Goal: Feedback & Contribution: Submit feedback/report problem

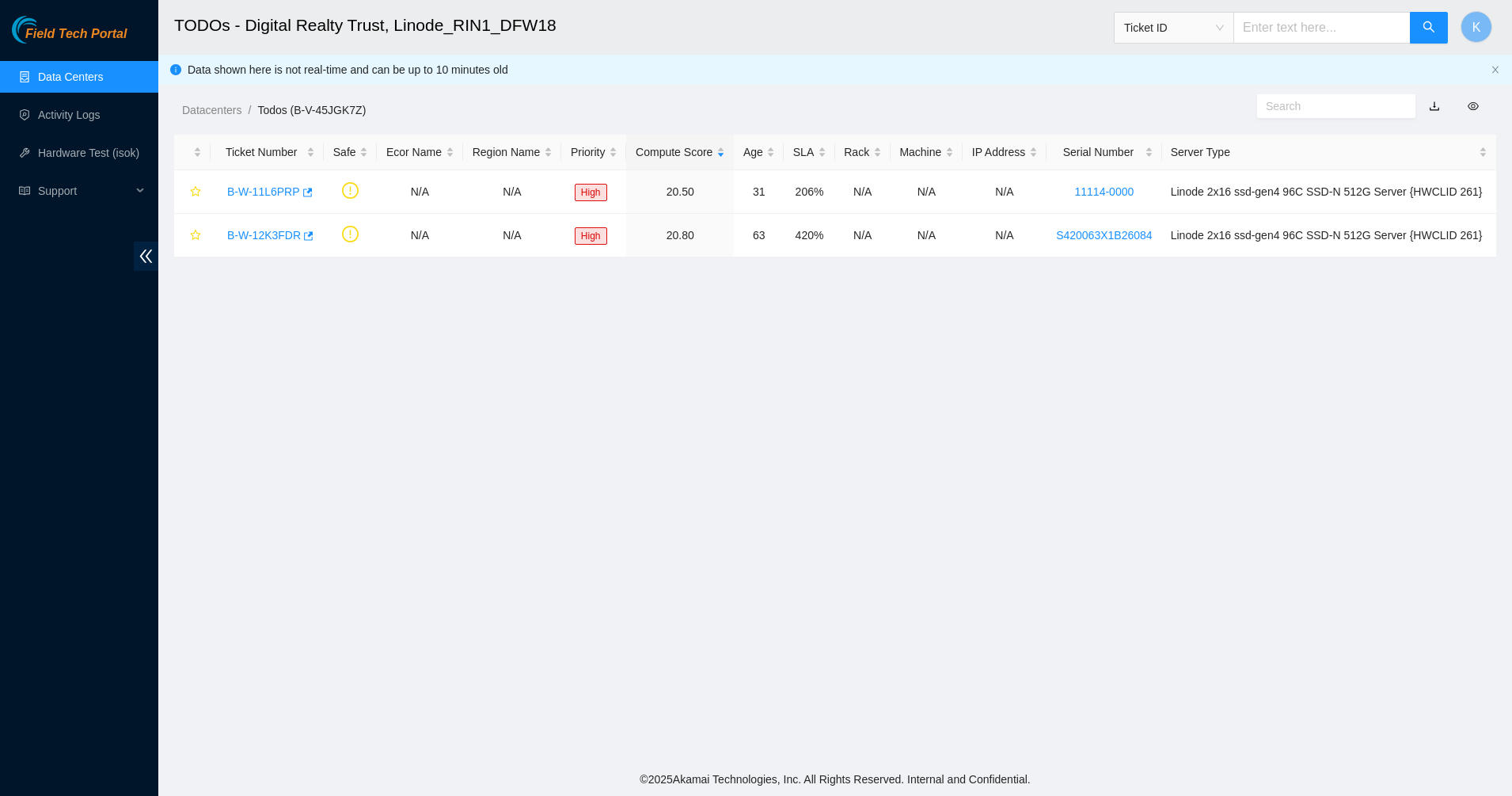
click at [683, 308] on main "TODOs - Digital Realty Trust, Linode_RIN1_DFW18 Ticket ID K Data shown here is …" at bounding box center [835, 380] width 1354 height 762
click at [554, 423] on main "TODOs - Digital Realty Trust, Linode_RIN1_DFW18 Ticket ID K Data shown here is …" at bounding box center [835, 380] width 1354 height 762
click at [72, 78] on link "Data Centers" at bounding box center [70, 76] width 65 height 12
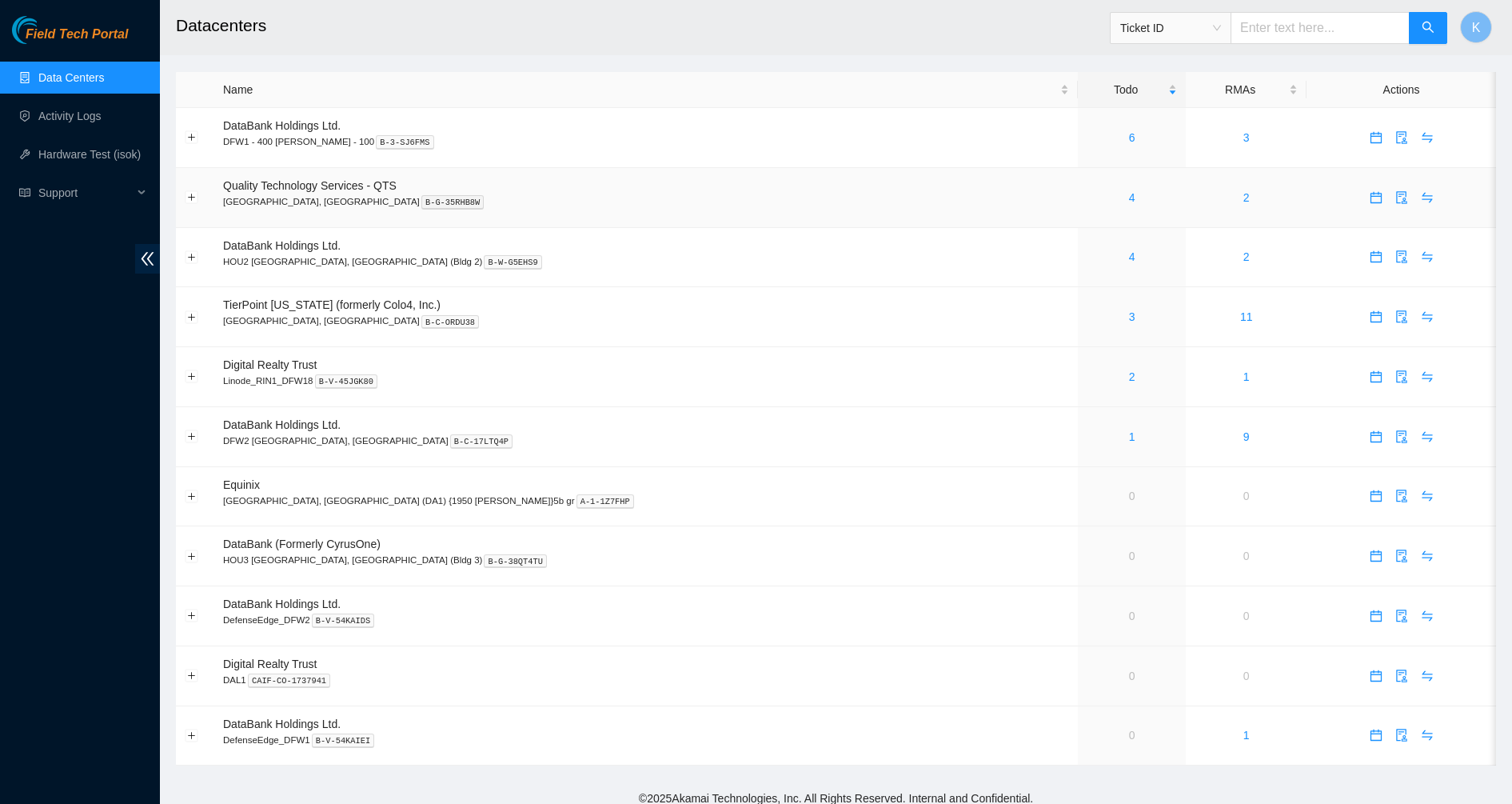
click at [1087, 193] on div "4" at bounding box center [1132, 197] width 90 height 17
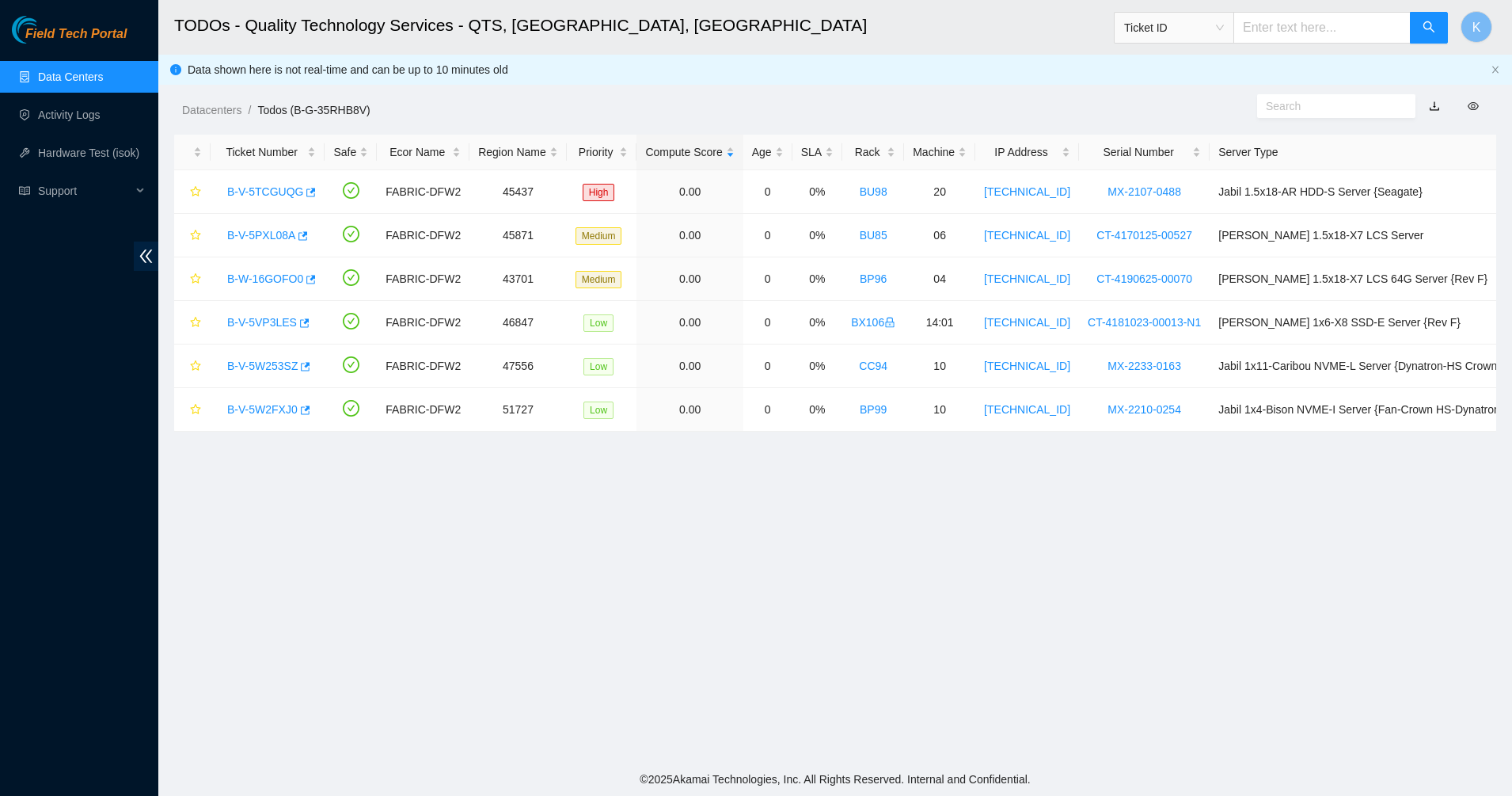
drag, startPoint x: 681, startPoint y: 507, endPoint x: 737, endPoint y: 521, distance: 57.7
click at [733, 514] on main "TODOs - Quality Technology Services - QTS, Irving, TX Ticket ID K Data shown he…" at bounding box center [835, 380] width 1354 height 762
drag, startPoint x: 737, startPoint y: 521, endPoint x: 744, endPoint y: 525, distance: 8.1
click at [739, 524] on main "TODOs - Quality Technology Services - QTS, Irving, TX Ticket ID K Data shown he…" at bounding box center [835, 380] width 1354 height 762
click at [71, 93] on ul "Data Centers Activity Logs Hardware Test (isok) Support" at bounding box center [79, 134] width 158 height 152
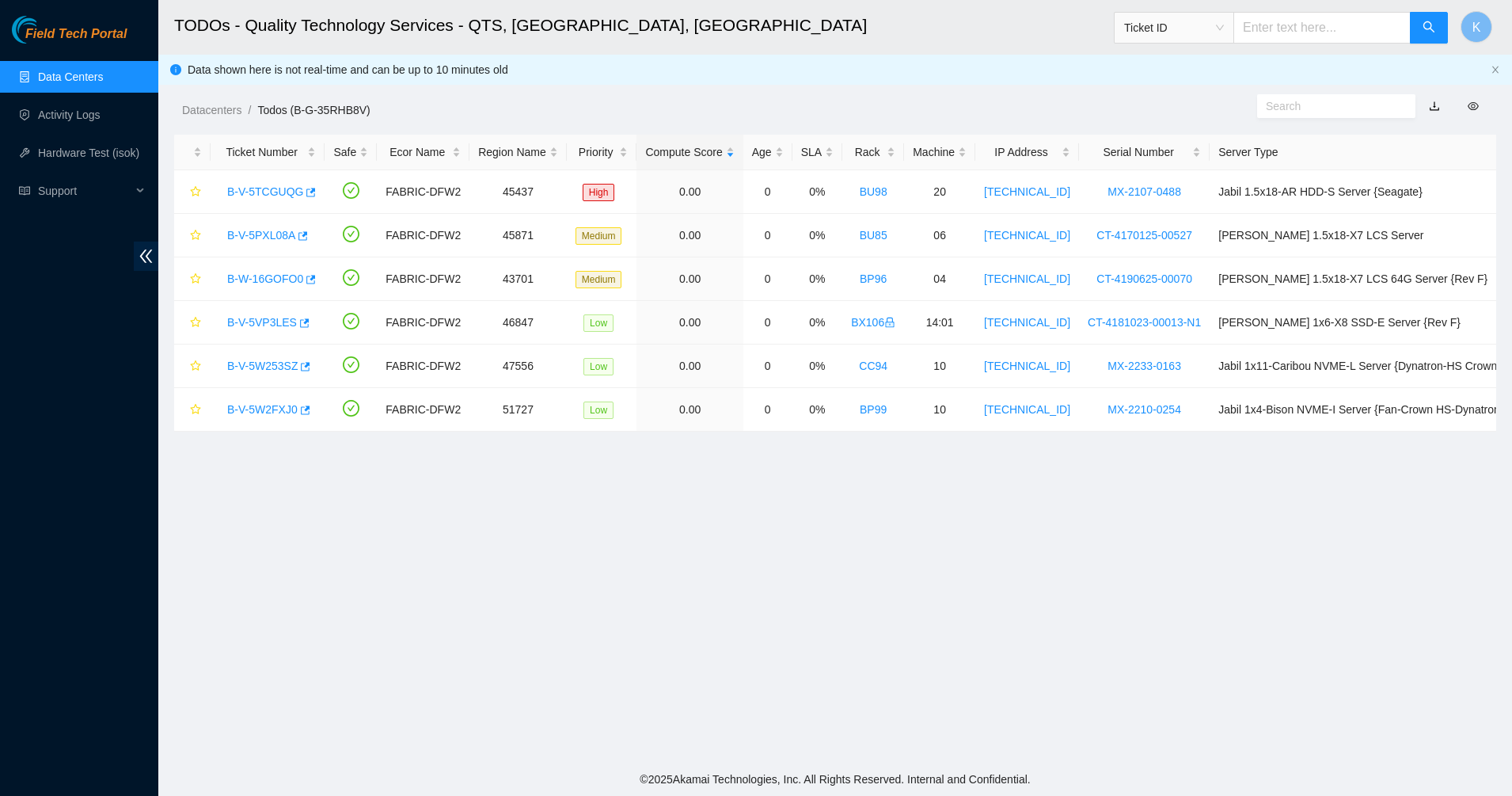
click at [74, 81] on link "Data Centers" at bounding box center [70, 76] width 65 height 12
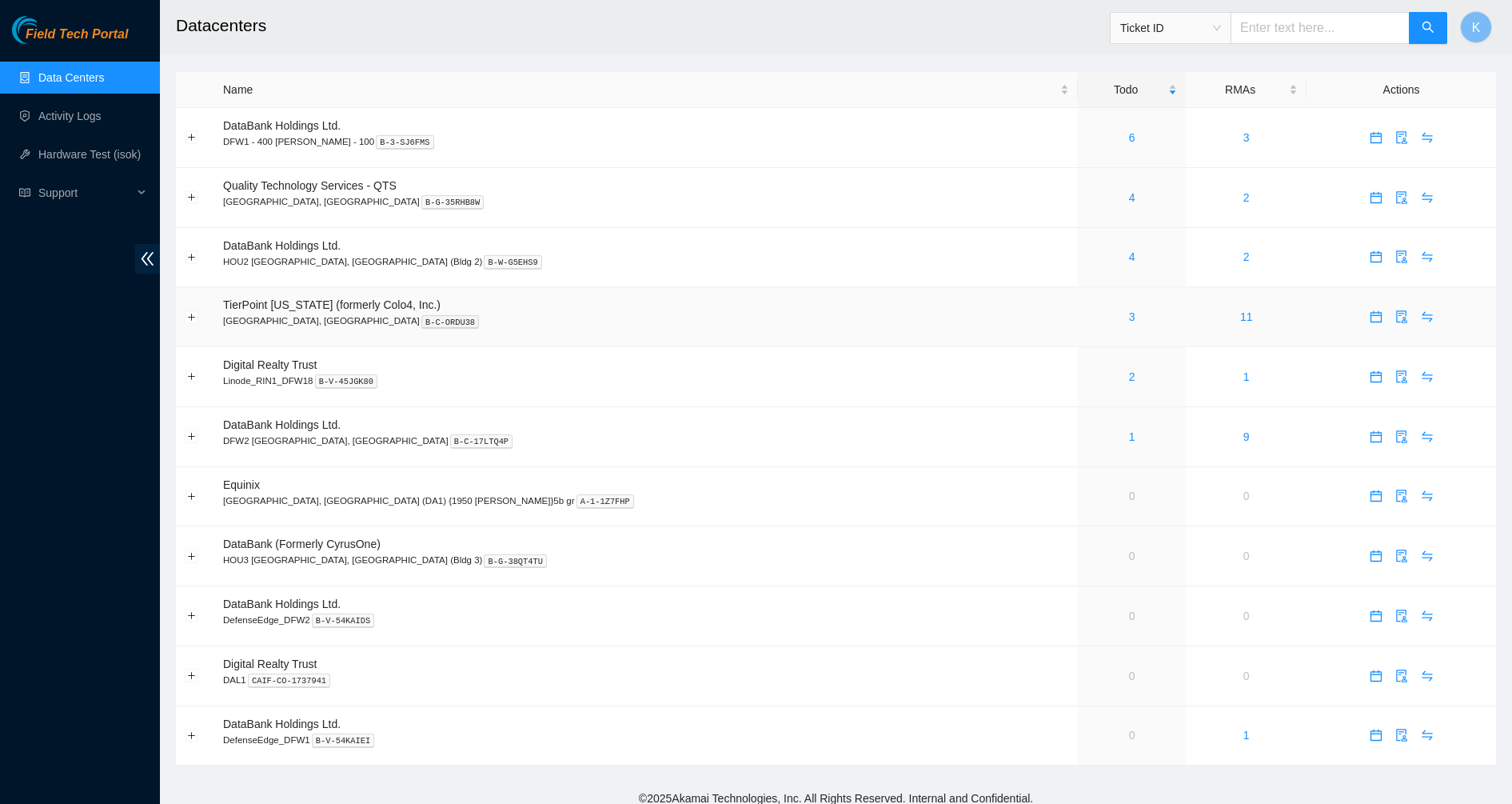
click at [1087, 311] on div "3" at bounding box center [1132, 316] width 90 height 17
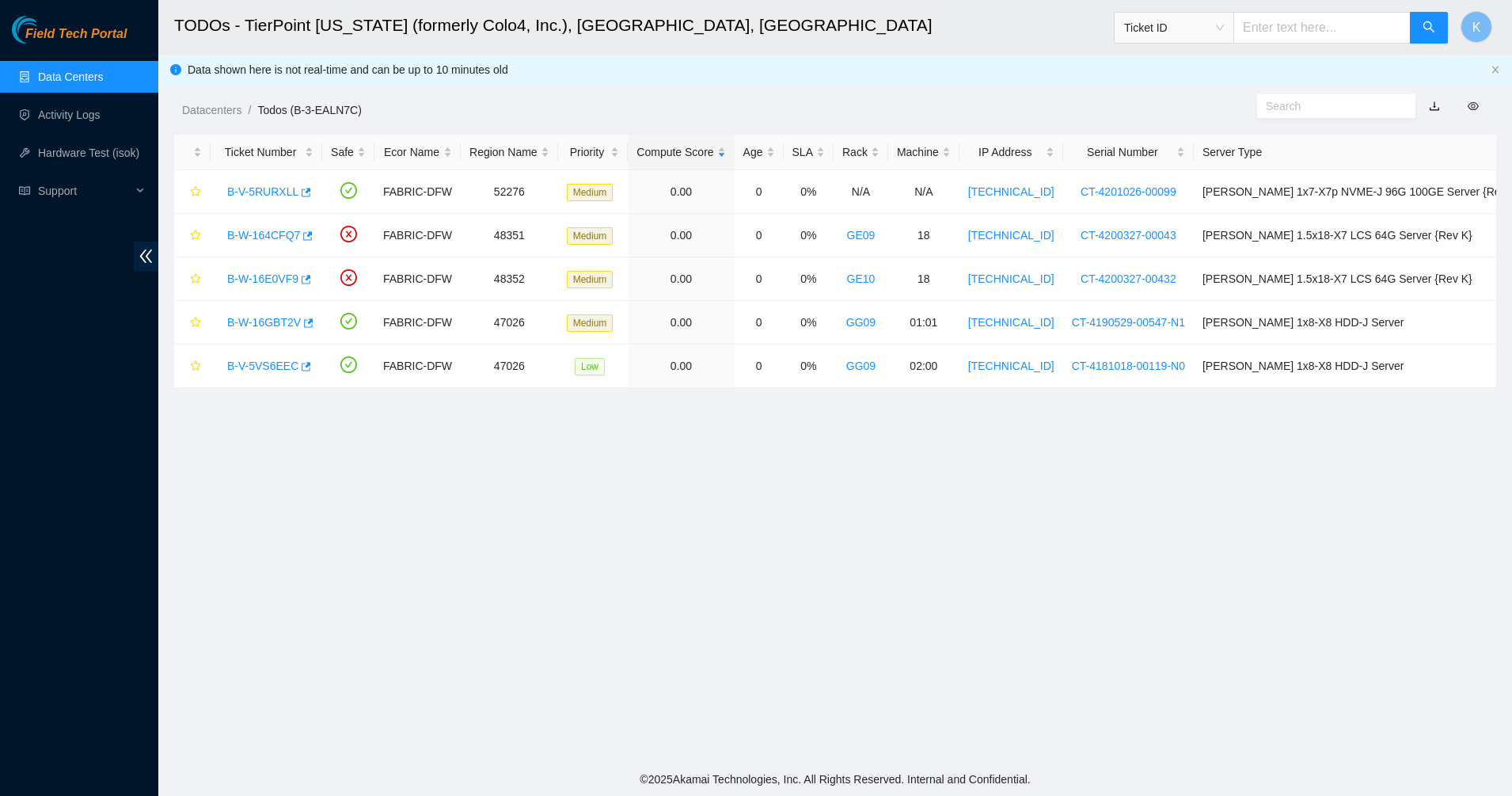
click at [36, 94] on ul "Data Centers Activity Logs Hardware Test (isok) Support" at bounding box center [79, 134] width 158 height 152
click at [68, 76] on link "Data Centers" at bounding box center [70, 76] width 65 height 12
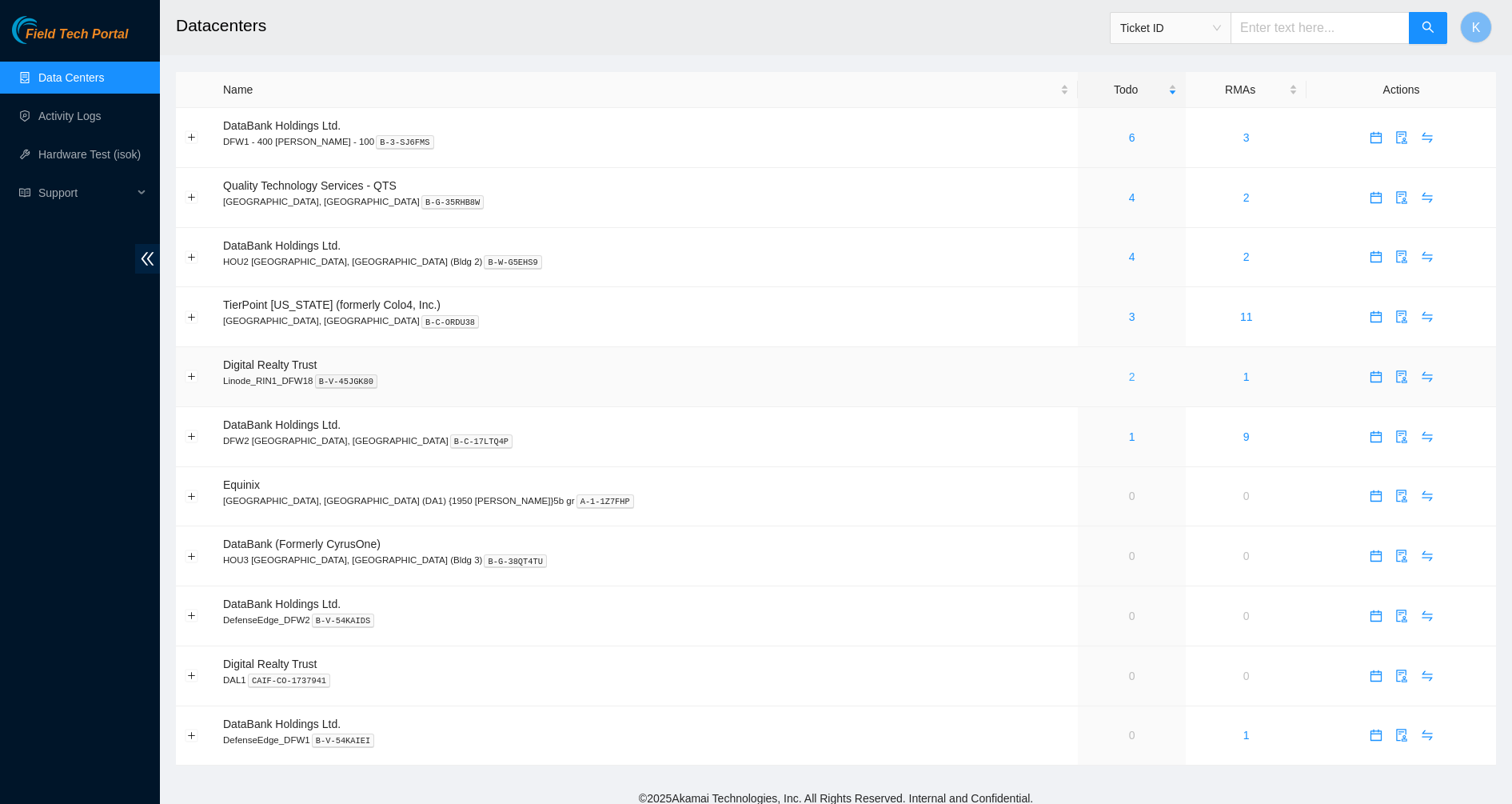
click at [1129, 378] on link "2" at bounding box center [1132, 376] width 7 height 12
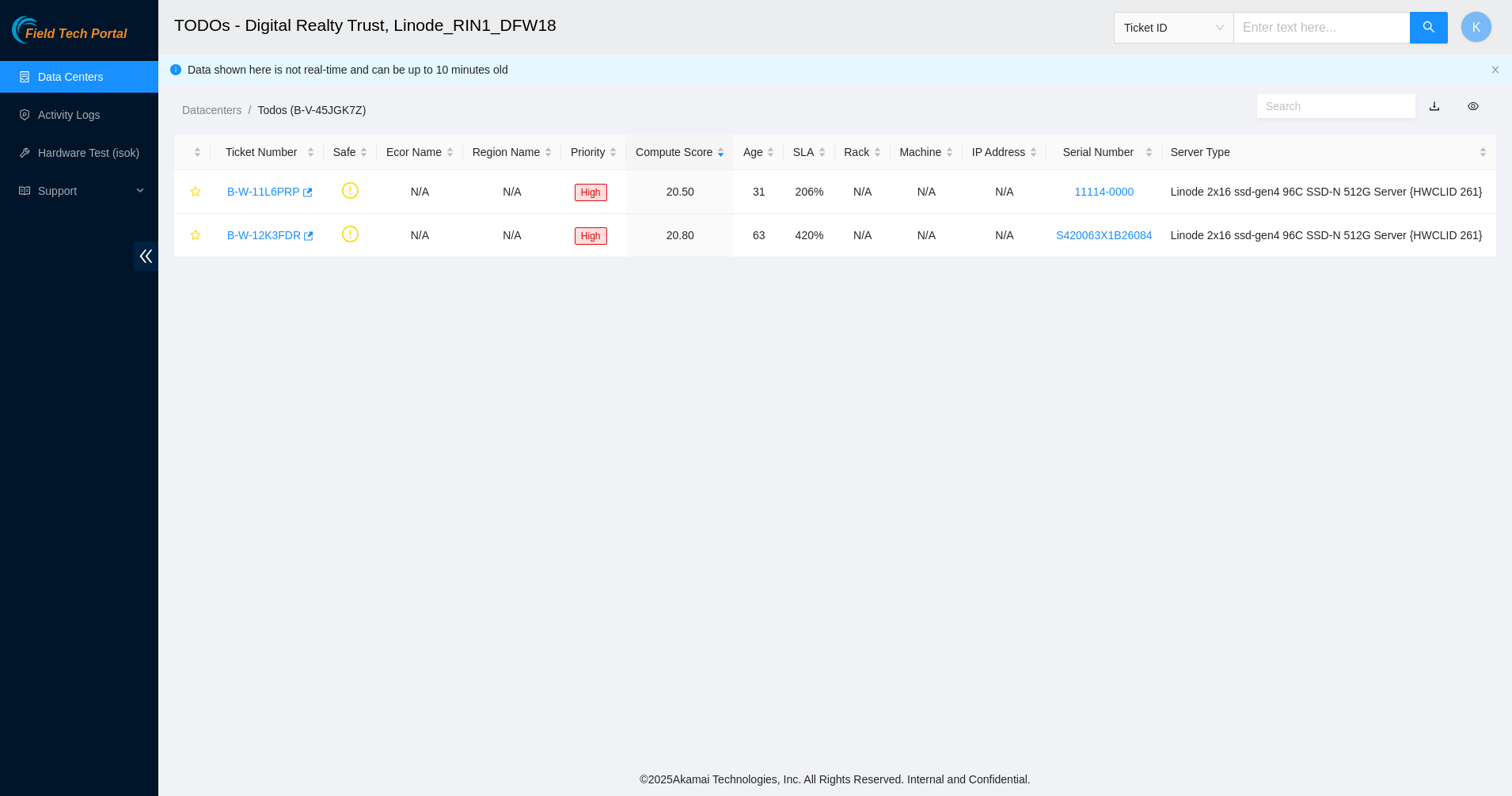
click at [92, 72] on link "Data Centers" at bounding box center [70, 76] width 65 height 12
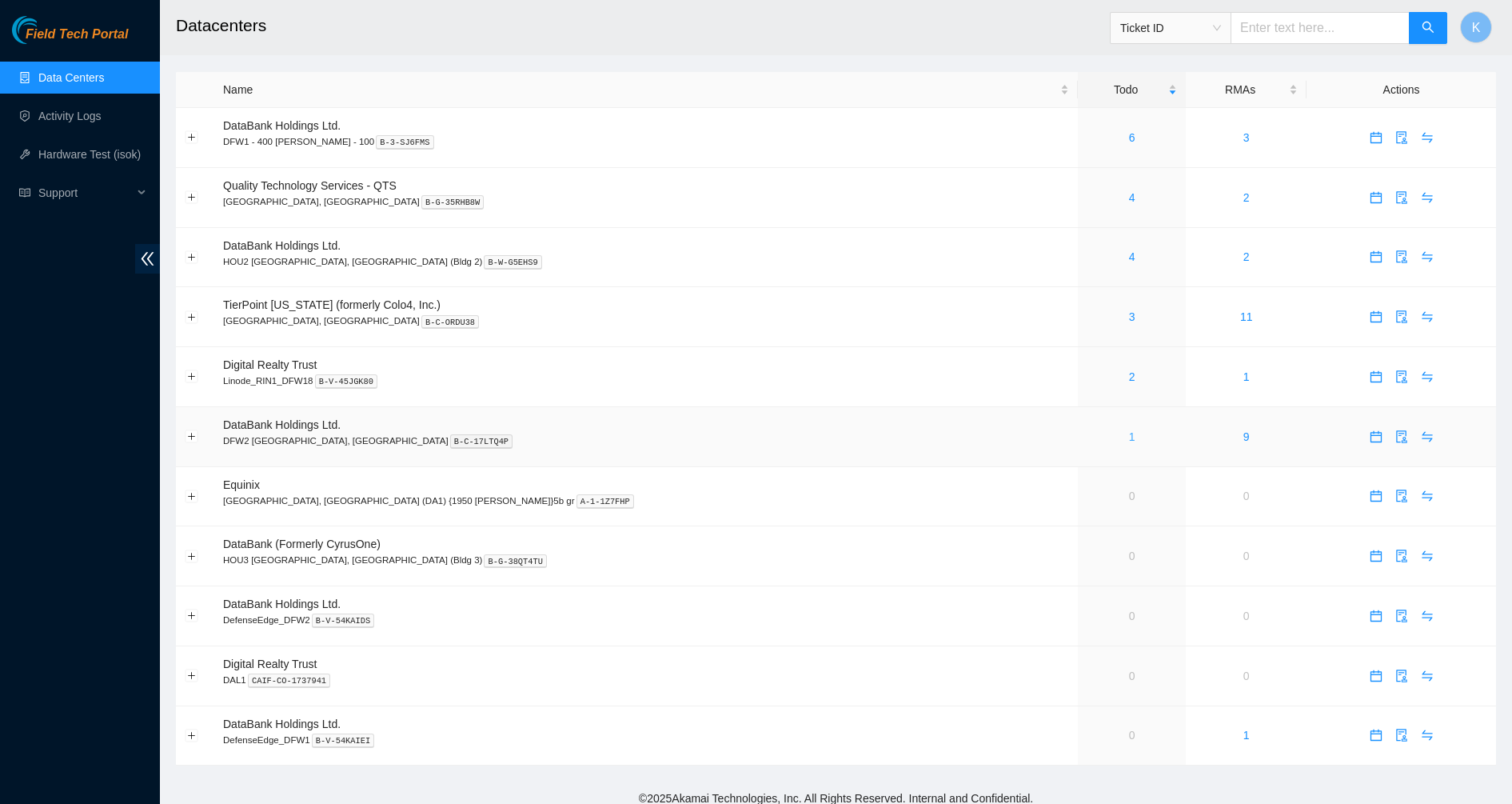
click at [1129, 437] on link "1" at bounding box center [1132, 436] width 7 height 12
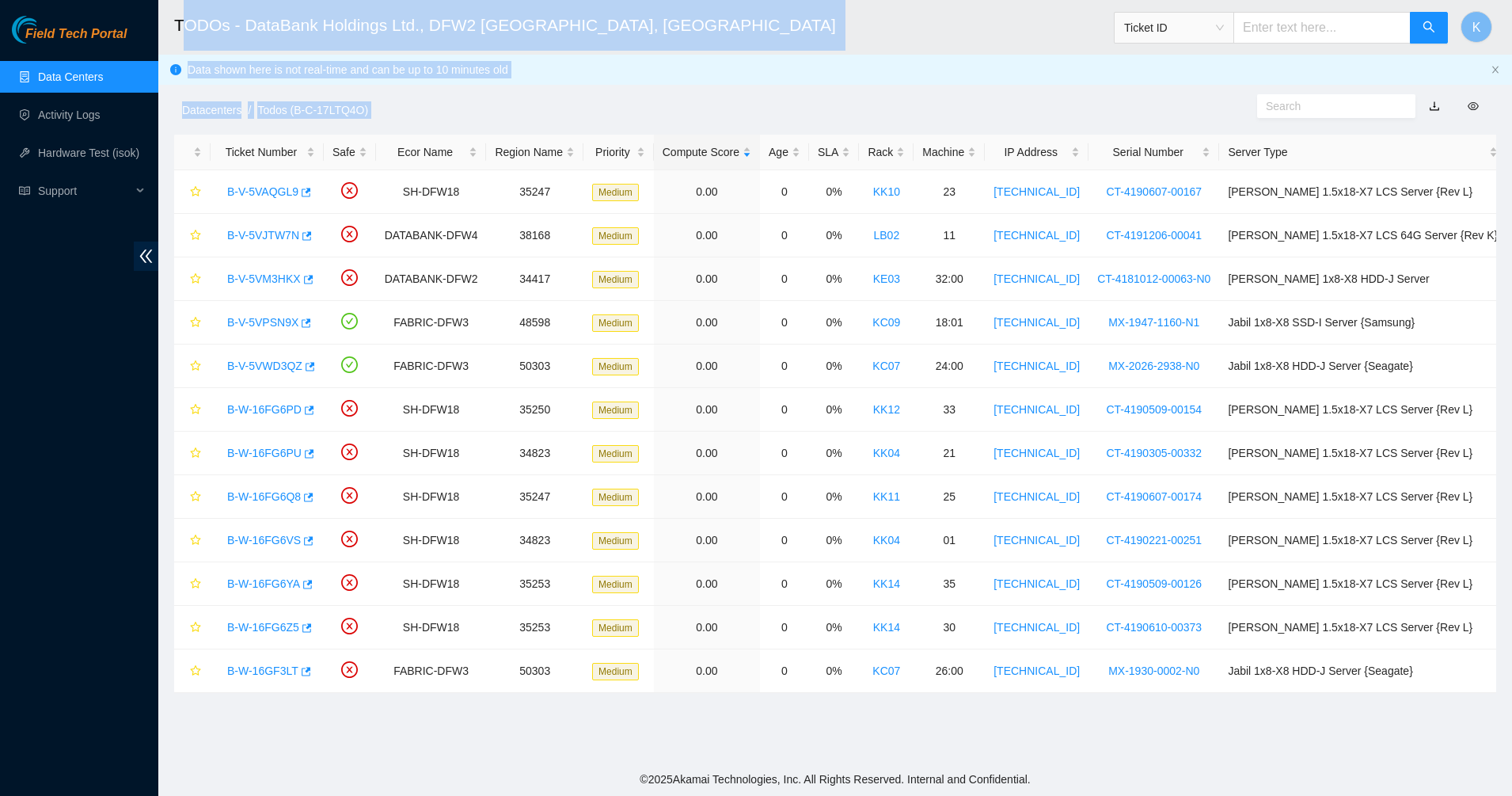
drag, startPoint x: 1428, startPoint y: 715, endPoint x: 179, endPoint y: 15, distance: 1431.8
click at [179, 15] on main "TODOs - DataBank Holdings Ltd., DFW2 Richardson, TX Ticket ID K Data shown here…" at bounding box center [835, 380] width 1354 height 762
click at [179, 15] on h2 "TODOs - DataBank Holdings Ltd., DFW2 Richardson, TX" at bounding box center [692, 25] width 1036 height 50
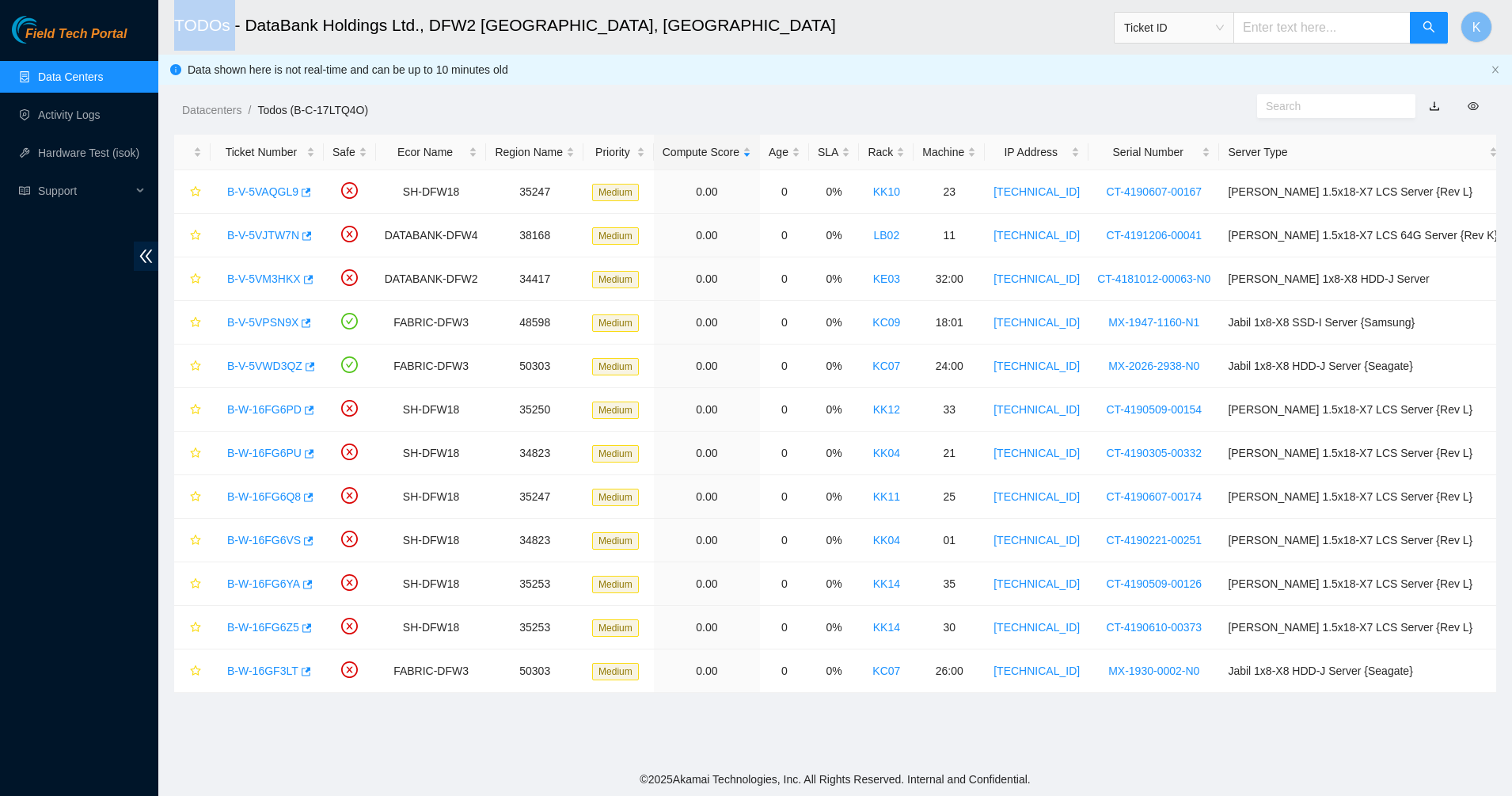
click at [179, 16] on h2 "TODOs - DataBank Holdings Ltd., DFW2 Richardson, TX" at bounding box center [692, 25] width 1036 height 50
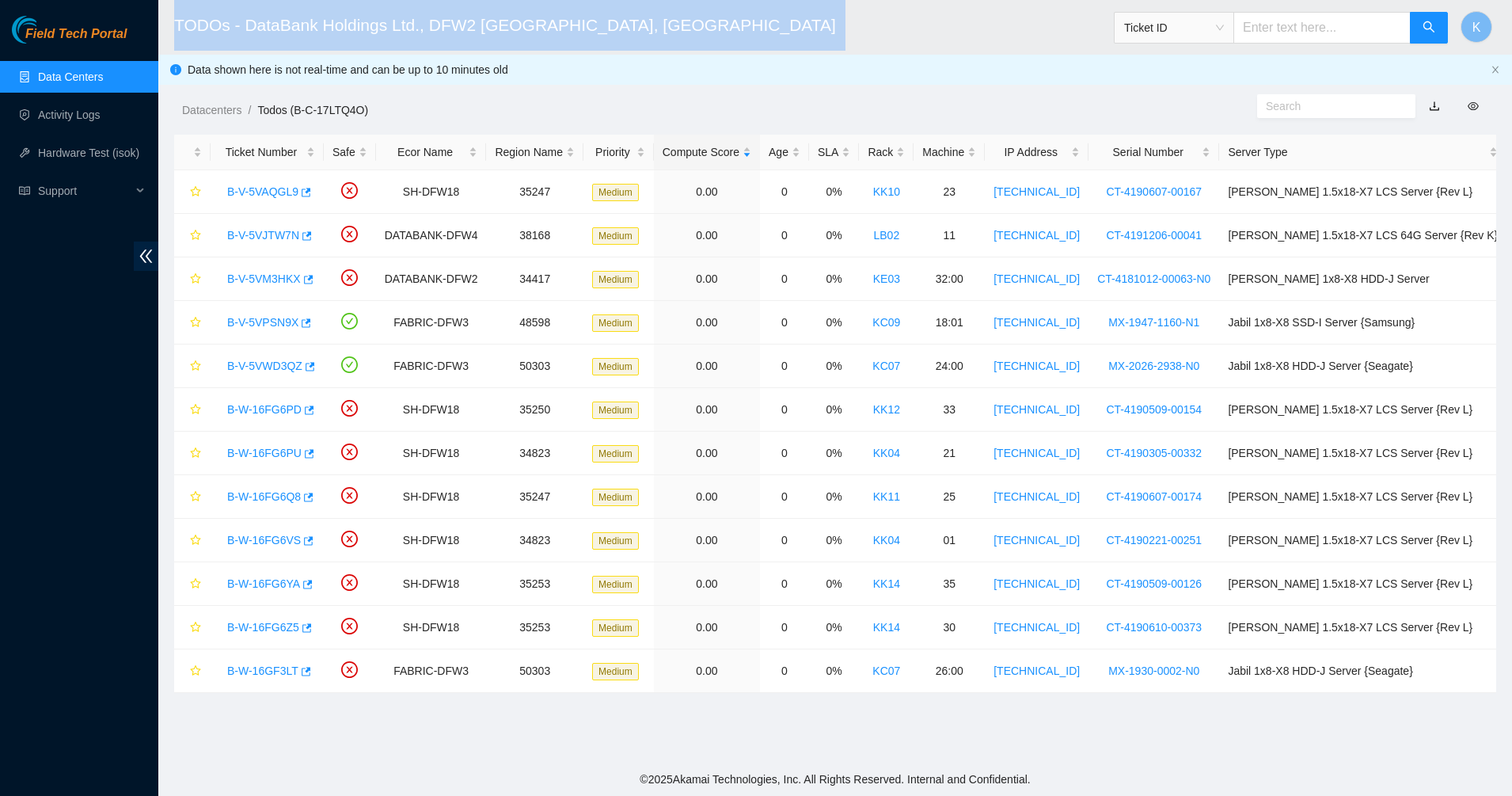
click at [179, 16] on h2 "TODOs - DataBank Holdings Ltd., DFW2 Richardson, TX" at bounding box center [692, 25] width 1036 height 50
click at [354, 17] on h2 "TODOs - DataBank Holdings Ltd., DFW2 Richardson, TX" at bounding box center [692, 25] width 1036 height 50
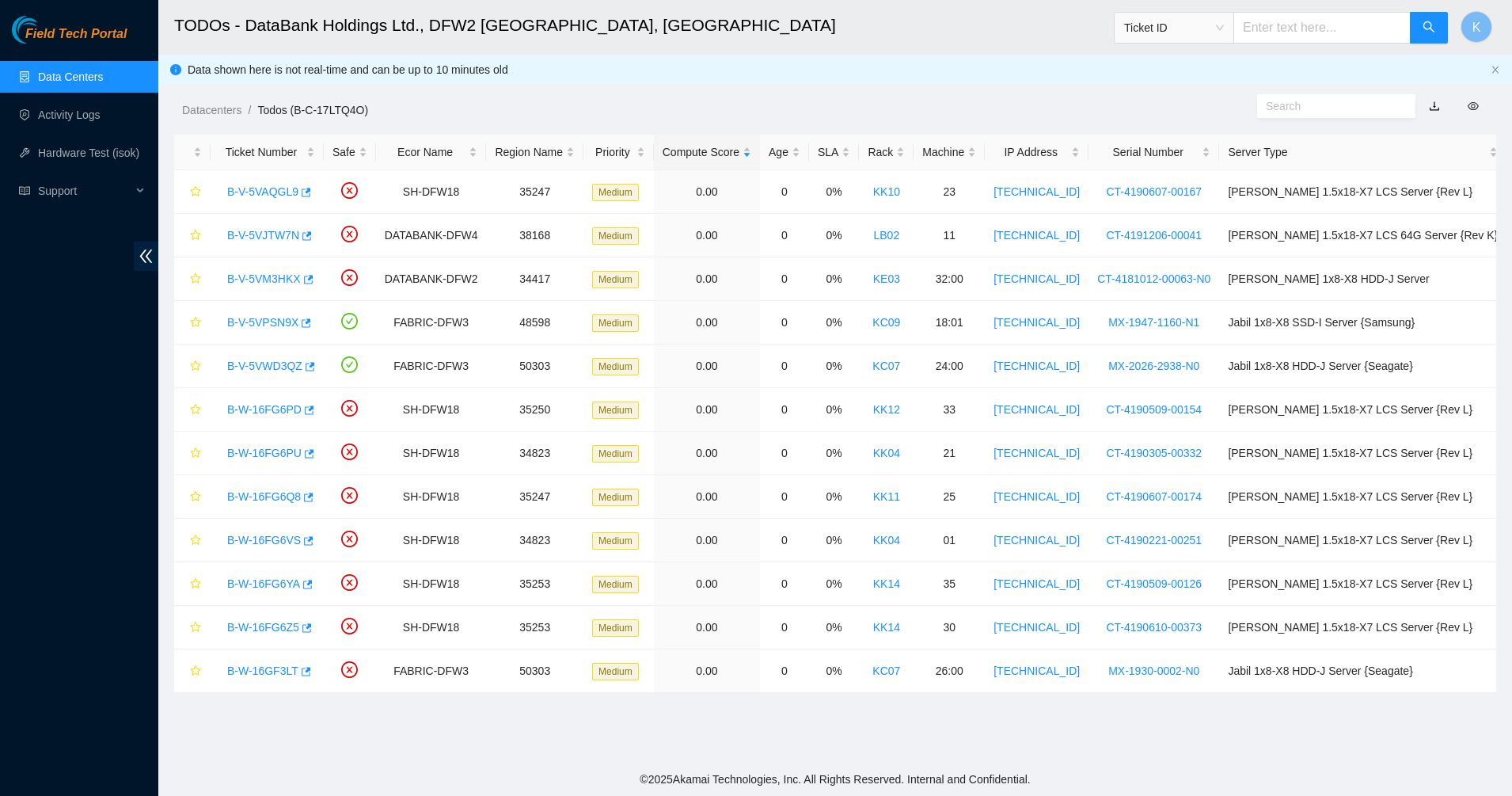
click at [544, 22] on h2 "TODOs - DataBank Holdings Ltd., DFW2 Richardson, TX" at bounding box center [692, 25] width 1036 height 50
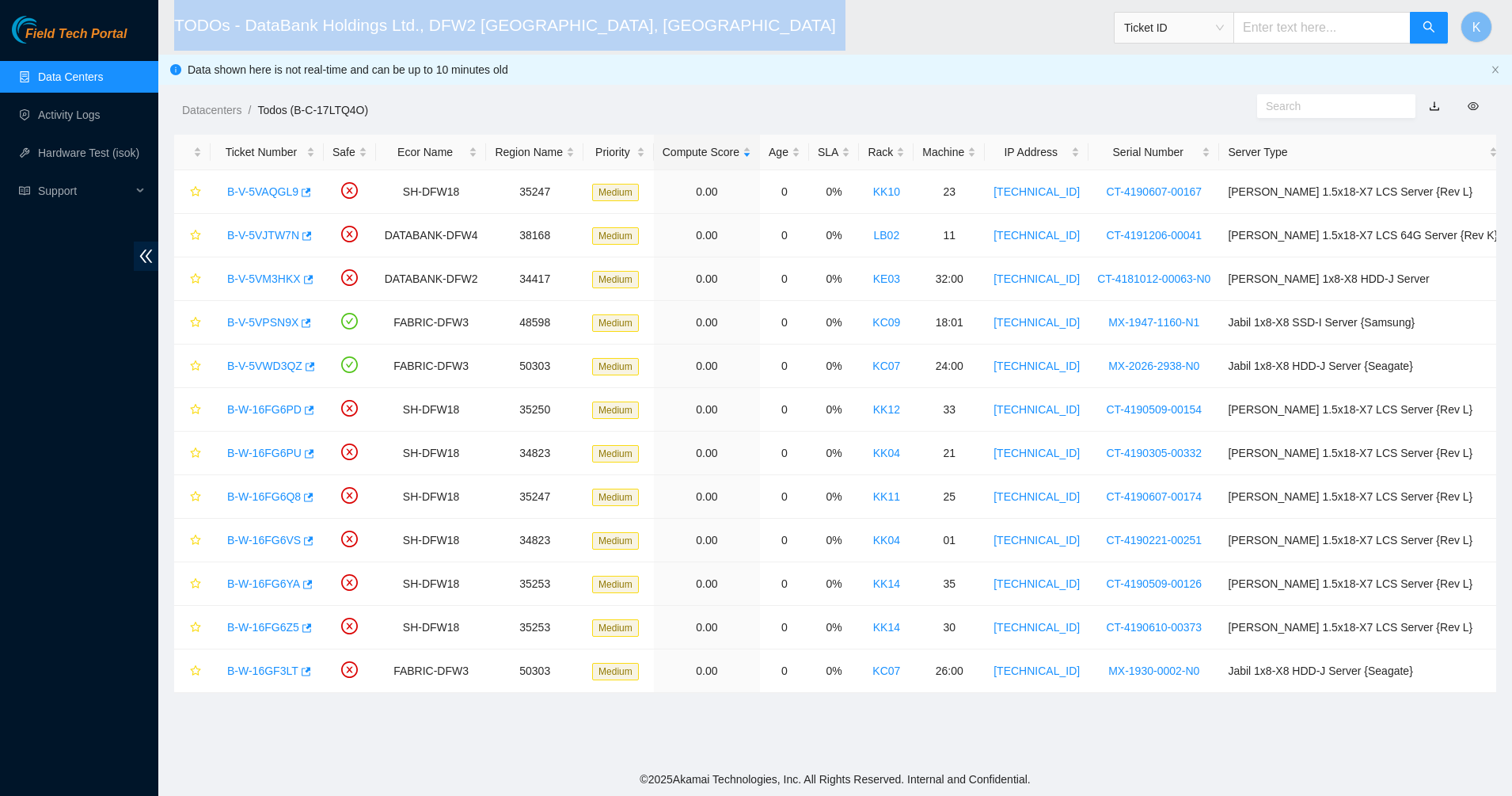
drag, startPoint x: 544, startPoint y: 22, endPoint x: 655, endPoint y: 34, distance: 111.6
click at [563, 29] on h2 "TODOs - DataBank Holdings Ltd., DFW2 Richardson, TX" at bounding box center [692, 25] width 1036 height 50
click at [655, 34] on h2 "TODOs - DataBank Holdings Ltd., DFW2 Richardson, TX" at bounding box center [692, 25] width 1036 height 50
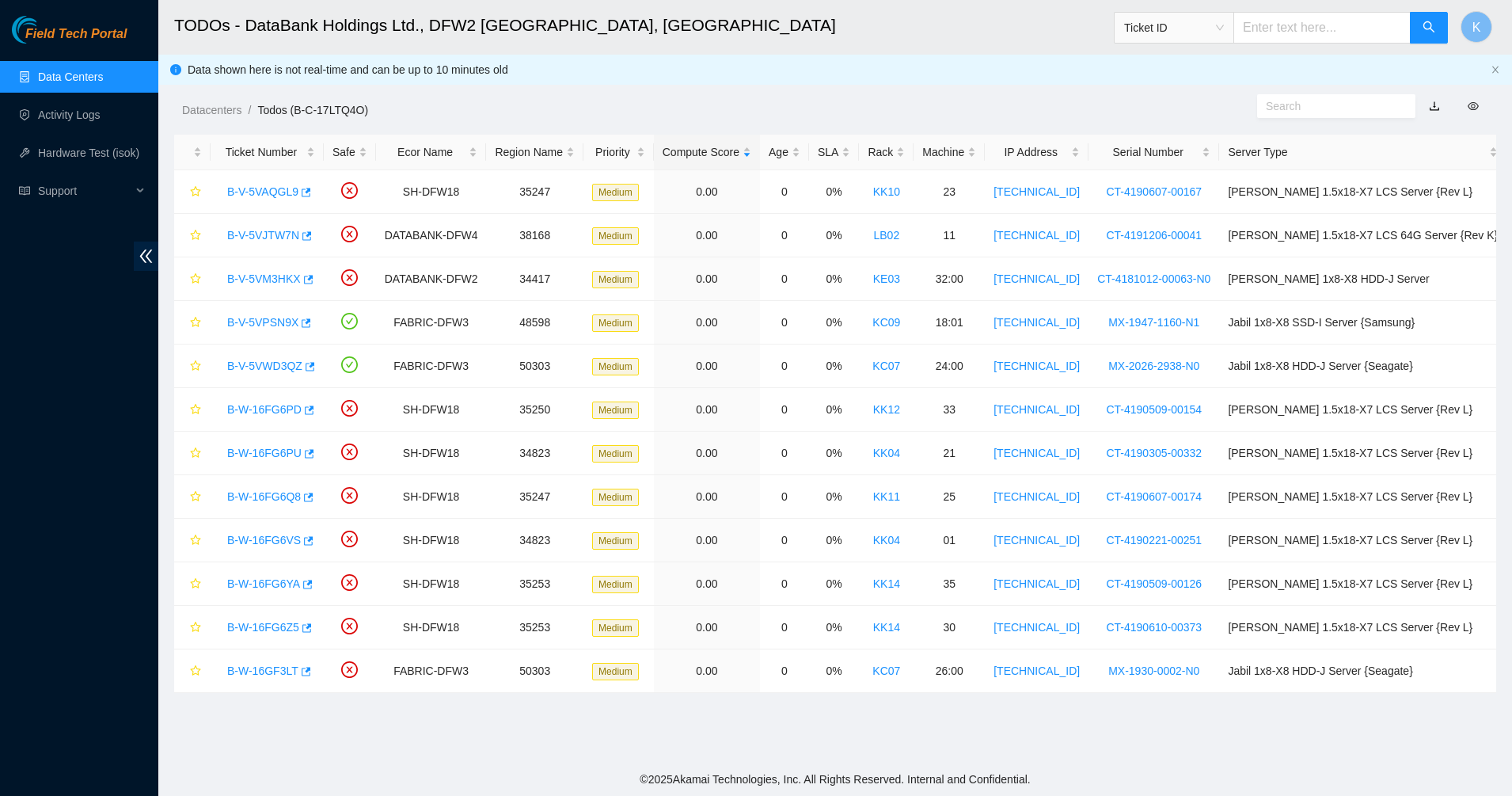
click at [526, 726] on main "TODOs - DataBank Holdings Ltd., DFW2 Richardson, TX Ticket ID K Data shown here…" at bounding box center [835, 380] width 1354 height 762
click at [412, 69] on div "Datacenters / Todos (B-C-17LTQ4O) /" at bounding box center [666, 74] width 1015 height 88
click at [503, 67] on div "Datacenters / Todos (B-C-17LTQ4O) /" at bounding box center [666, 74] width 1015 height 88
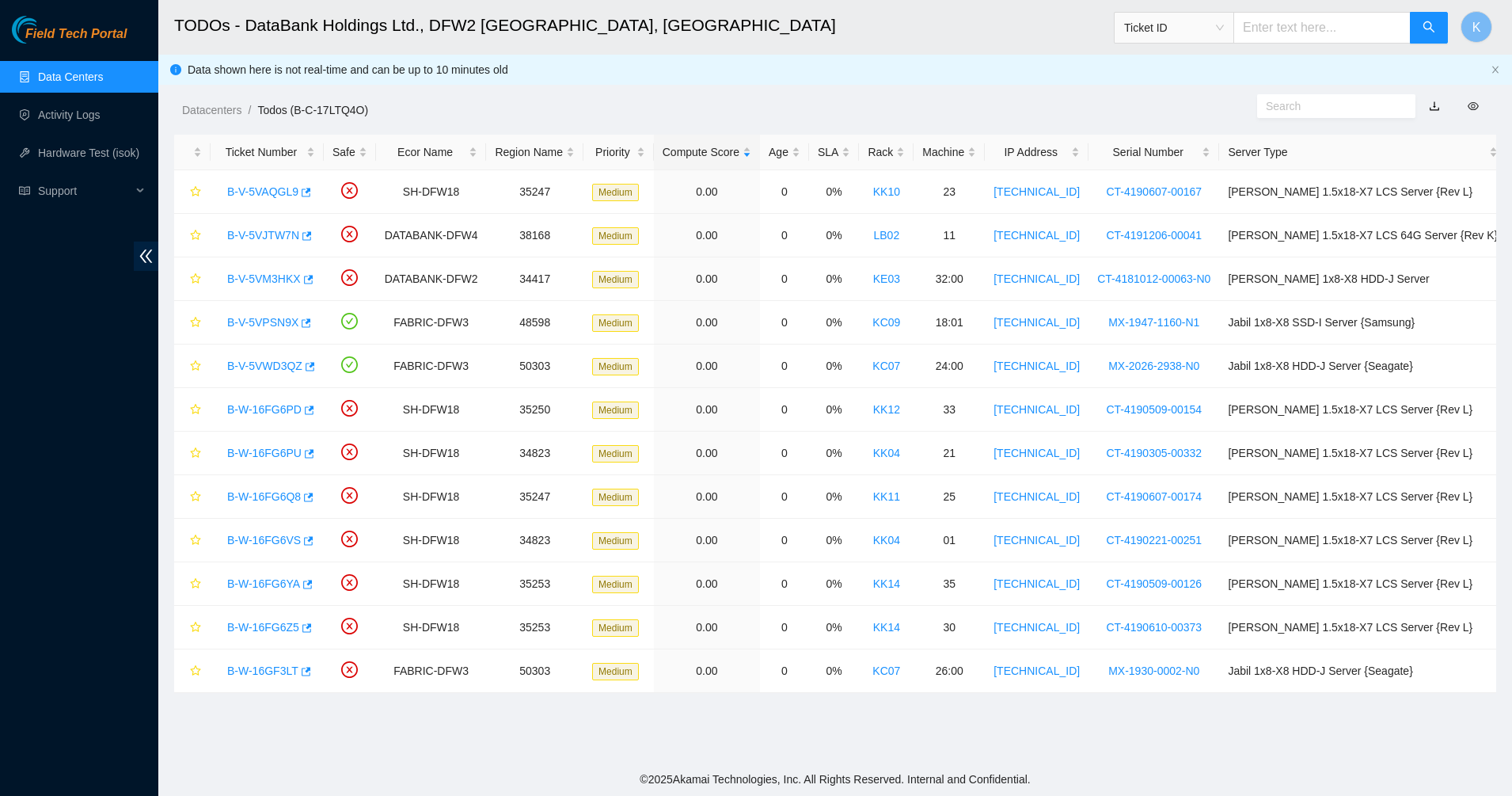
click at [550, 23] on h2 "TODOs - DataBank Holdings Ltd., DFW2 Richardson, TX" at bounding box center [692, 25] width 1036 height 50
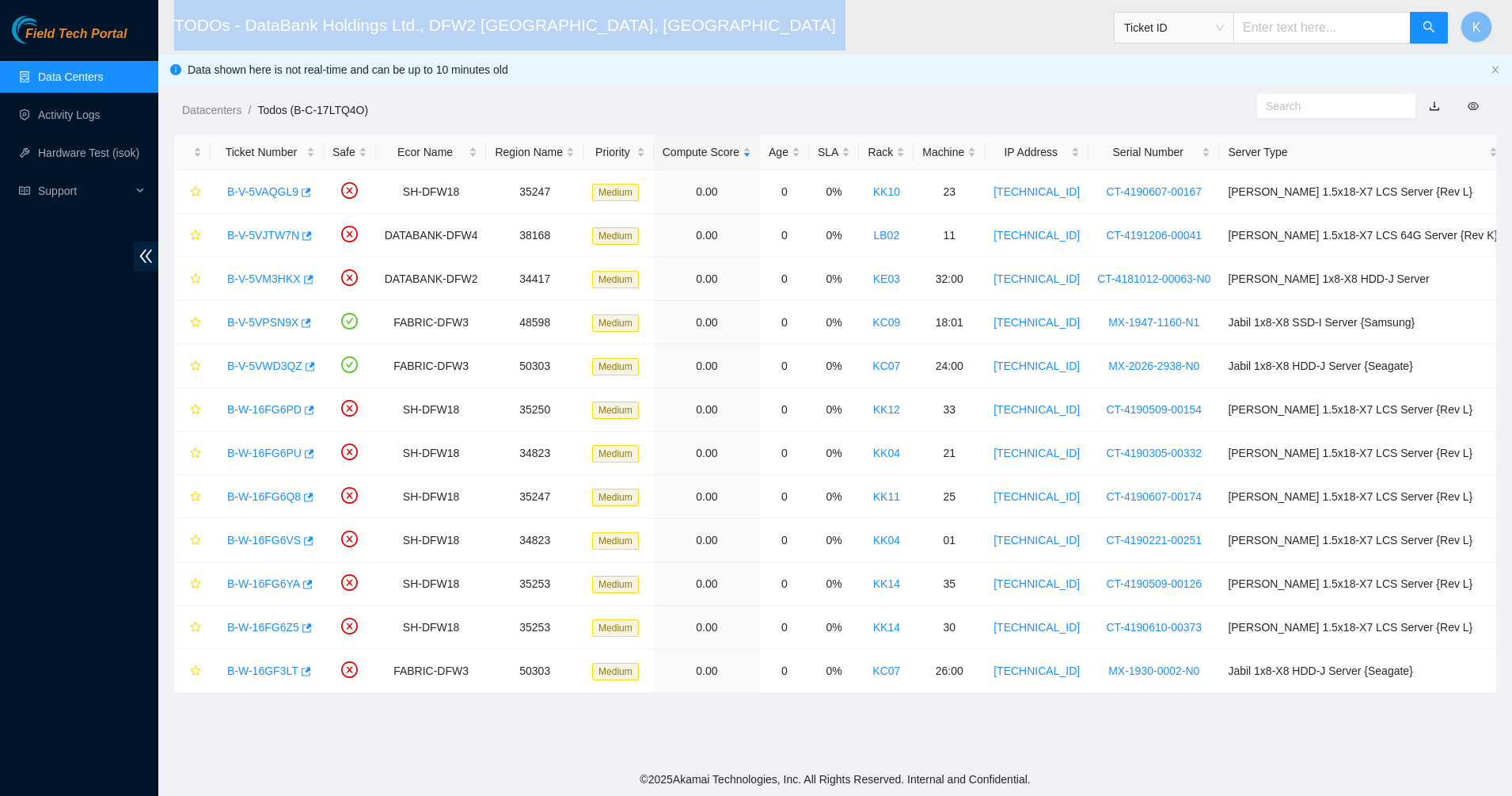
click at [550, 23] on h2 "TODOs - DataBank Holdings Ltd., DFW2 Richardson, TX" at bounding box center [692, 25] width 1036 height 50
click at [588, 27] on h2 "TODOs - DataBank Holdings Ltd., DFW2 Richardson, TX" at bounding box center [692, 25] width 1036 height 50
drag, startPoint x: 614, startPoint y: 28, endPoint x: 179, endPoint y: 42, distance: 435.2
click at [179, 42] on h2 "TODOs - DataBank Holdings Ltd., DFW2 Richardson, TX" at bounding box center [692, 25] width 1036 height 50
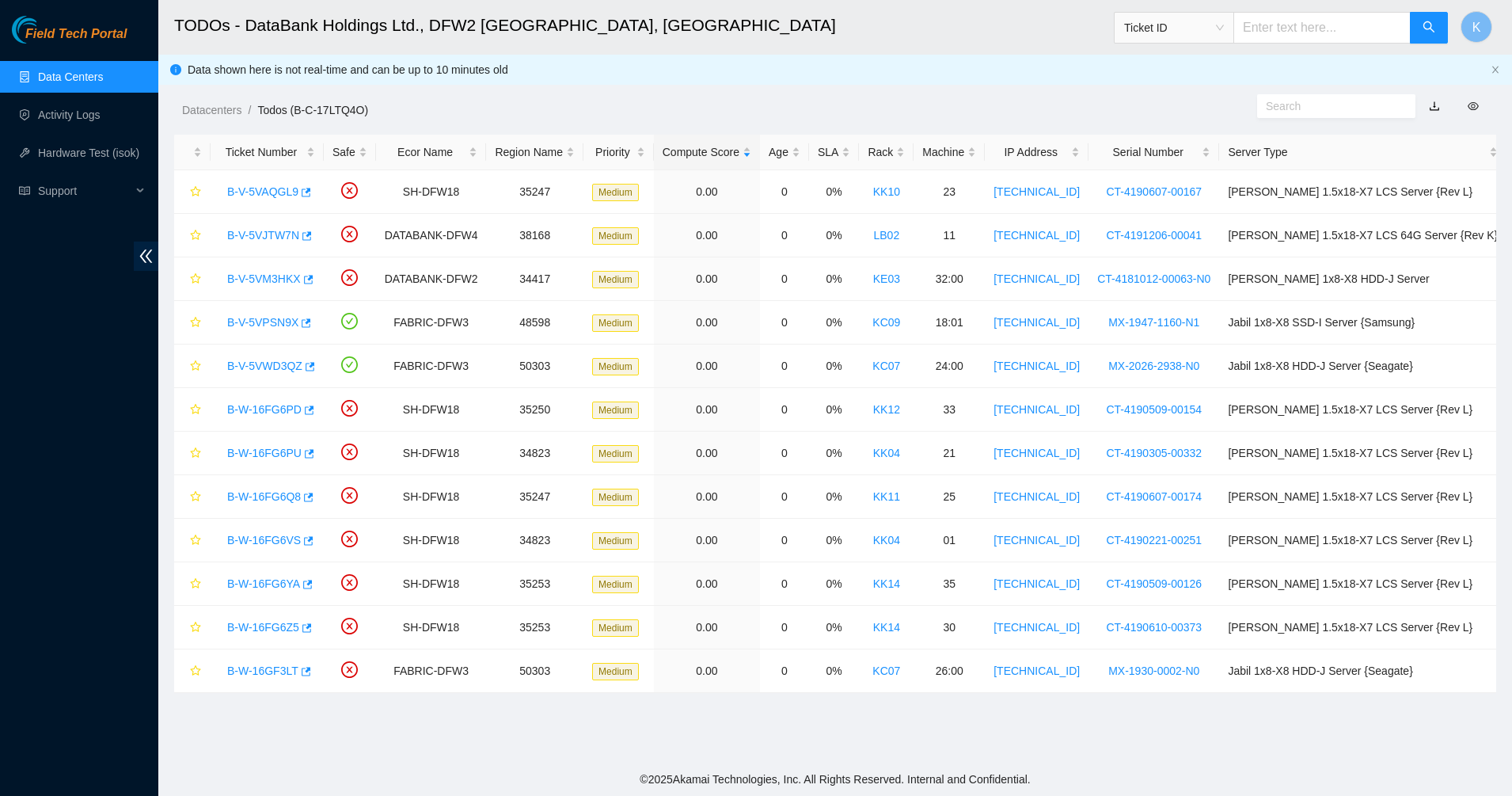
click at [175, 41] on h2 "TODOs - DataBank Holdings Ltd., DFW2 Richardson, TX" at bounding box center [692, 25] width 1036 height 50
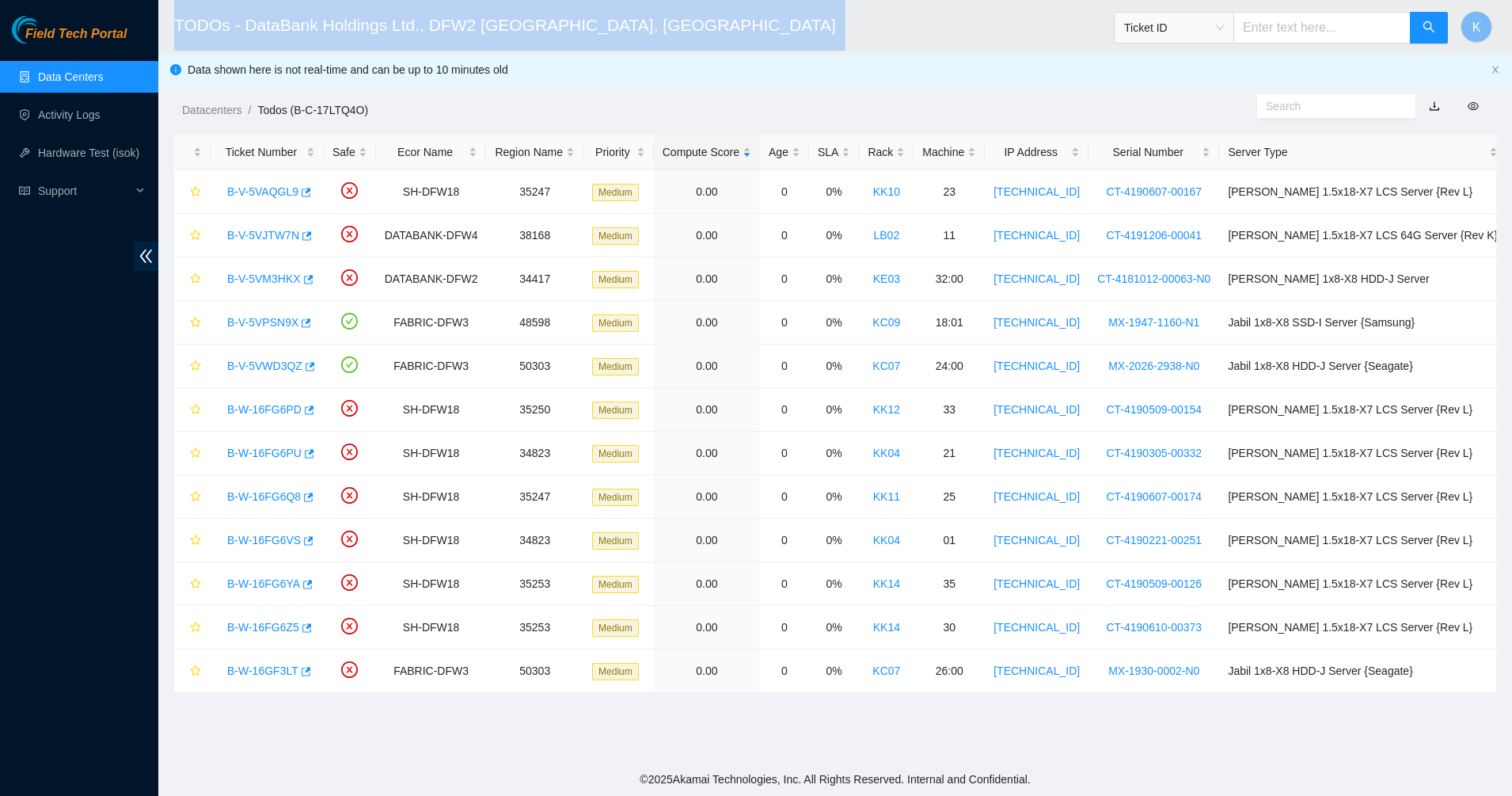
click at [175, 41] on h2 "TODOs - DataBank Holdings Ltd., DFW2 Richardson, TX" at bounding box center [692, 25] width 1036 height 50
click at [269, 28] on h2 "TODOs - DataBank Holdings Ltd., DFW2 Richardson, TX" at bounding box center [692, 25] width 1036 height 50
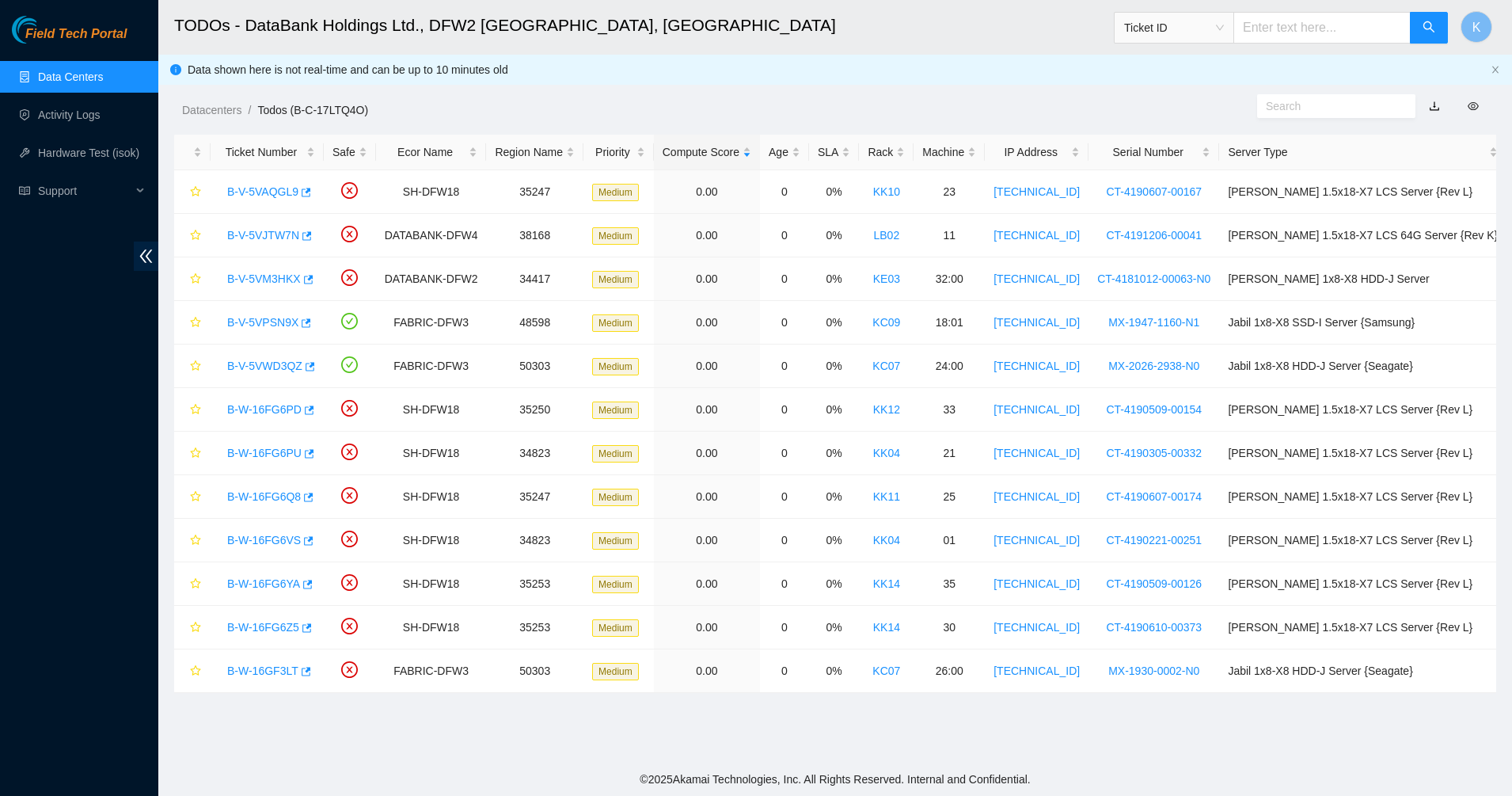
drag, startPoint x: 879, startPoint y: 3, endPoint x: 893, endPoint y: 83, distance: 81.2
click at [893, 83] on div "Datacenters / Todos (B-C-17LTQ4O) /" at bounding box center [666, 74] width 1015 height 88
click at [83, 121] on link "Activity Logs" at bounding box center [69, 114] width 63 height 12
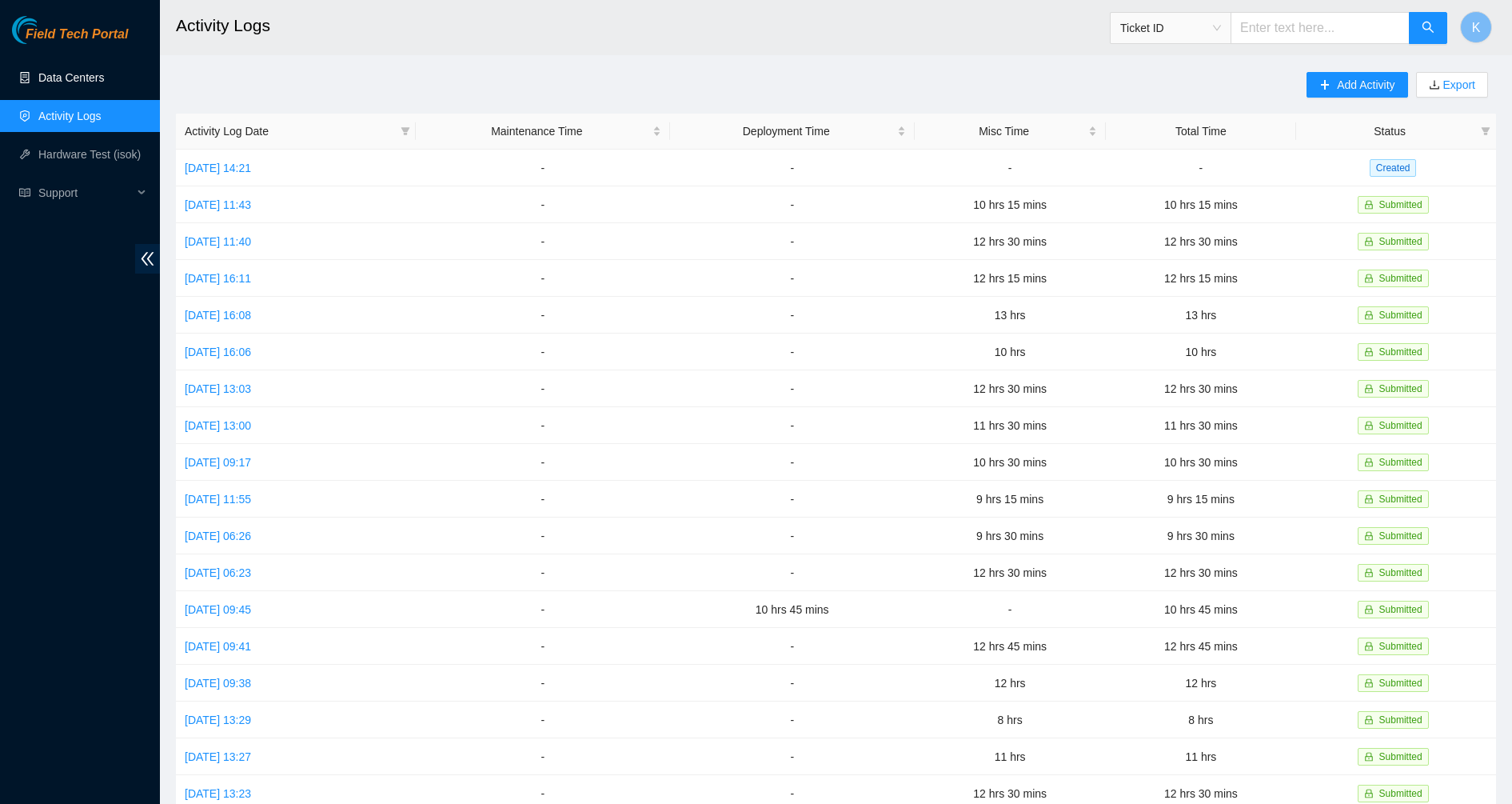
click at [95, 83] on link "Data Centers" at bounding box center [71, 77] width 65 height 12
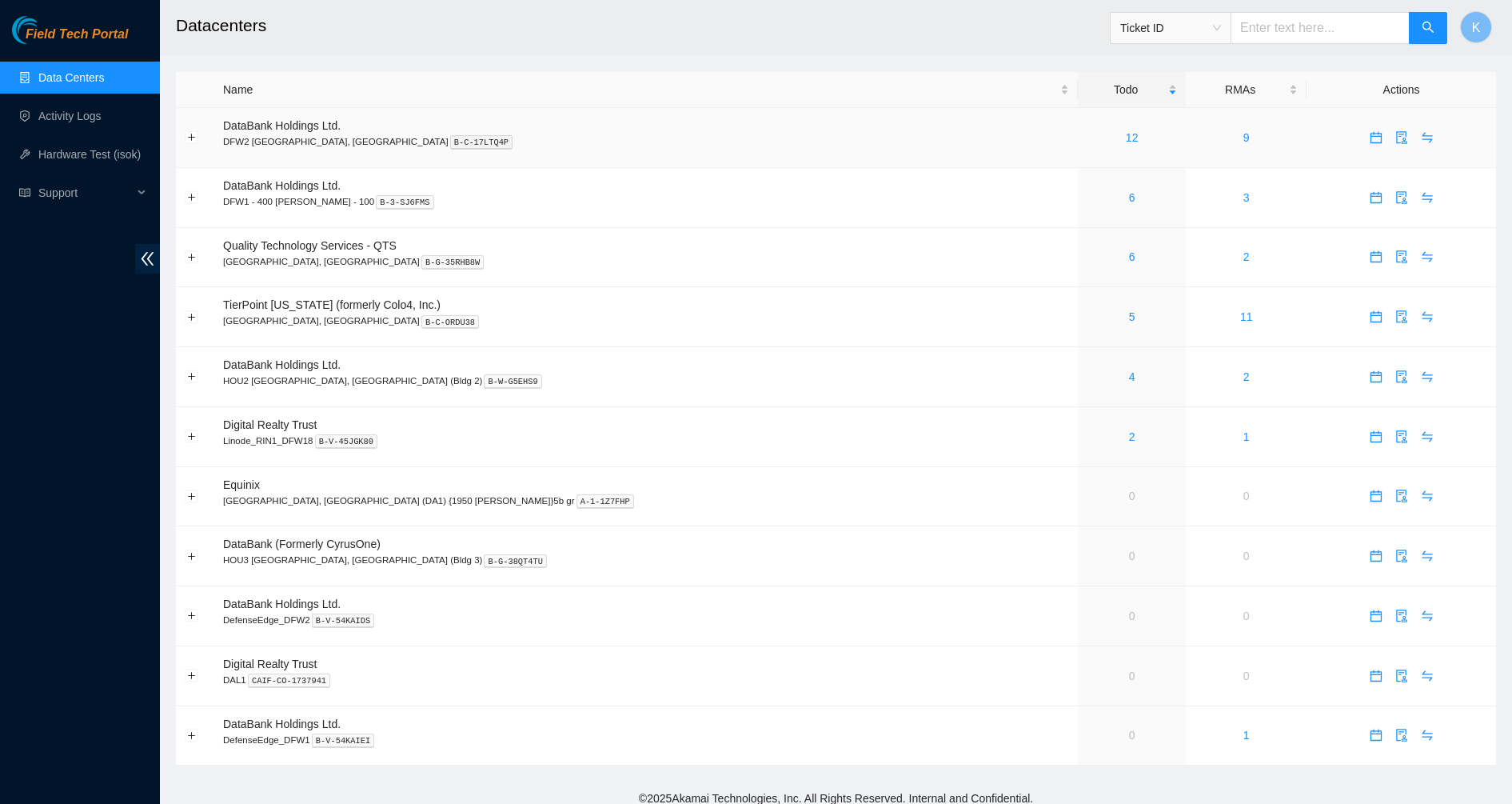
click at [1087, 145] on div "12" at bounding box center [1132, 137] width 90 height 17
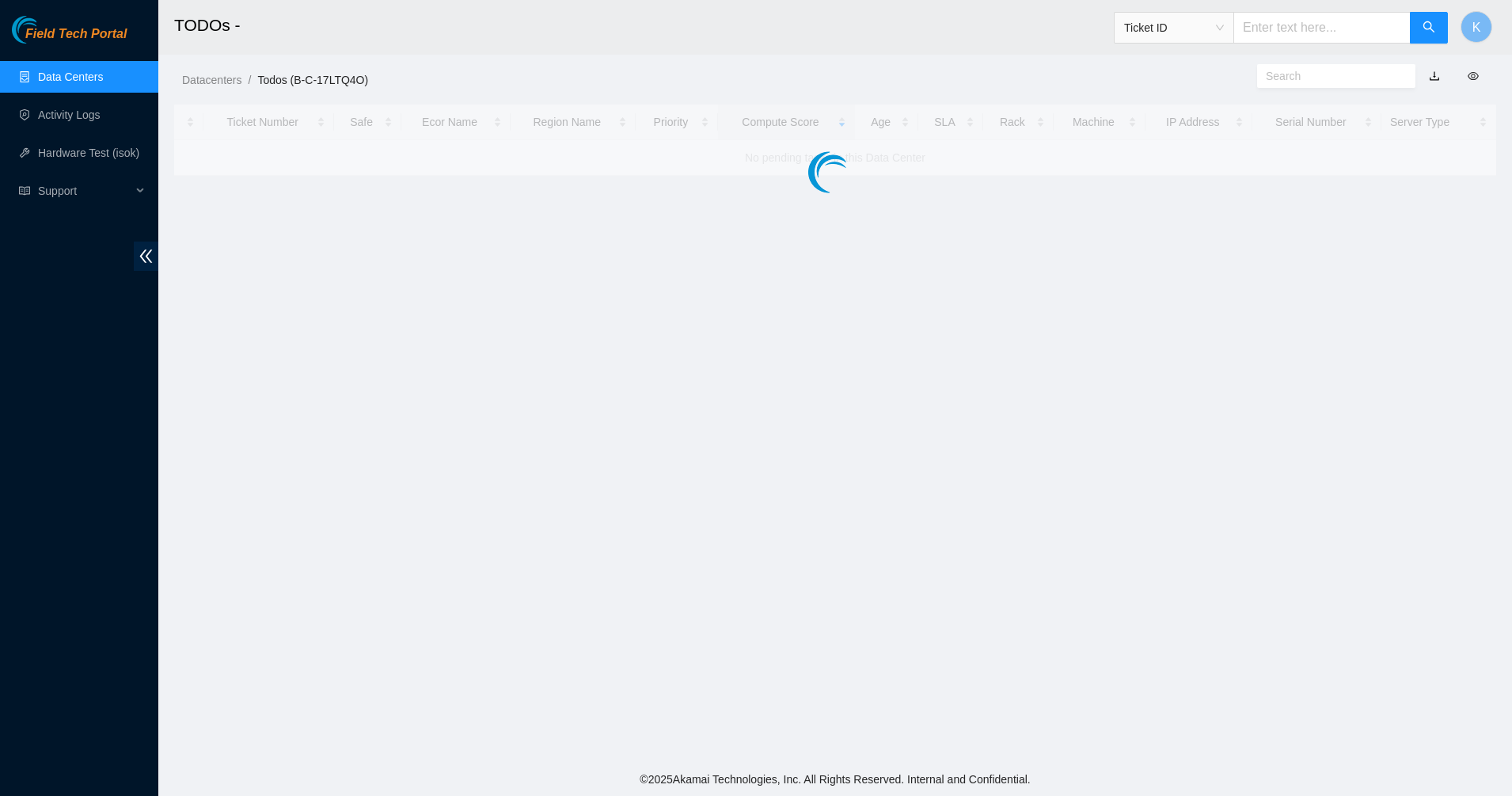
click at [976, 138] on div at bounding box center [835, 139] width 1321 height 71
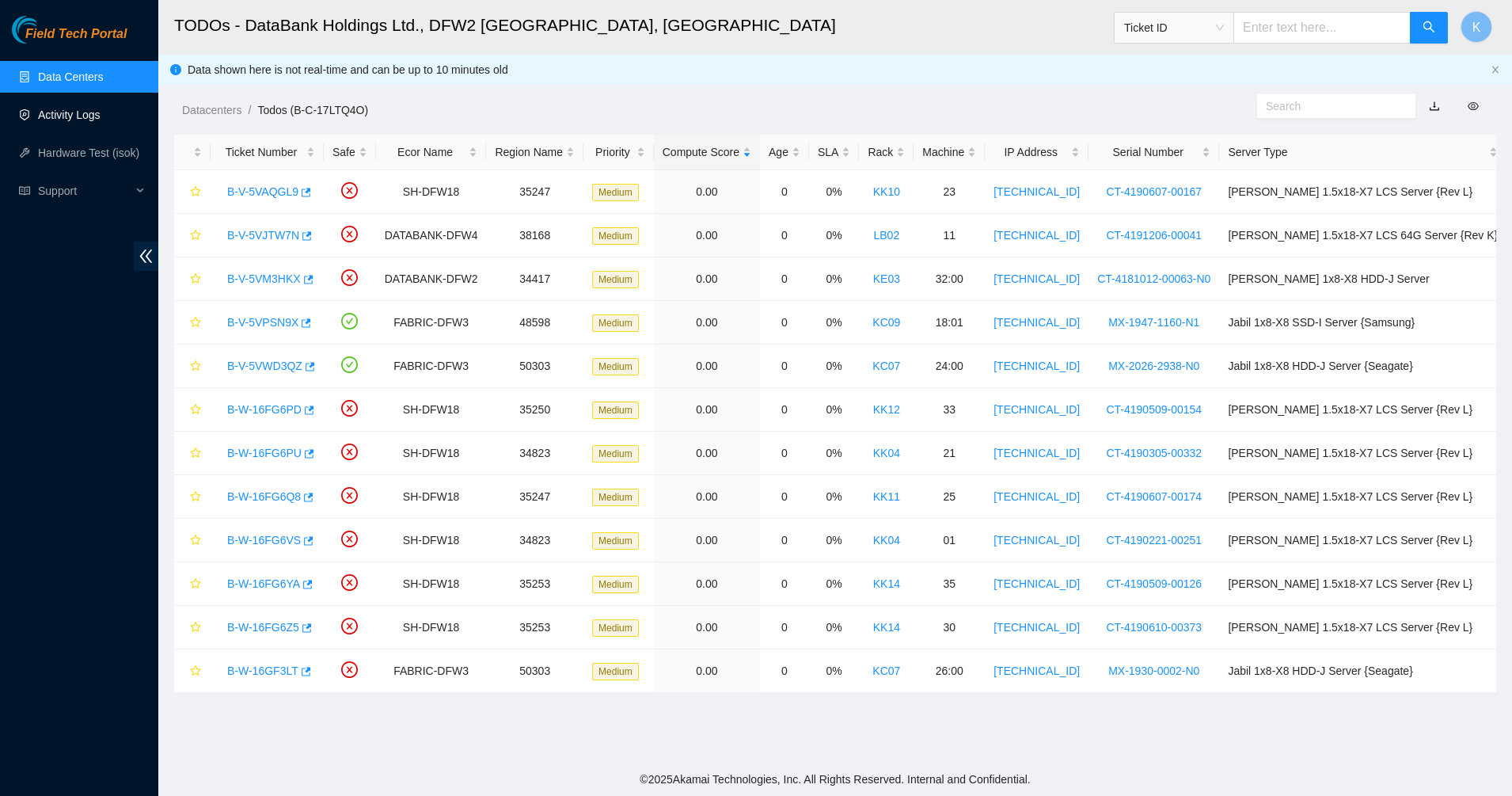
click at [75, 108] on link "Activity Logs" at bounding box center [69, 114] width 63 height 12
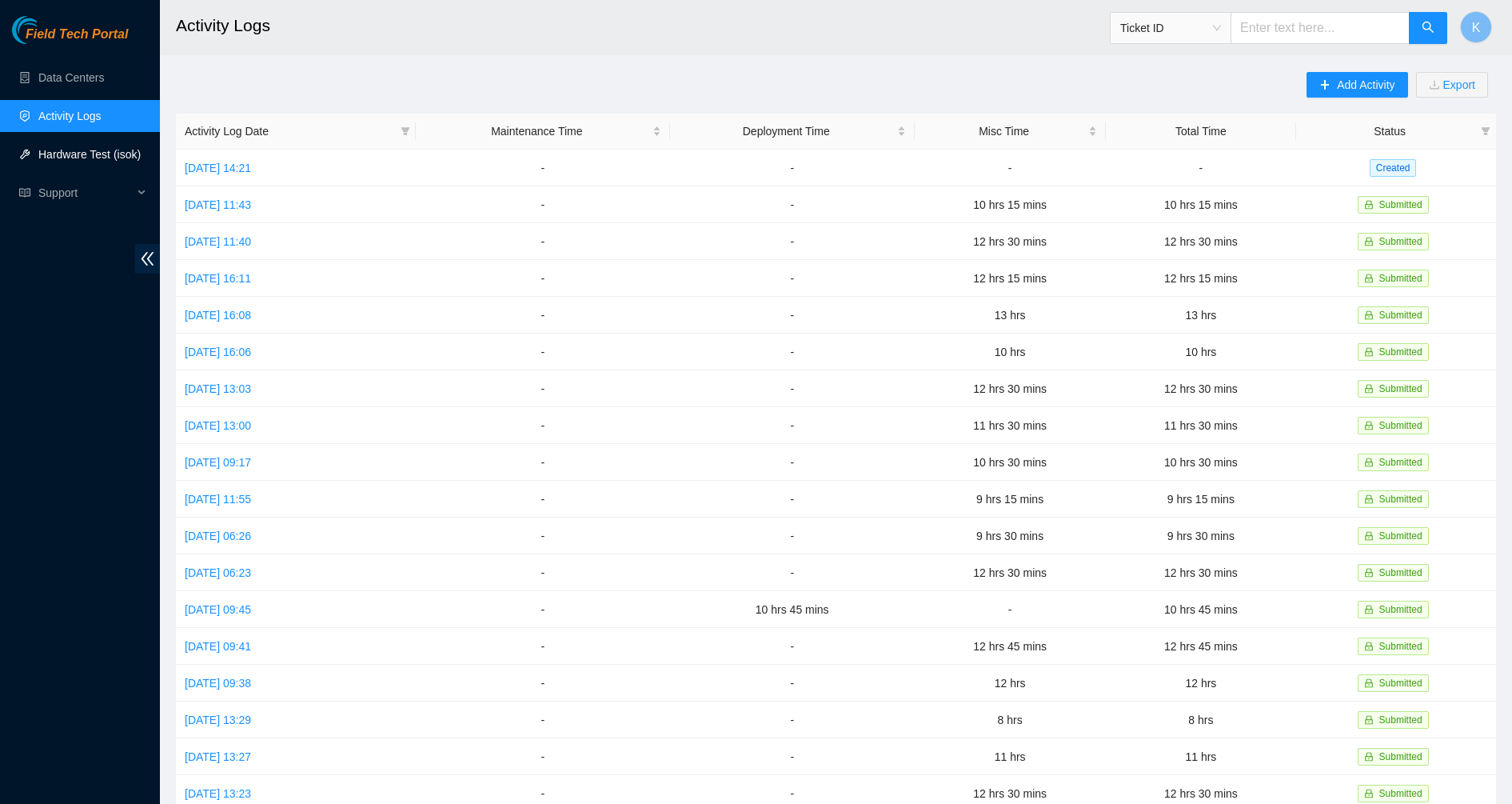
click at [72, 161] on link "Hardware Test (isok)" at bounding box center [89, 153] width 103 height 12
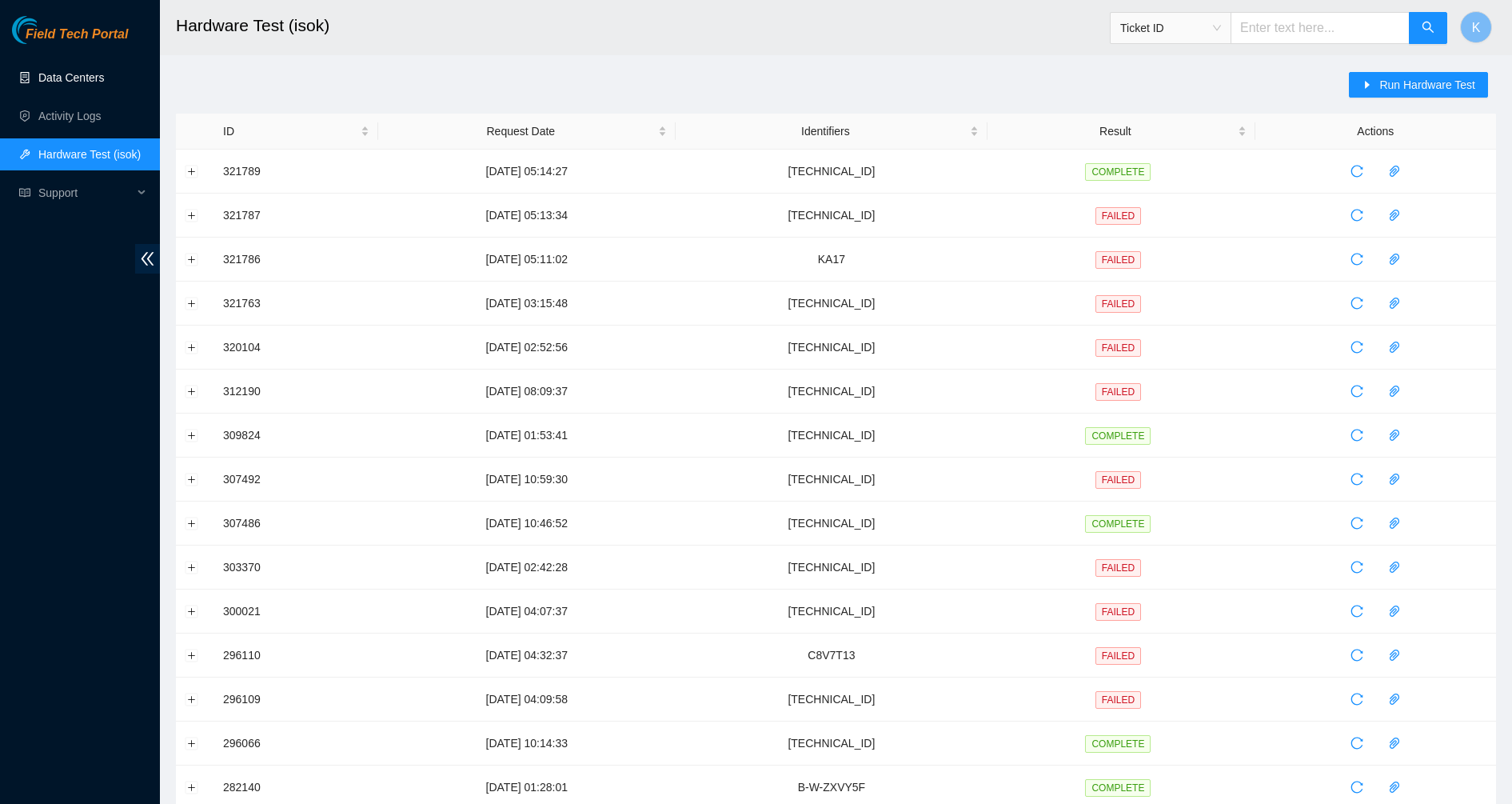
click at [103, 84] on link "Data Centers" at bounding box center [71, 77] width 65 height 12
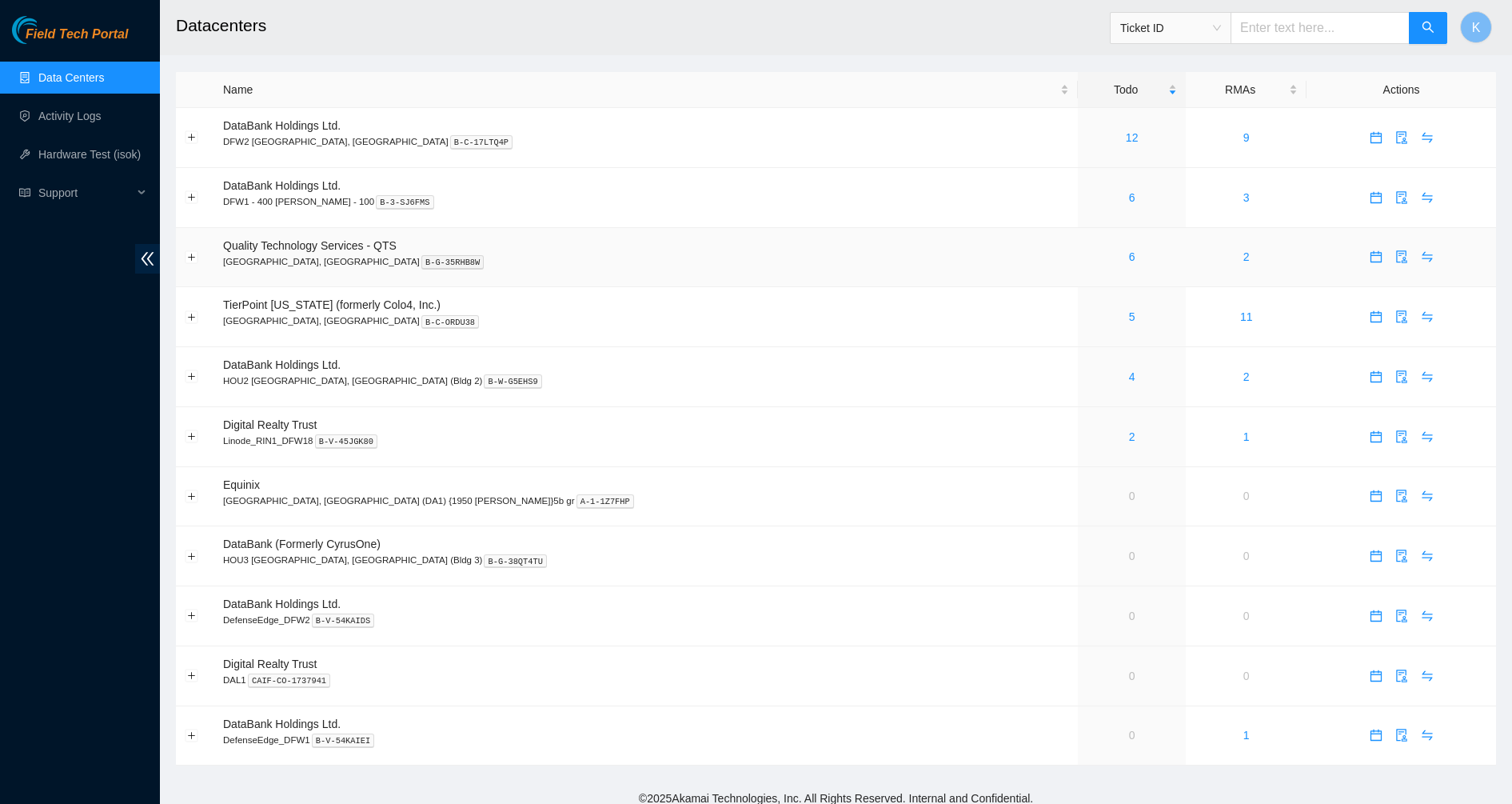
click at [1087, 262] on div "6" at bounding box center [1132, 257] width 90 height 17
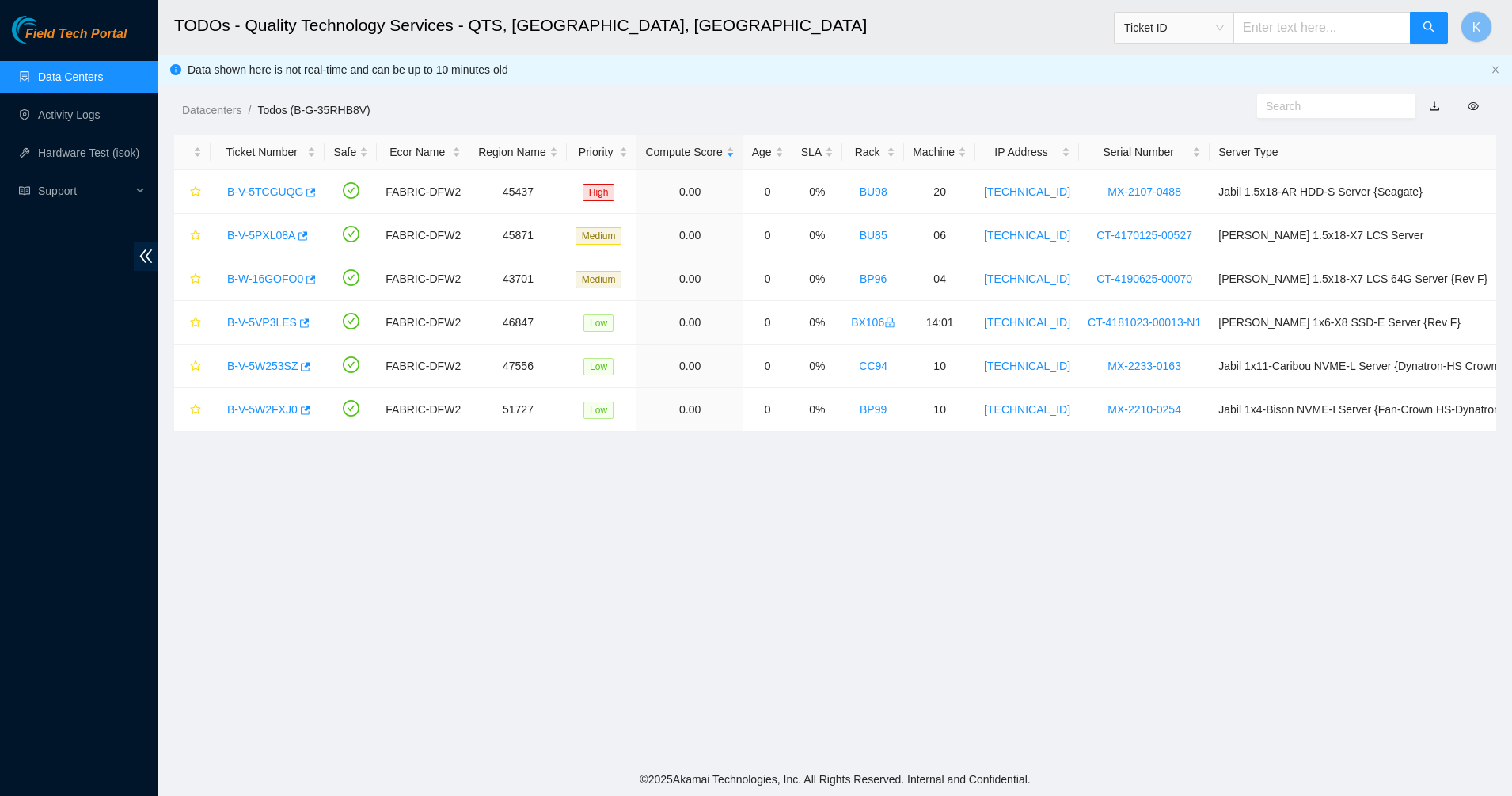
click at [88, 83] on link "Data Centers" at bounding box center [70, 76] width 65 height 12
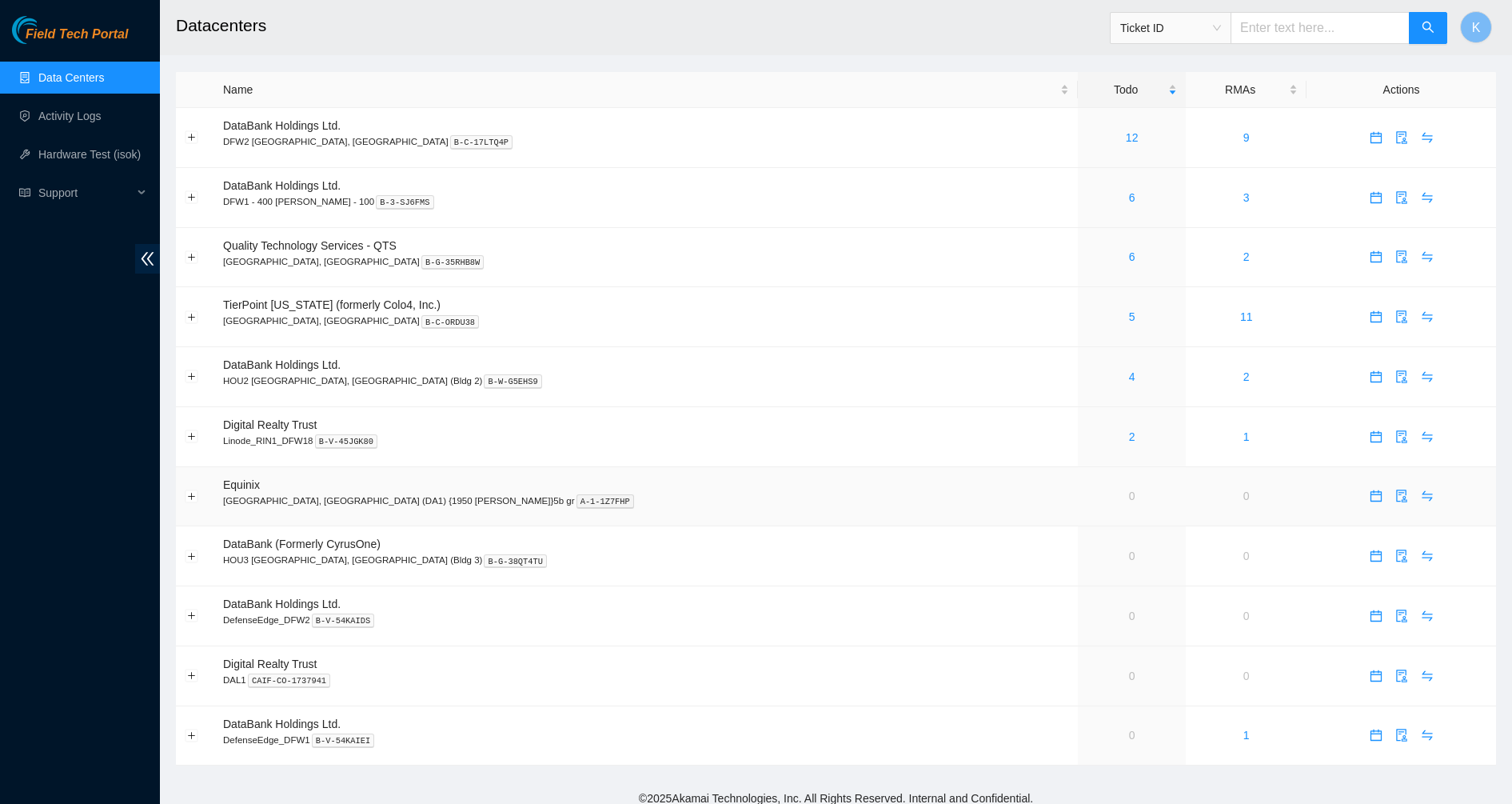
scroll to position [11, 0]
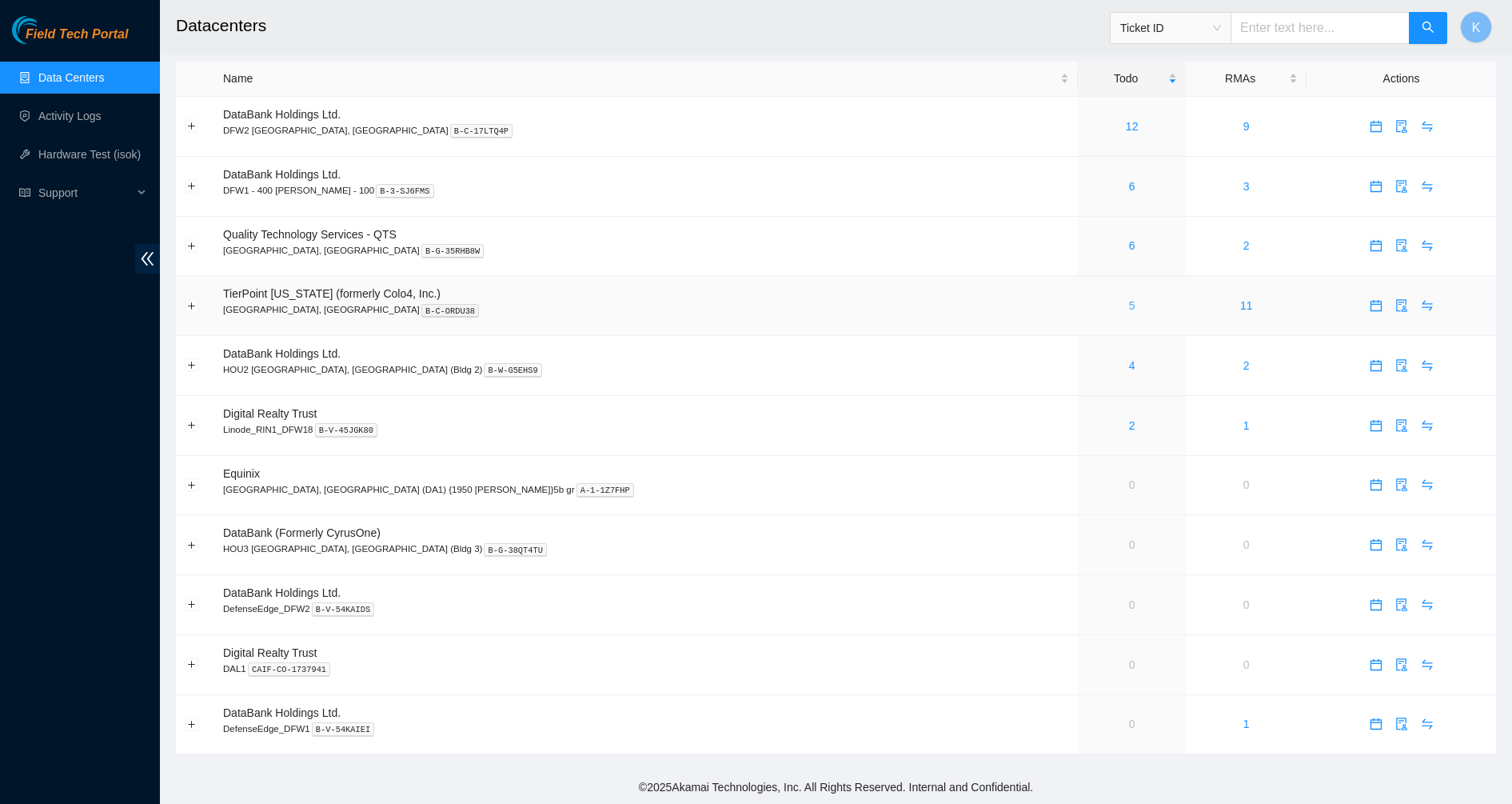
click at [1129, 303] on link "5" at bounding box center [1132, 305] width 7 height 12
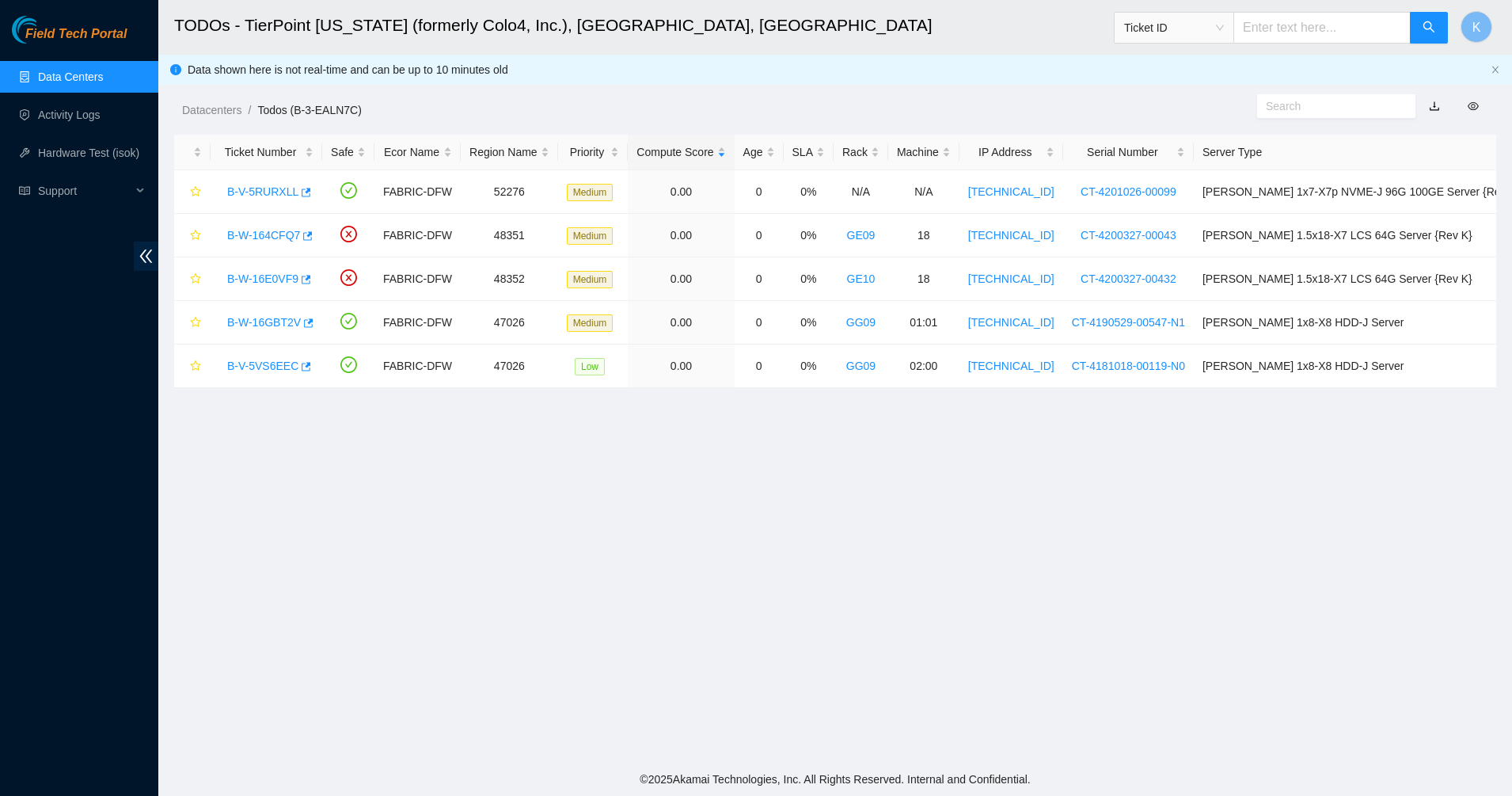
click at [70, 73] on link "Data Centers" at bounding box center [70, 76] width 65 height 12
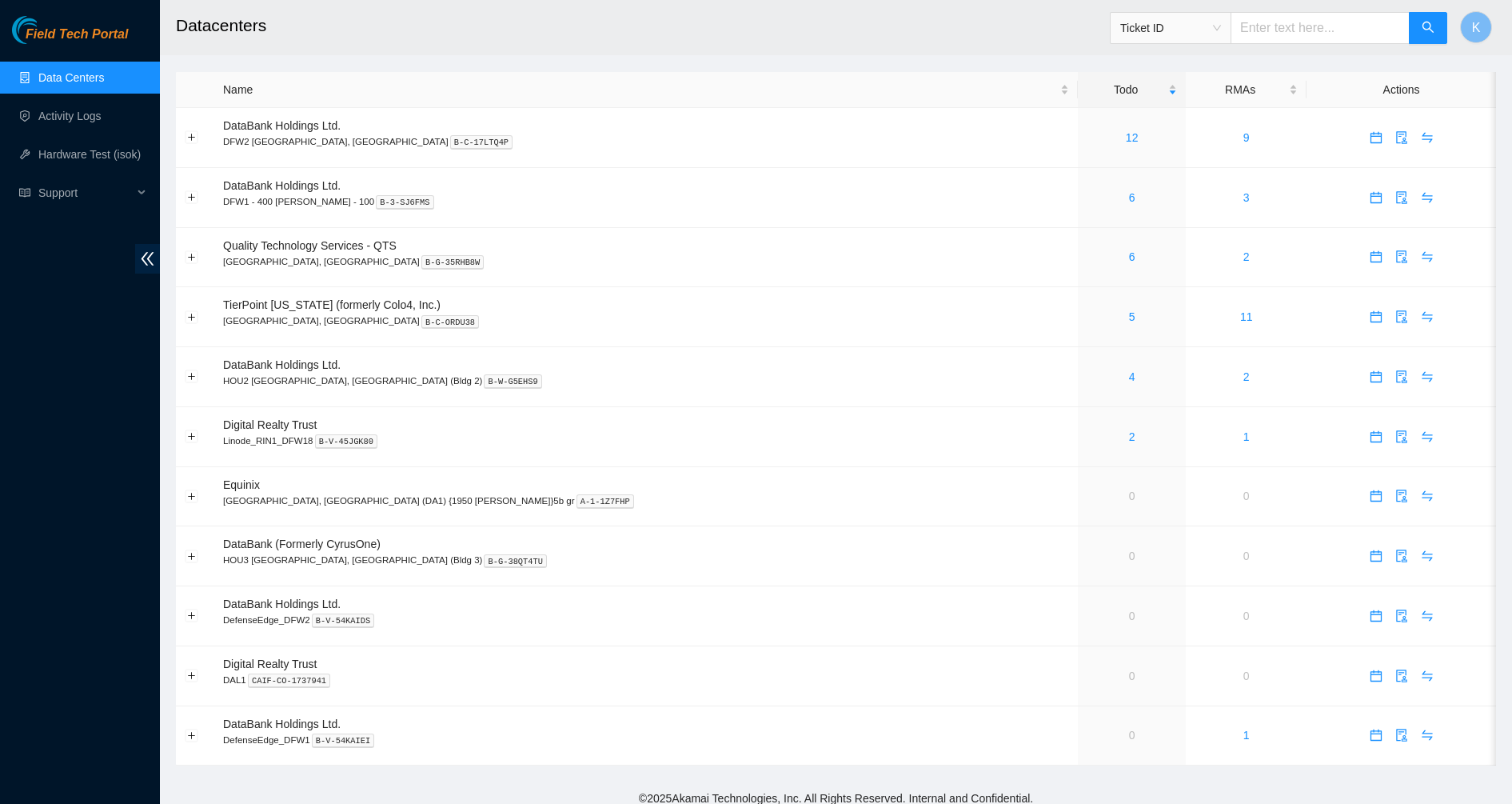
click at [55, 423] on div "Field Tech Portal Data Centers Activity Logs Hardware Test (isok) Support" at bounding box center [80, 410] width 160 height 788
click at [1087, 259] on div "6" at bounding box center [1132, 257] width 90 height 17
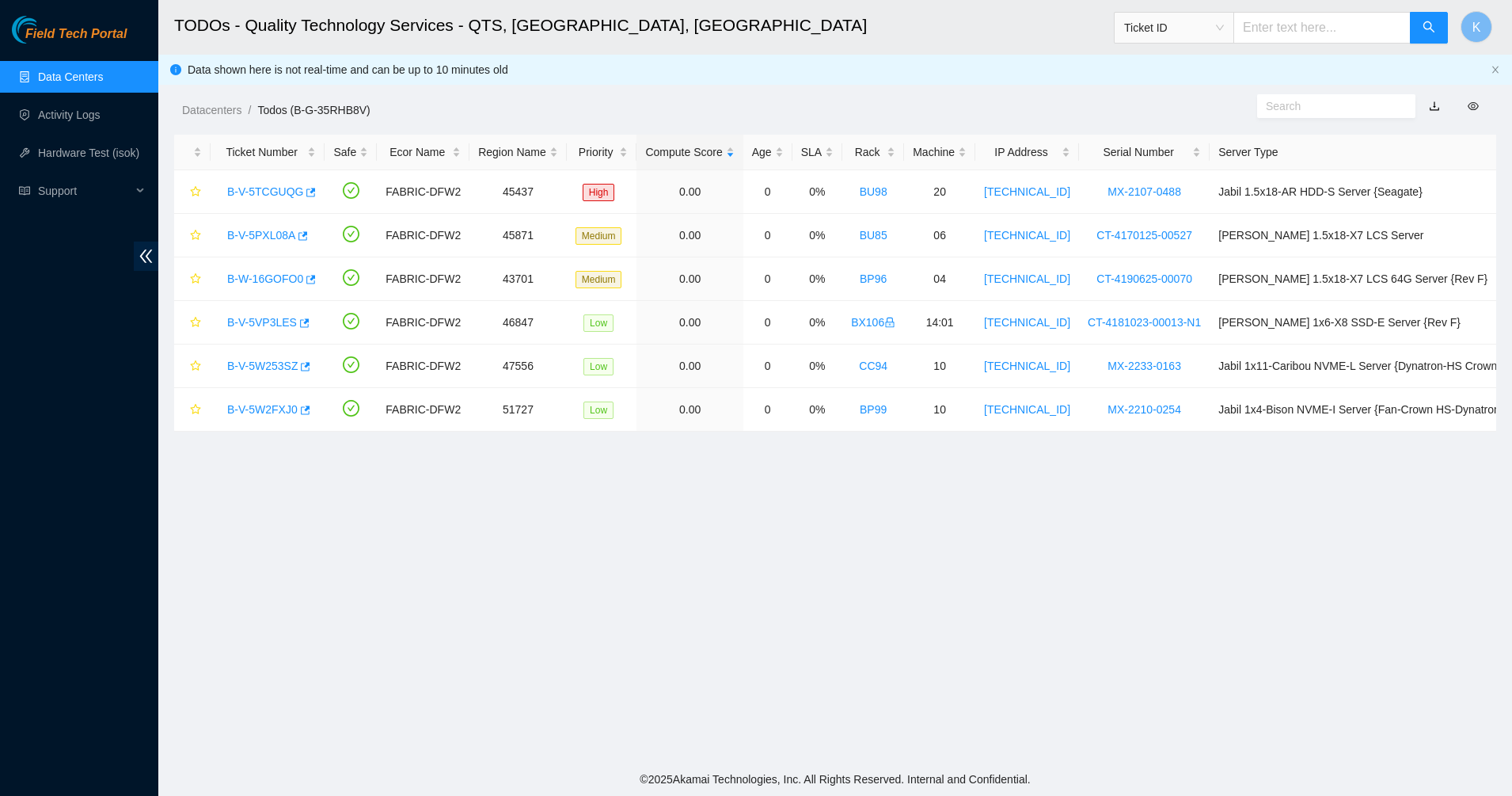
click at [55, 59] on ul "Data Centers Activity Logs Hardware Test (isok) Support" at bounding box center [79, 134] width 158 height 152
click at [52, 80] on link "Data Centers" at bounding box center [70, 76] width 65 height 12
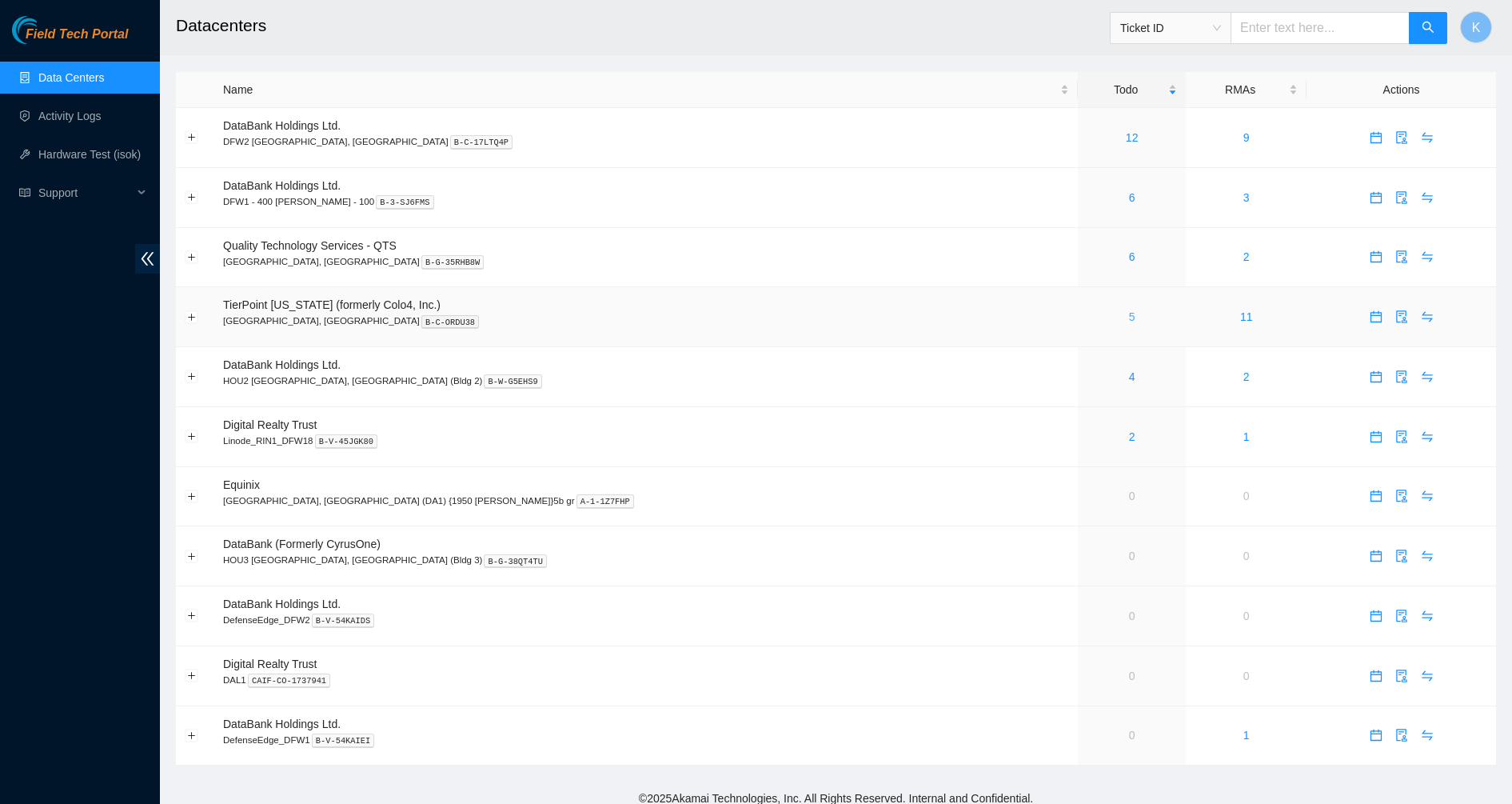
click at [1129, 316] on link "5" at bounding box center [1132, 316] width 7 height 12
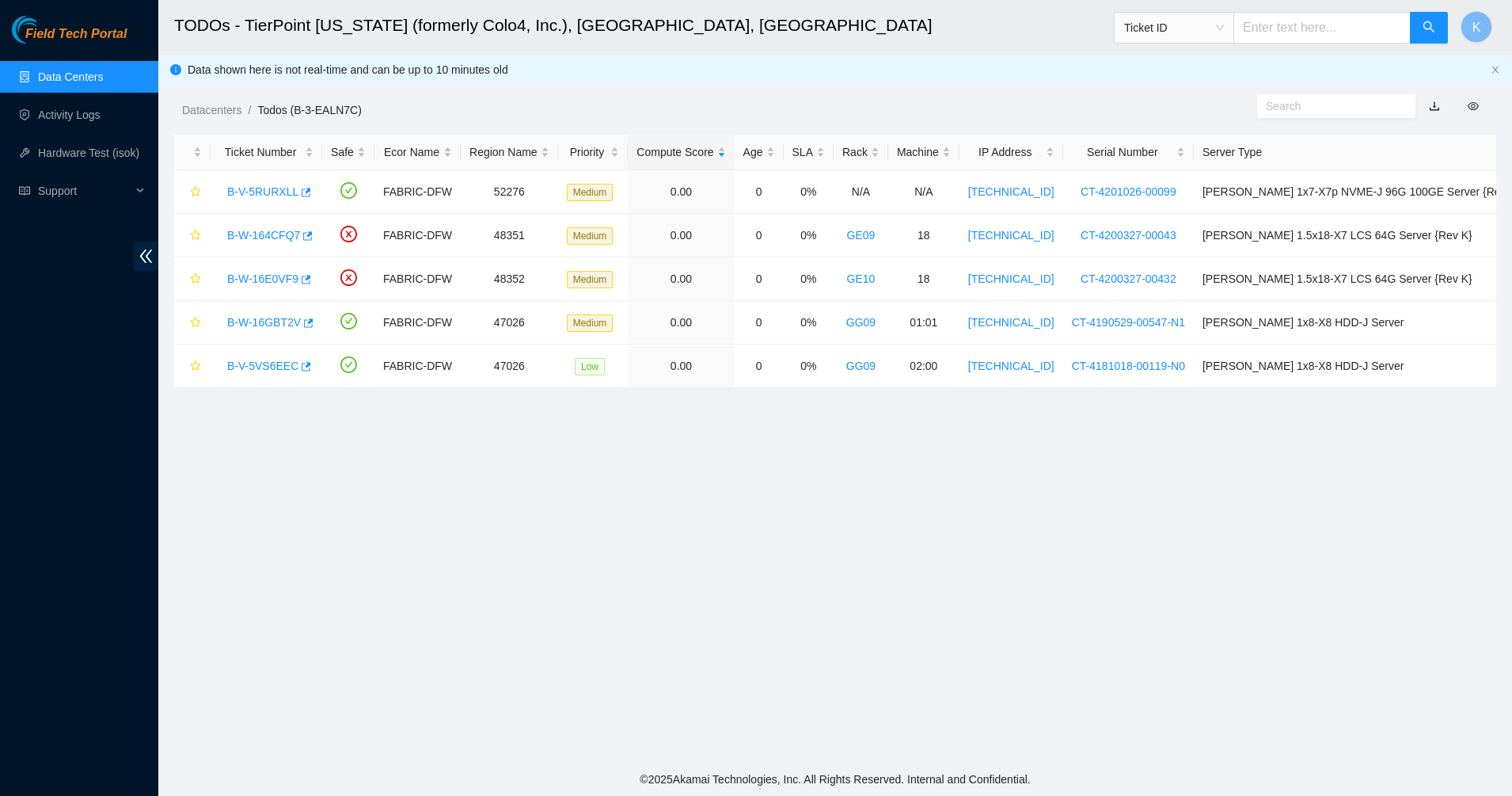
click at [102, 80] on link "Data Centers" at bounding box center [70, 76] width 65 height 12
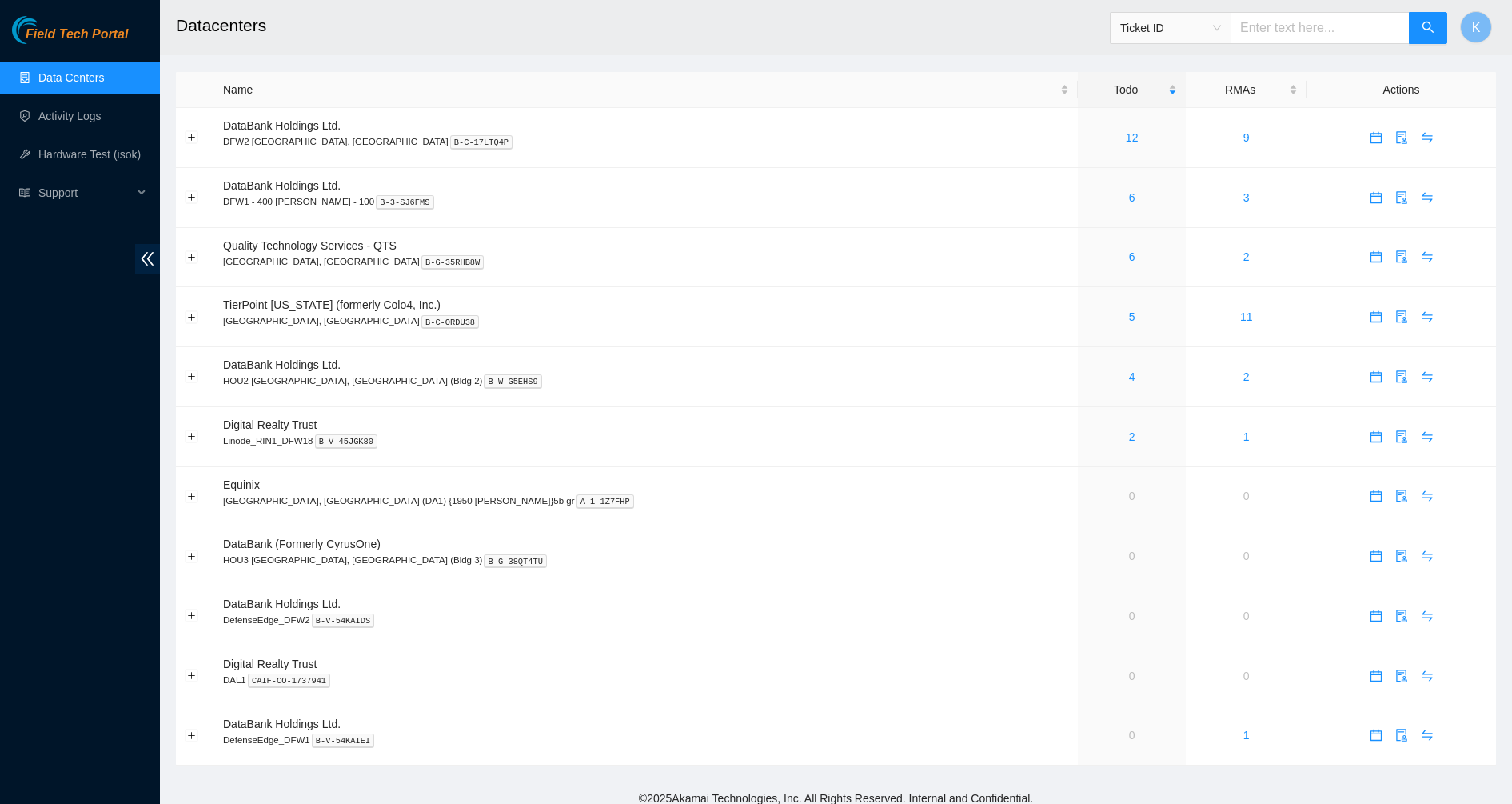
click at [48, 432] on div "Field Tech Portal Data Centers Activity Logs Hardware Test (isok) Support" at bounding box center [80, 410] width 160 height 788
click at [0, 425] on html "Field Tech Portal Data Centers Activity Logs Hardware Test (isok) Support Datac…" at bounding box center [756, 402] width 1512 height 804
click at [1243, 733] on link "1" at bounding box center [1246, 734] width 7 height 12
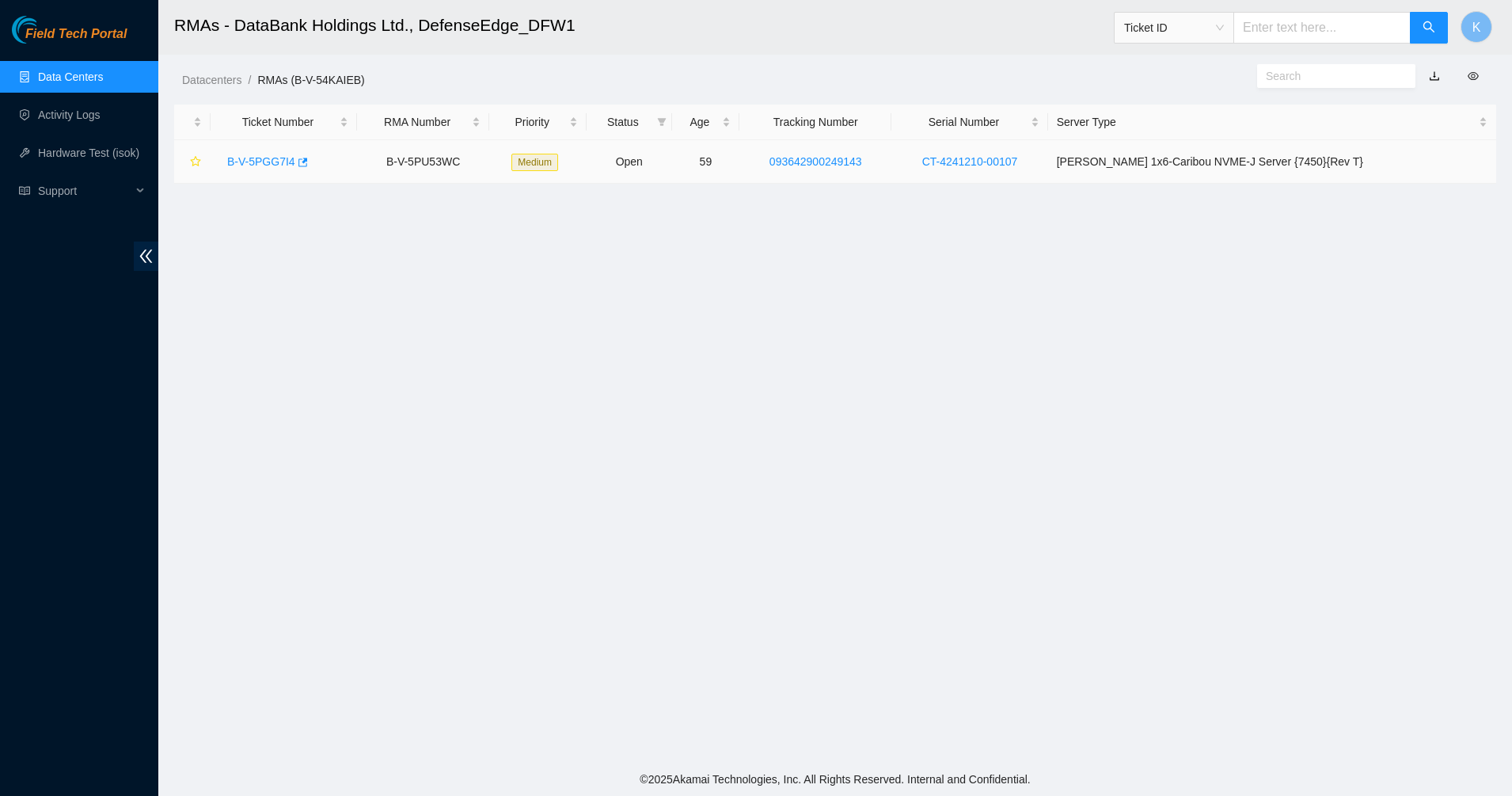
click at [237, 156] on link "B-V-5PGG7I4" at bounding box center [261, 161] width 68 height 12
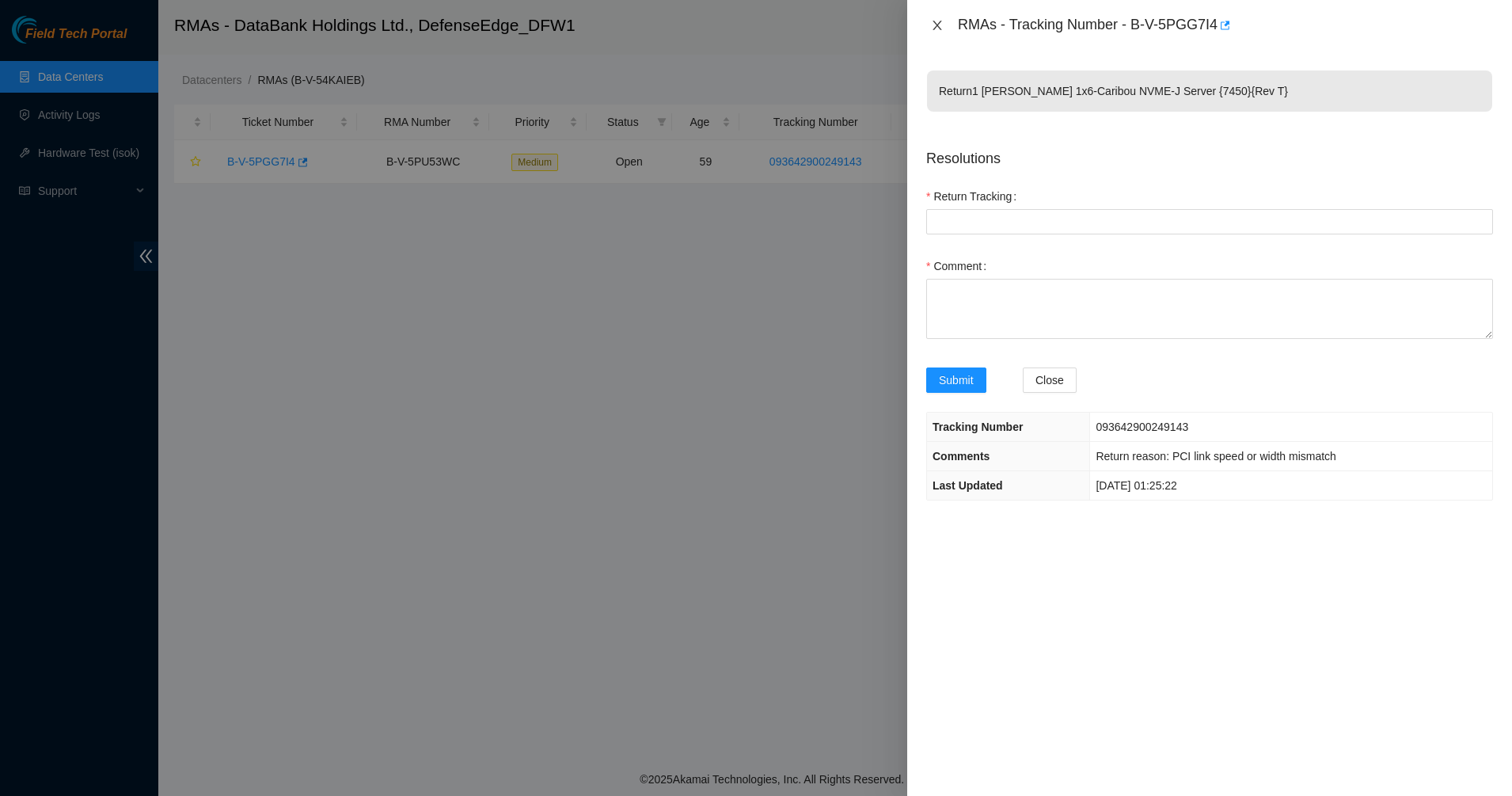
click at [936, 24] on icon "close" at bounding box center [936, 26] width 9 height 9
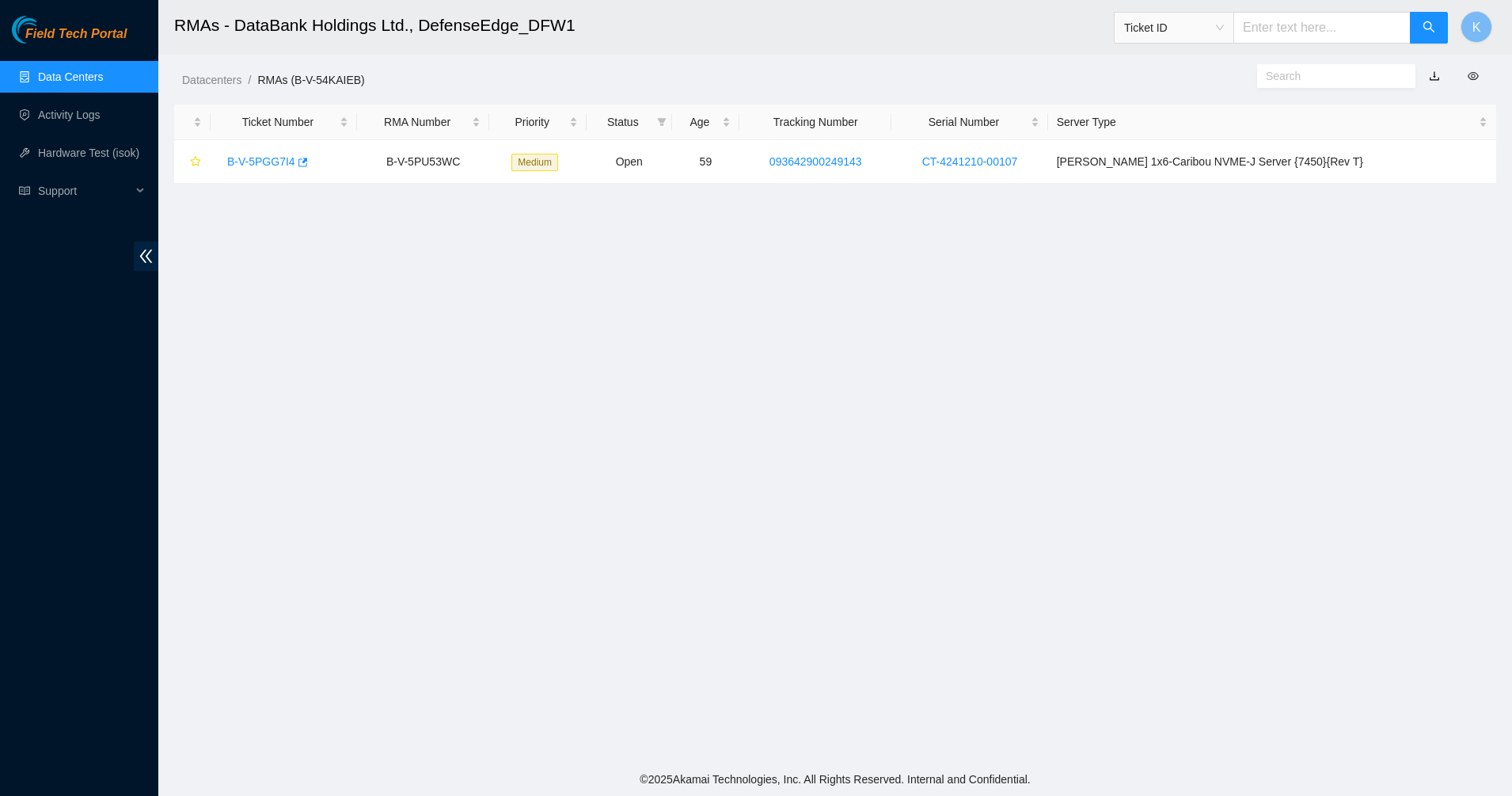
click at [62, 79] on link "Data Centers" at bounding box center [70, 76] width 65 height 12
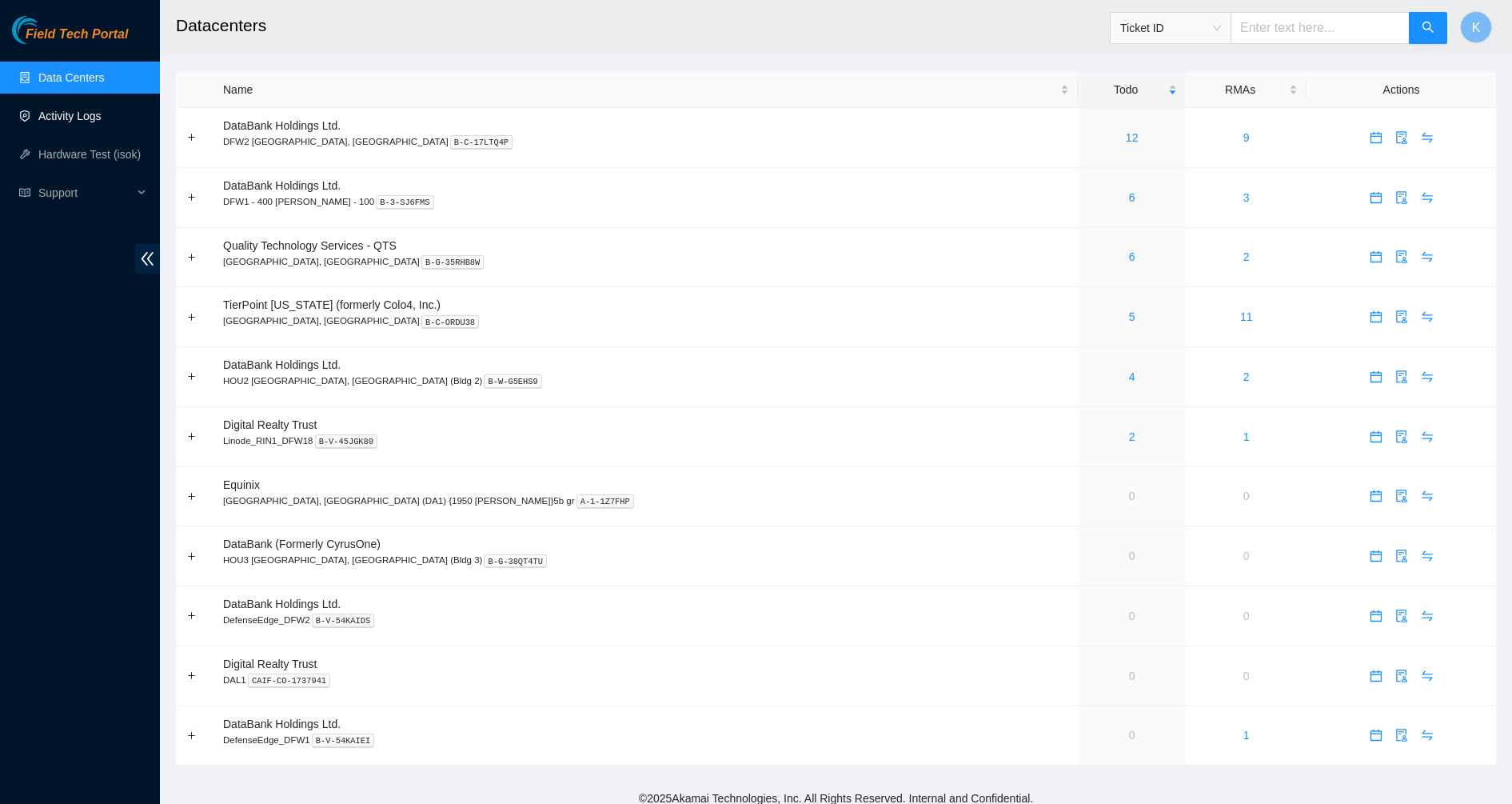
click at [55, 123] on link "Activity Logs" at bounding box center [70, 115] width 63 height 12
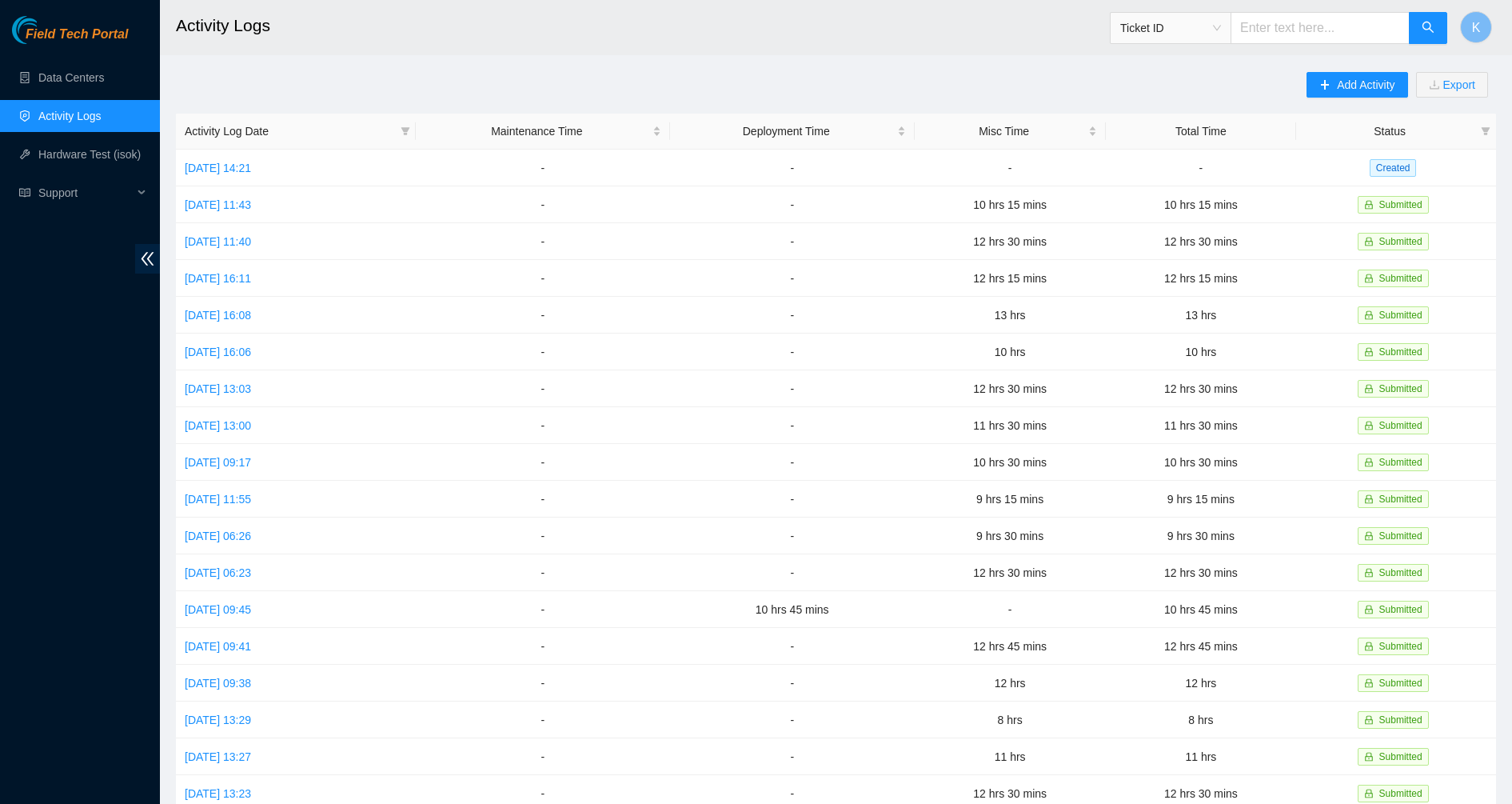
click at [1381, 67] on main "Activity Logs Ticket ID K Add Activity Export Activity Log Date Maintenance Tim…" at bounding box center [836, 476] width 1352 height 953
click at [1369, 75] on button "Add Activity" at bounding box center [1356, 84] width 101 height 26
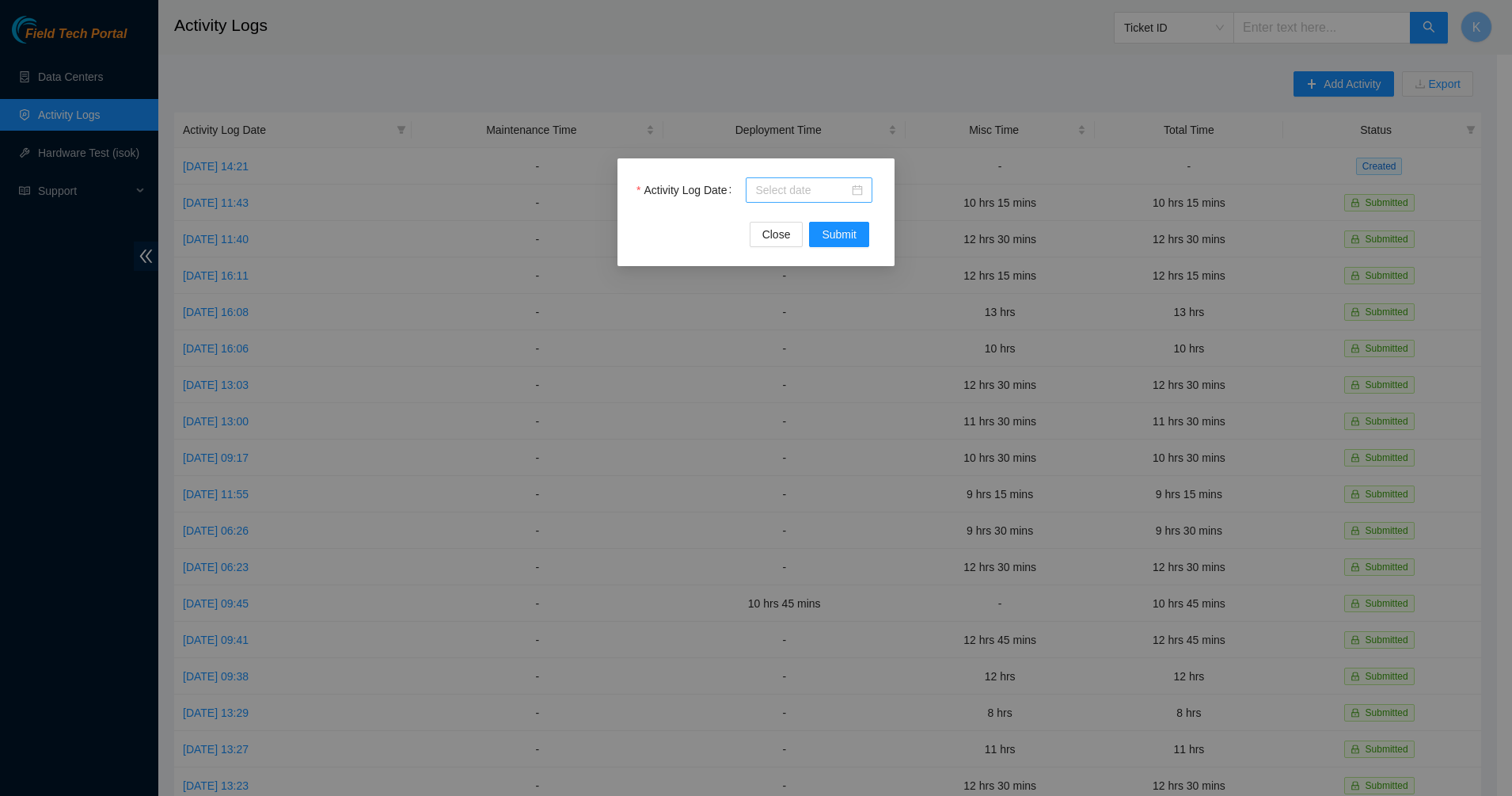
click at [864, 188] on div at bounding box center [808, 190] width 126 height 26
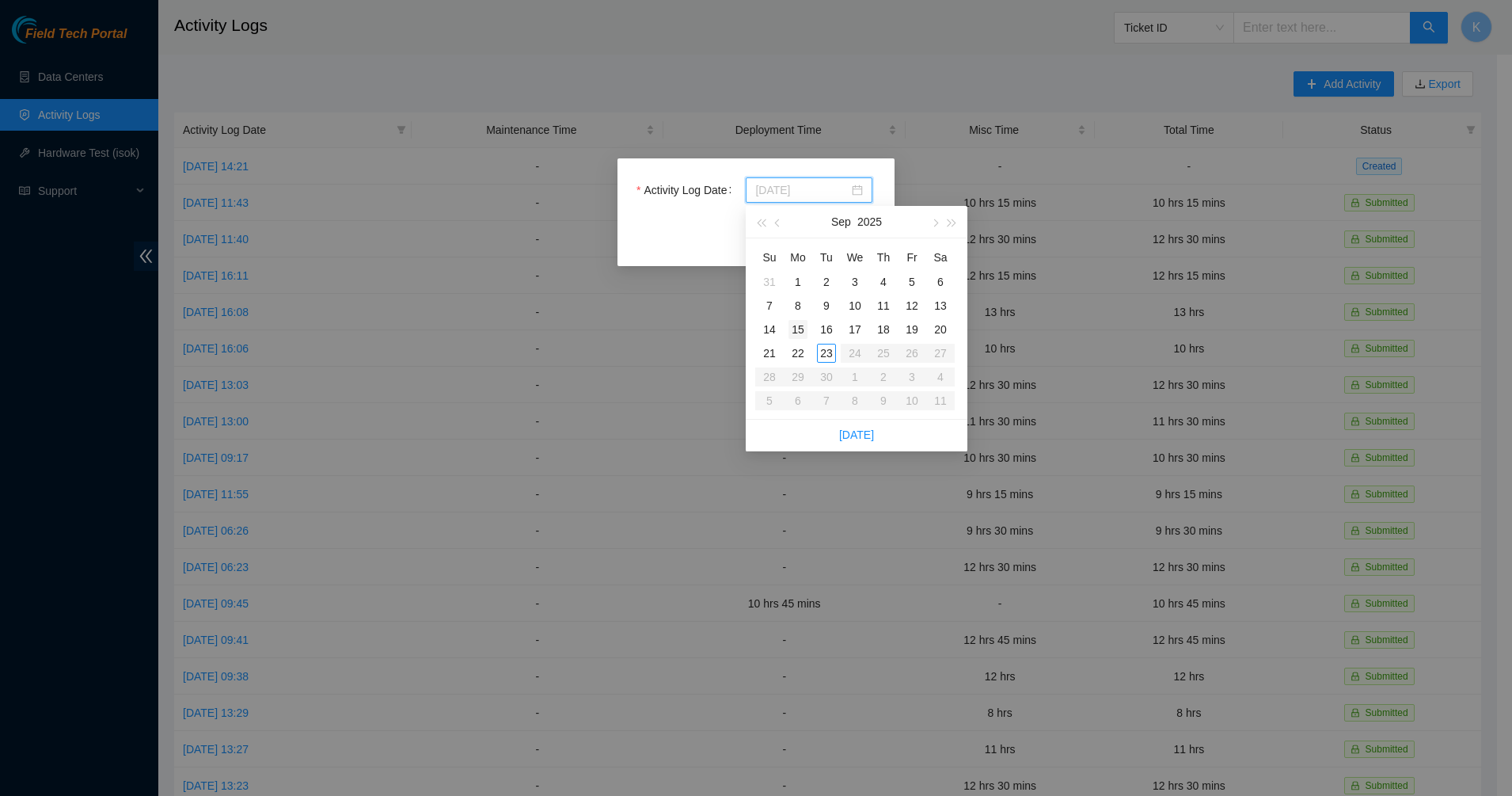
type input "2025-09-15"
click at [794, 333] on div "15" at bounding box center [798, 329] width 19 height 19
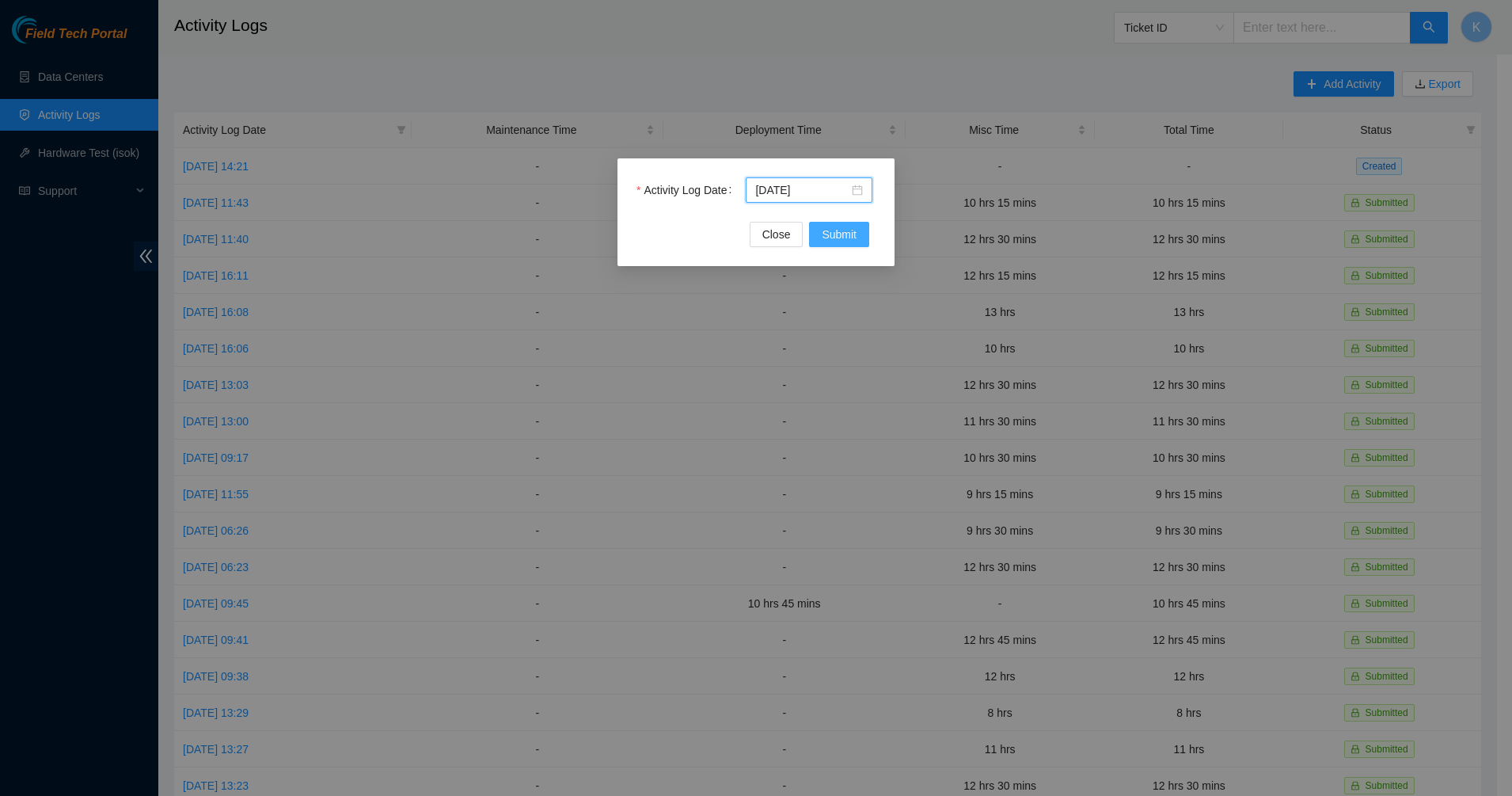
click at [835, 227] on span "Submit" at bounding box center [839, 234] width 35 height 17
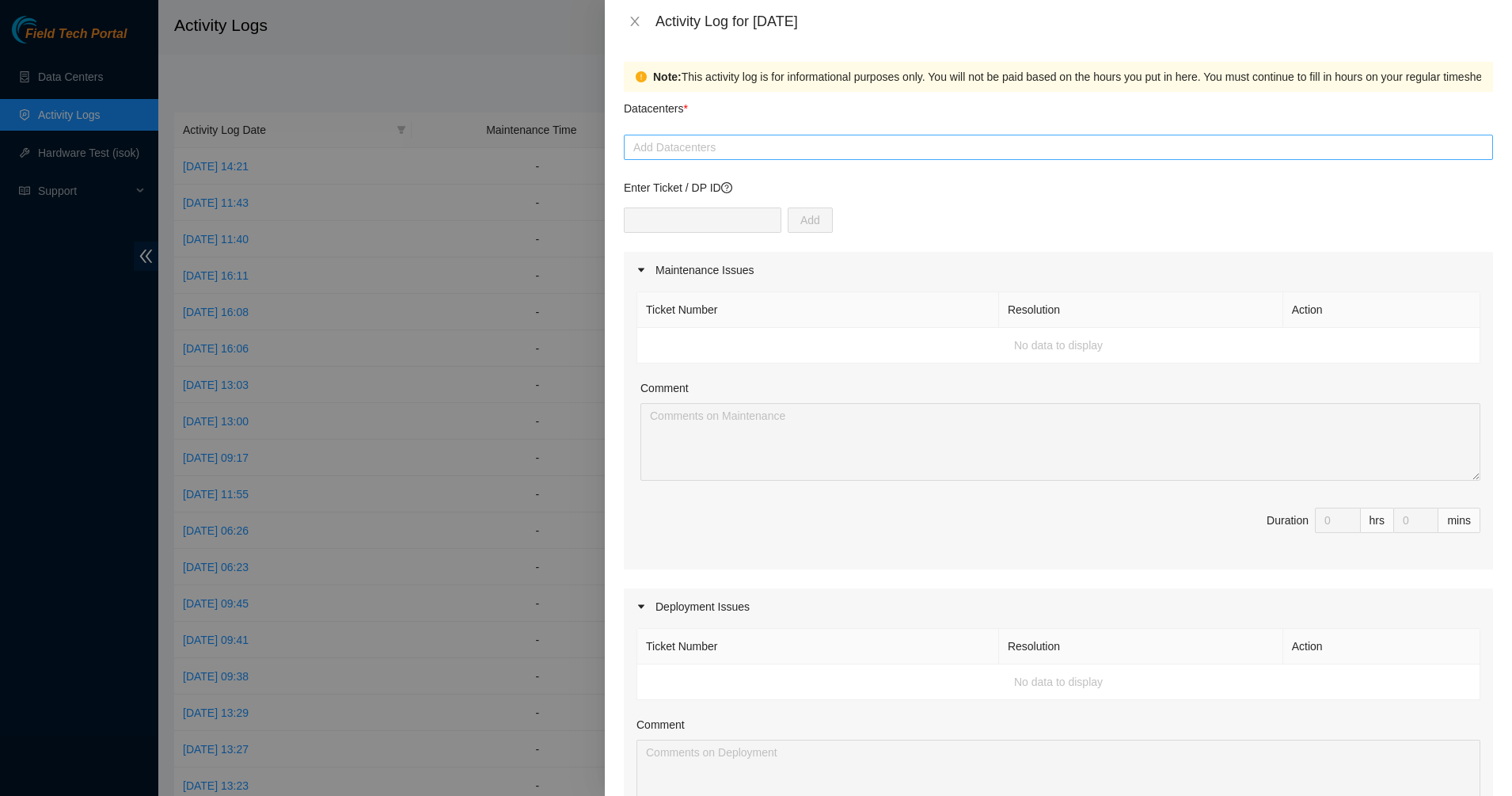
click at [797, 154] on div at bounding box center [1059, 147] width 861 height 19
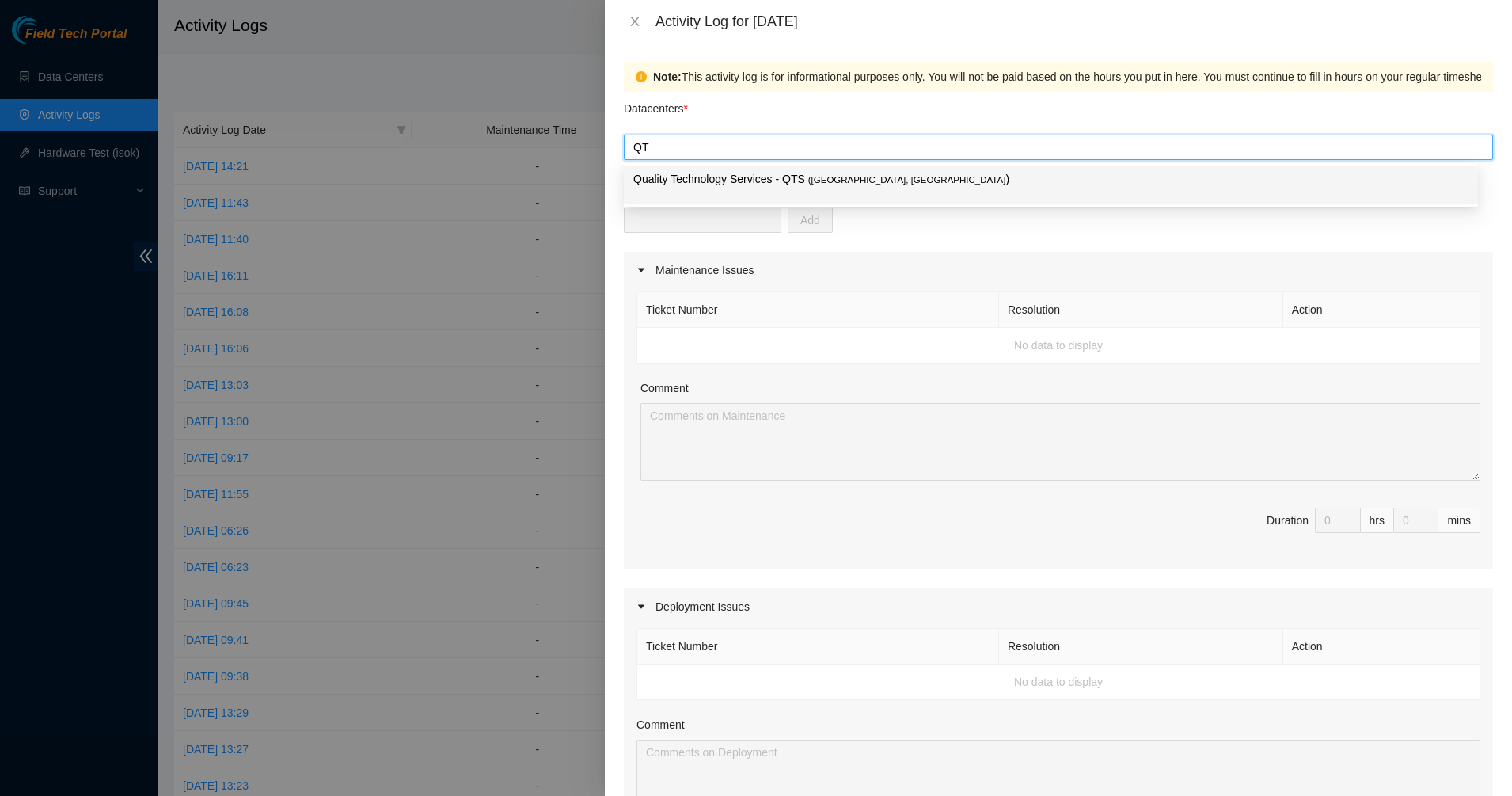
type input "QTS"
click at [782, 173] on p "Quality Technology Services - QTS ( Irving, TX )" at bounding box center [1050, 178] width 835 height 18
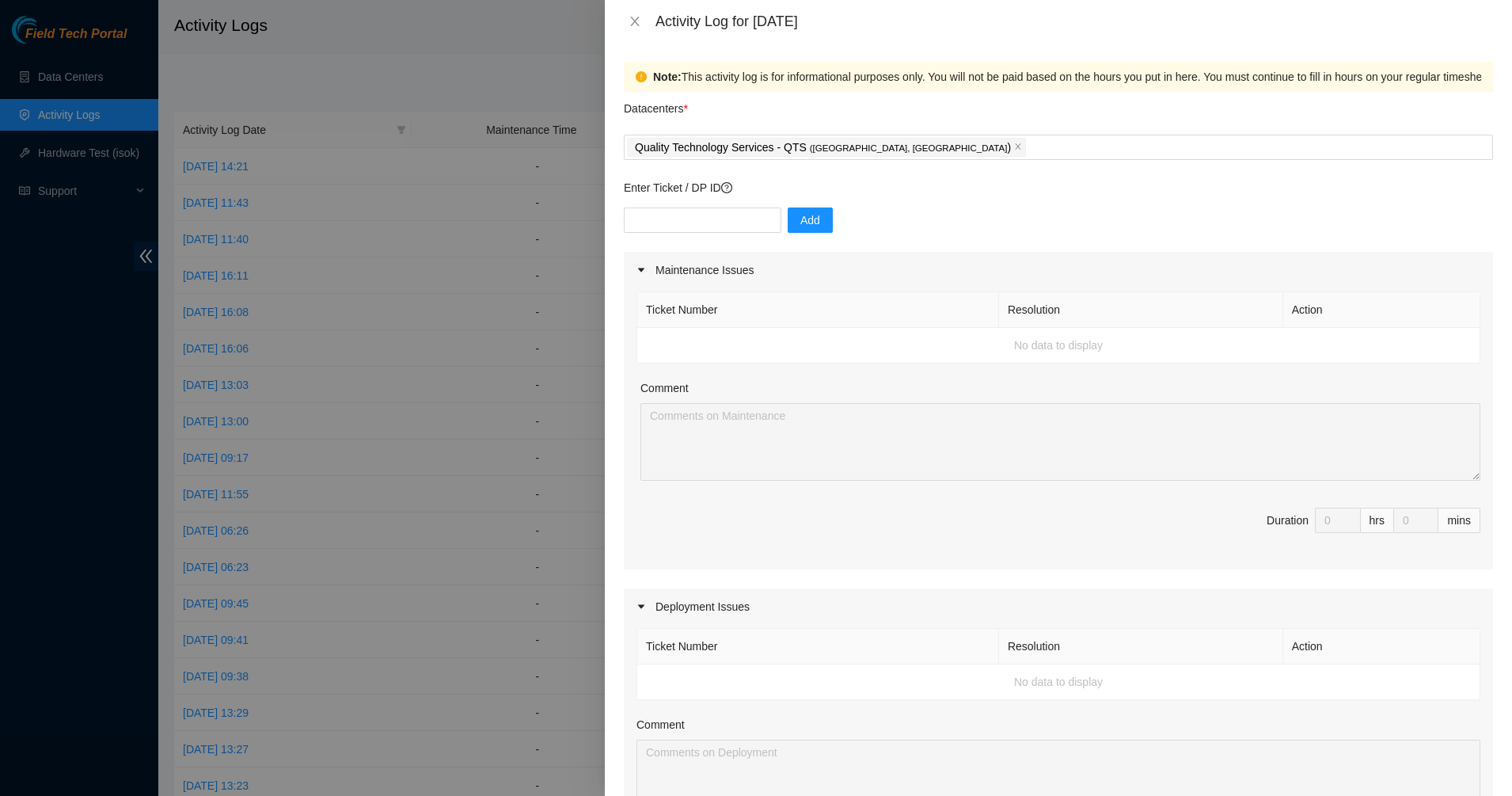
click at [752, 102] on div "Datacenters *" at bounding box center [1058, 113] width 869 height 43
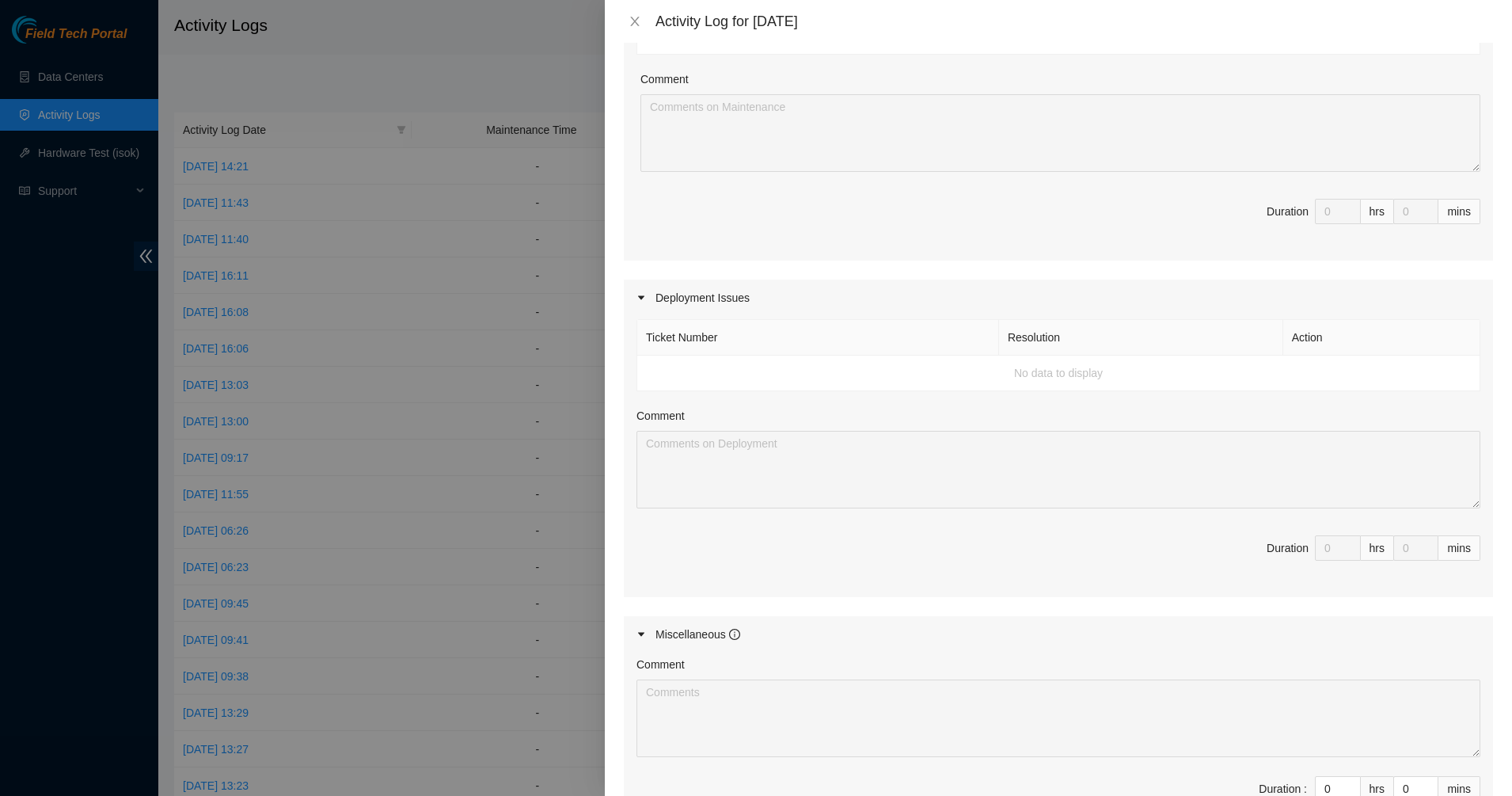
scroll to position [494, 0]
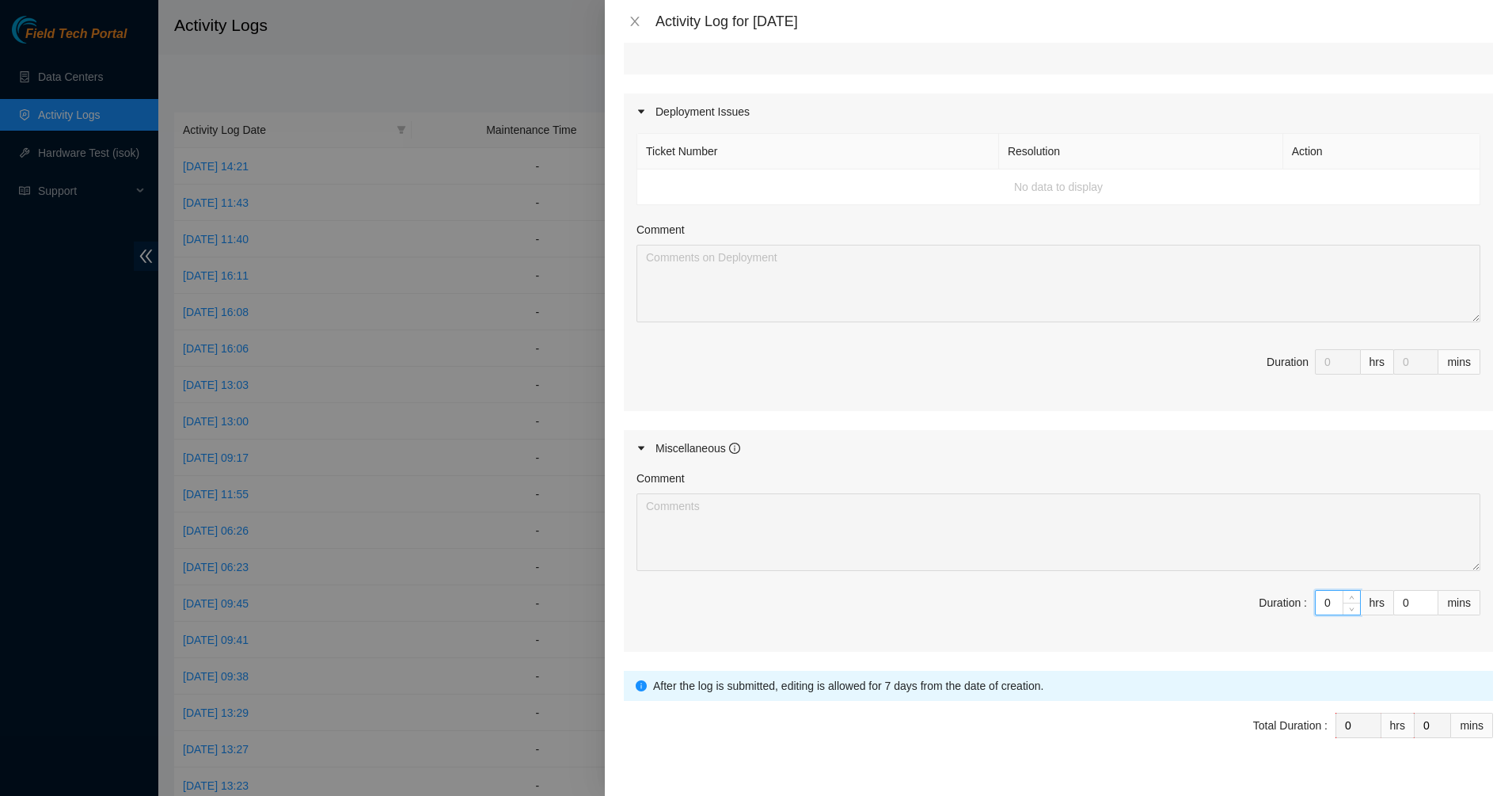
drag, startPoint x: 1324, startPoint y: 600, endPoint x: 1298, endPoint y: 603, distance: 26.2
click at [1298, 603] on span "Duration : 0 hrs 0 mins" at bounding box center [1058, 612] width 843 height 45
type input "1"
type input "10"
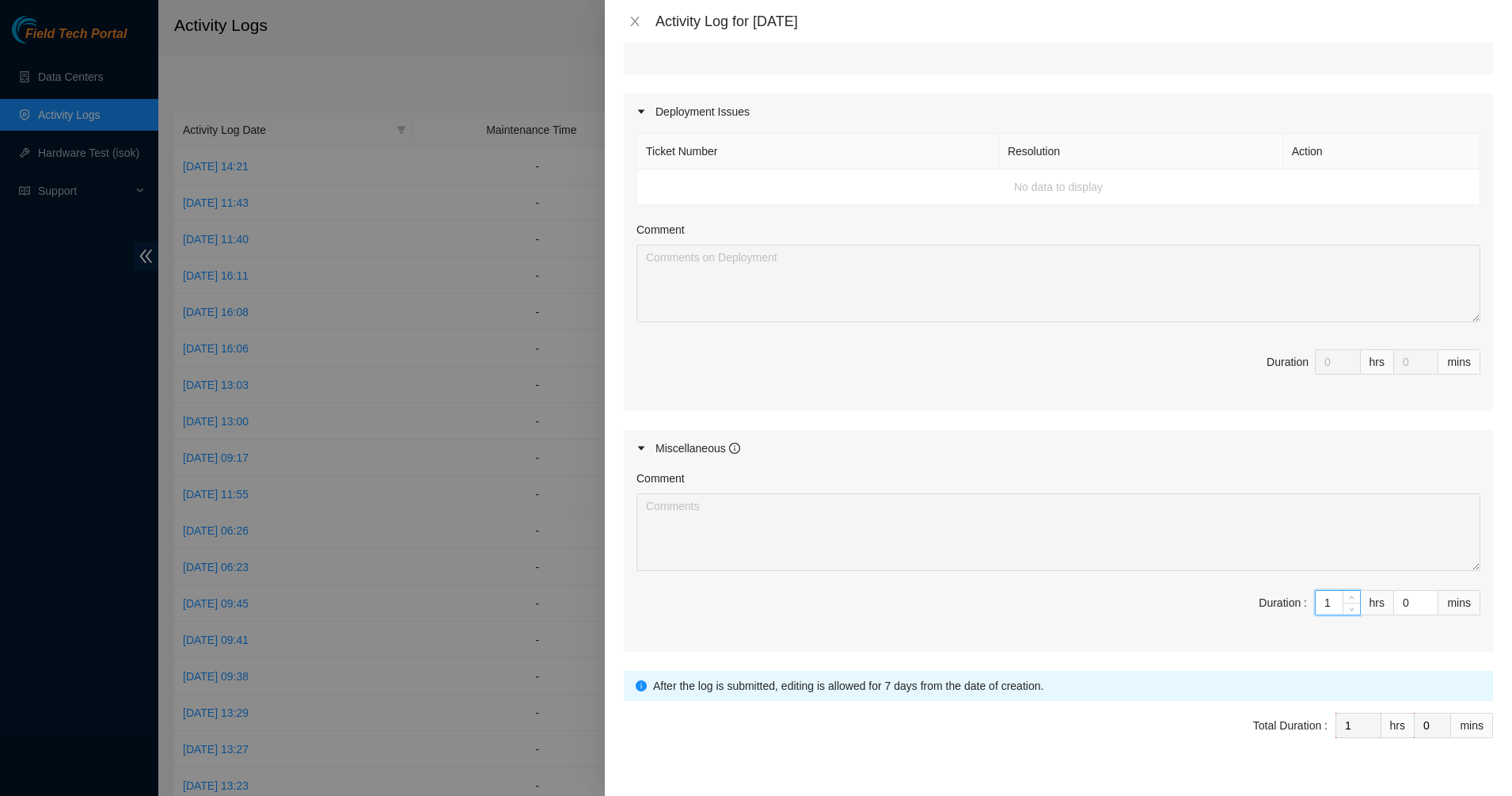
type input "10"
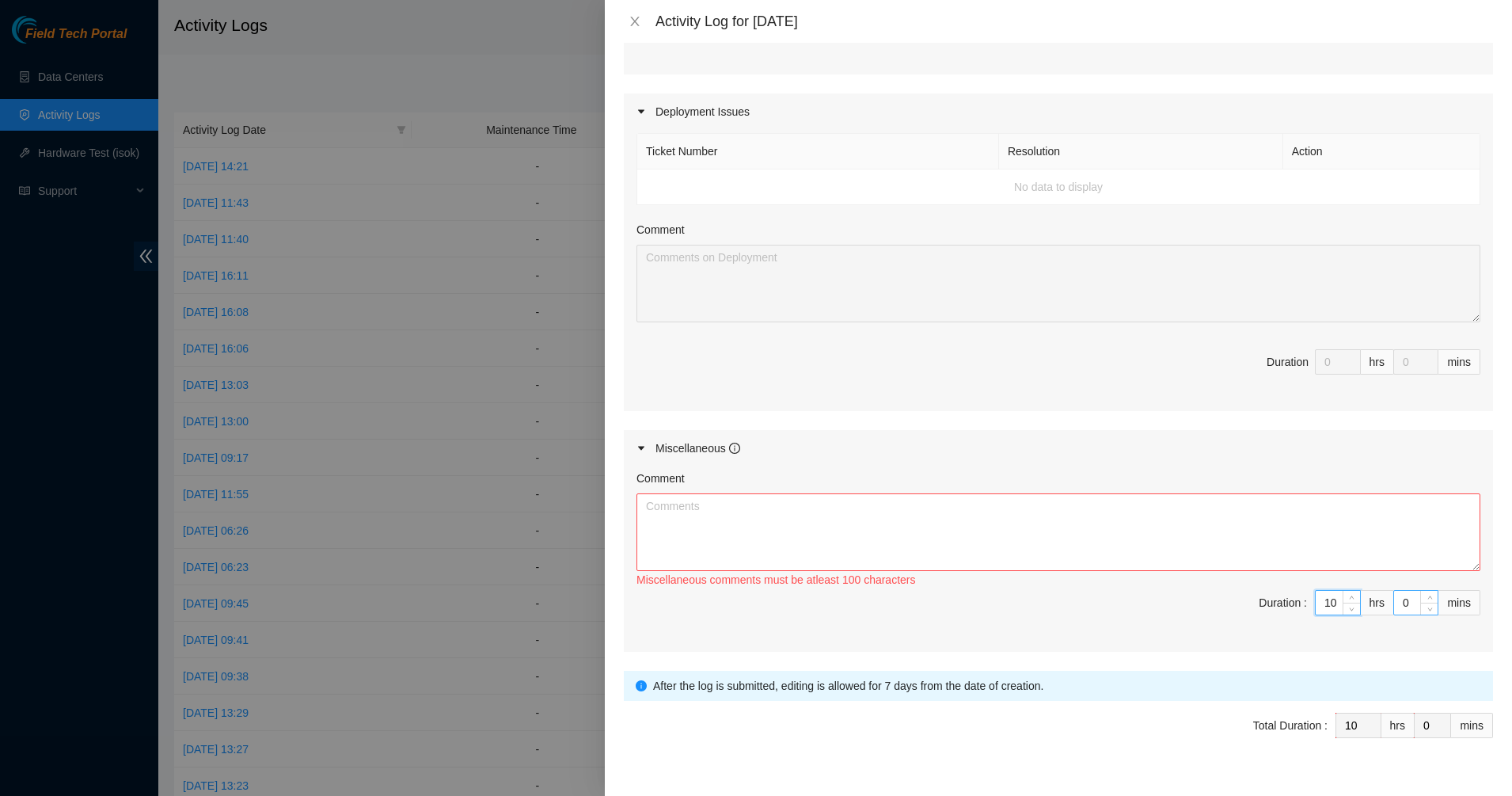
type input "10"
drag, startPoint x: 1393, startPoint y: 602, endPoint x: 1361, endPoint y: 602, distance: 32.0
click at [1361, 602] on span "Duration : 10 hrs 0 mins" at bounding box center [1058, 612] width 843 height 45
type input "4"
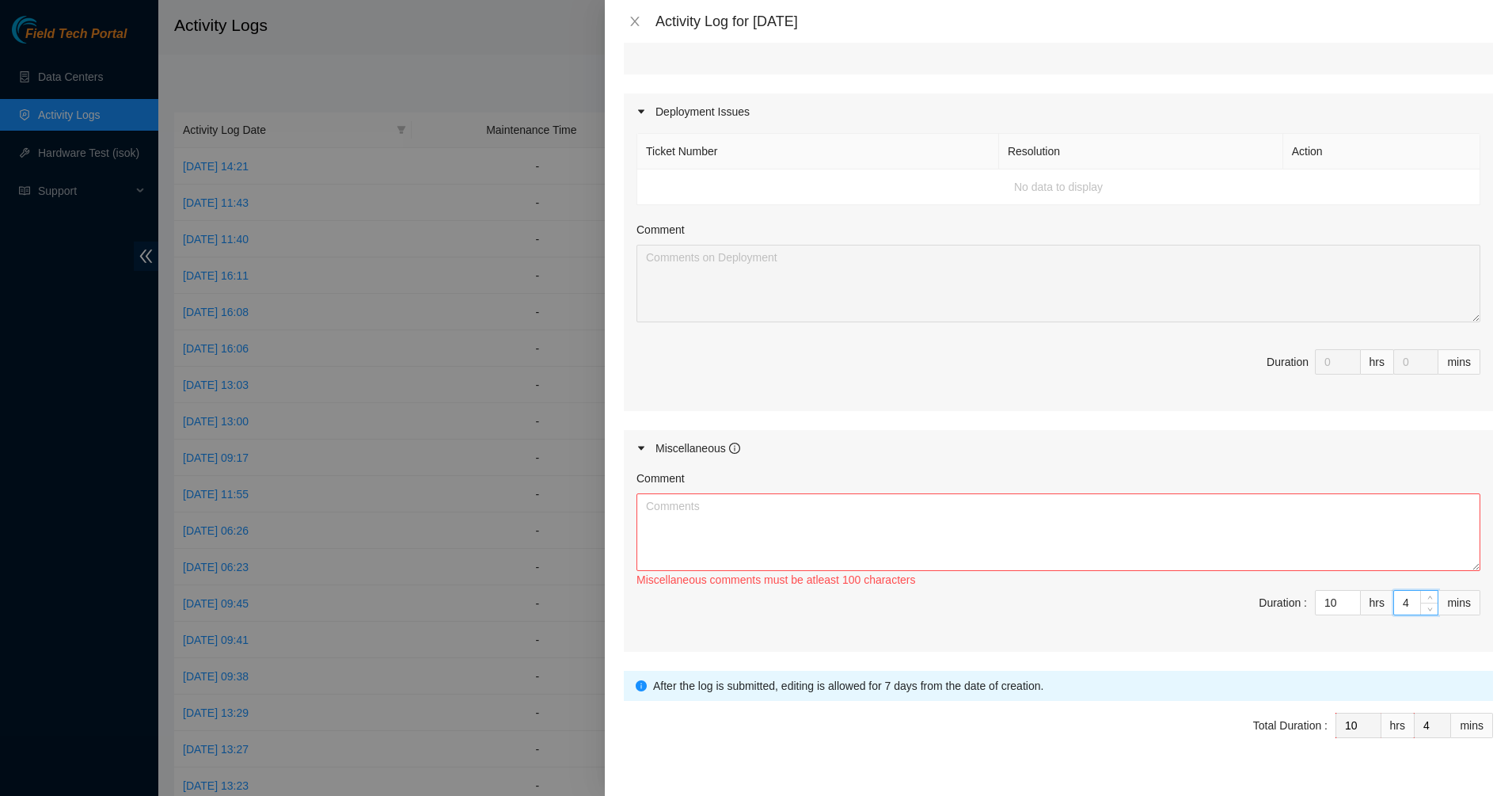
type input "45"
click at [1222, 543] on textarea "Comment" at bounding box center [1058, 532] width 843 height 78
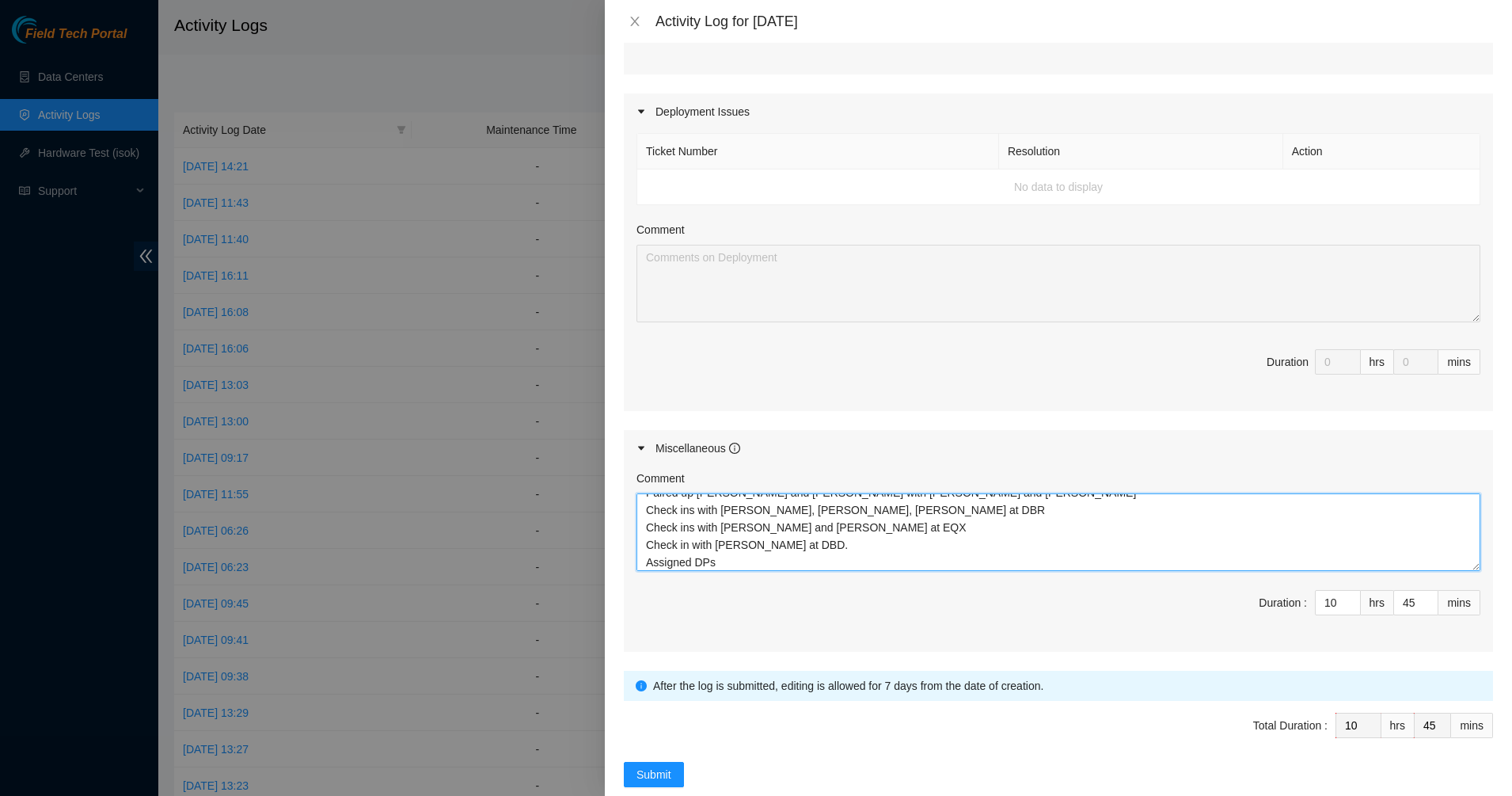
scroll to position [0, 0]
drag, startPoint x: 729, startPoint y: 558, endPoint x: 560, endPoint y: 479, distance: 186.6
click at [572, 475] on div "Activity Log for 15-09-2025 Note: This activity log is for informational purpos…" at bounding box center [756, 398] width 1512 height 796
click at [891, 557] on textarea "Paired up Gerald and Austin with Yzaak and Matias Check ins with James, John, P…" at bounding box center [1058, 532] width 843 height 78
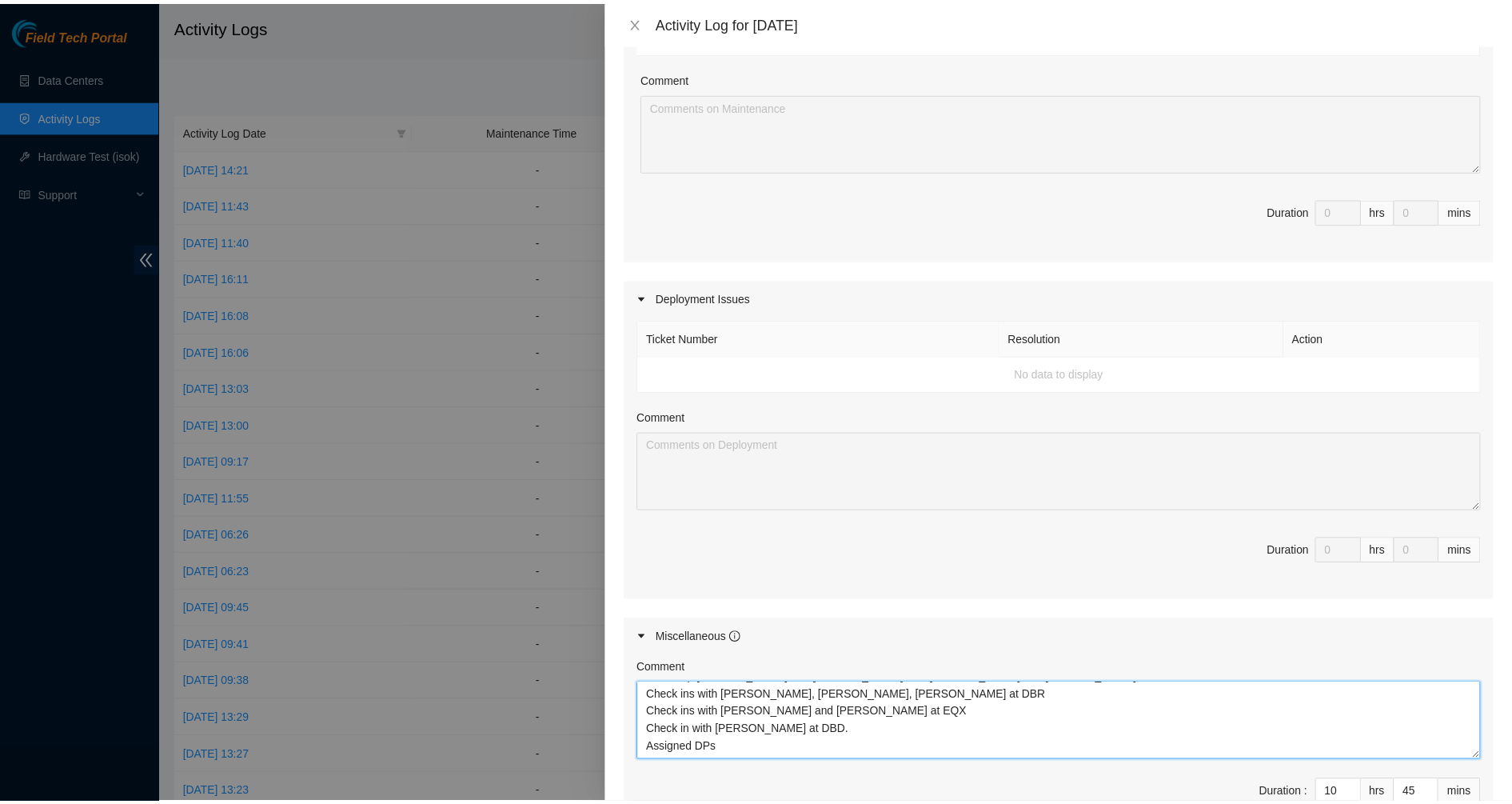
scroll to position [529, 0]
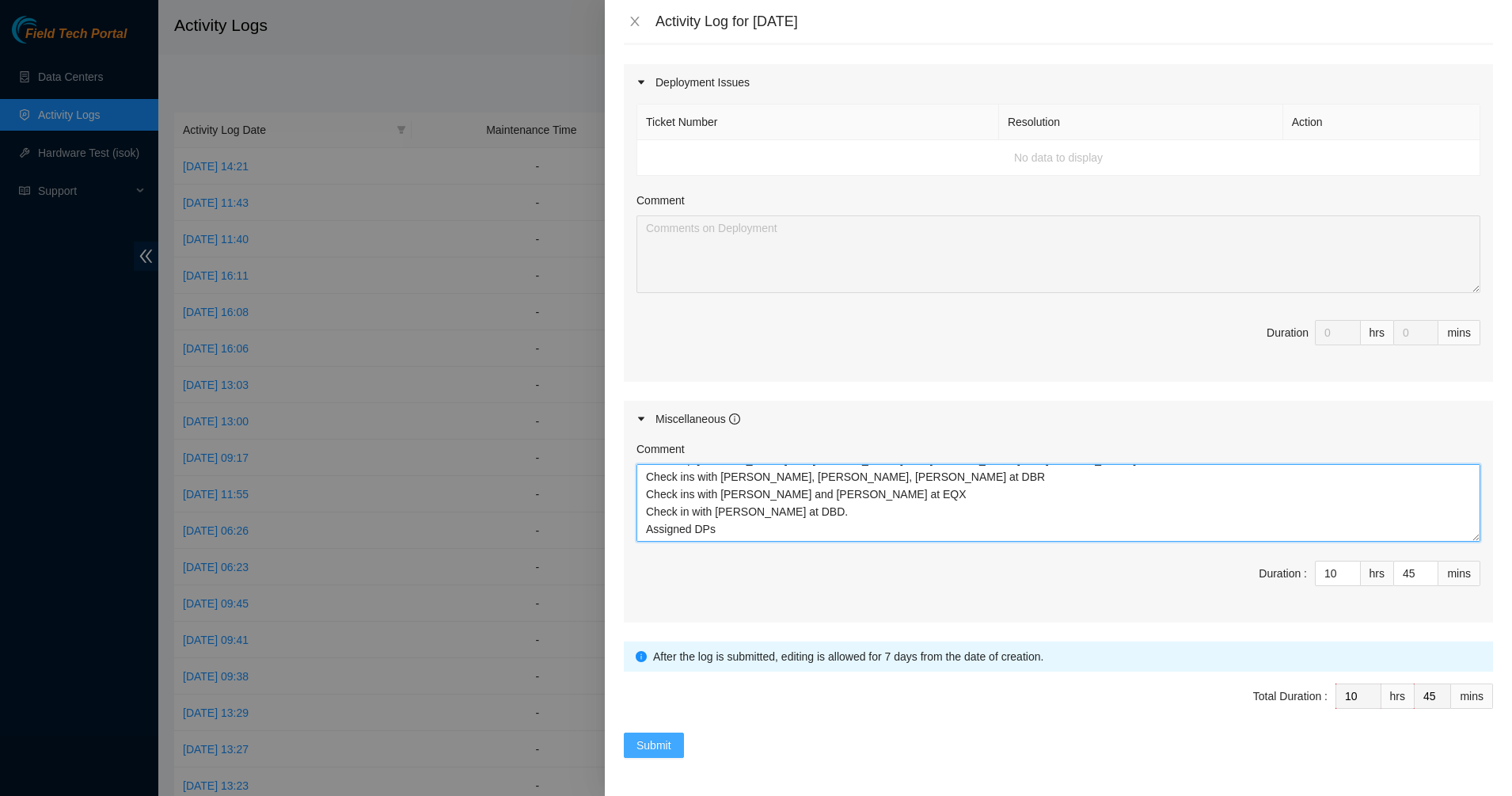
type textarea "Paired up Gerald and Austin with Yzaak and Matias Check ins with James, John, P…"
click at [653, 743] on span "Submit" at bounding box center [654, 745] width 35 height 17
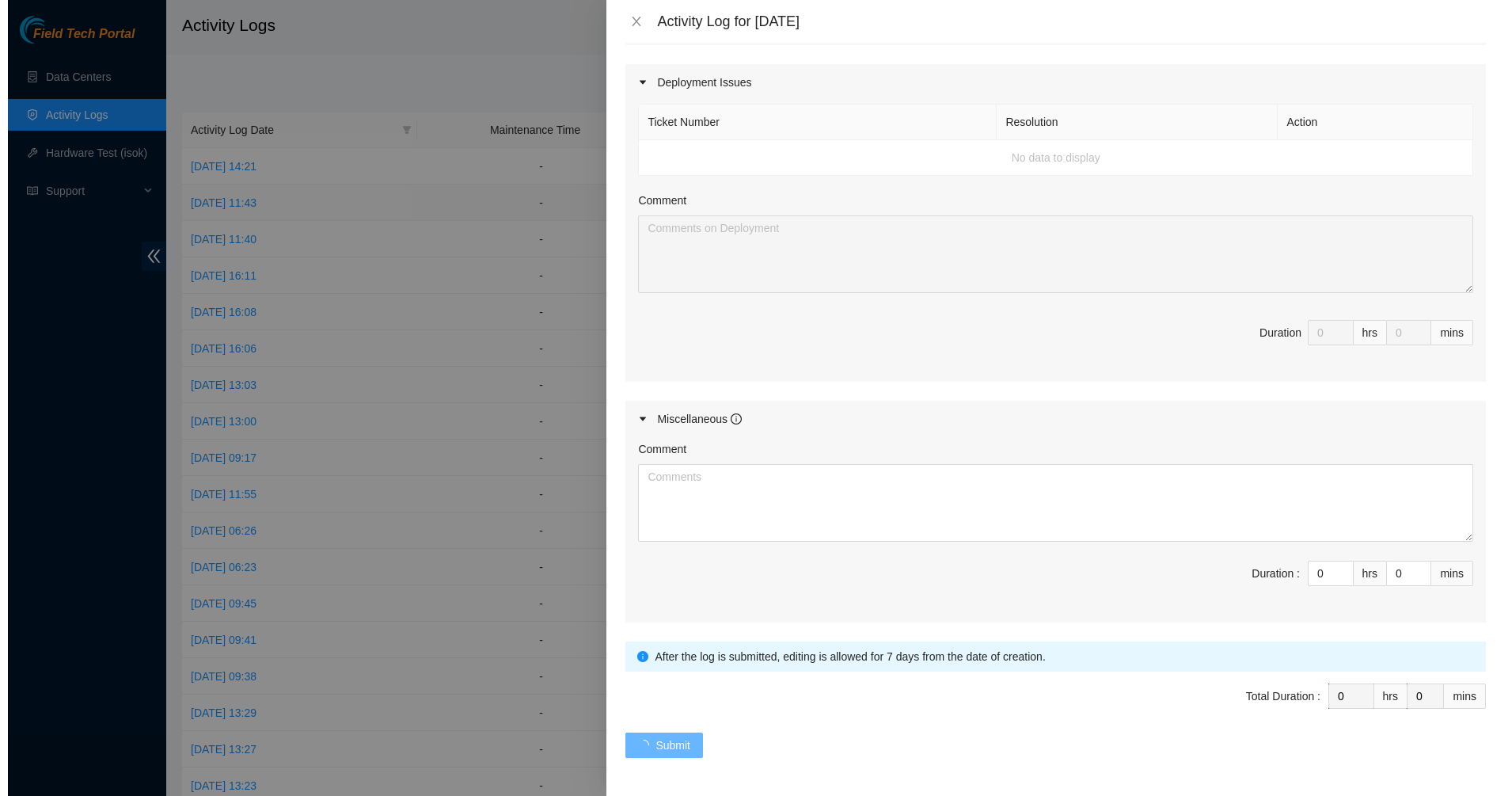
scroll to position [0, 0]
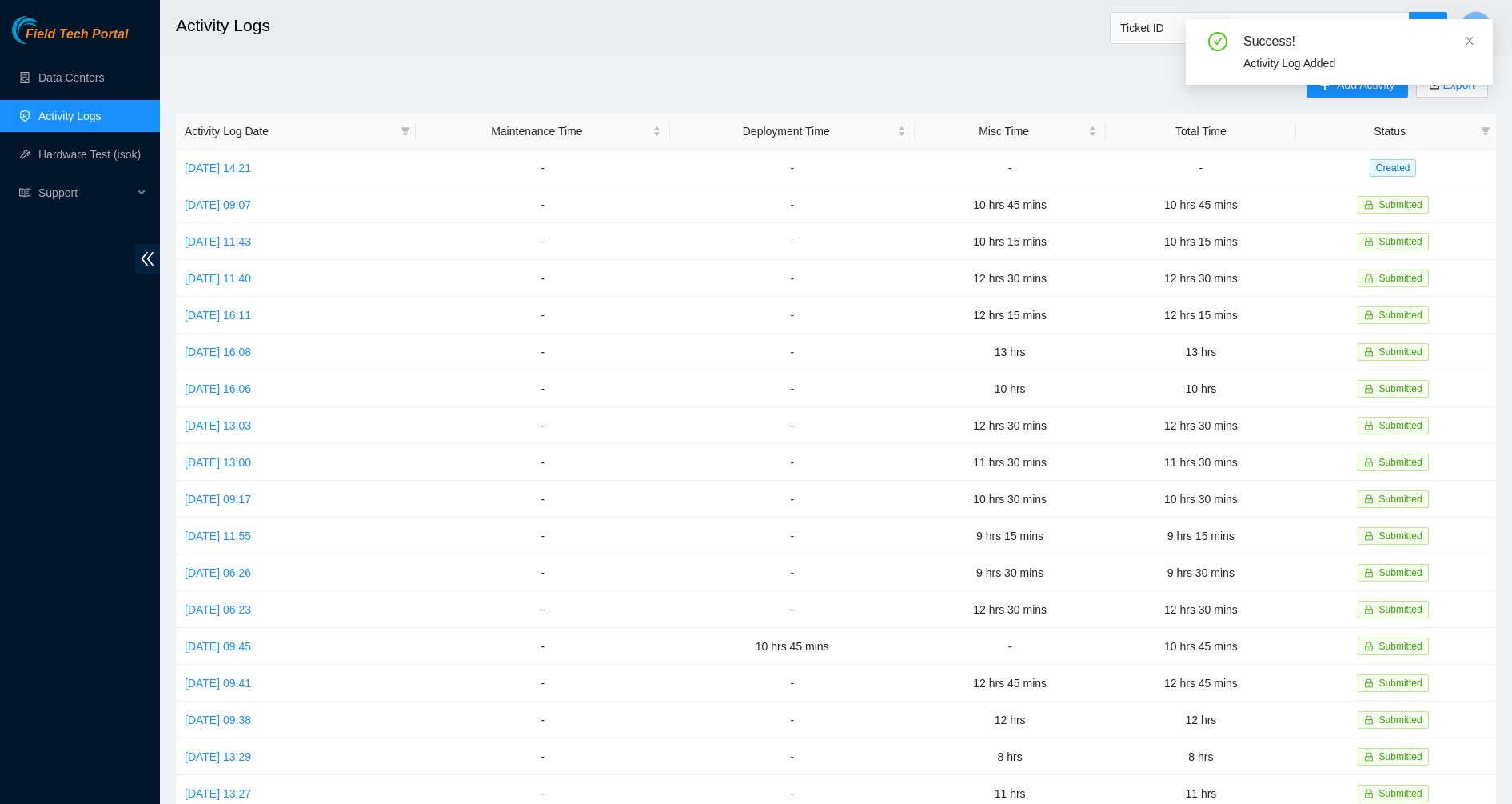
click at [1086, 99] on div "Add Activity Export Activity Log Date Maintenance Time Deployment Time Misc Tim…" at bounding box center [836, 504] width 1320 height 864
click at [1465, 42] on icon "close" at bounding box center [1470, 41] width 11 height 11
click at [1339, 84] on span "Add Activity" at bounding box center [1365, 84] width 57 height 17
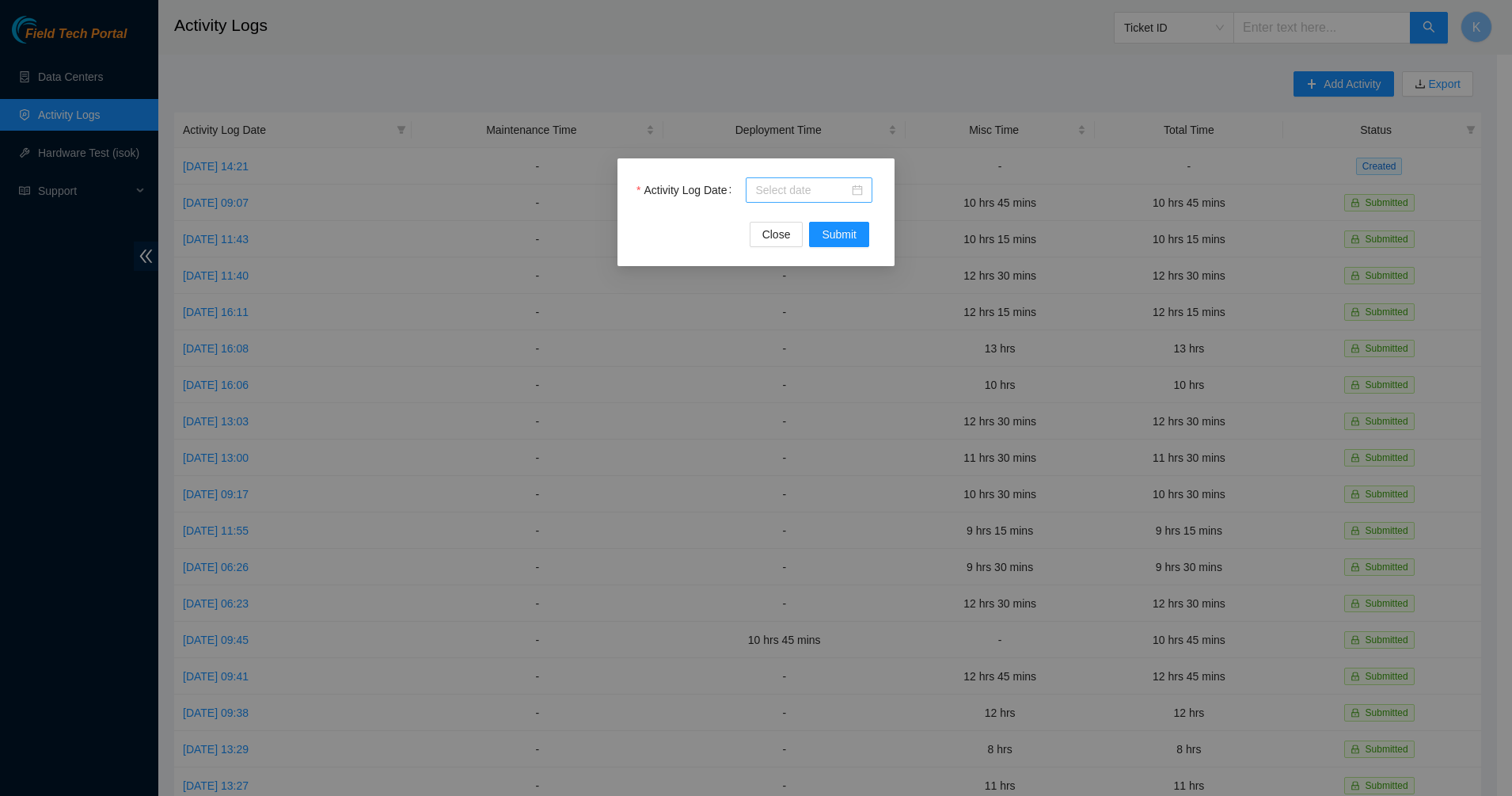
click at [857, 192] on div at bounding box center [808, 190] width 107 height 17
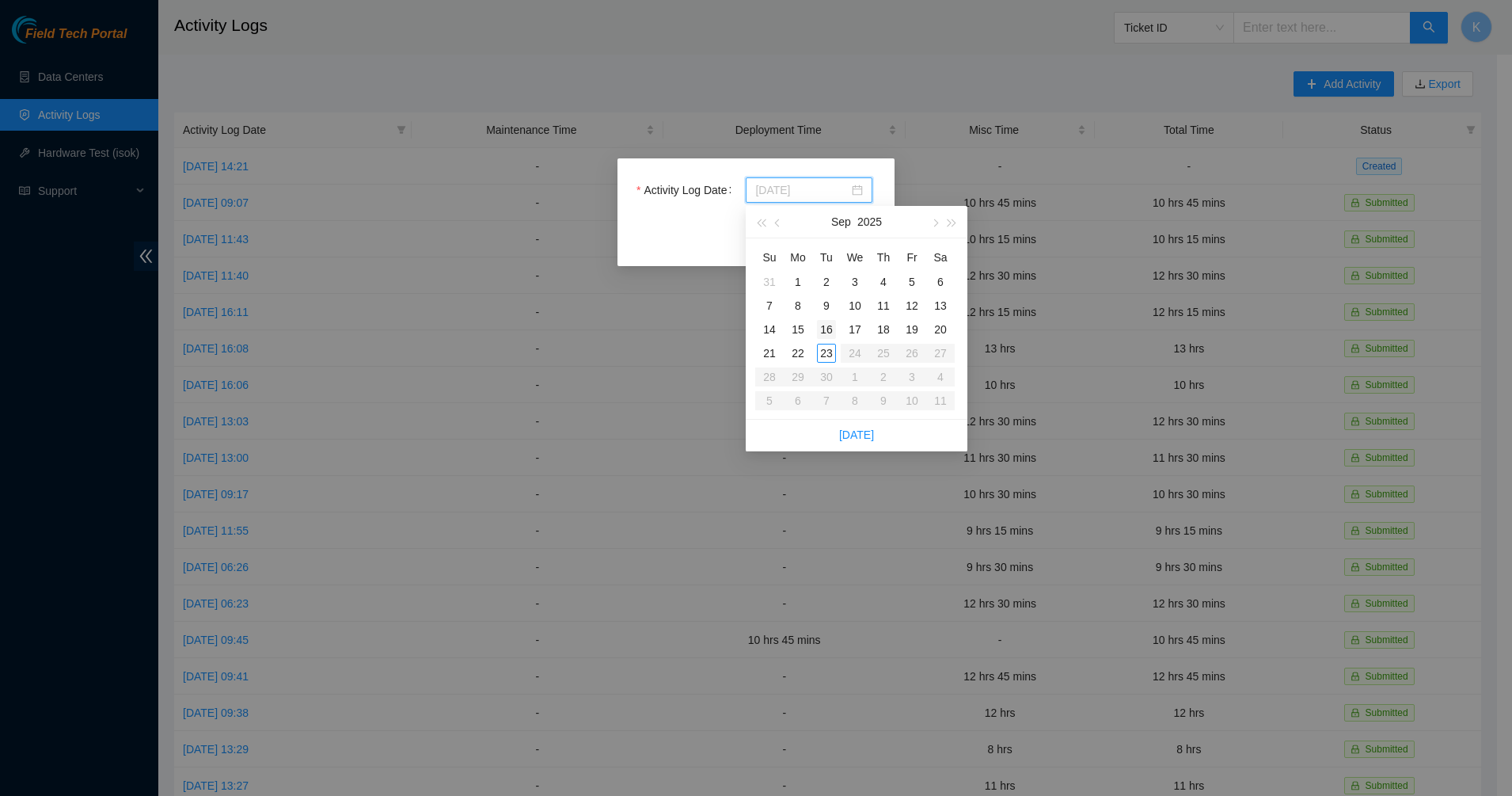
type input "2025-09-16"
click at [829, 327] on div "16" at bounding box center [826, 329] width 19 height 19
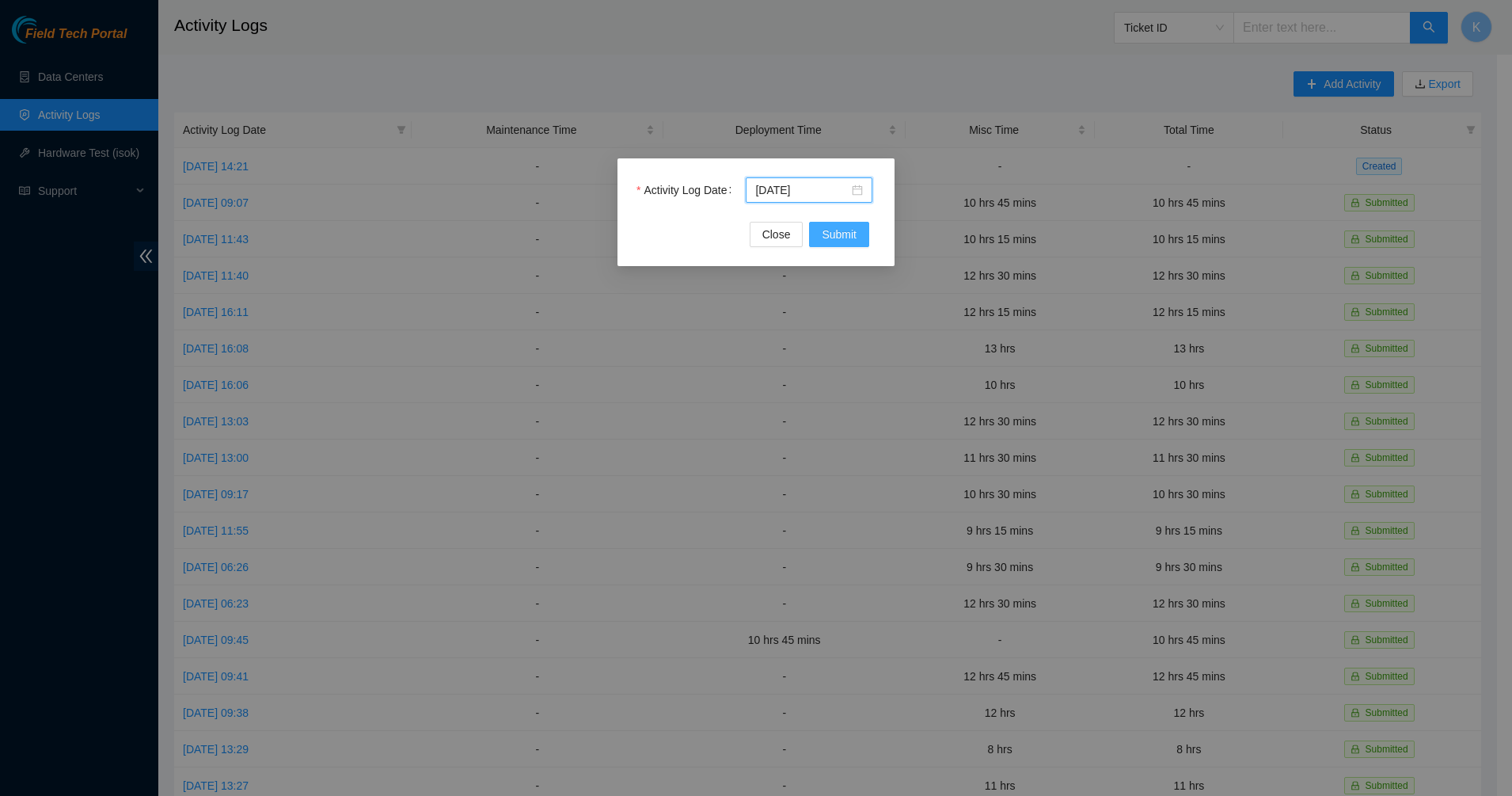
click at [829, 233] on span "Submit" at bounding box center [839, 234] width 35 height 17
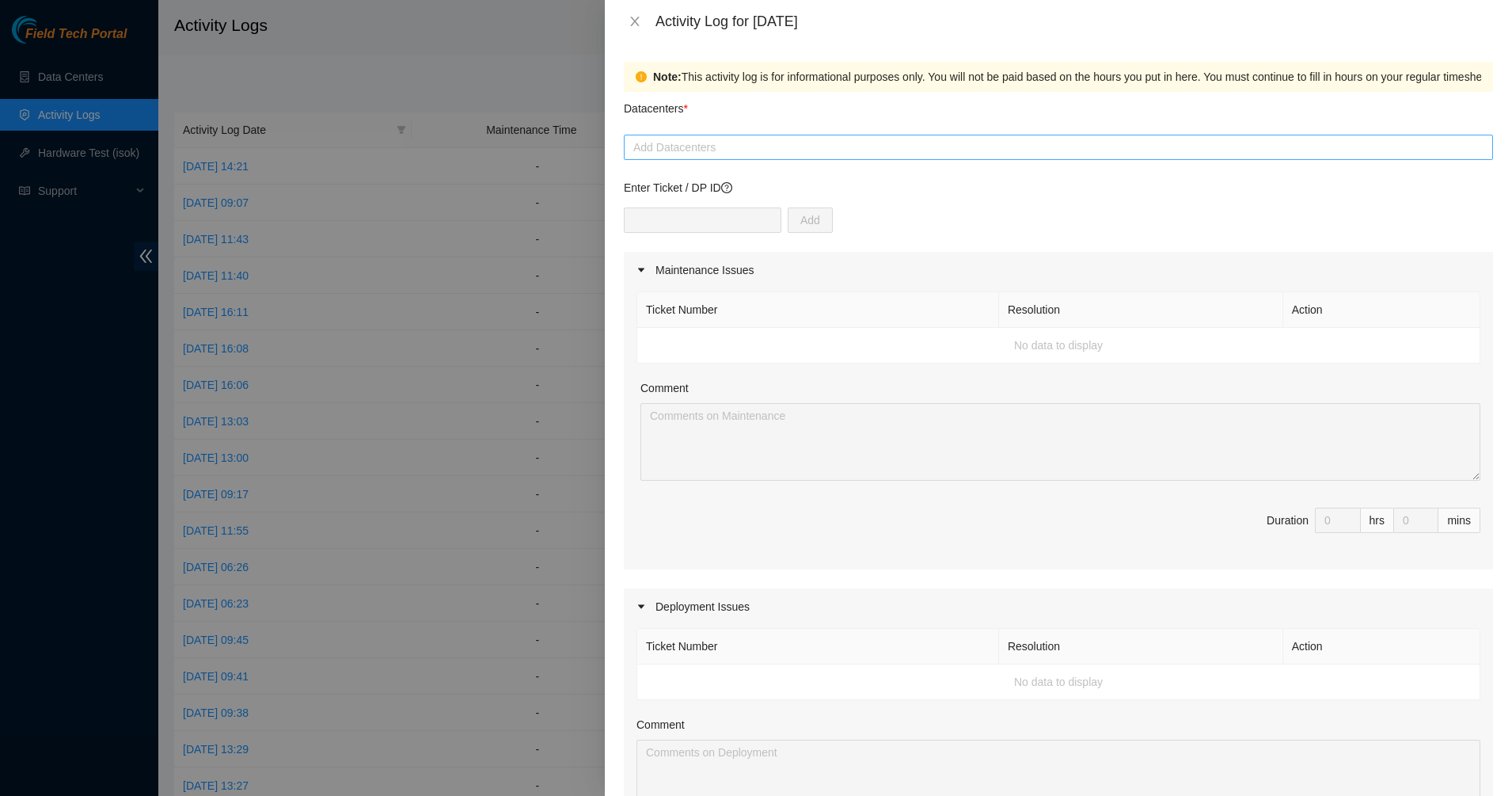
click at [827, 152] on div at bounding box center [1059, 147] width 861 height 19
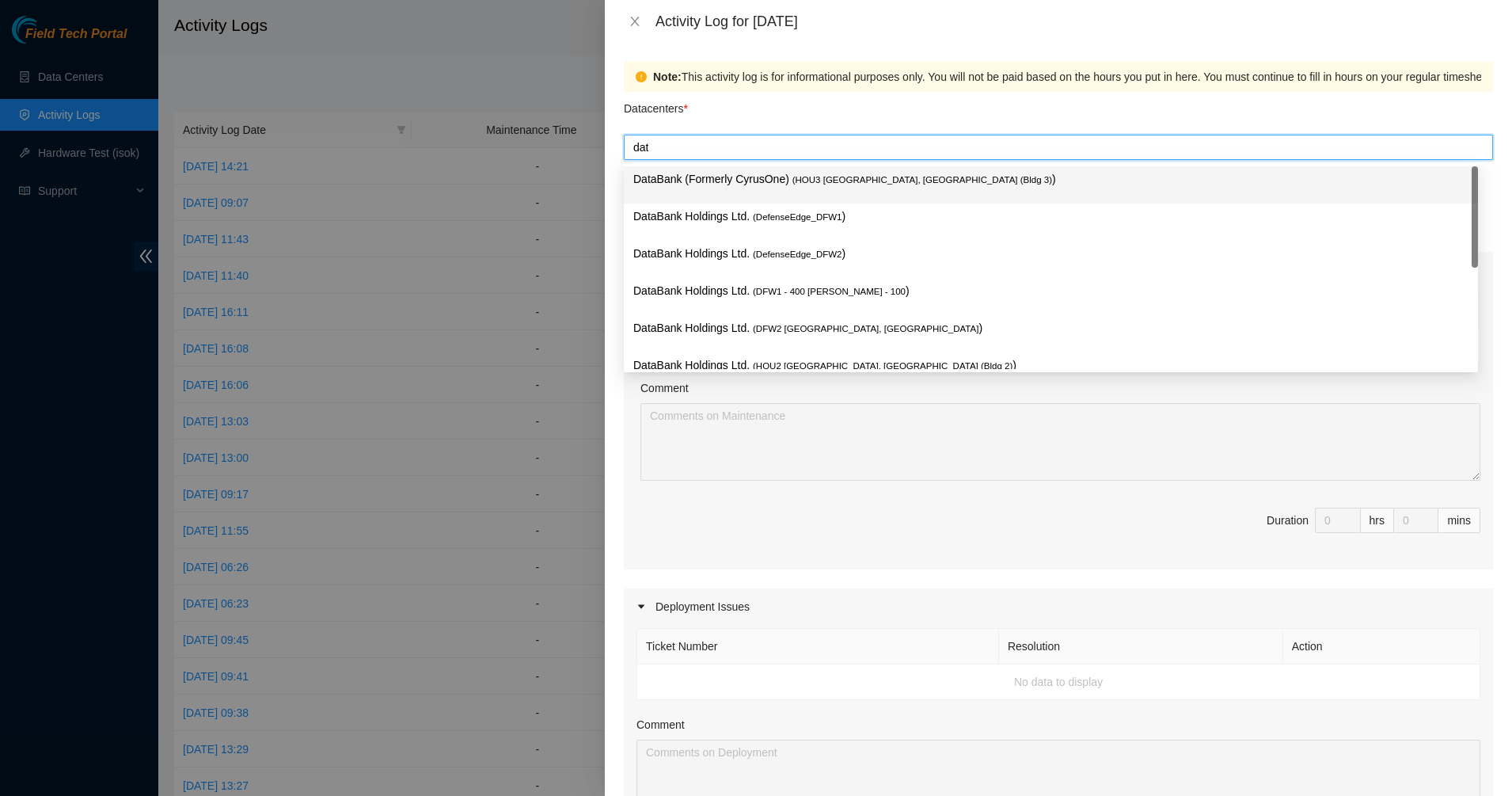
type input "data"
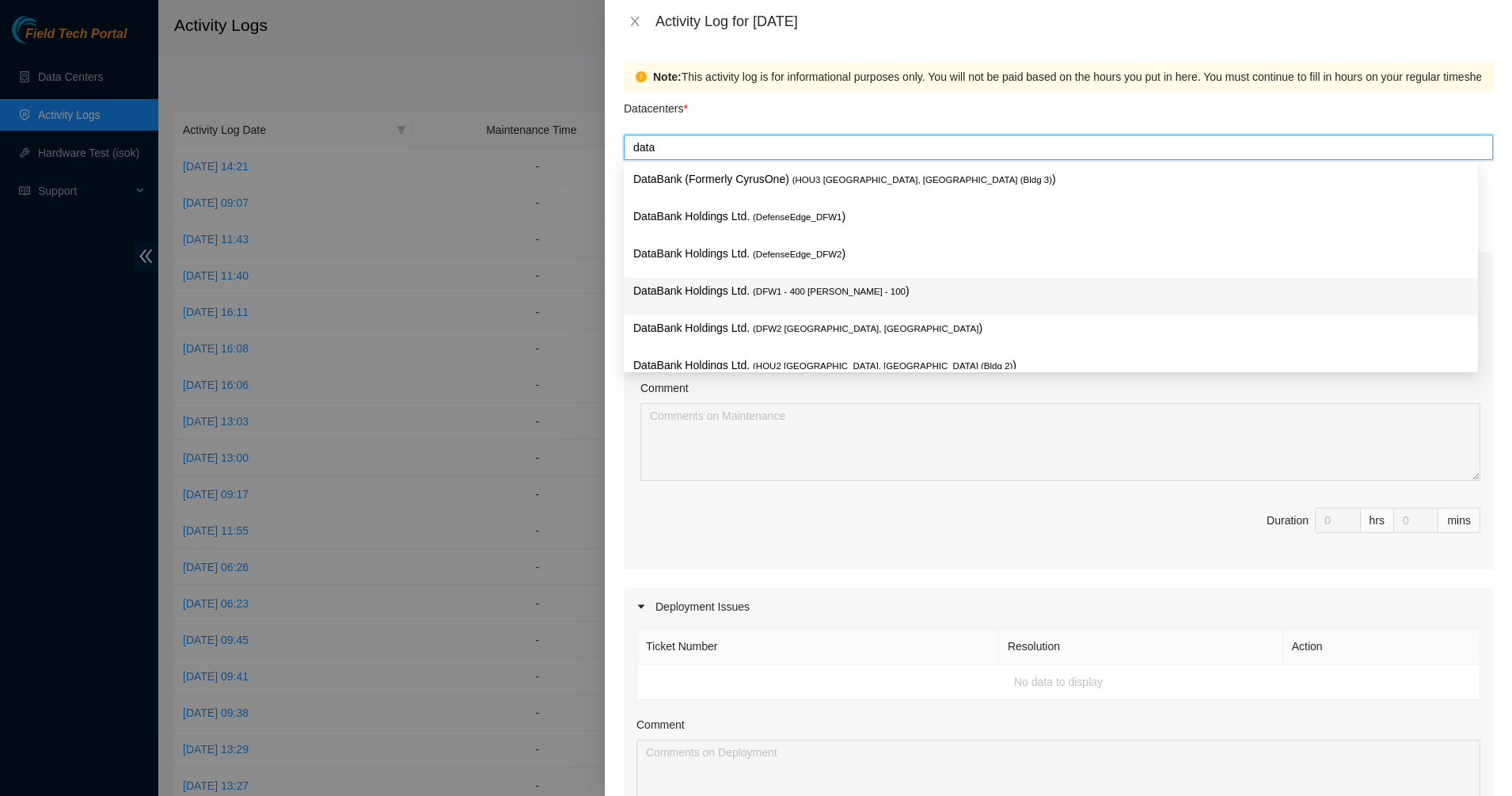
click at [735, 287] on p "DataBank Holdings Ltd. ( DFW1 - 400 S. Akard - 100 )" at bounding box center [1050, 290] width 835 height 18
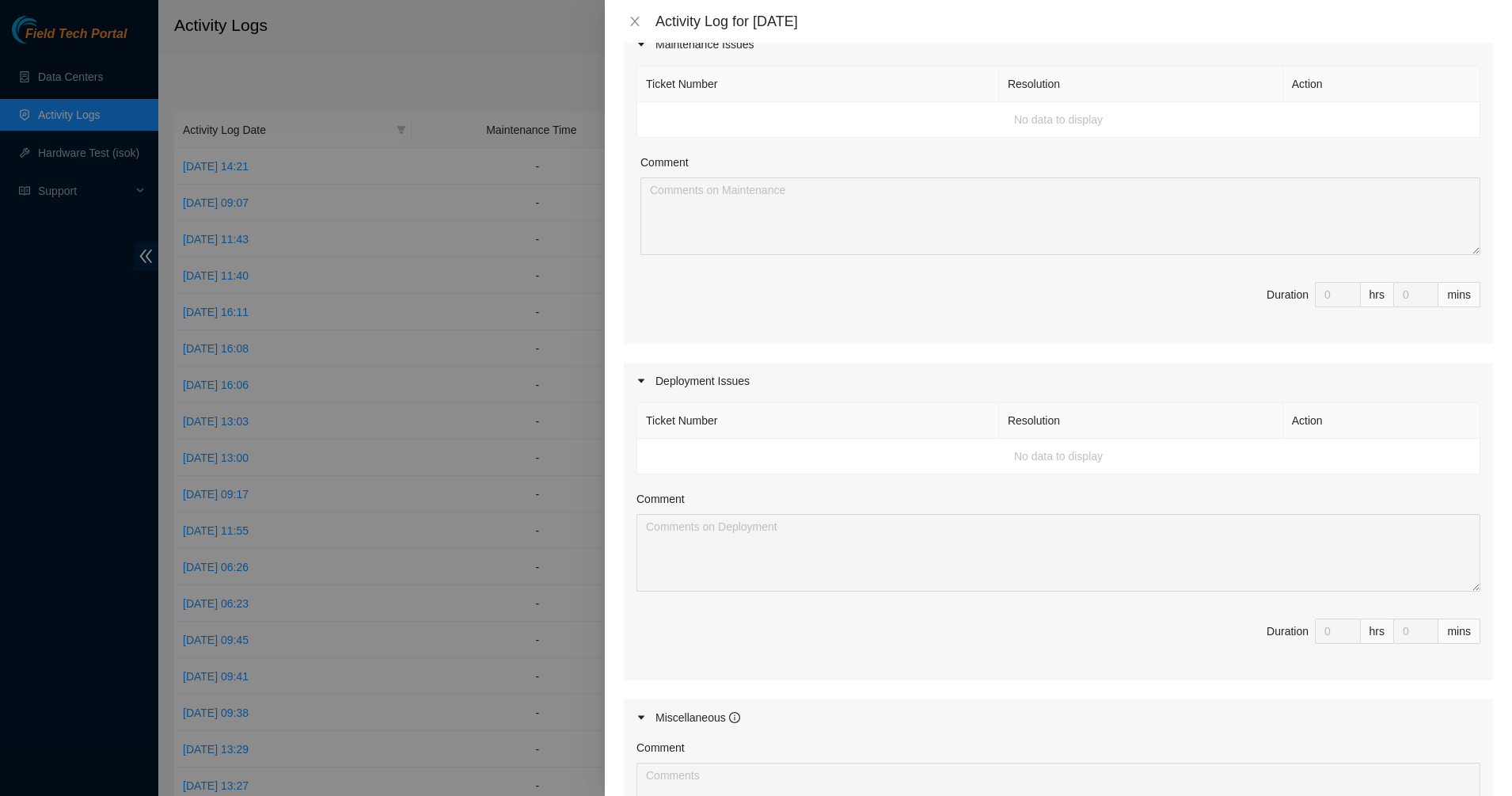
scroll to position [494, 0]
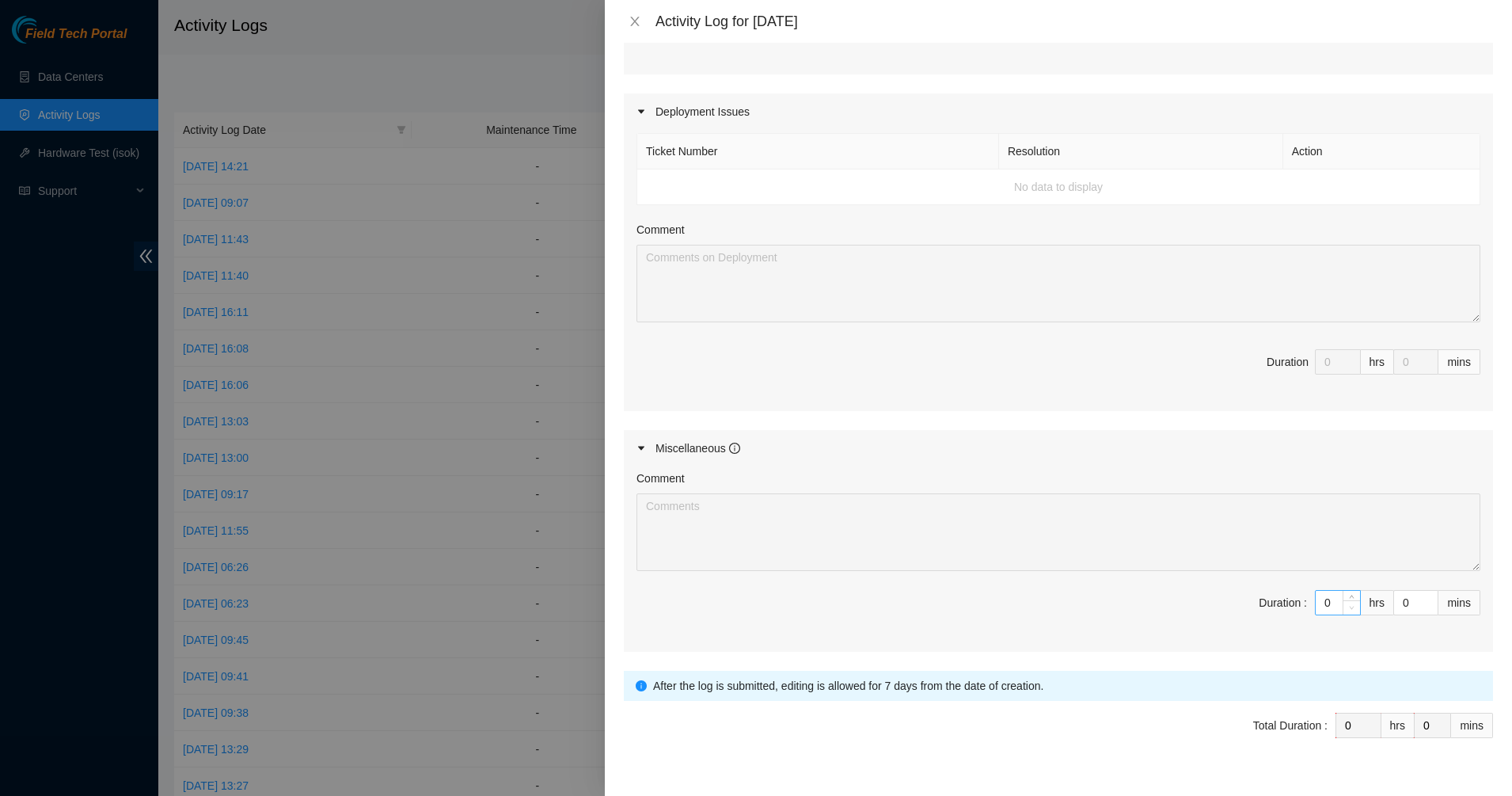
click at [1342, 600] on span "Decrease Value" at bounding box center [1351, 606] width 17 height 14
type input "1"
click at [1349, 600] on icon "up" at bounding box center [1352, 599] width 6 height 6
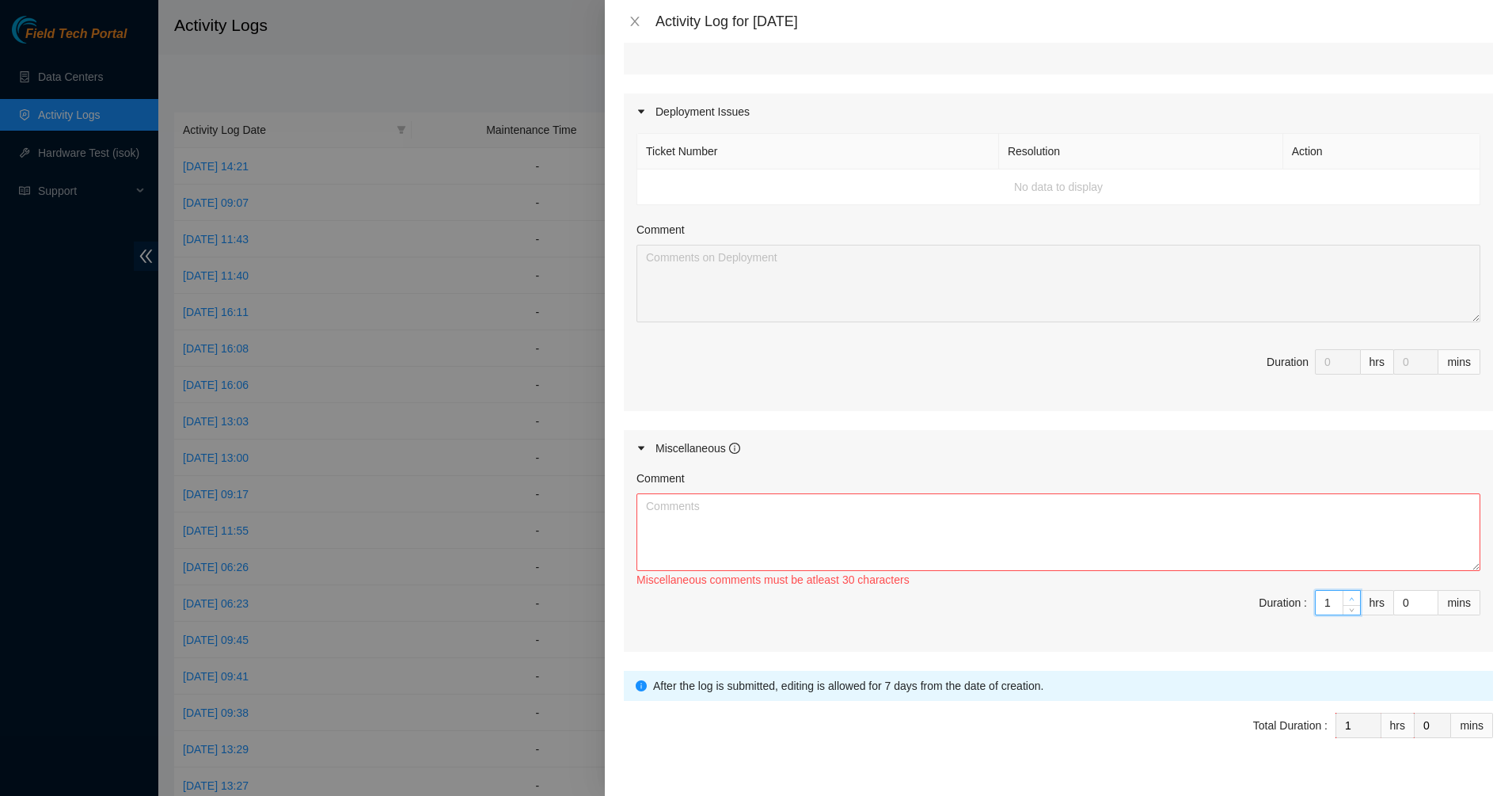
type input "2"
click at [1349, 596] on icon "up" at bounding box center [1352, 599] width 6 height 6
type input "3"
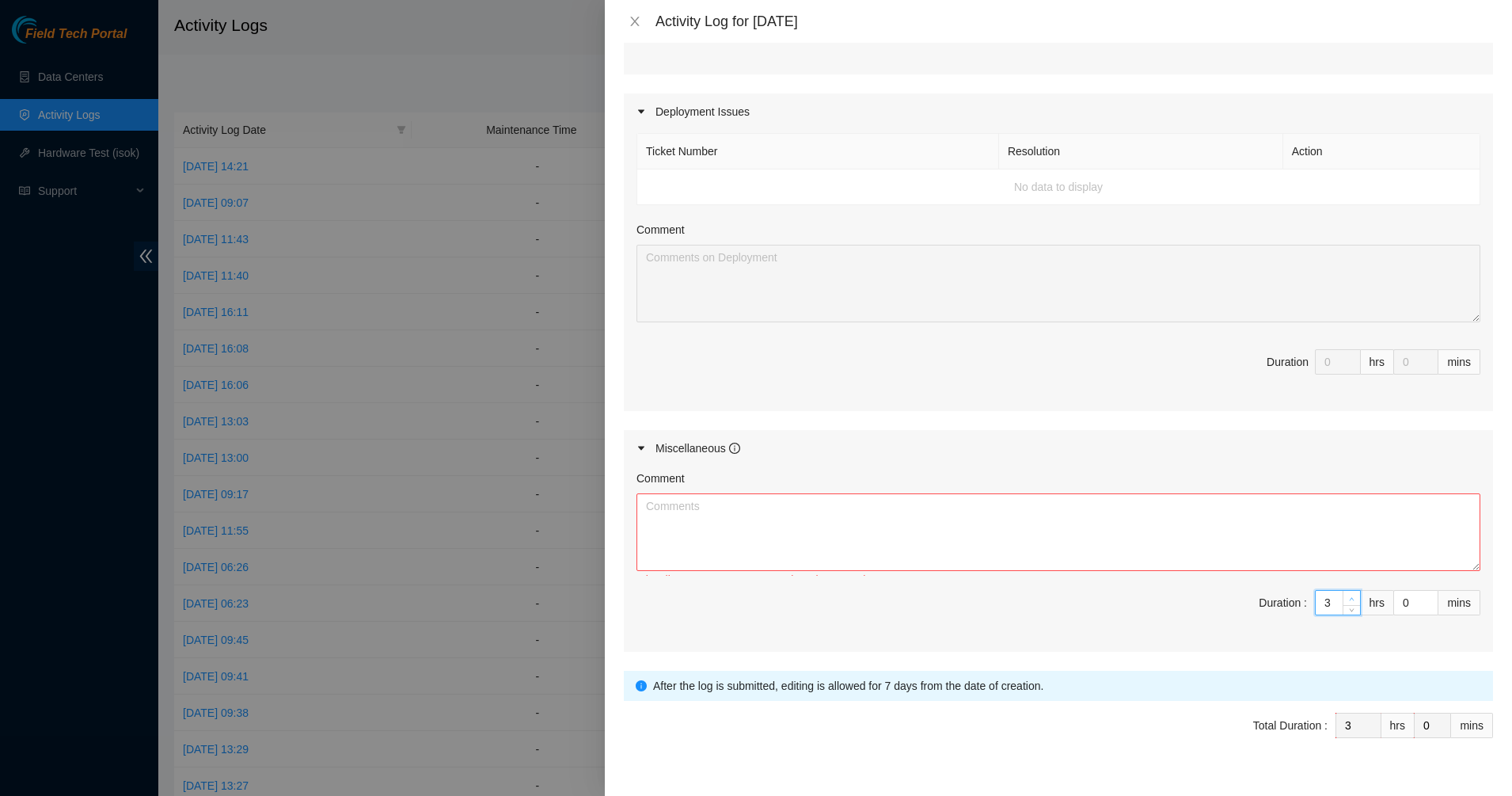
click at [1349, 596] on icon "up" at bounding box center [1352, 599] width 6 height 6
type input "4"
click at [1349, 596] on icon "up" at bounding box center [1352, 599] width 6 height 6
type input "5"
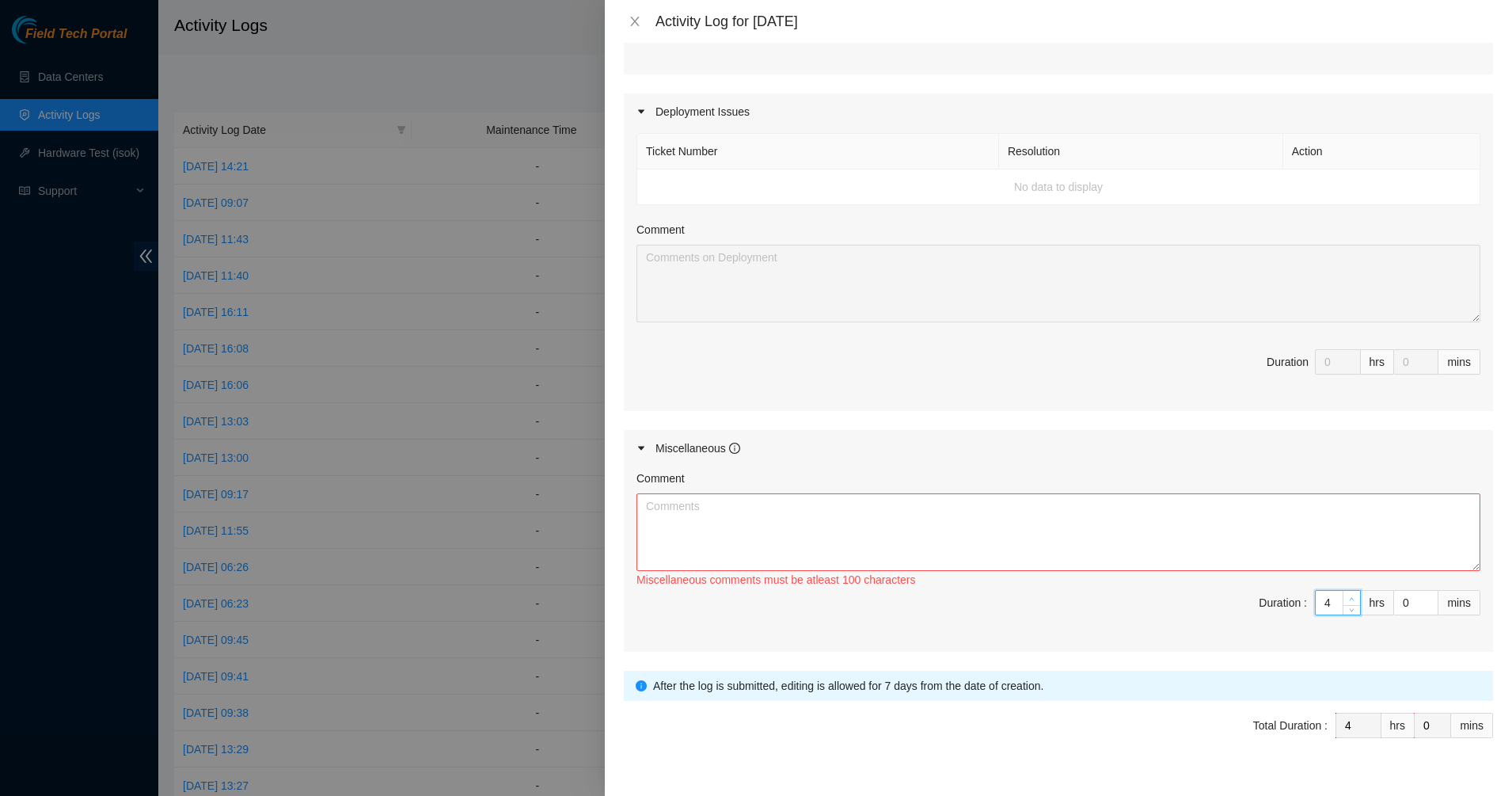
type input "5"
click at [1349, 596] on icon "up" at bounding box center [1352, 599] width 6 height 6
type input "6"
click at [1349, 596] on icon "up" at bounding box center [1352, 599] width 6 height 6
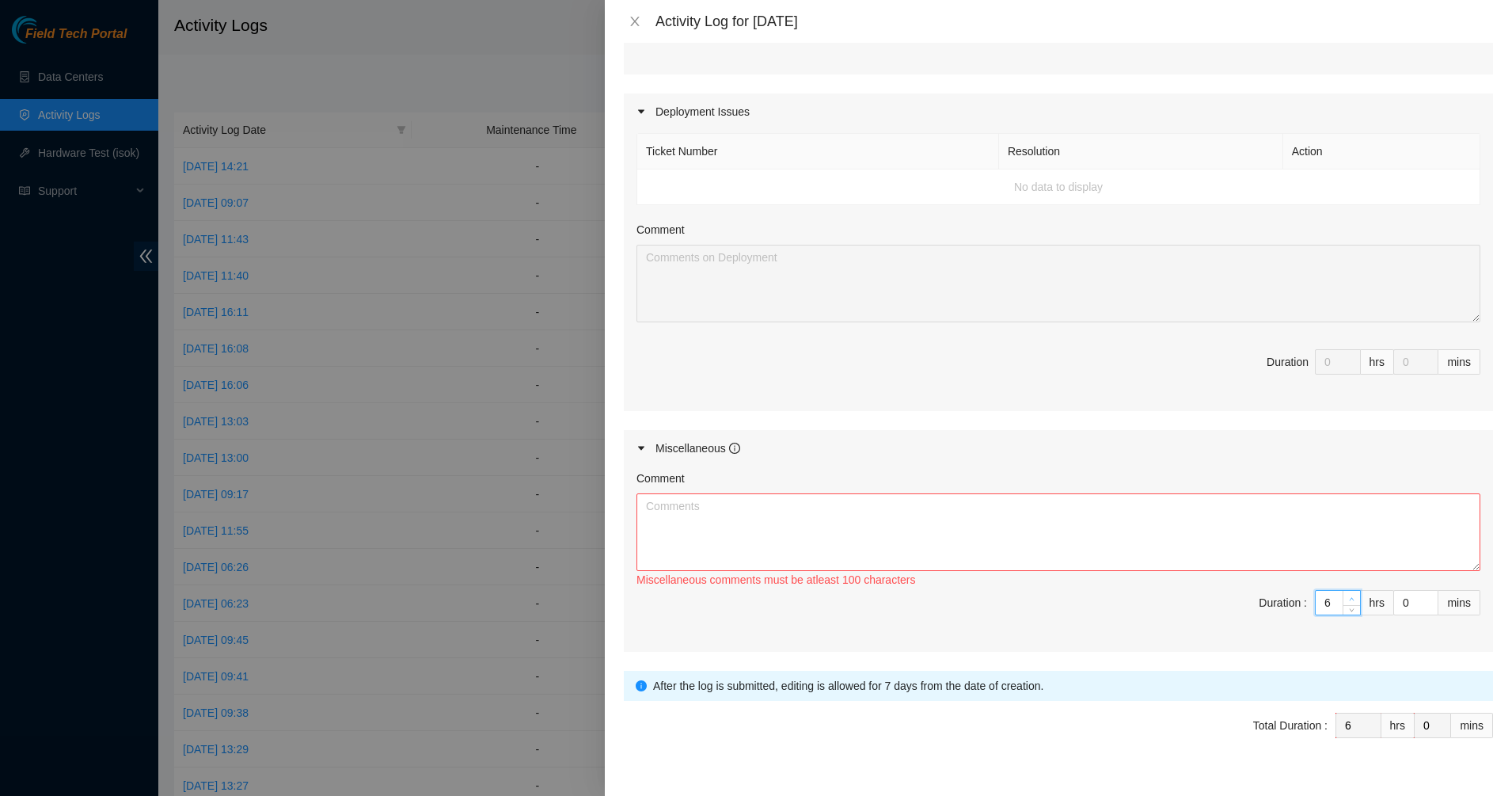
type input "7"
click at [1349, 596] on icon "up" at bounding box center [1352, 599] width 6 height 6
type input "8"
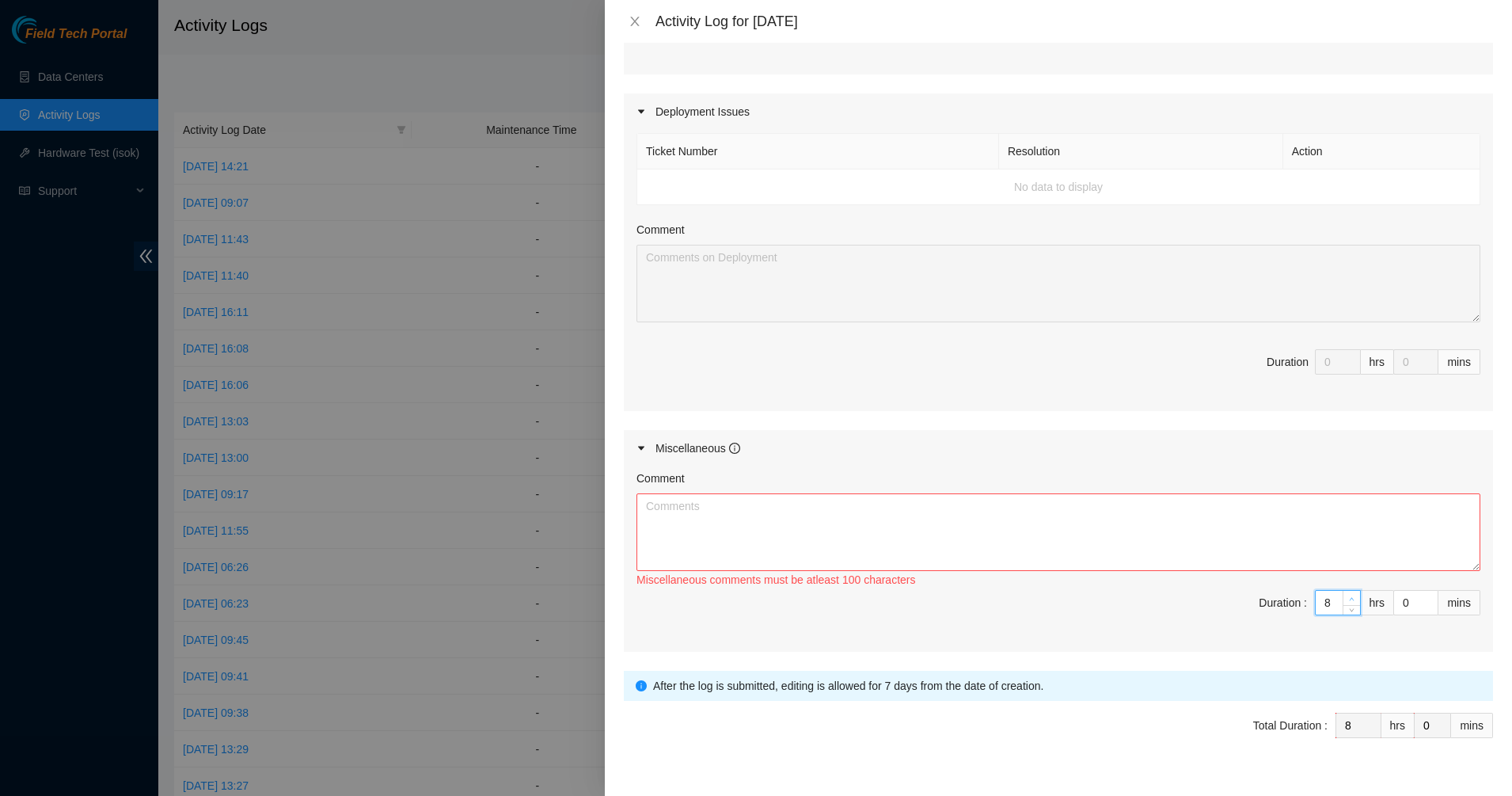
click at [1349, 596] on icon "up" at bounding box center [1352, 599] width 6 height 6
type input "9"
click at [1349, 596] on icon "up" at bounding box center [1352, 599] width 6 height 6
type input "10"
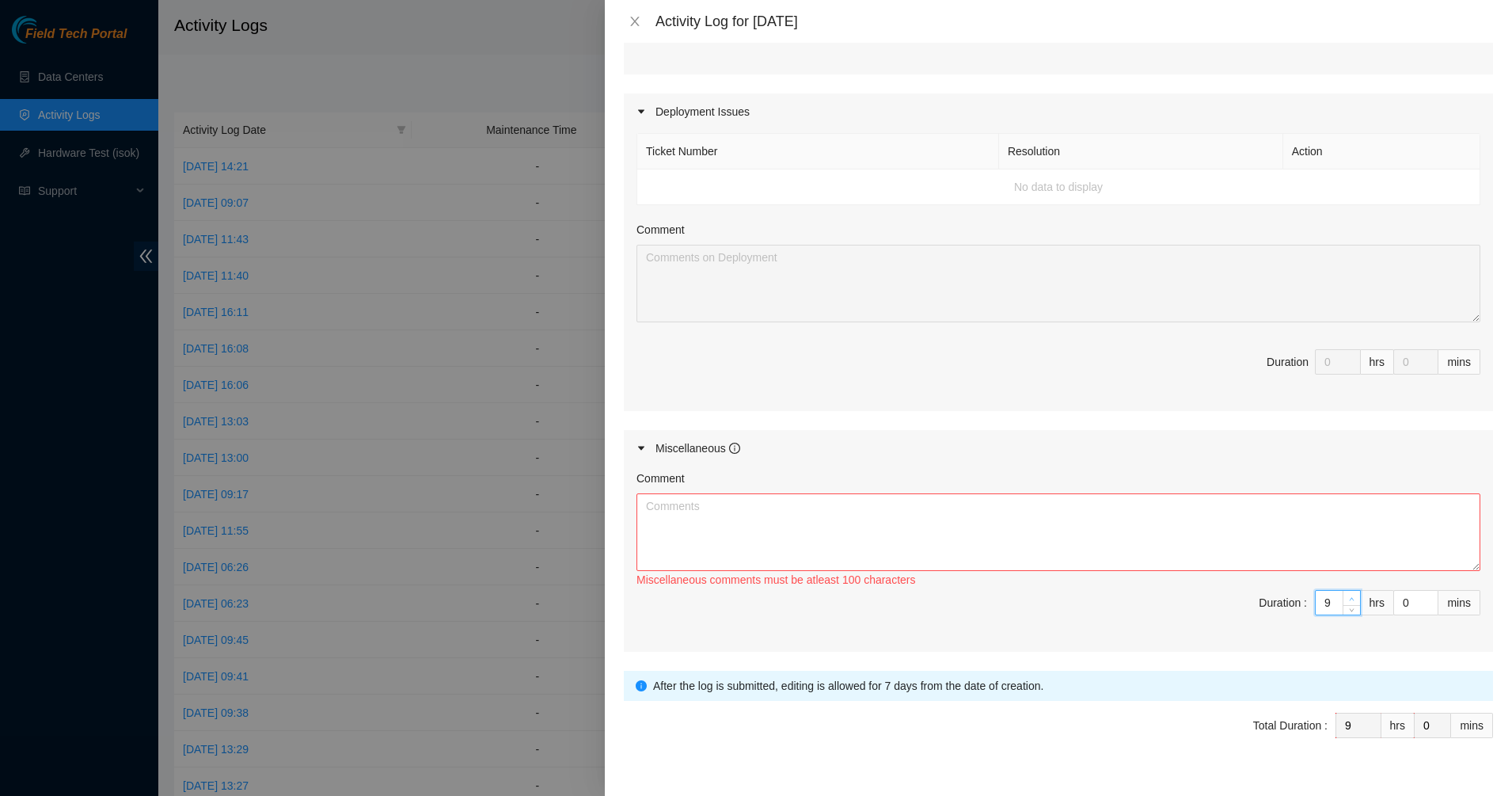
type input "10"
click at [1349, 596] on icon "up" at bounding box center [1352, 599] width 6 height 6
drag, startPoint x: 1397, startPoint y: 602, endPoint x: 1347, endPoint y: 602, distance: 50.0
click at [1347, 602] on span "Duration : 10 hrs 0 mins" at bounding box center [1058, 612] width 843 height 45
type input "45"
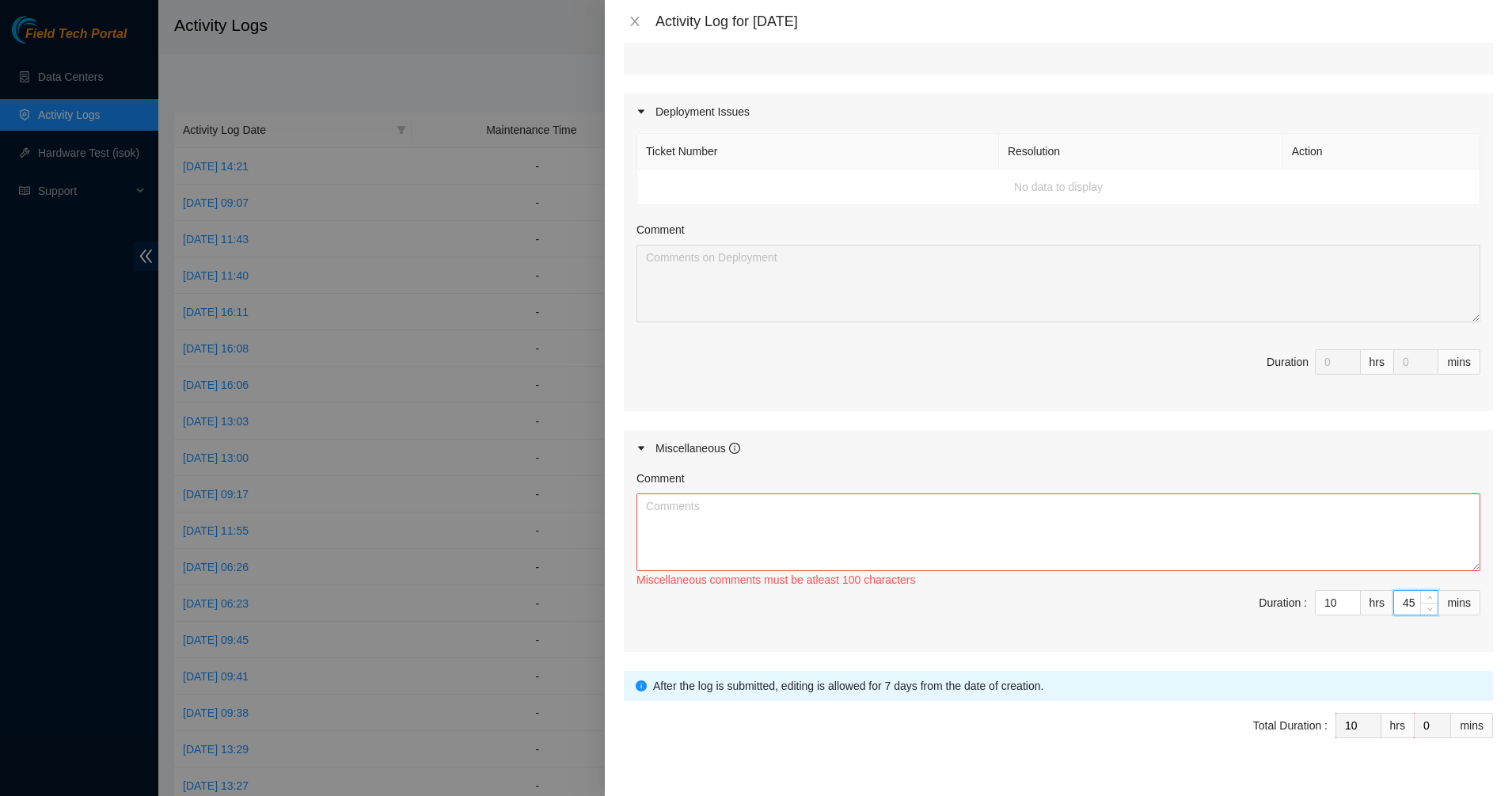
type input "45"
click at [1300, 543] on textarea "Comment" at bounding box center [1058, 532] width 843 height 78
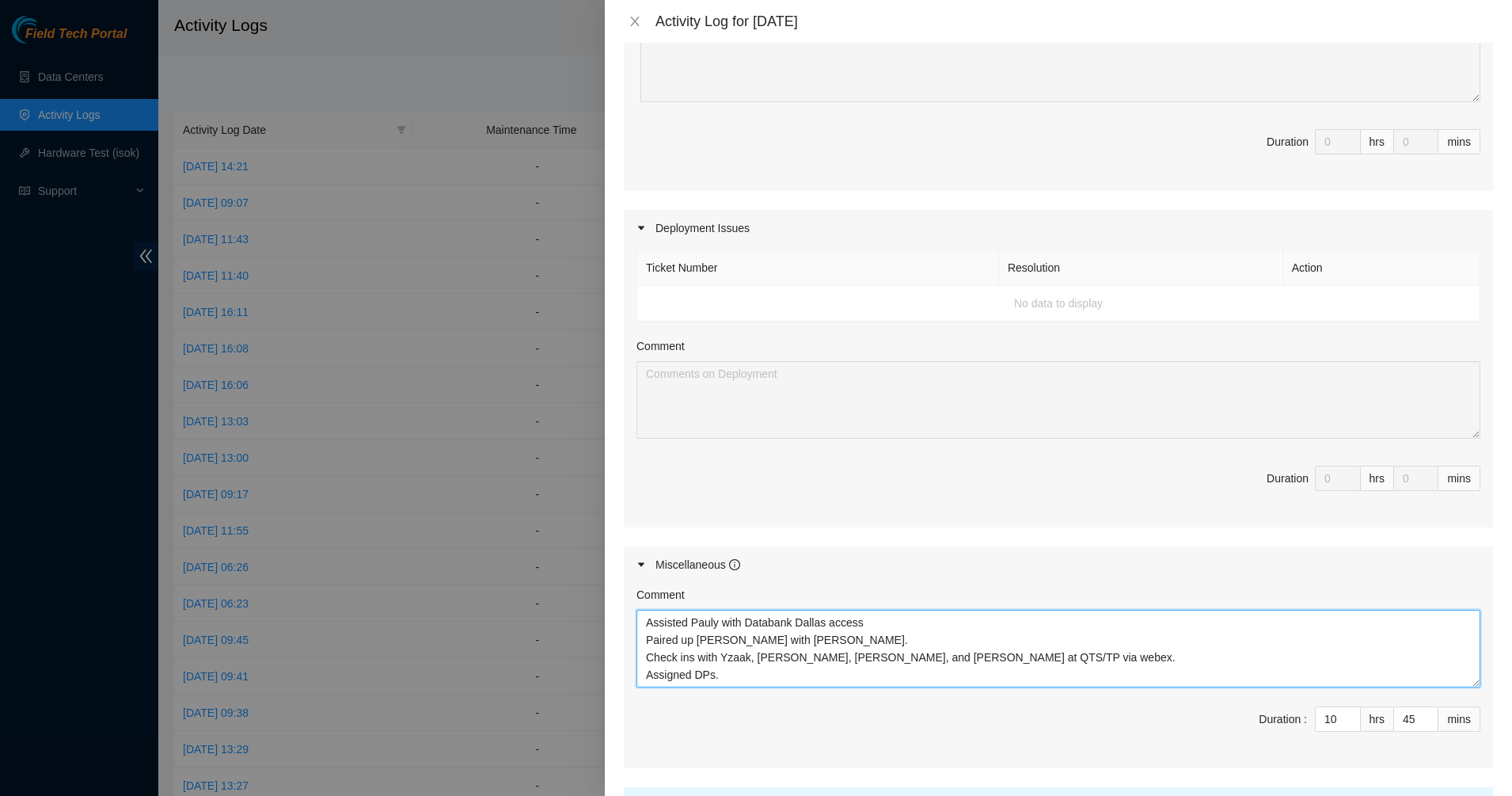
scroll to position [524, 0]
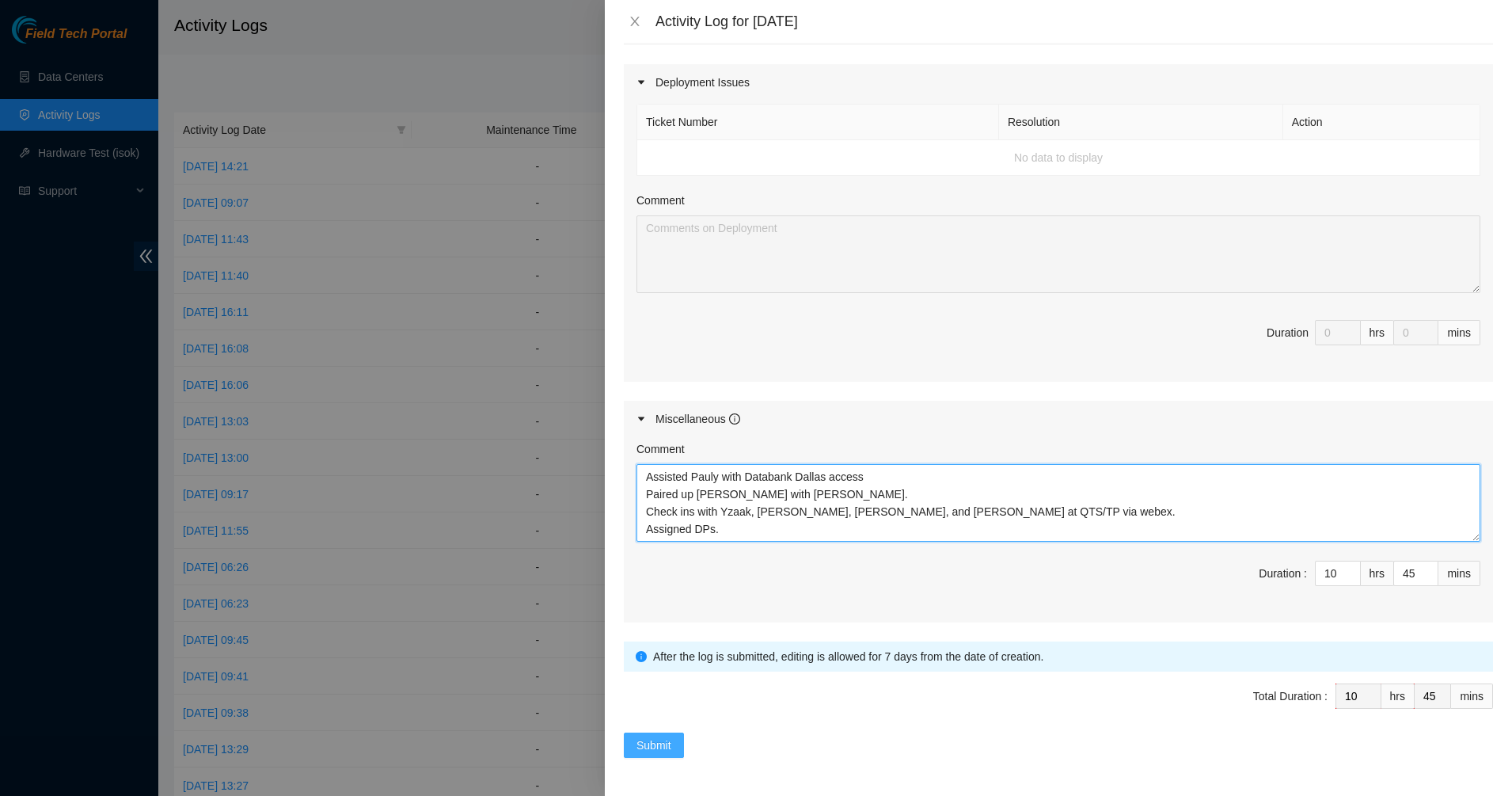
type textarea "Assisted Pauly with Databank Dallas access Paired up Pauly with Pablo. Check in…"
click at [649, 748] on span "Submit" at bounding box center [654, 745] width 35 height 17
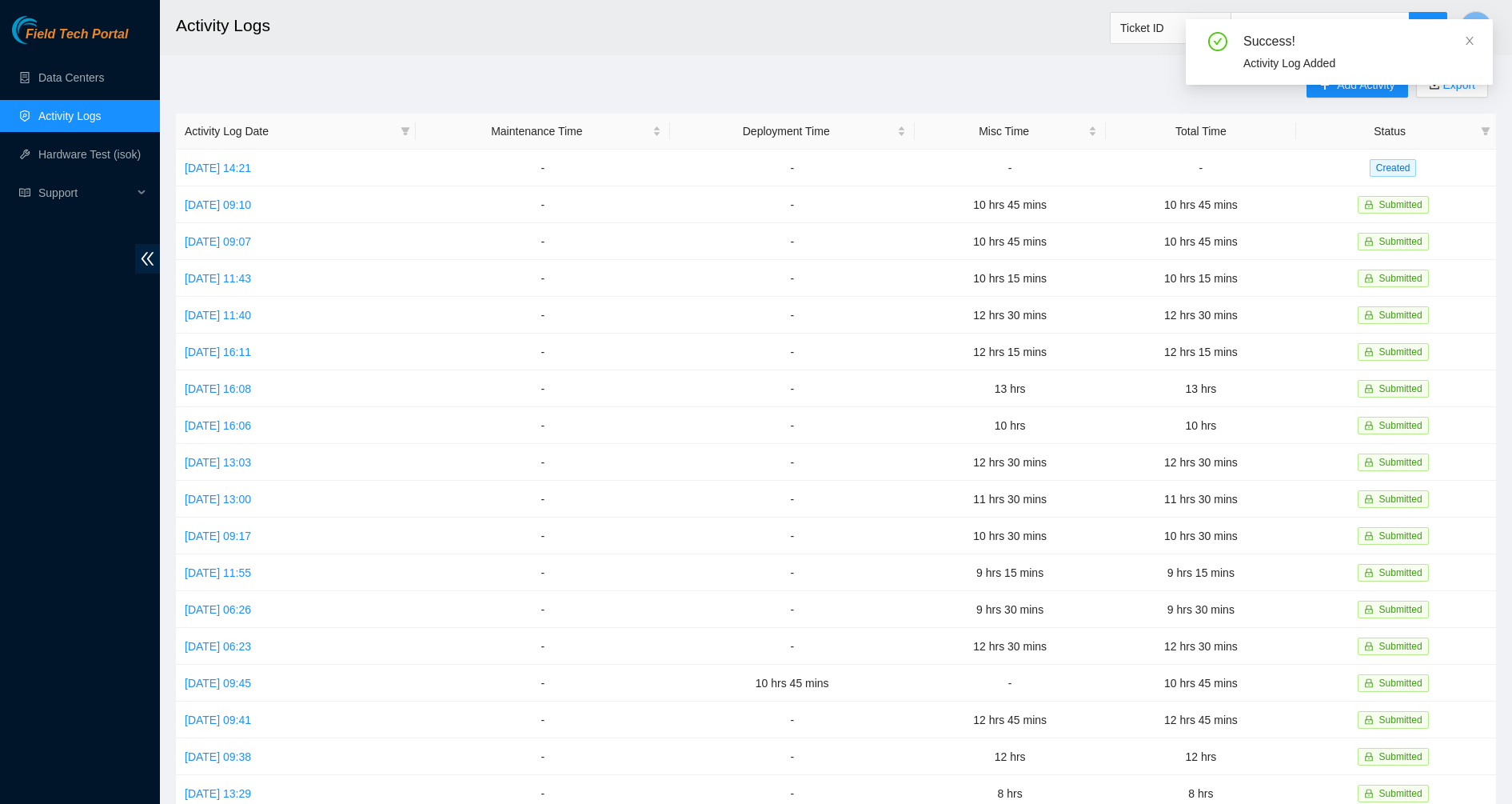
click at [1320, 94] on div "Success! Activity Log Added" at bounding box center [1339, 58] width 307 height 79
click at [1324, 89] on div "Success! Activity Log Added" at bounding box center [1339, 58] width 307 height 79
click at [1470, 38] on icon "close" at bounding box center [1470, 41] width 11 height 11
click at [1319, 88] on icon "plus" at bounding box center [1325, 85] width 11 height 11
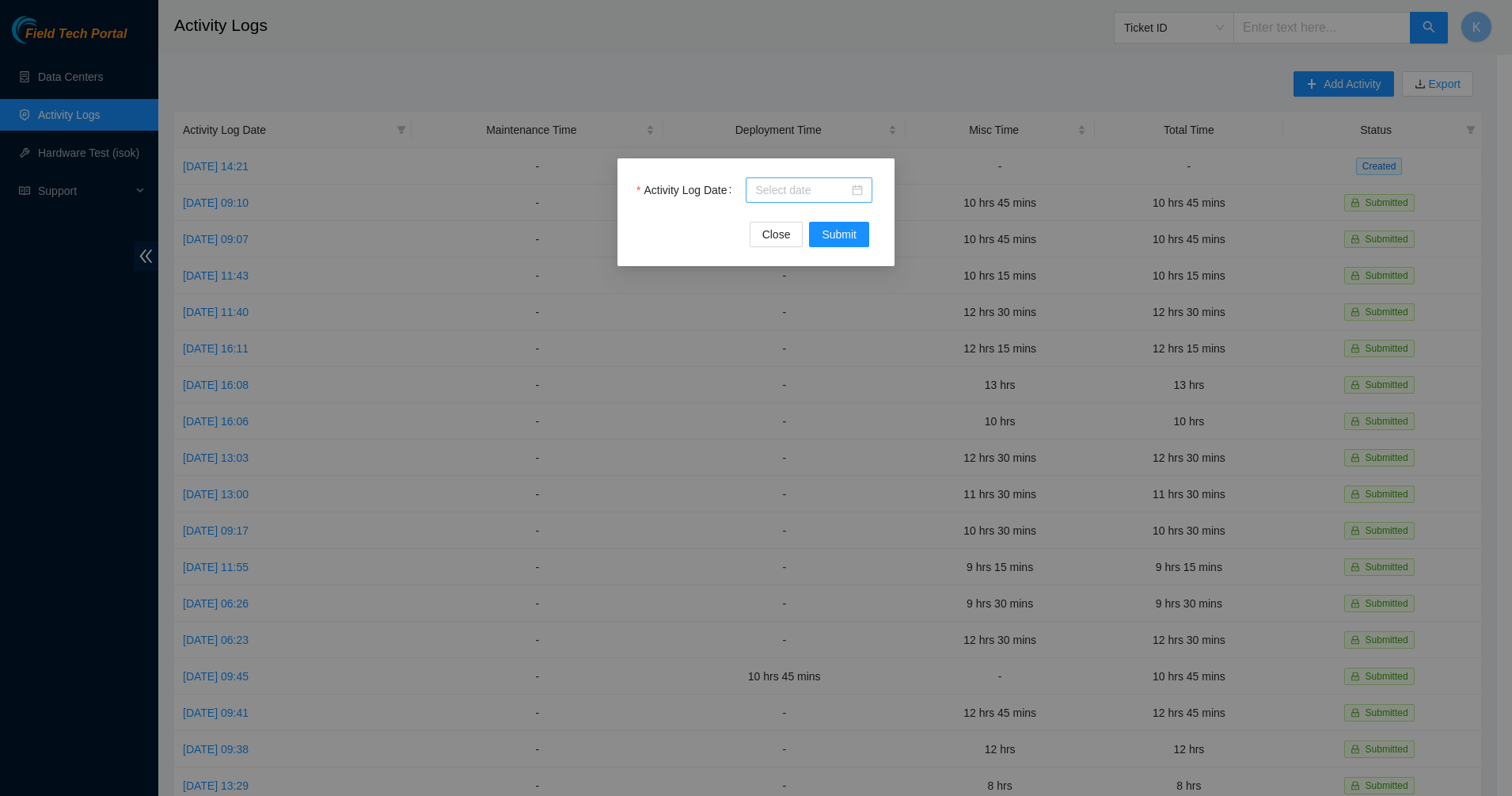
click at [857, 194] on div at bounding box center [808, 190] width 107 height 17
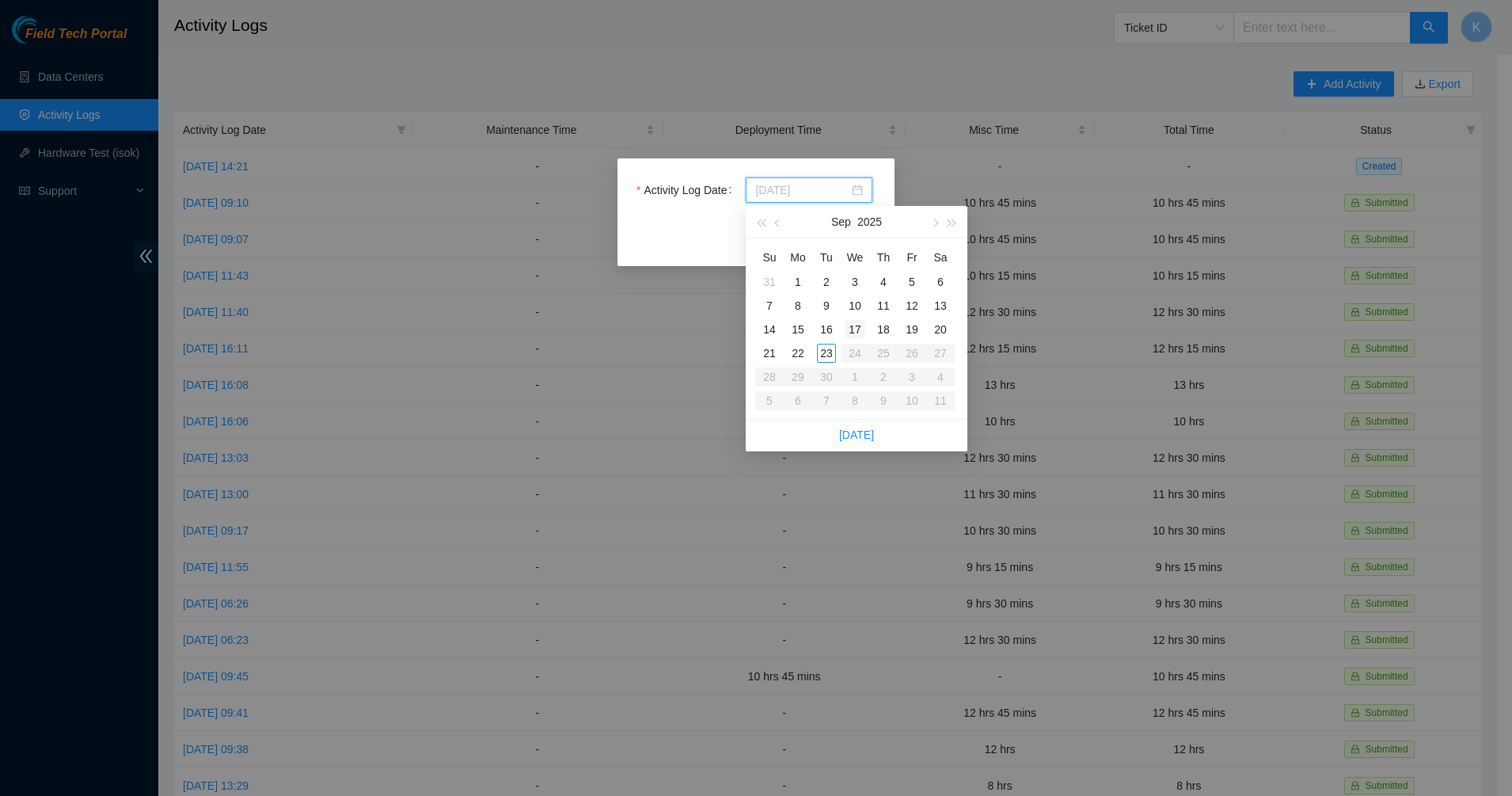
type input "2025-09-17"
click at [849, 327] on div "17" at bounding box center [855, 329] width 19 height 19
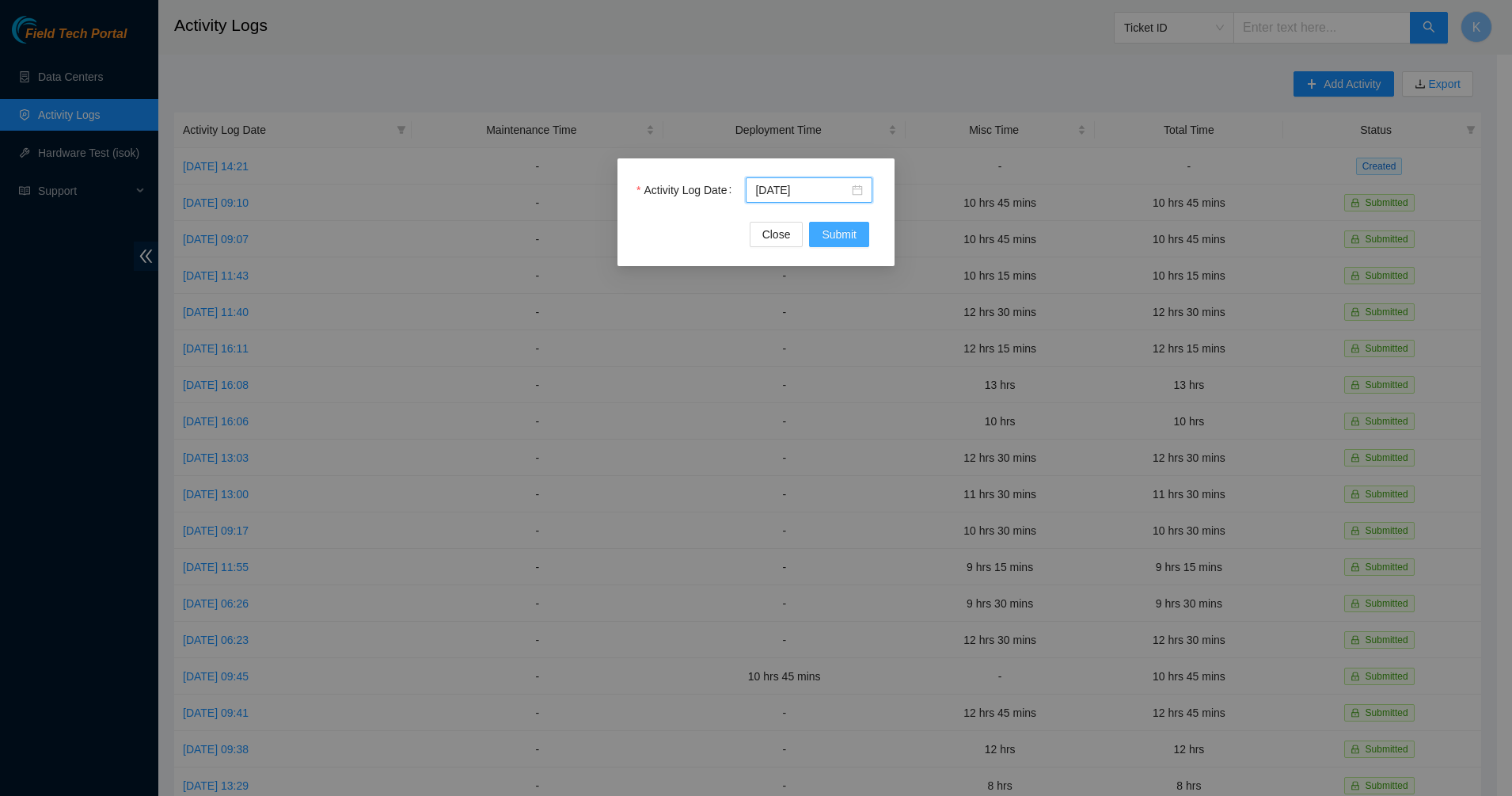
click at [831, 238] on span "Submit" at bounding box center [839, 234] width 35 height 17
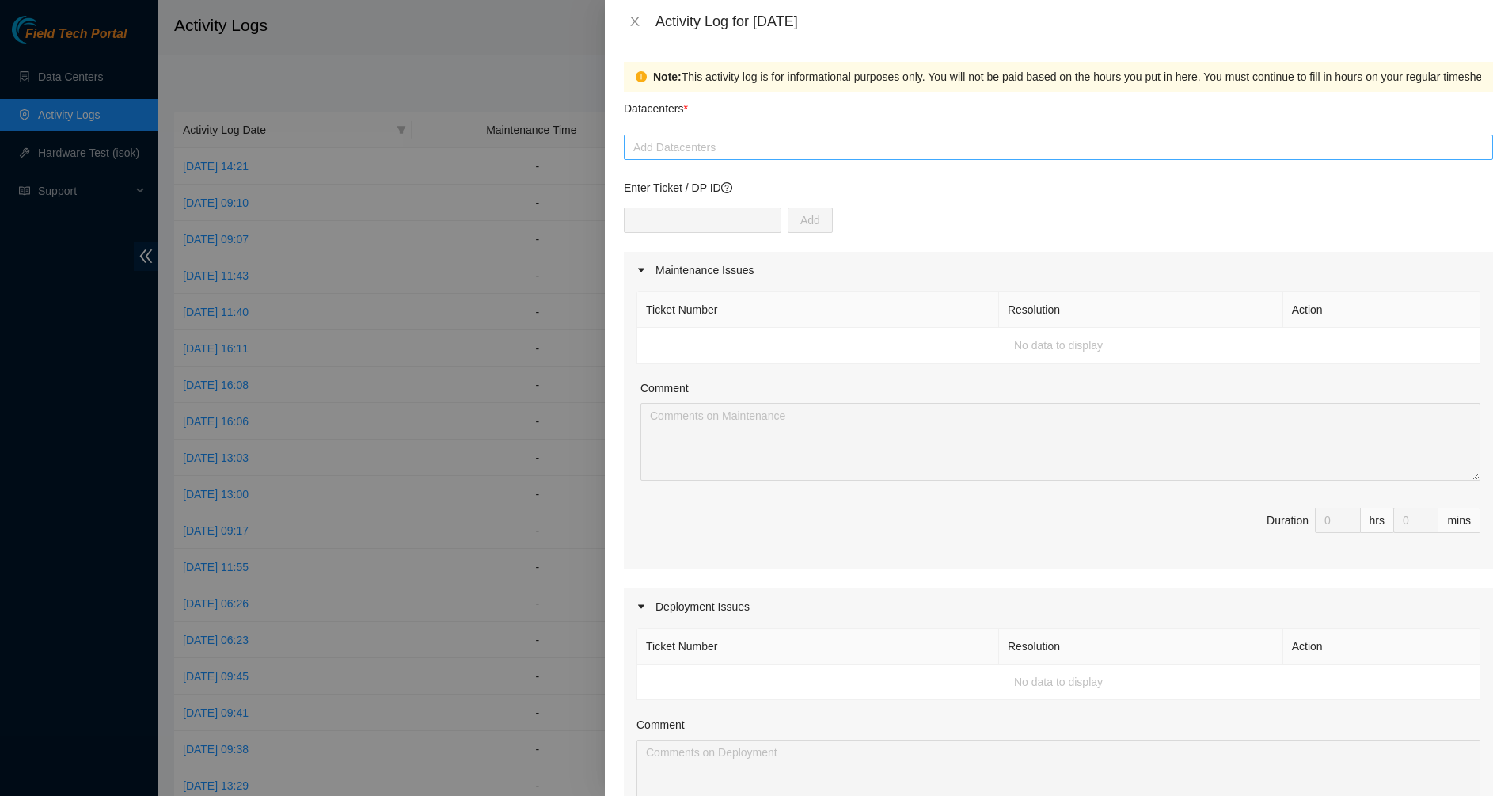
click at [700, 129] on div "Datacenters *" at bounding box center [1058, 113] width 869 height 43
click at [696, 146] on div at bounding box center [1059, 147] width 861 height 19
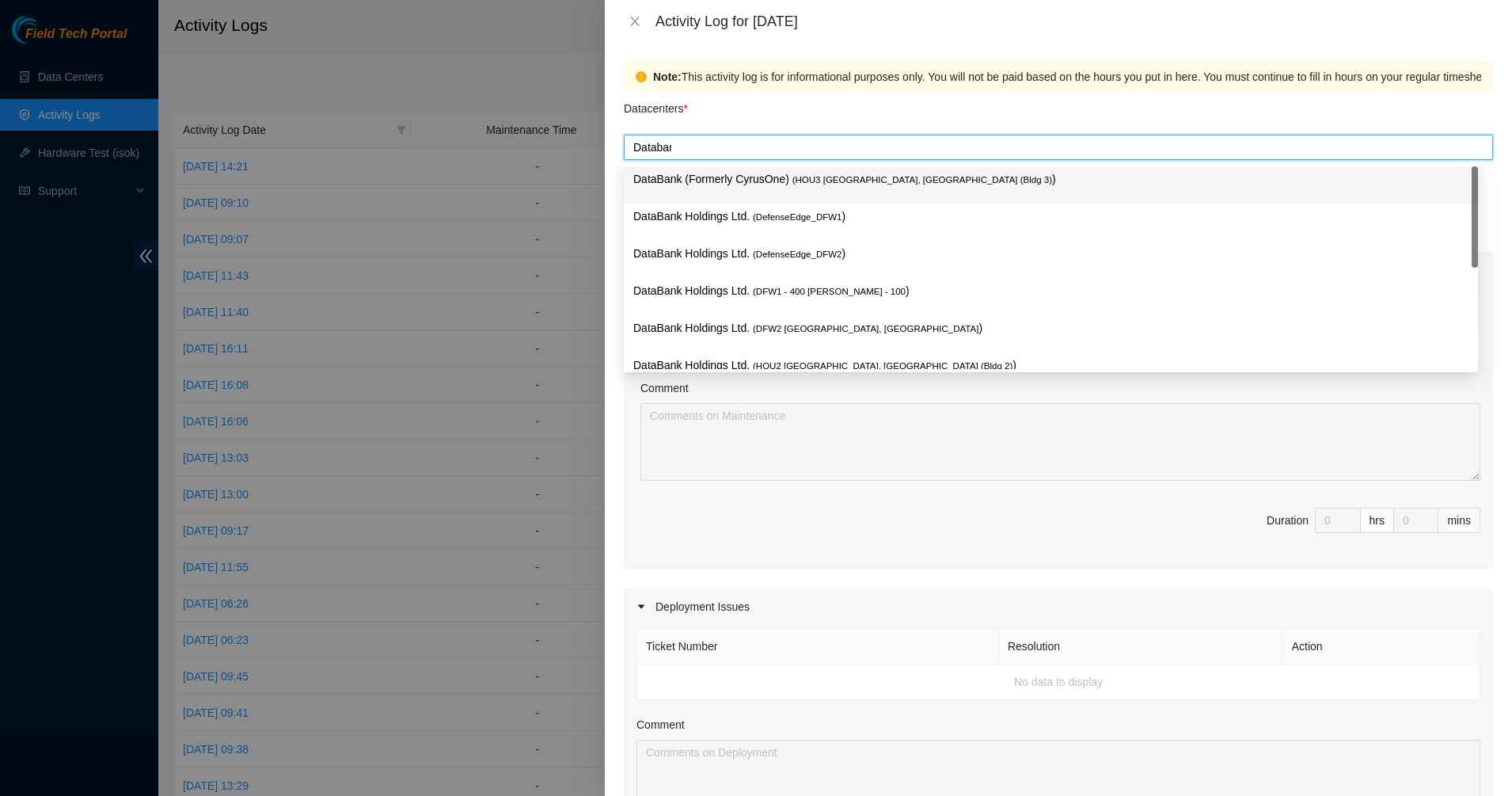
type input "Databank"
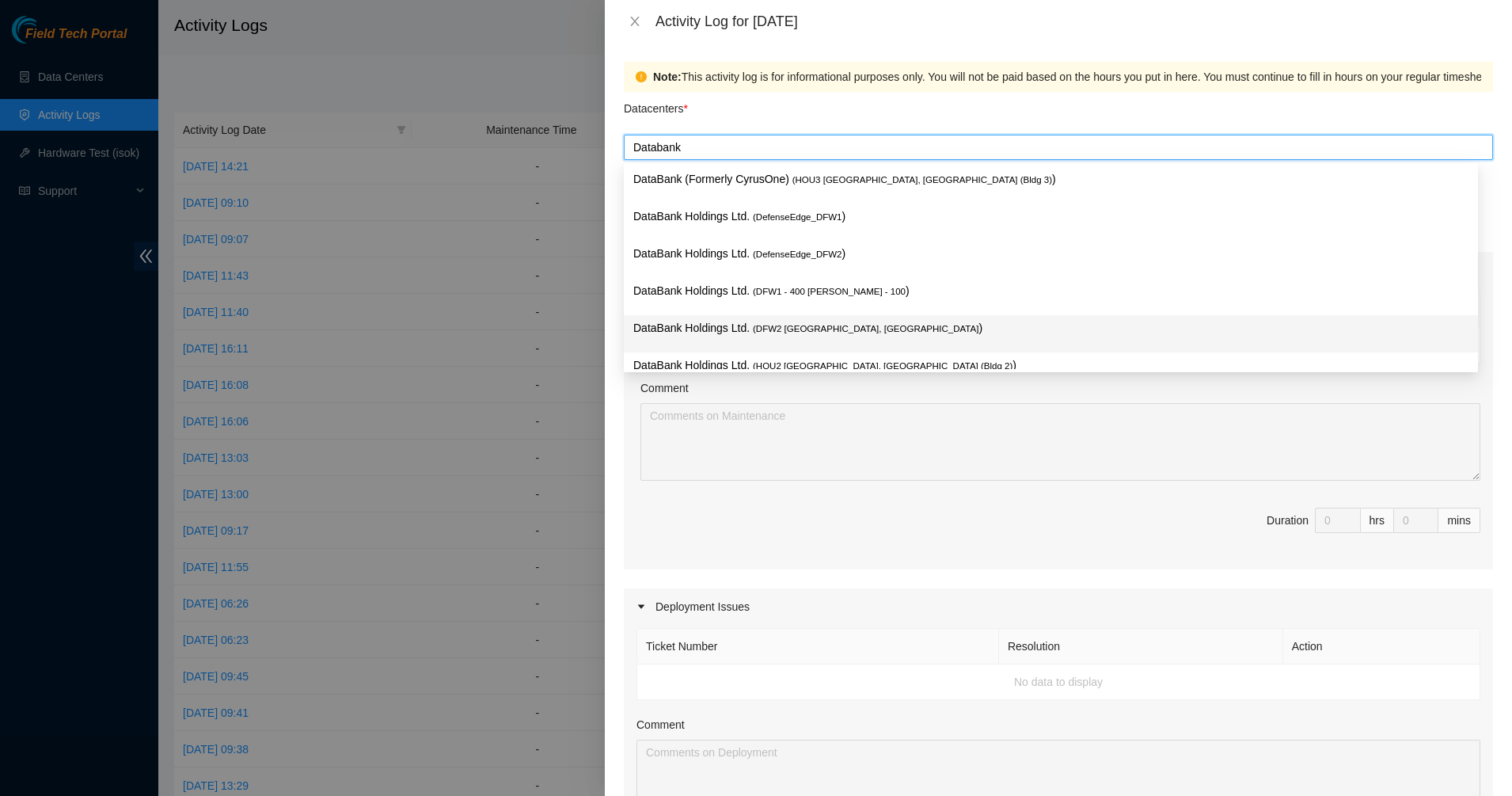
click at [757, 328] on span "( DFW2 Richardson, TX" at bounding box center [865, 328] width 226 height 9
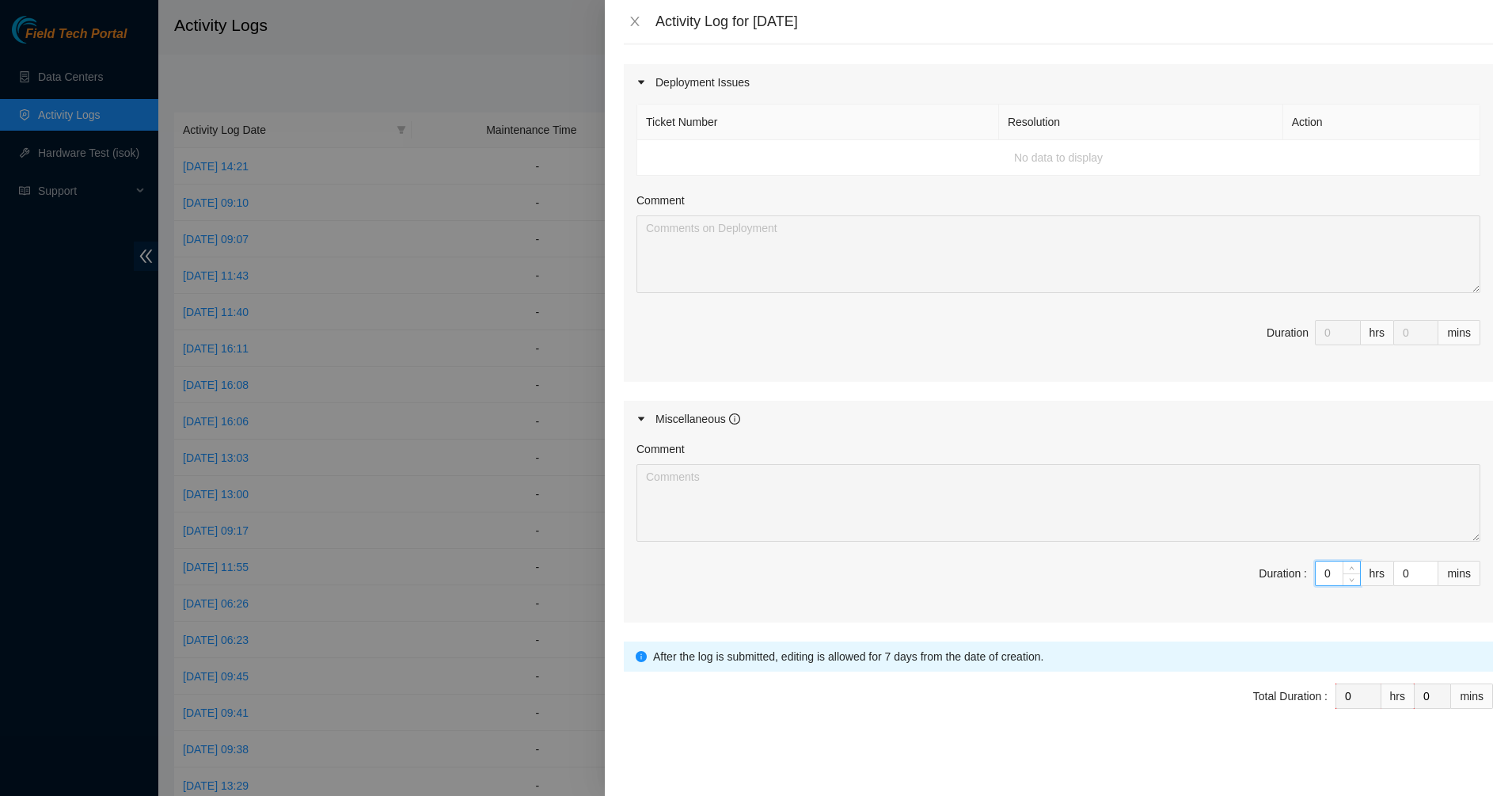
drag, startPoint x: 1312, startPoint y: 572, endPoint x: 1215, endPoint y: 559, distance: 97.9
click at [1215, 559] on div "Comment Duration : 0 hrs 0 mins" at bounding box center [1058, 529] width 869 height 185
type input "1"
type input "11"
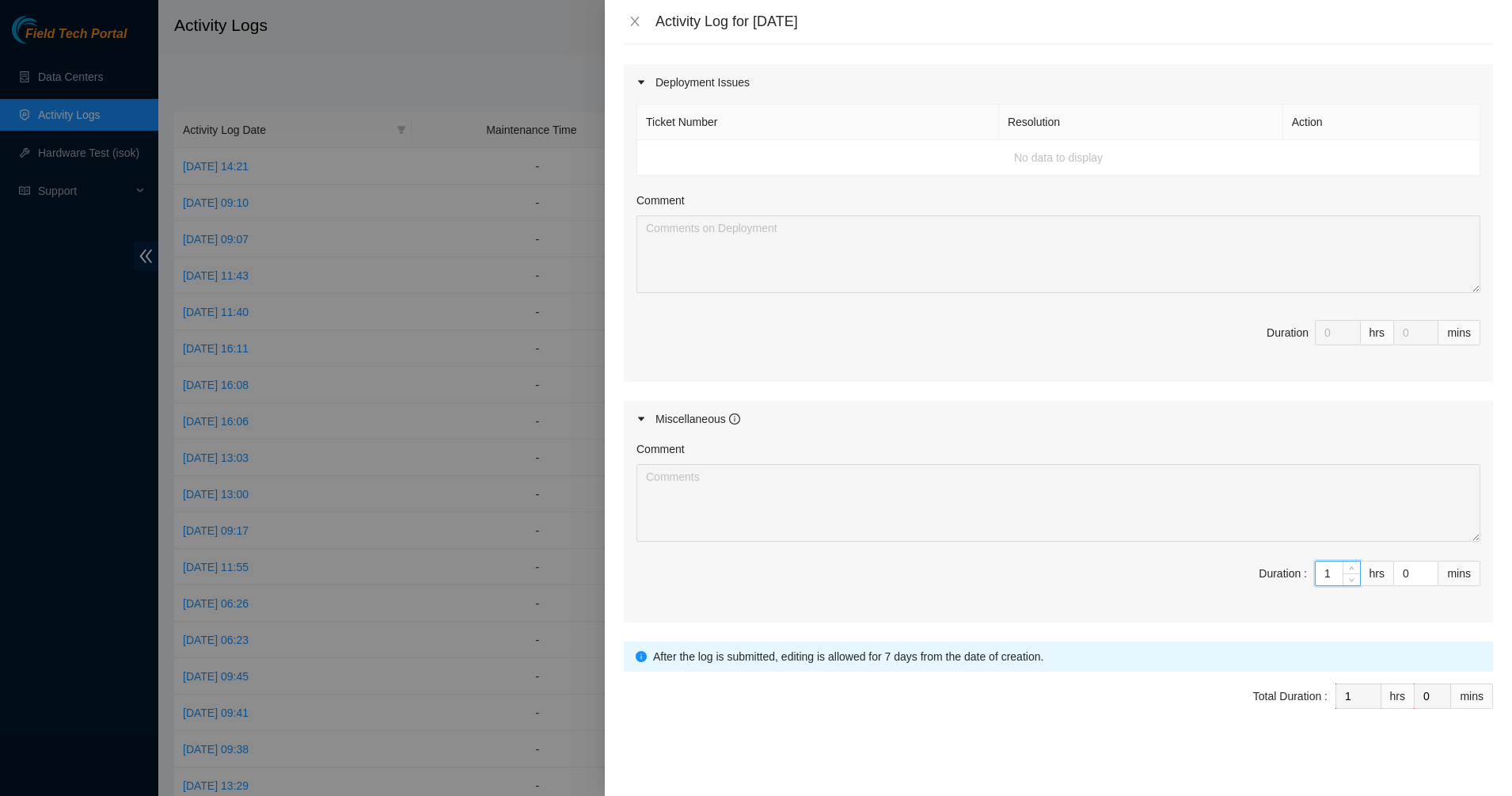
type input "11"
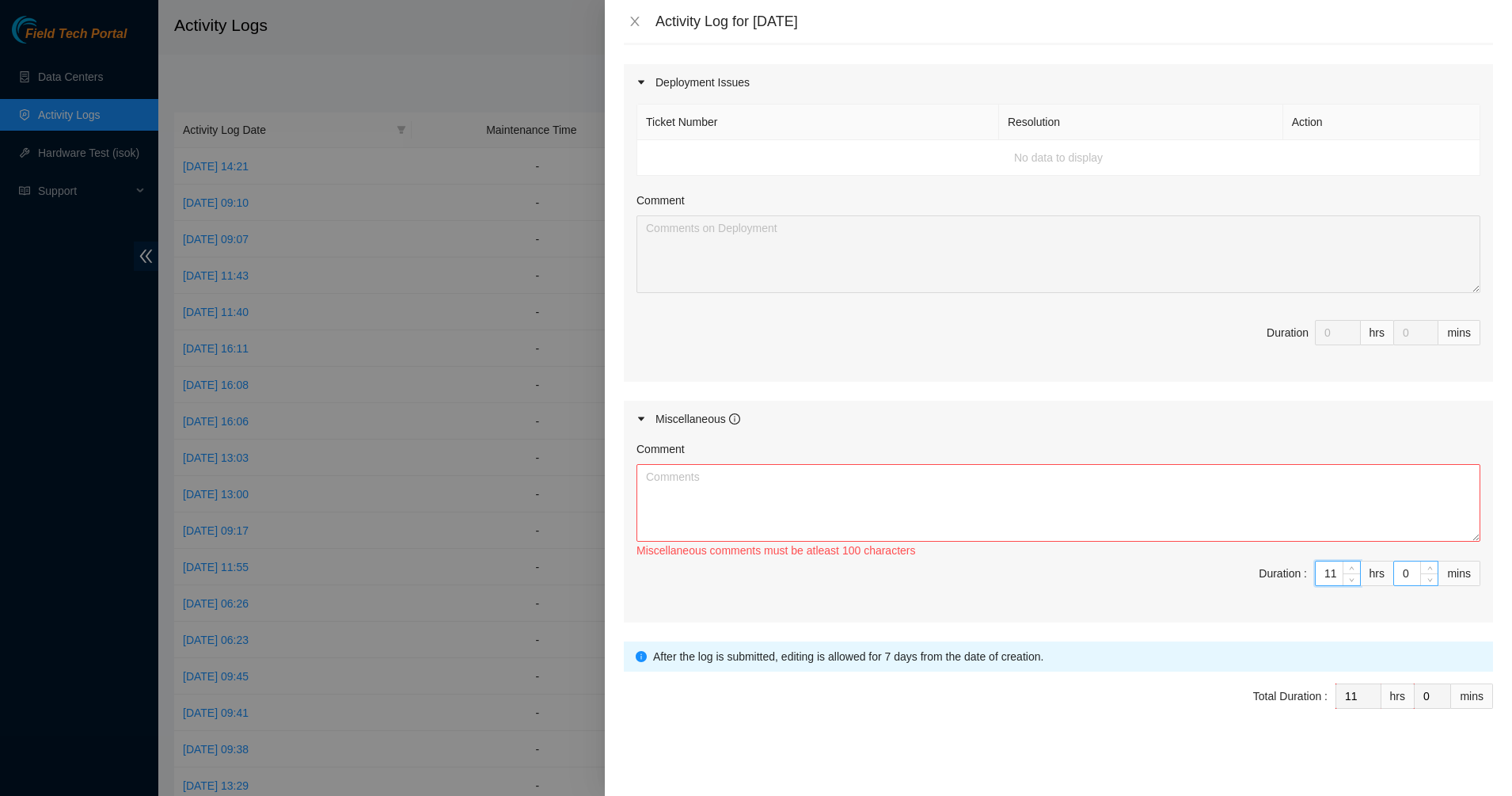
type input "11"
drag, startPoint x: 1398, startPoint y: 572, endPoint x: 1366, endPoint y: 575, distance: 32.1
click at [1367, 575] on span "Duration : 11 hrs 0 mins" at bounding box center [1058, 583] width 843 height 45
type input "4"
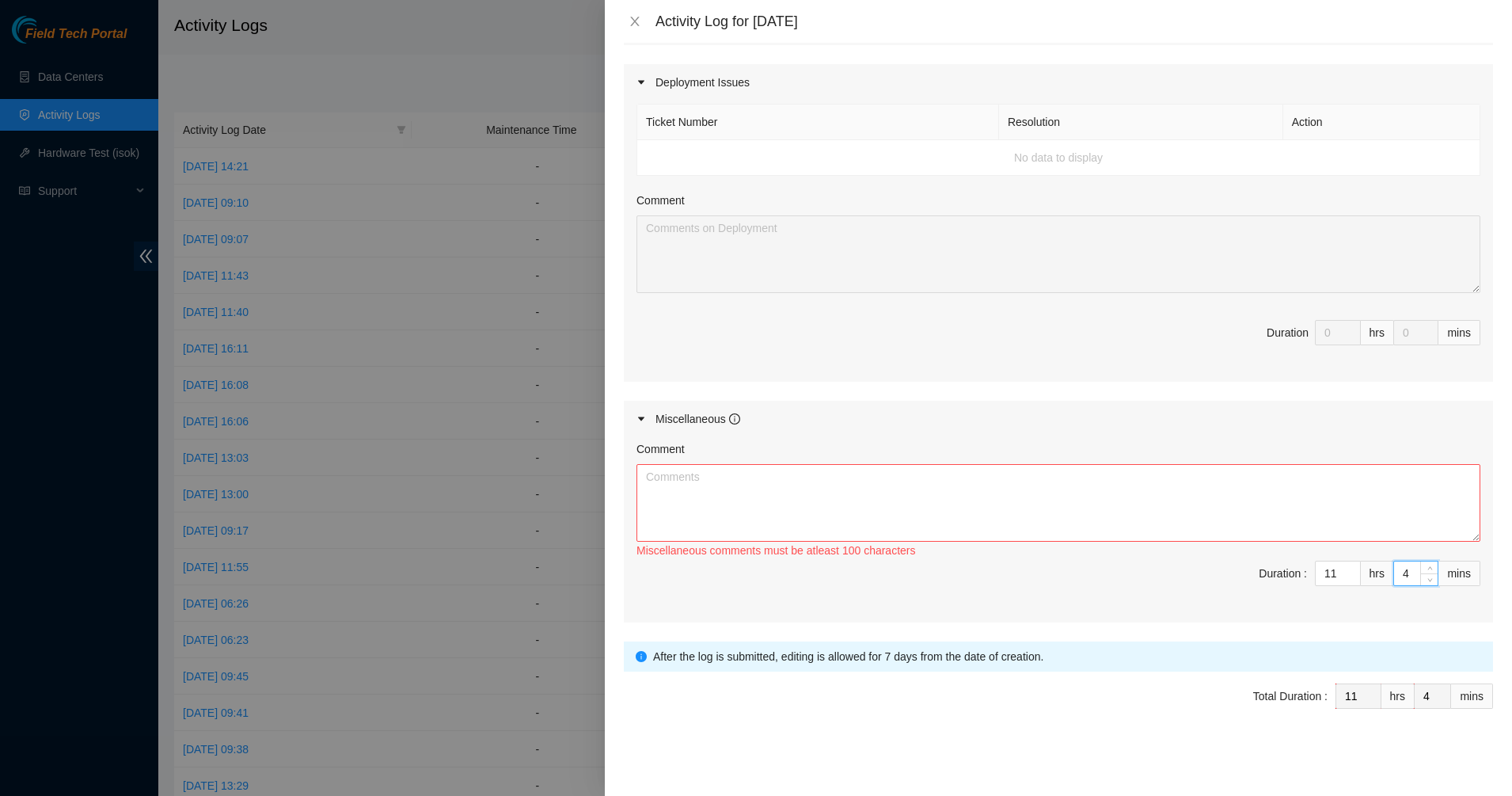
type input "45"
click at [1052, 500] on textarea "Comment" at bounding box center [1058, 503] width 843 height 78
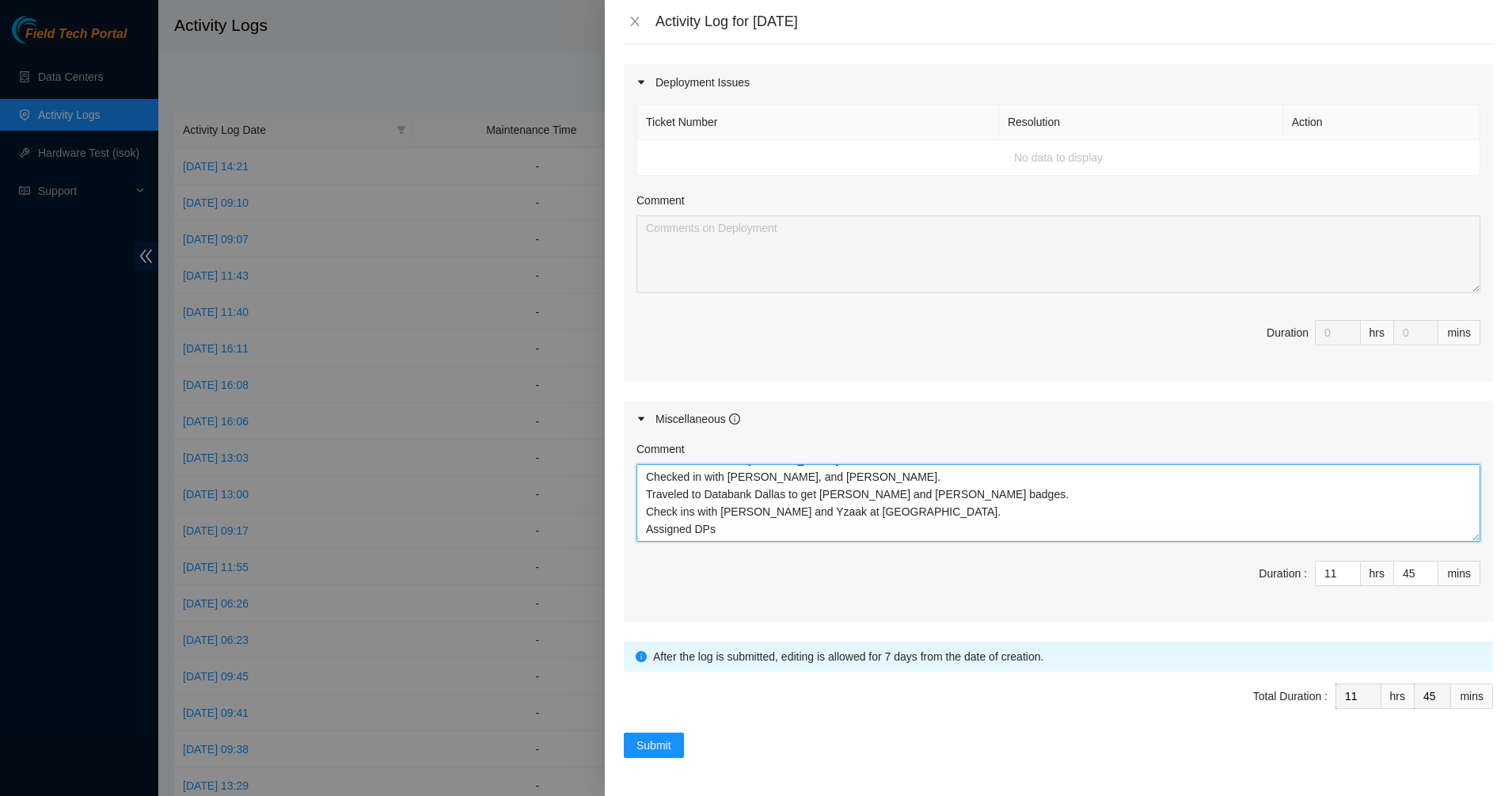
scroll to position [17, 0]
type textarea "Started at Databank Richardson Checked in with James, John, and Pauly. Traveled…"
click at [649, 742] on span "Submit" at bounding box center [654, 745] width 35 height 17
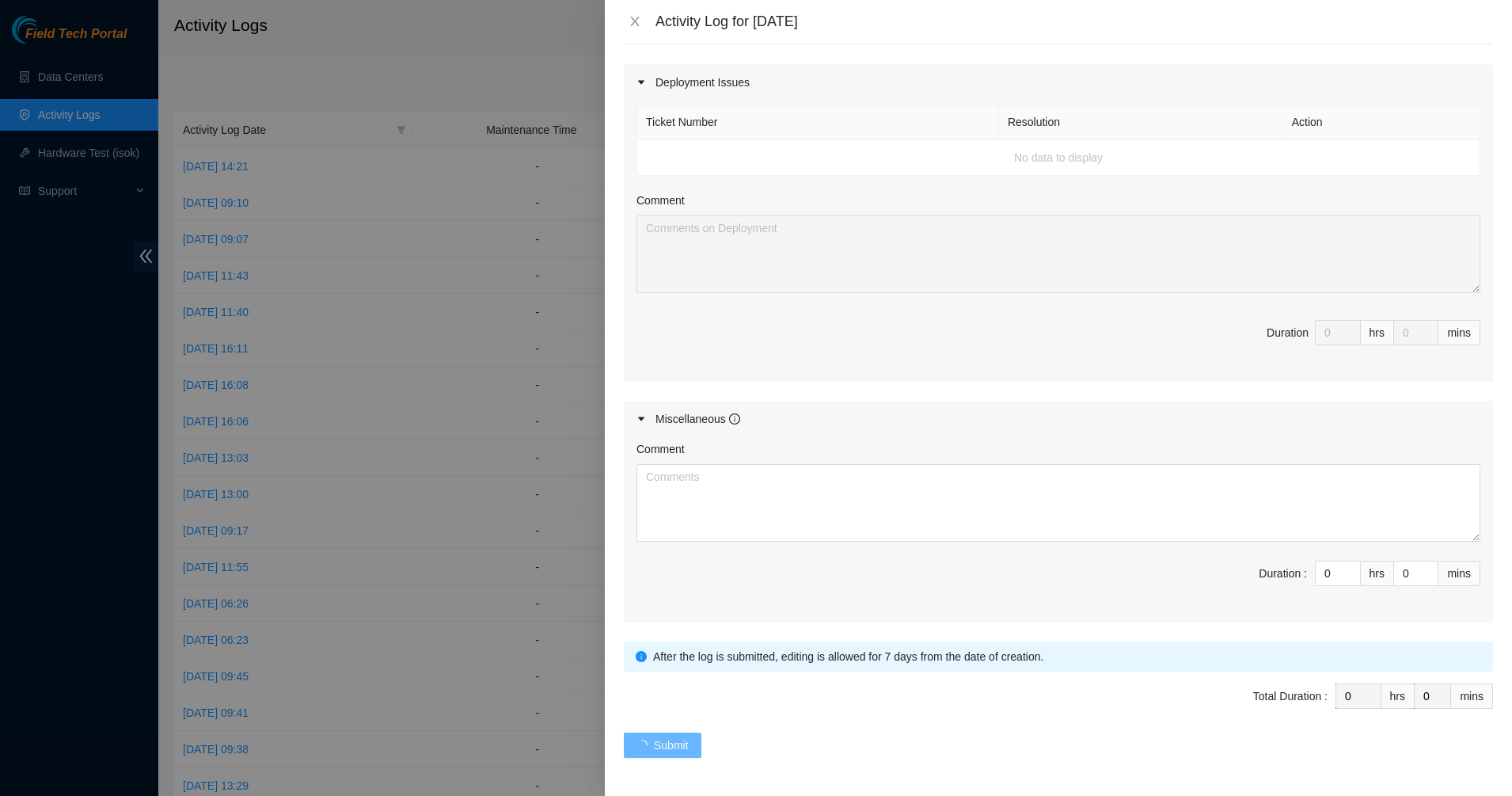
scroll to position [0, 0]
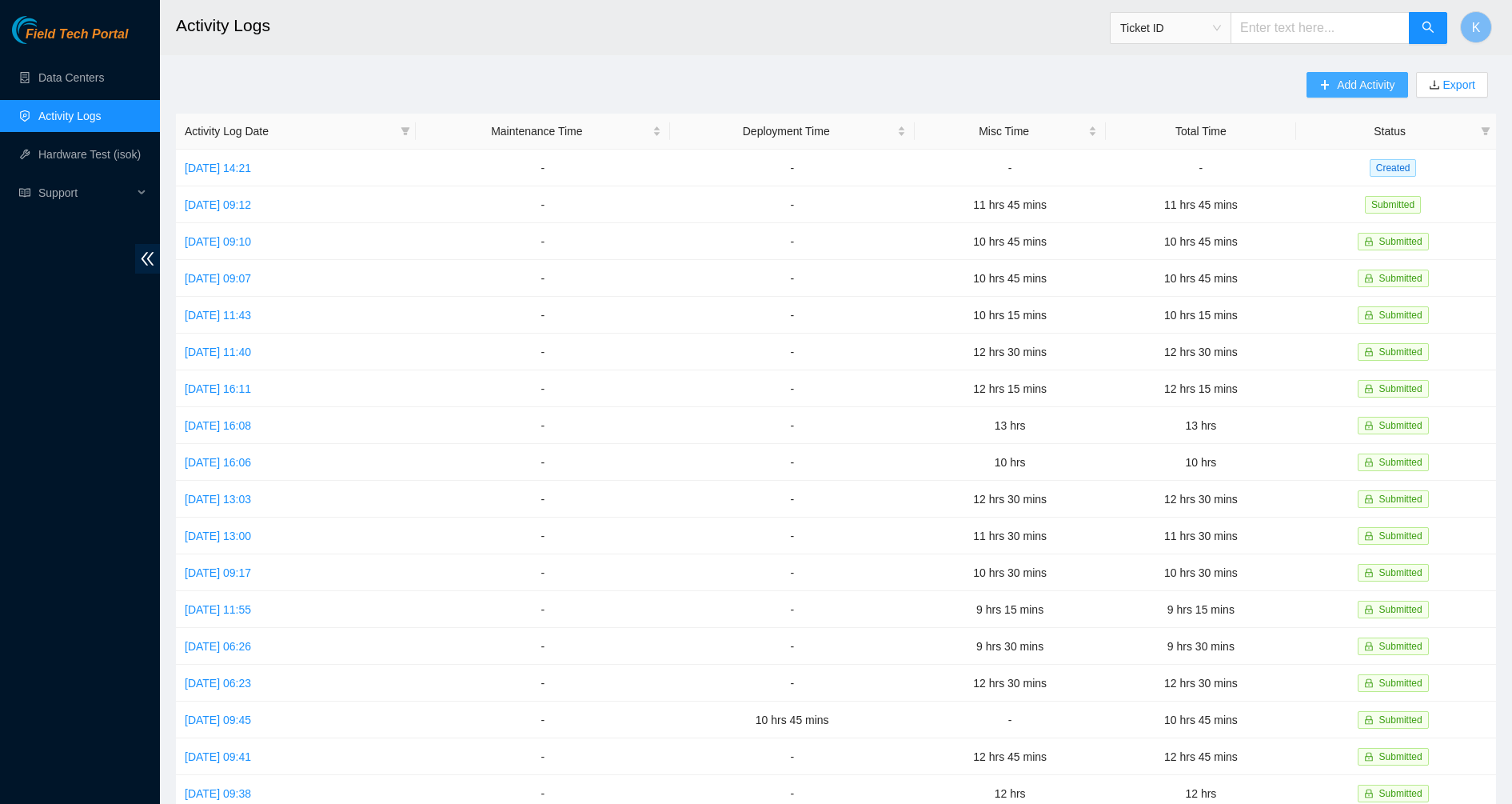
click at [1322, 88] on icon "plus" at bounding box center [1325, 85] width 11 height 11
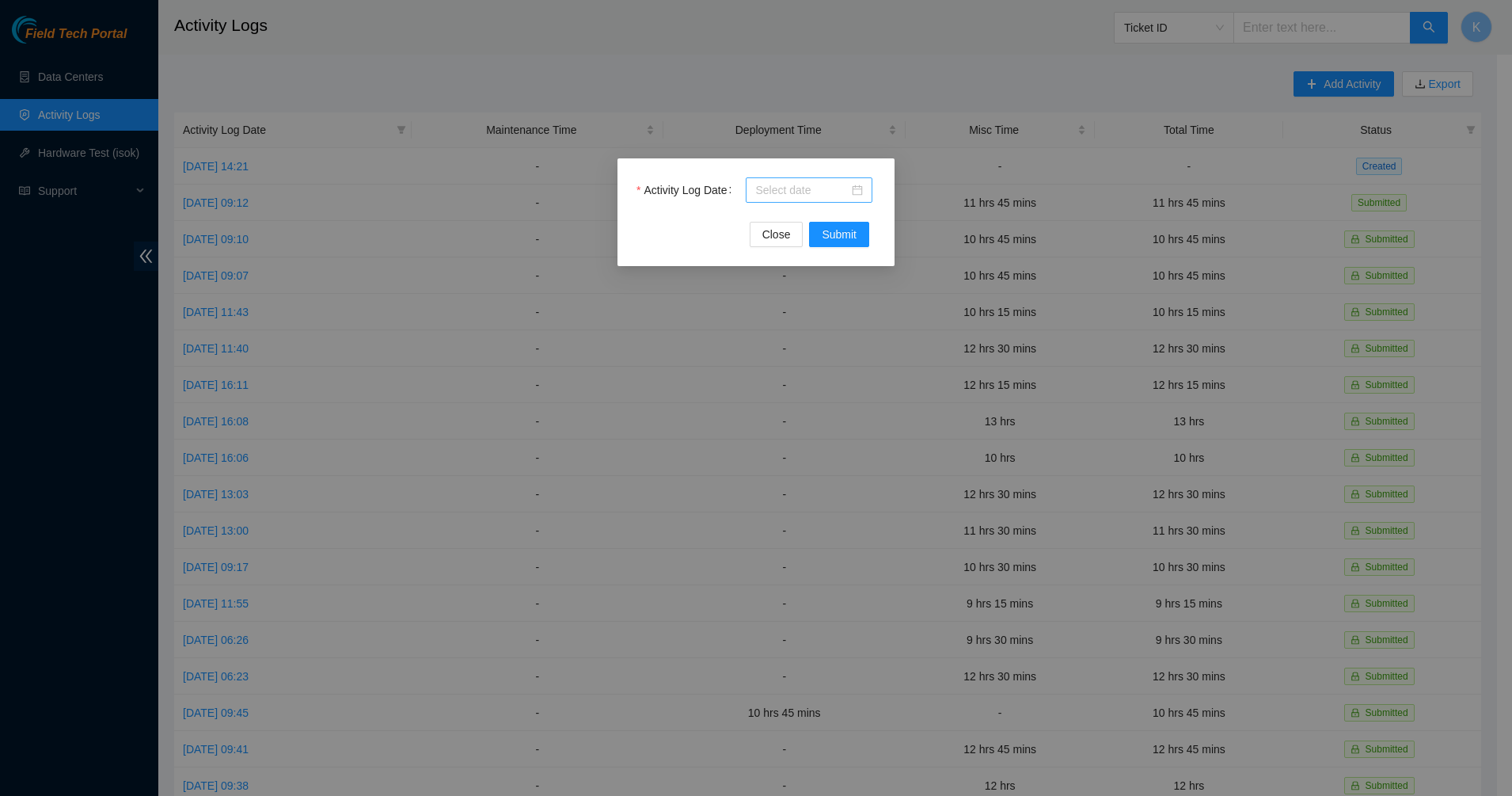
click at [851, 188] on div at bounding box center [808, 190] width 107 height 17
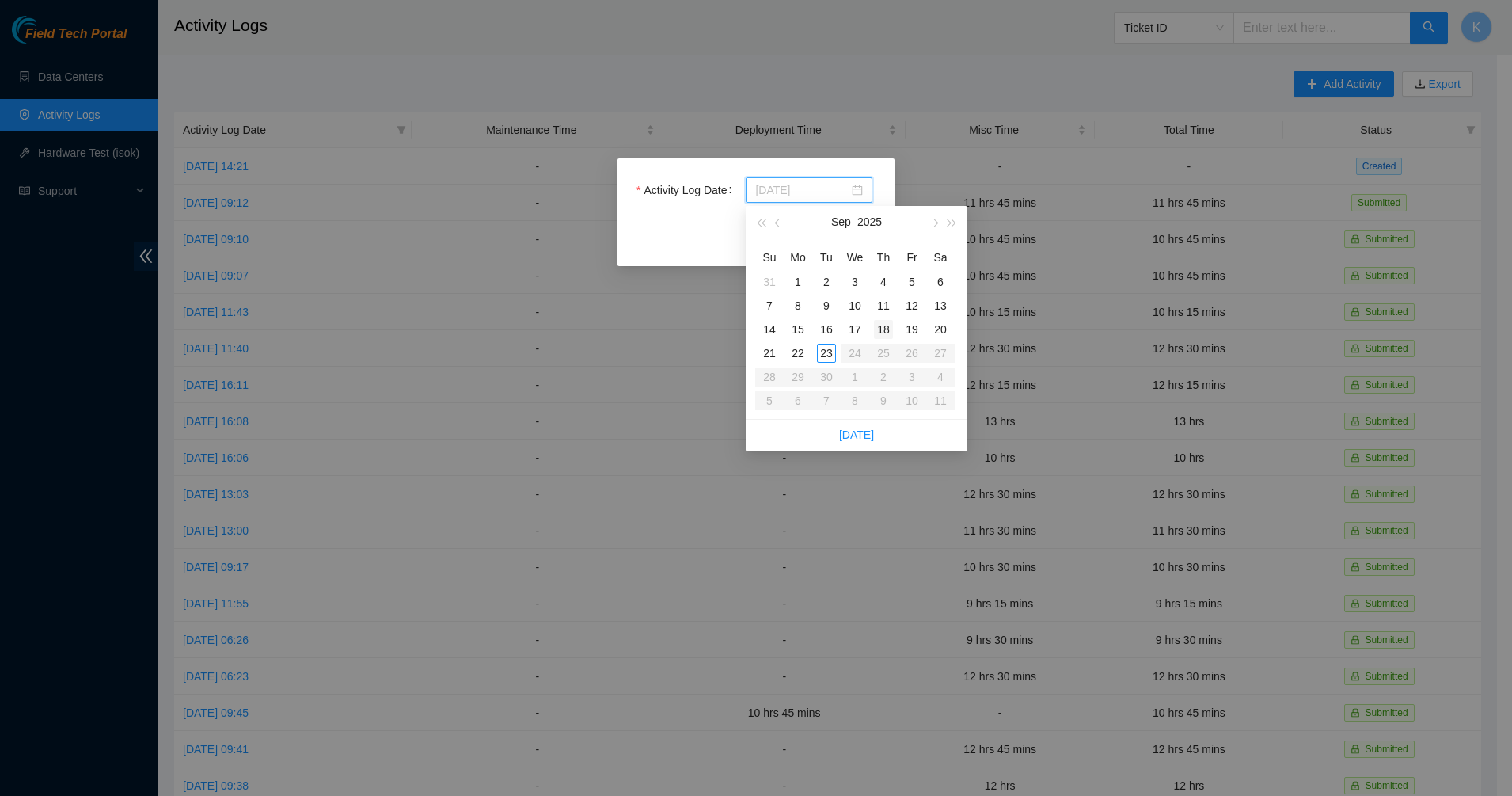
type input "2025-09-18"
click at [884, 325] on div "18" at bounding box center [883, 329] width 19 height 19
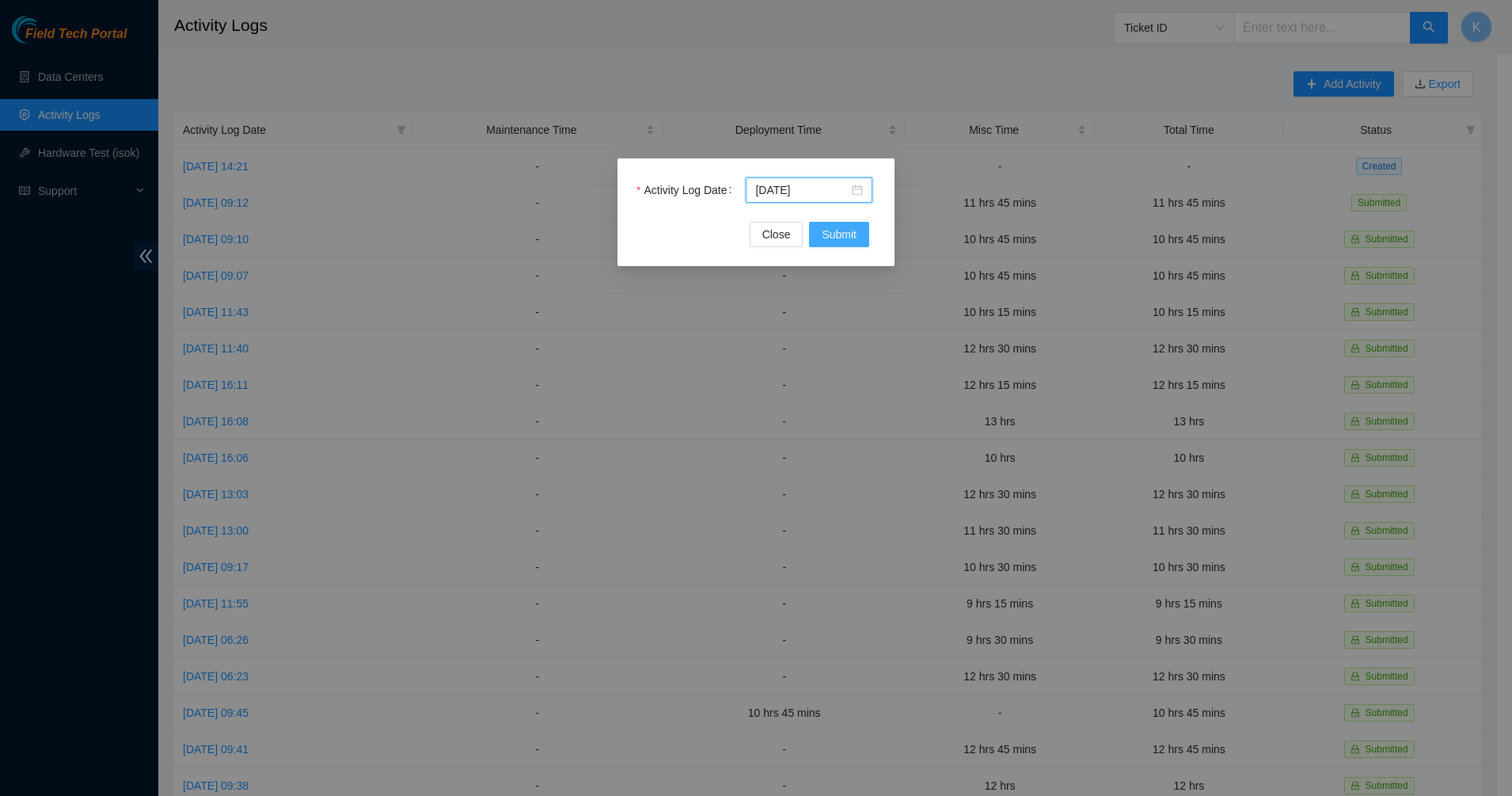
click at [833, 231] on span "Submit" at bounding box center [839, 234] width 35 height 17
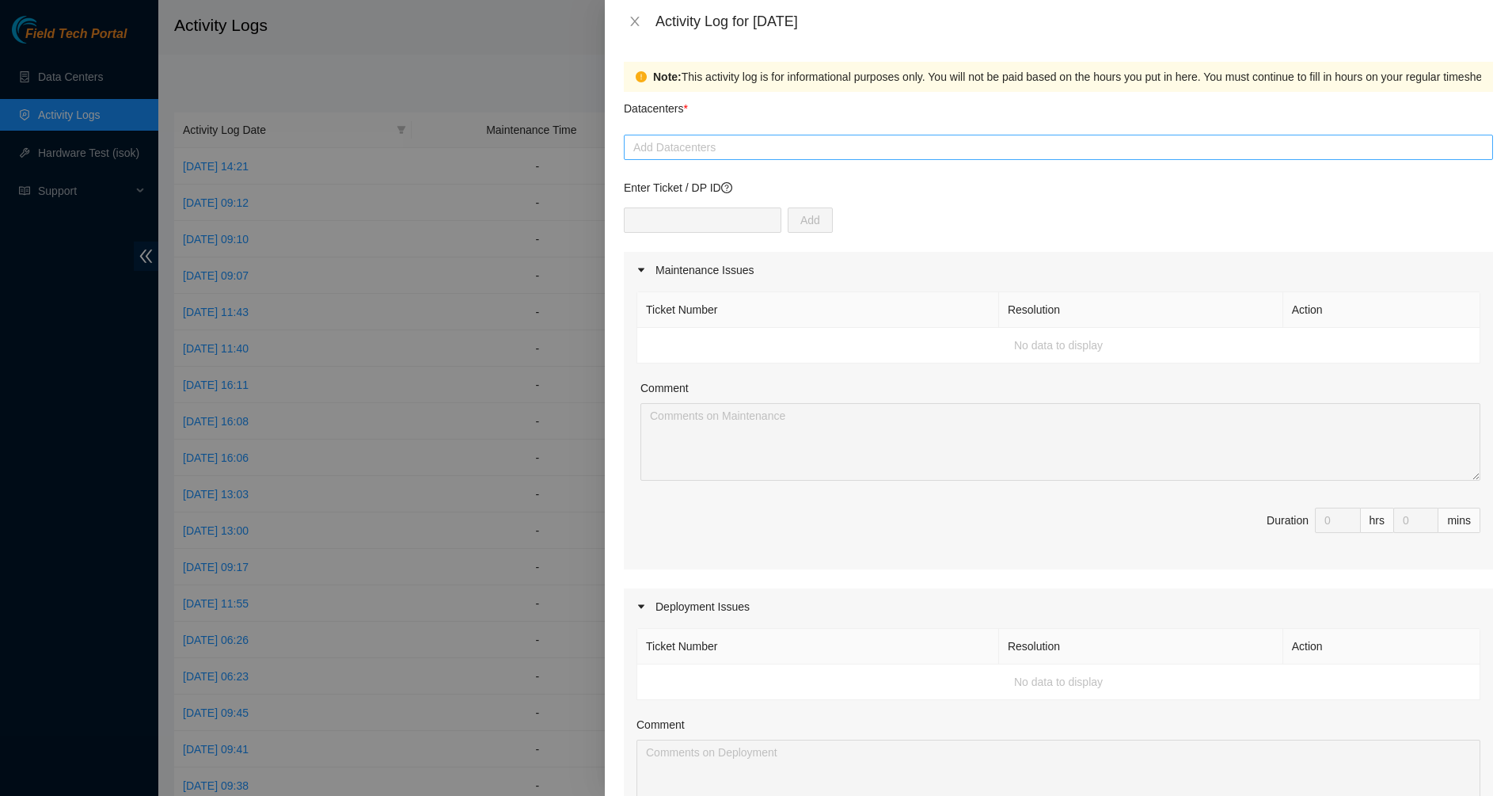
click at [764, 157] on div "Add Datacenters" at bounding box center [1058, 147] width 869 height 26
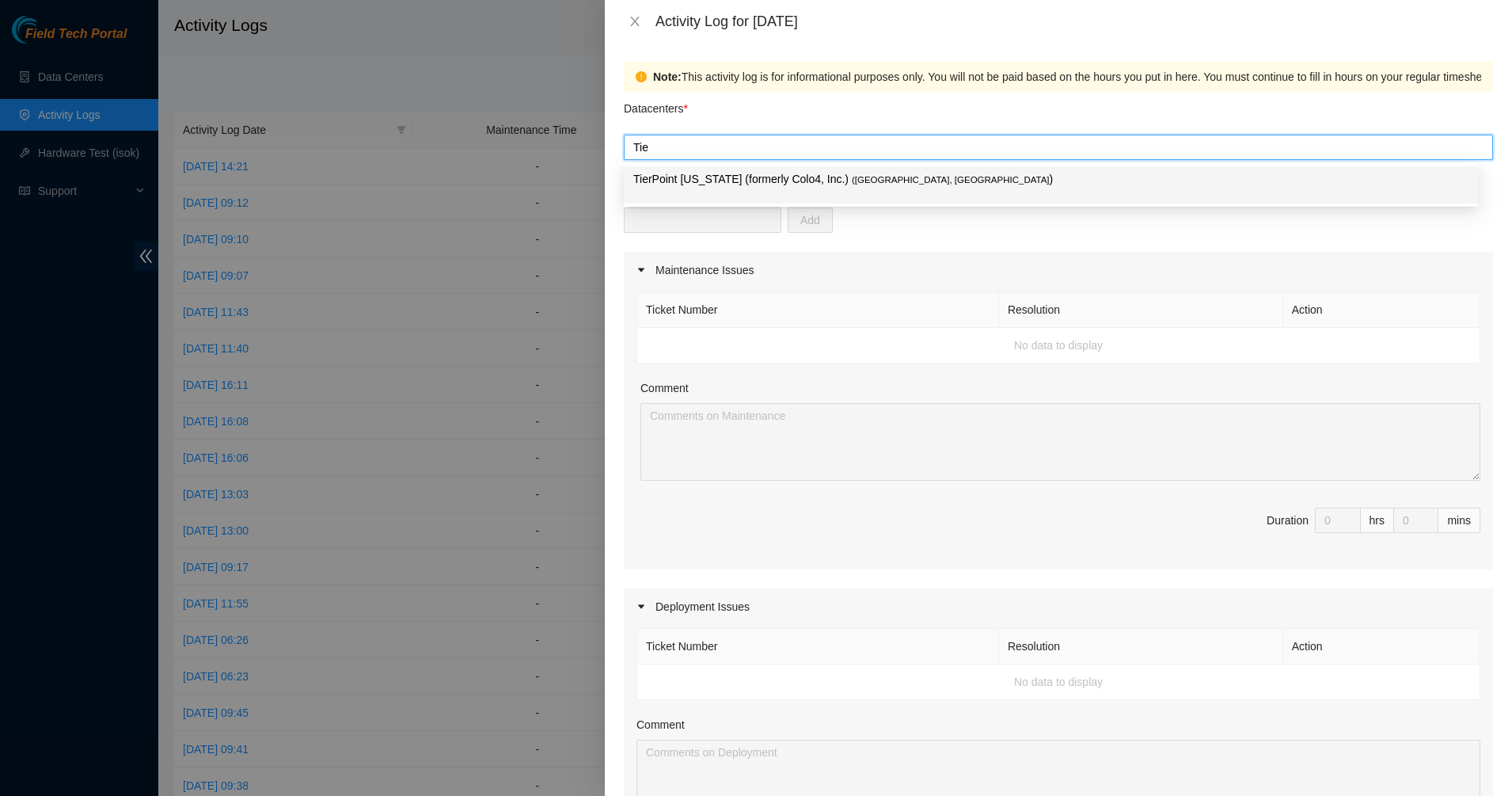
type input "Tier"
click at [638, 120] on label "Datacenters *" at bounding box center [655, 110] width 65 height 36
click at [638, 138] on input "Datacenters *" at bounding box center [643, 147] width 22 height 19
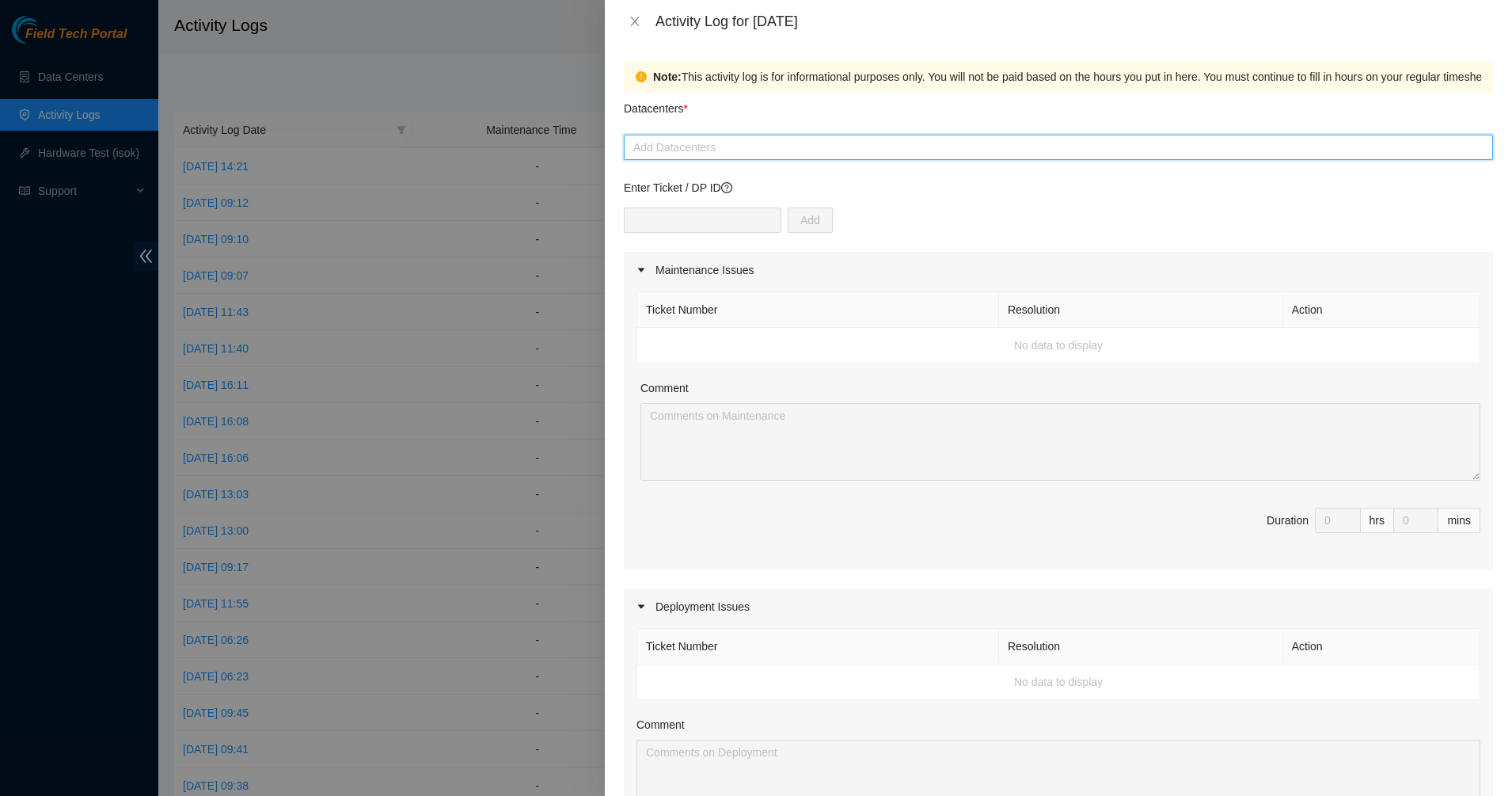
click at [690, 196] on div "Enter Ticket / DP ID Add" at bounding box center [1058, 215] width 869 height 73
click at [677, 163] on form "Datacenters * Add Datacenters Enter Ticket / DP ID Add Maintenance Issues Ticke…" at bounding box center [1058, 687] width 869 height 1190
click at [674, 156] on div at bounding box center [1059, 147] width 861 height 19
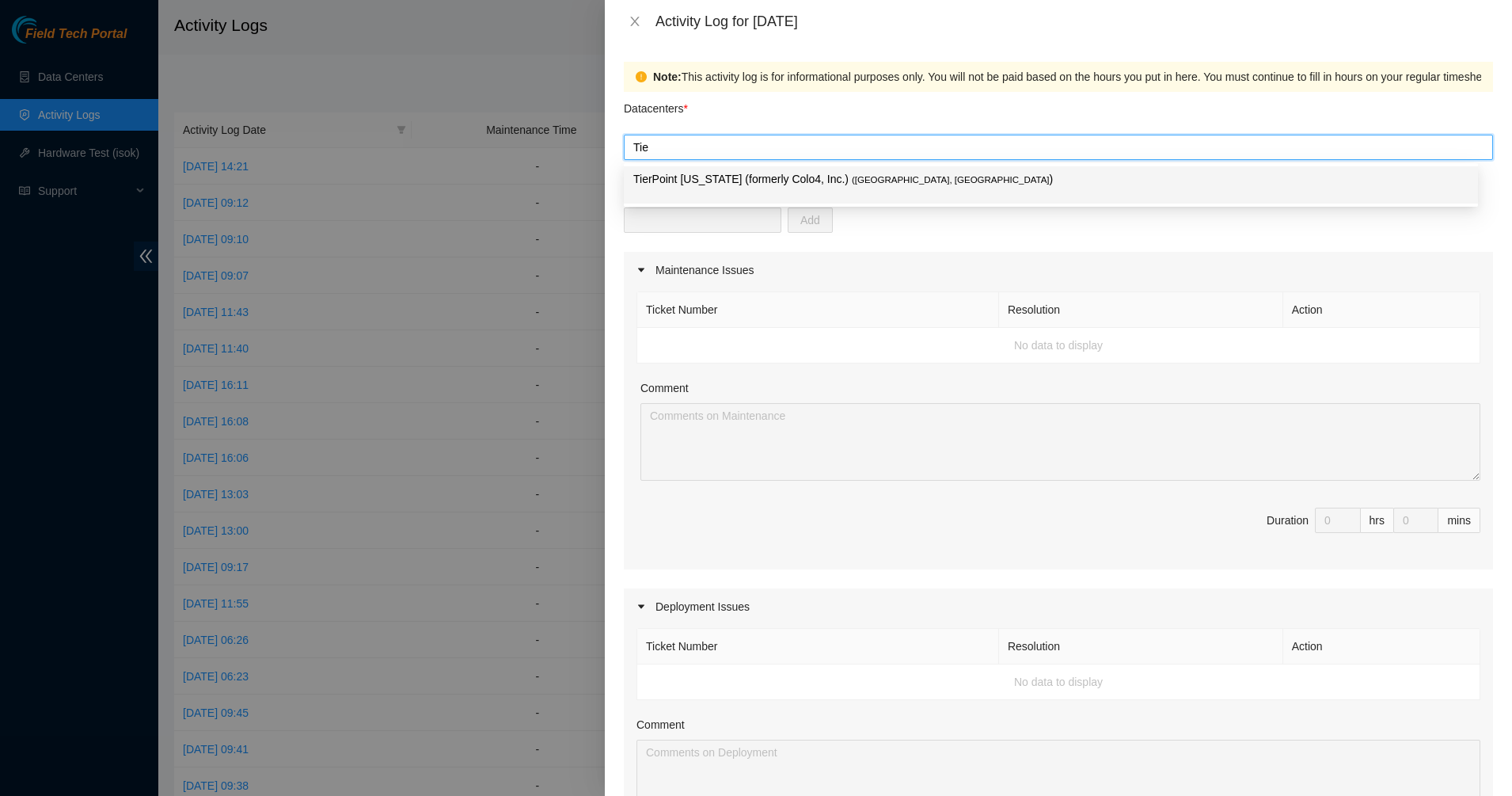
type input "Tier"
click at [724, 182] on p "TierPoint Texas (formerly Colo4, Inc.) ( Dallas, TX )" at bounding box center [1050, 178] width 835 height 18
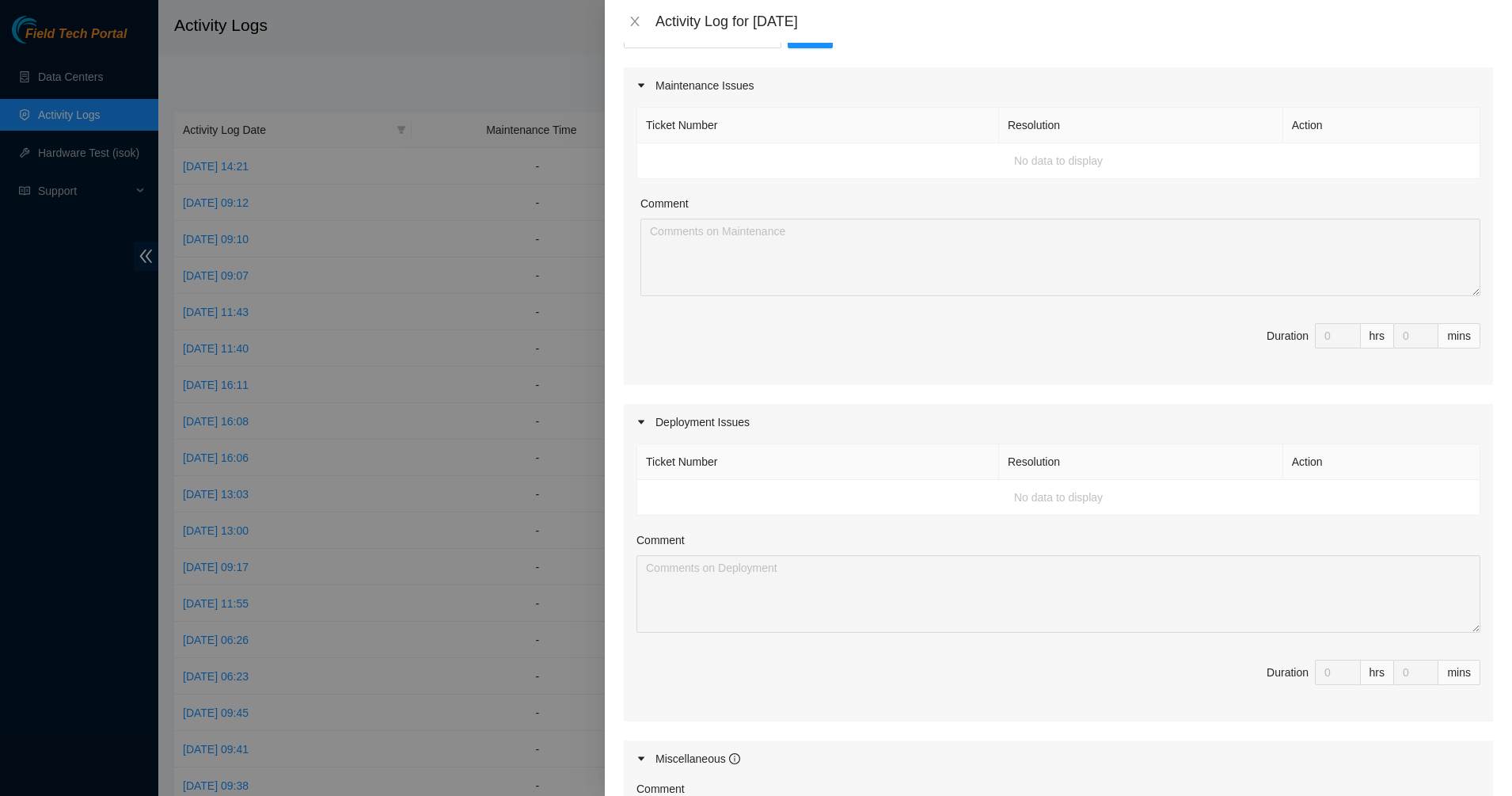
scroll to position [524, 0]
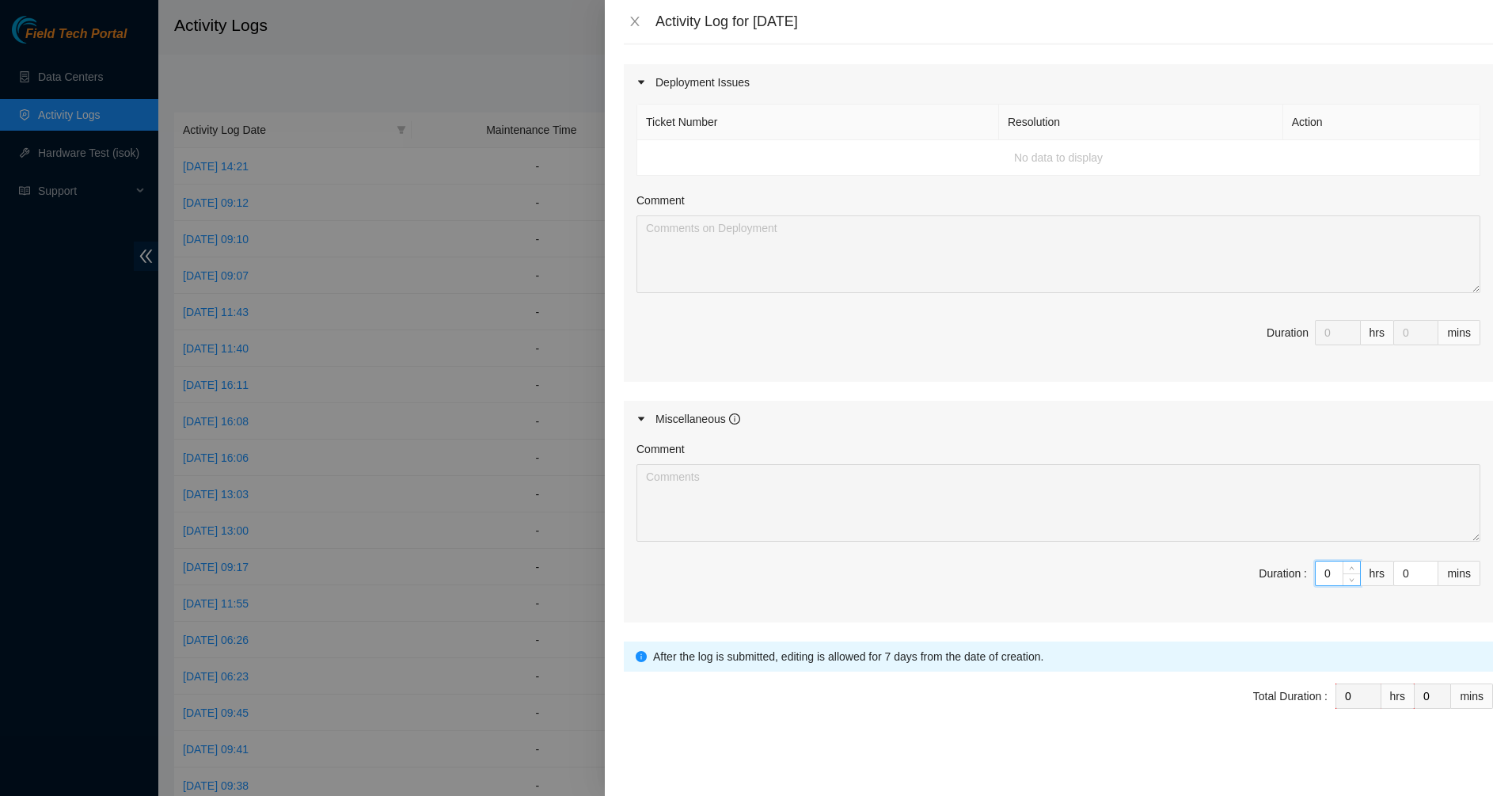
drag, startPoint x: 1323, startPoint y: 565, endPoint x: 1259, endPoint y: 565, distance: 64.0
click at [1259, 565] on span "Duration : 0 hrs 0 mins" at bounding box center [1058, 583] width 843 height 45
type input "1"
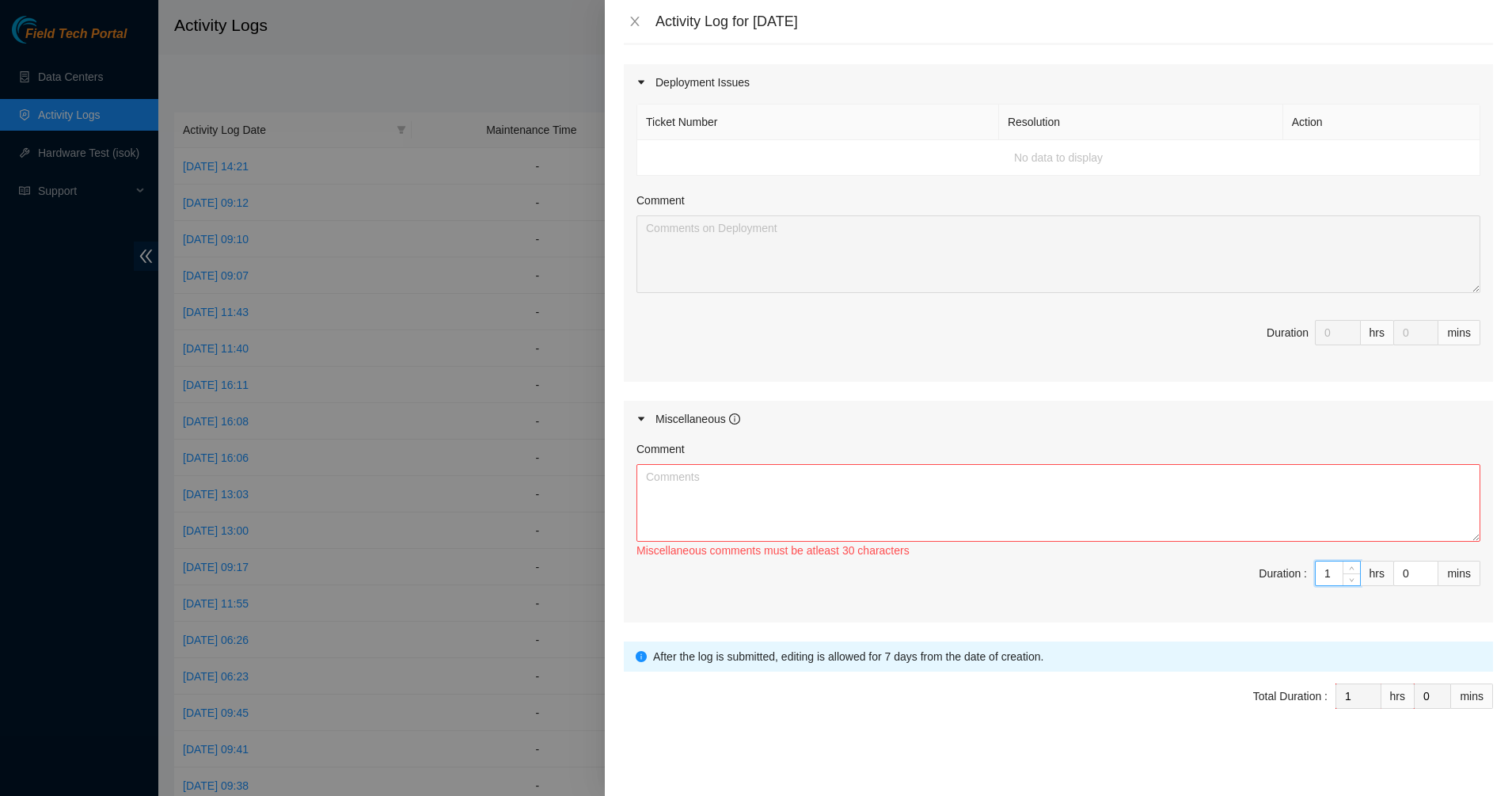
type input "11"
click at [1393, 576] on input "0" at bounding box center [1415, 573] width 44 height 24
drag, startPoint x: 1392, startPoint y: 574, endPoint x: 1379, endPoint y: 573, distance: 13.0
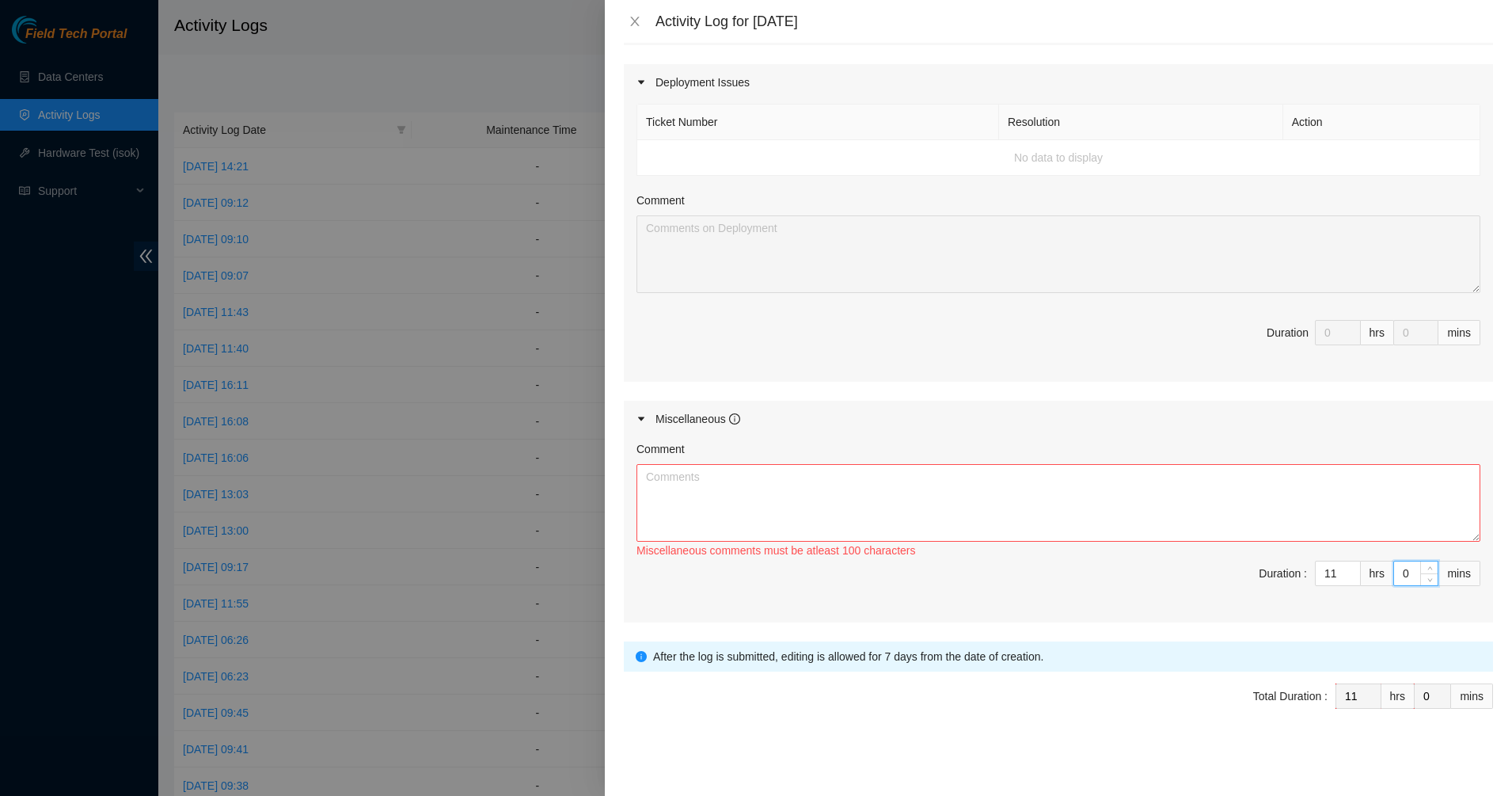
click at [1393, 573] on input "0" at bounding box center [1415, 573] width 44 height 24
type input "4"
type input "45"
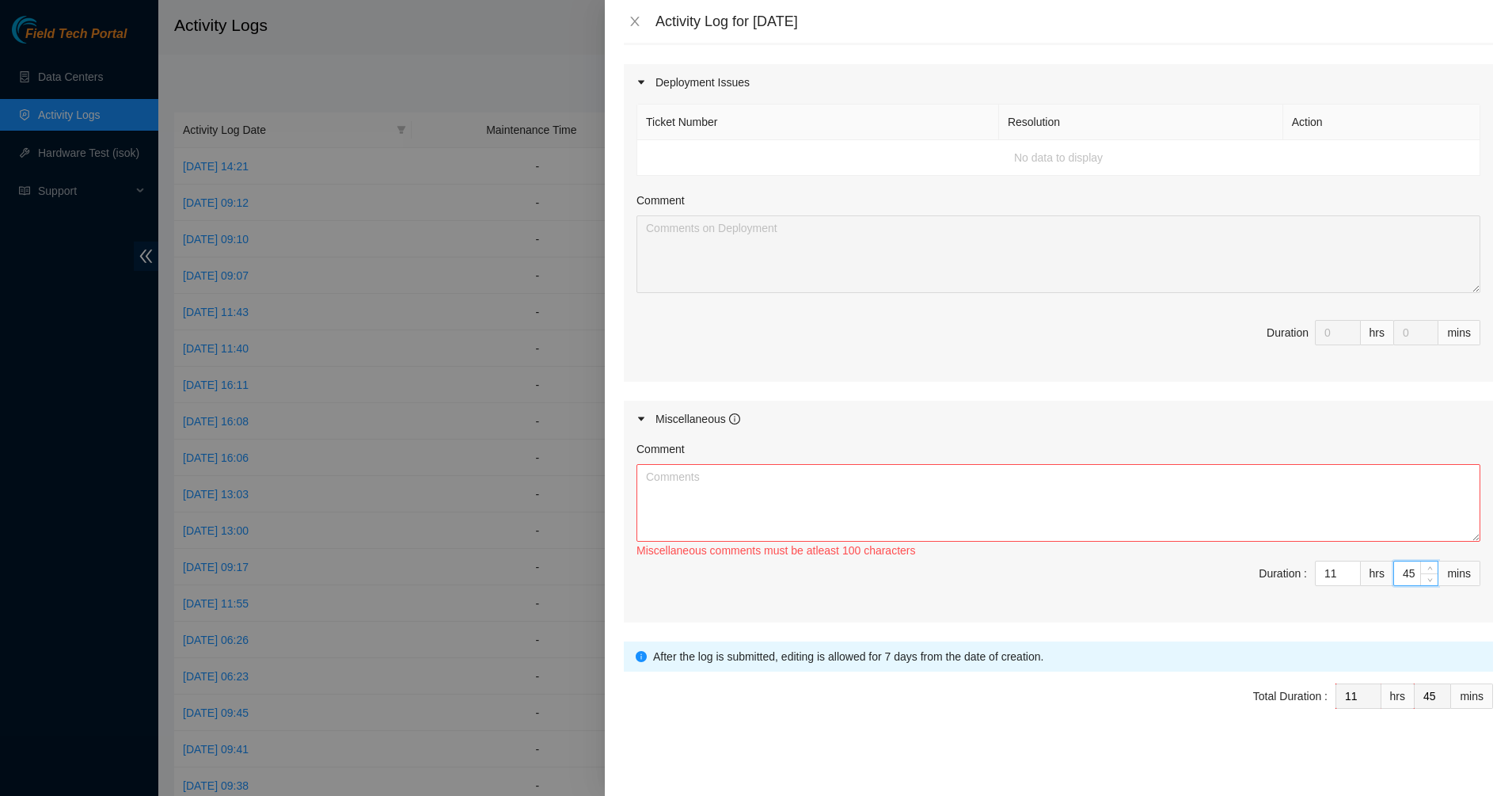
type input "45"
click at [1298, 519] on textarea "Comment" at bounding box center [1058, 503] width 843 height 78
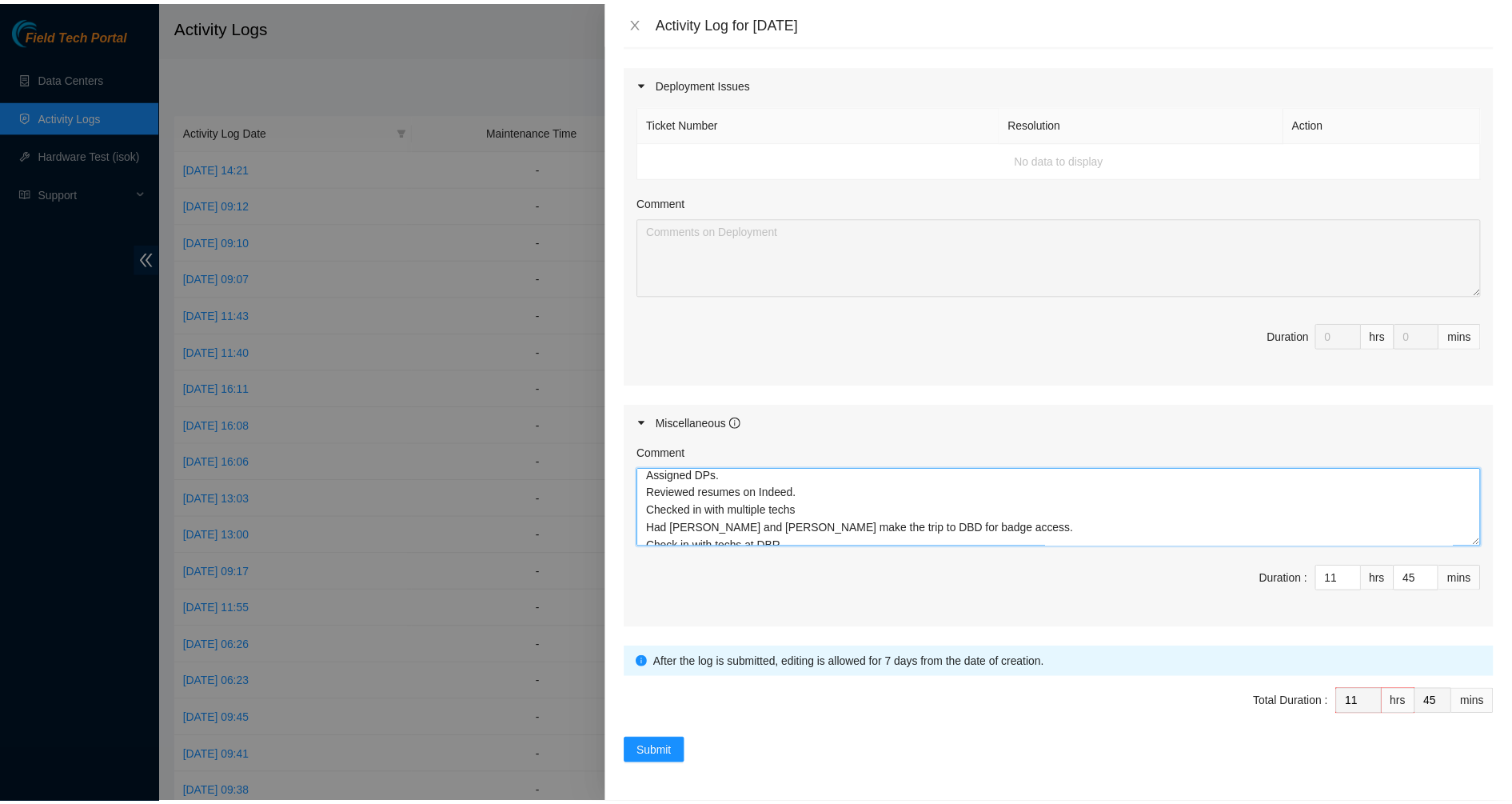
scroll to position [35, 0]
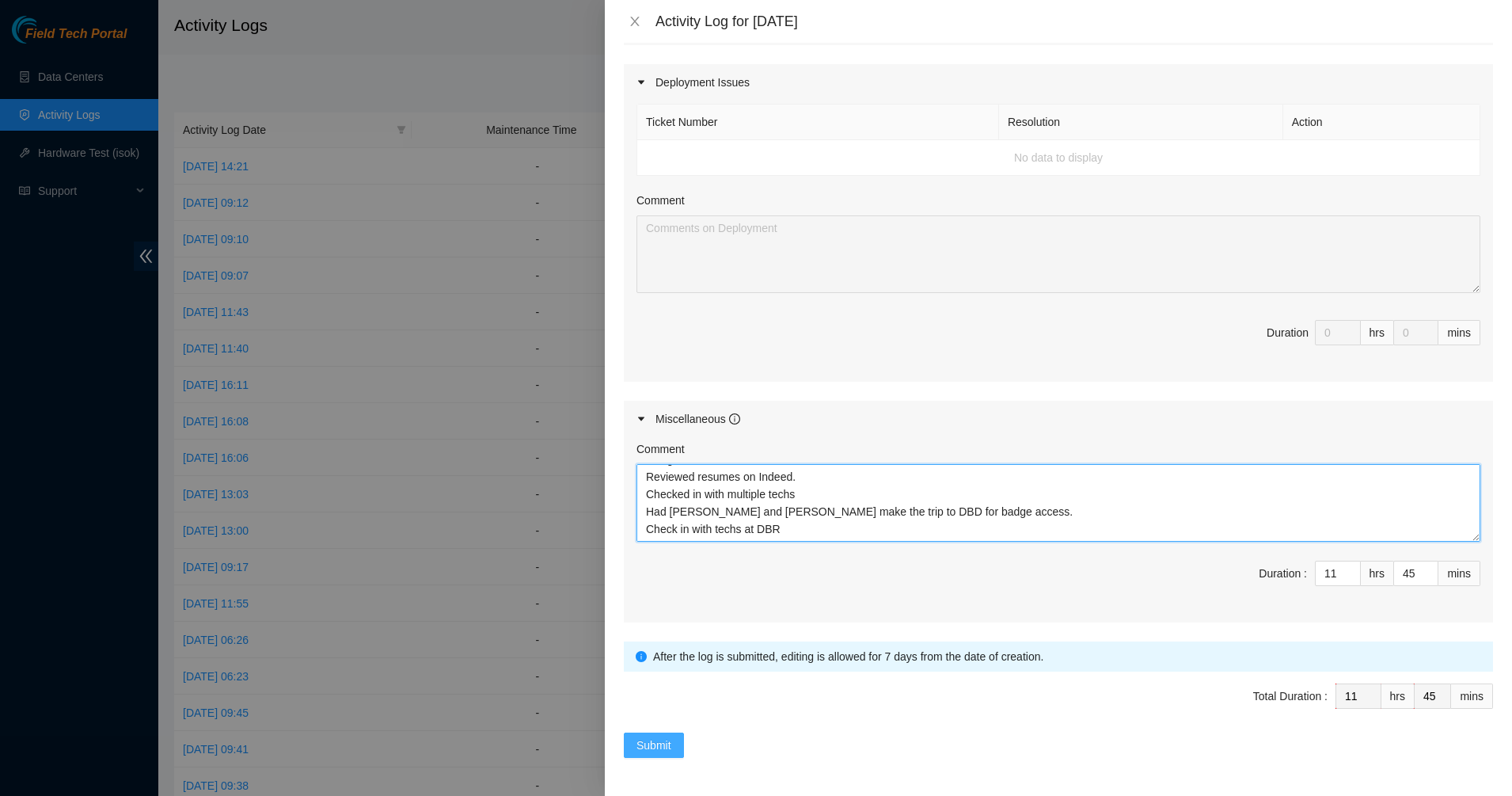
type textarea "Started at Tier Point Assigned DPs. Reviewed resumes on Indeed. Checked in with…"
click at [653, 749] on span "Submit" at bounding box center [654, 745] width 35 height 17
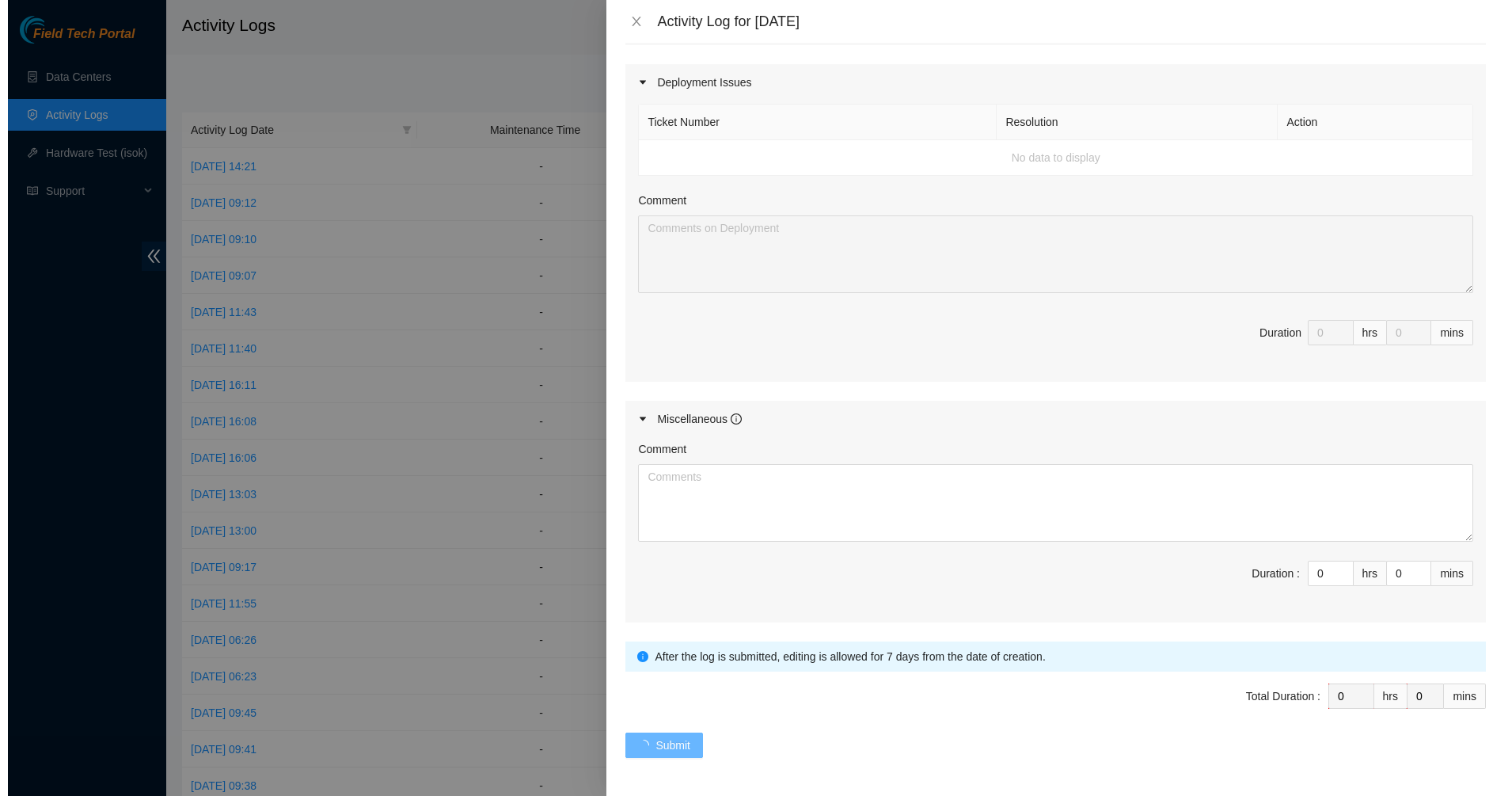
scroll to position [0, 0]
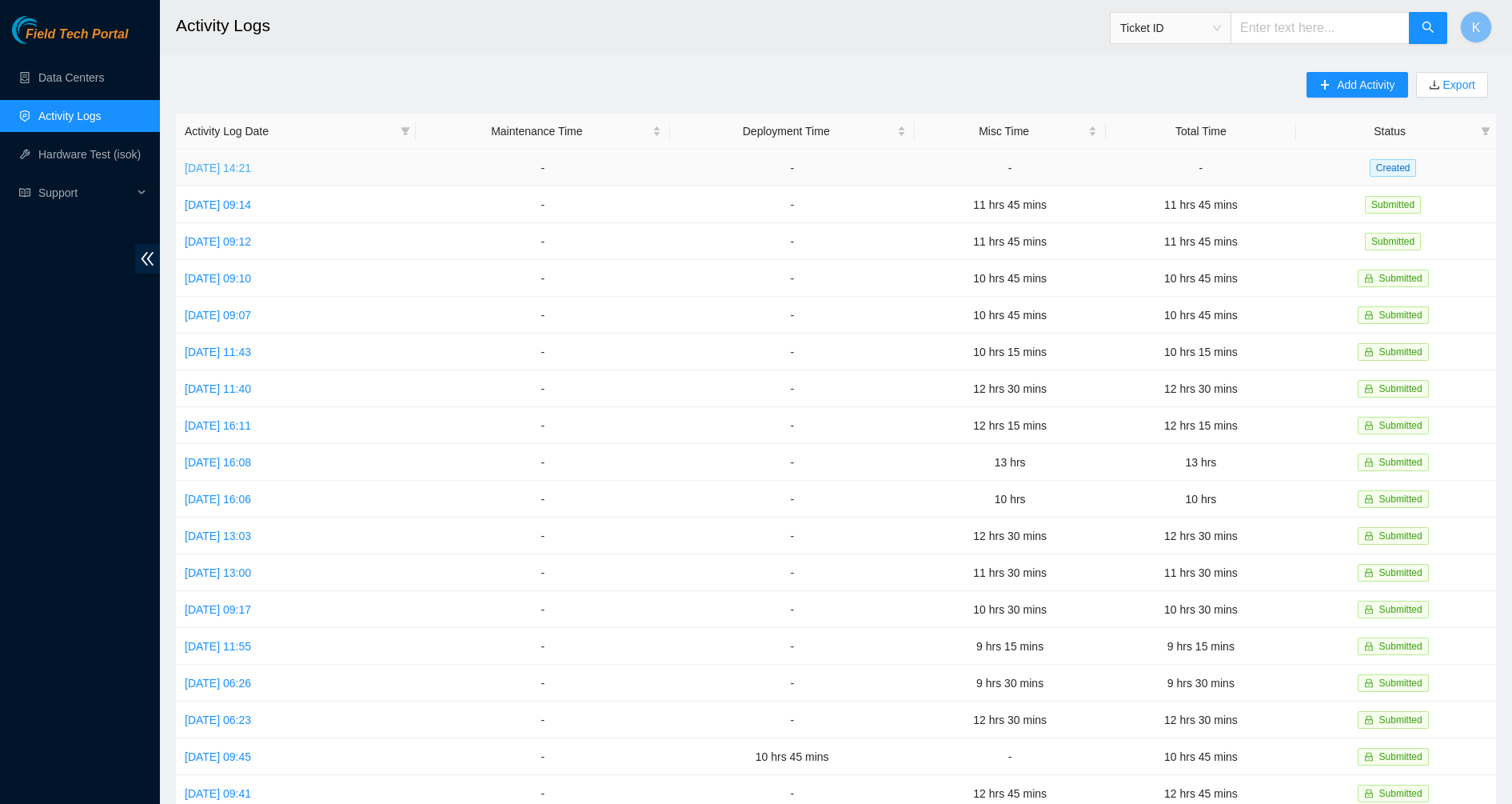
click at [251, 162] on link "Fri, 19 Sep 2025 14:21" at bounding box center [218, 168] width 66 height 12
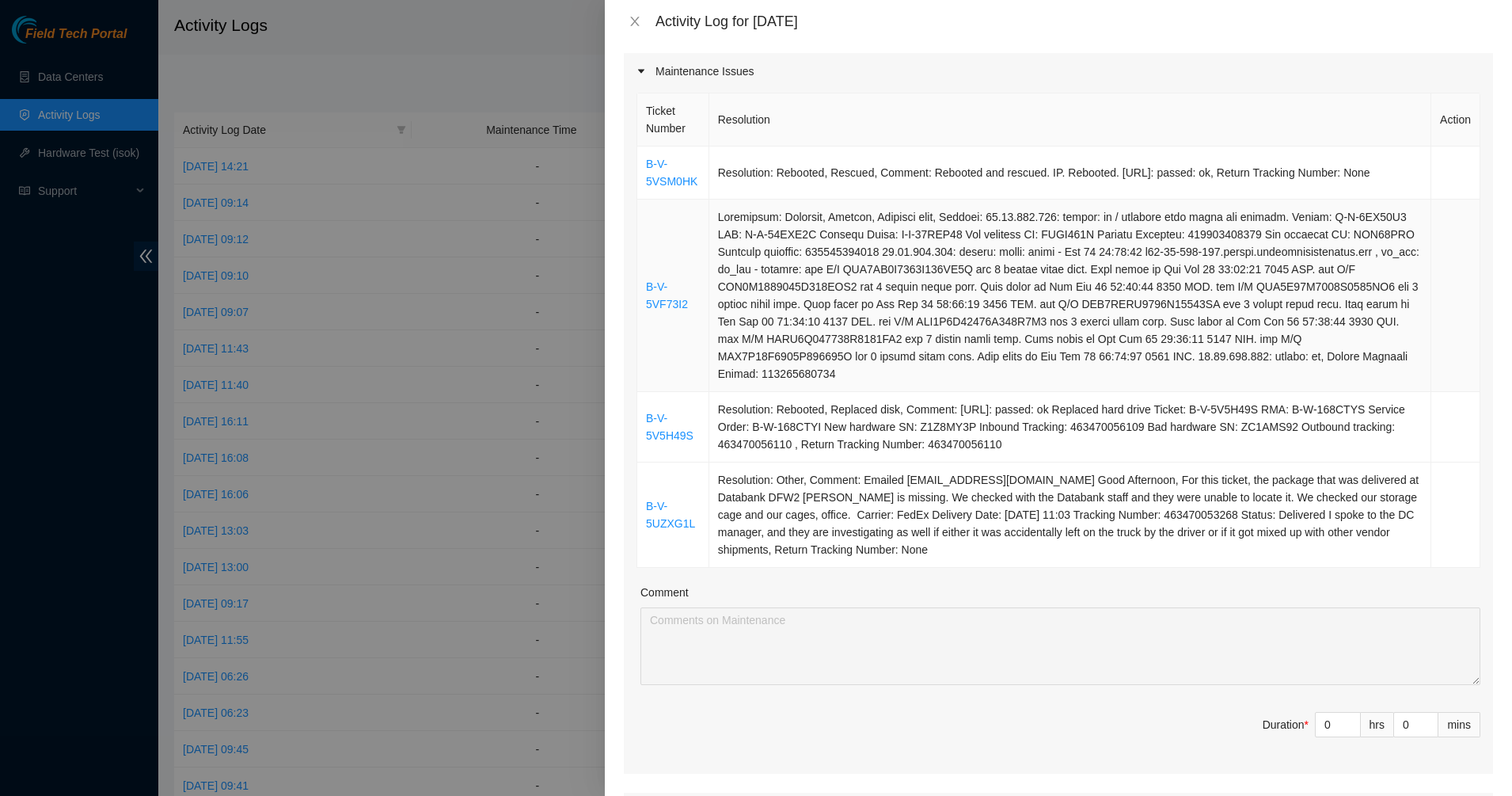
scroll to position [396, 0]
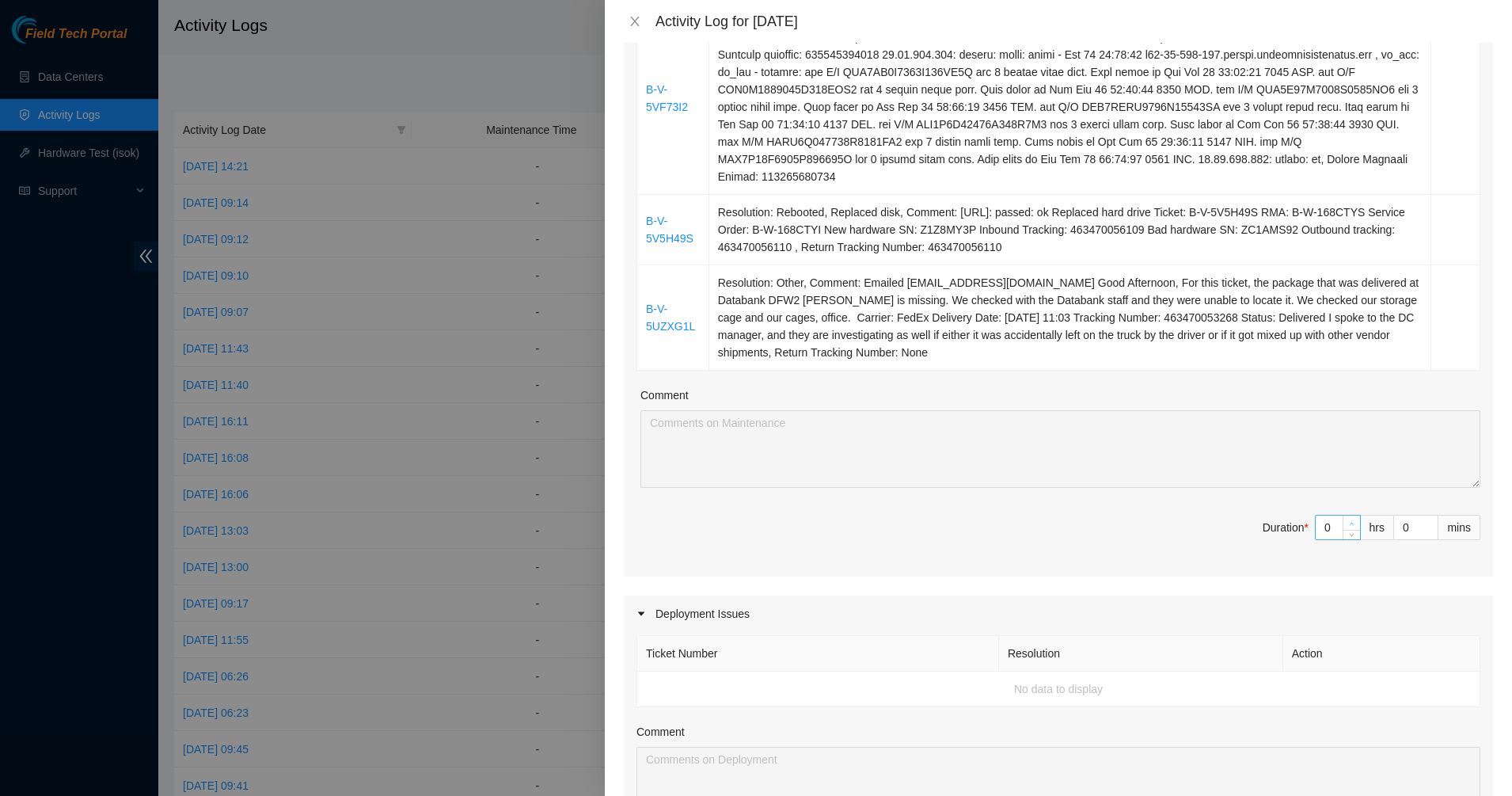
type input "1"
click at [1349, 521] on icon "up" at bounding box center [1352, 524] width 6 height 6
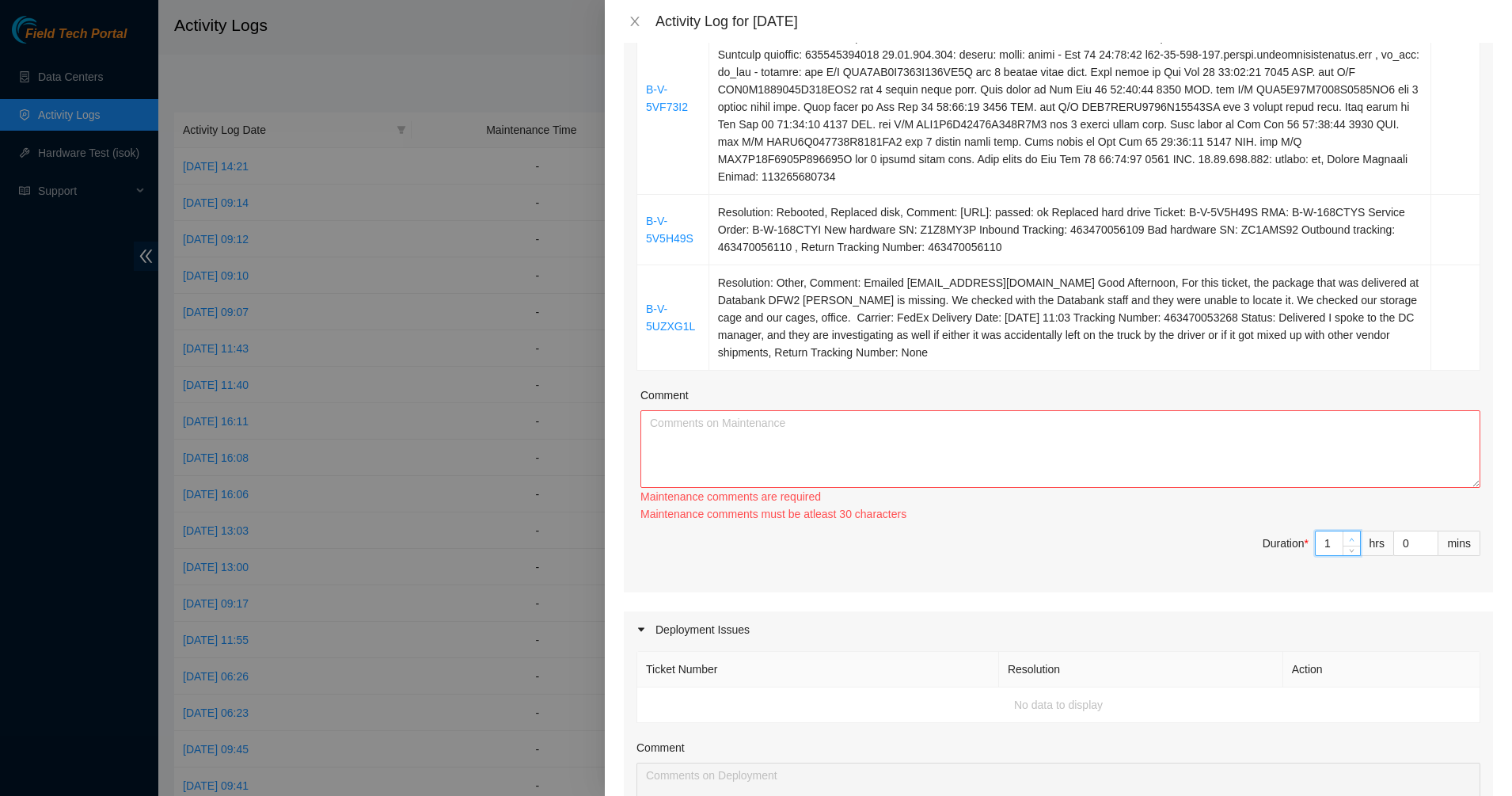
type input "2"
click at [1335, 521] on div "Ticket Number Resolution Action B-V-5VSM0HK Resolution: Rebooted, Rescued, Comm…" at bounding box center [1058, 243] width 869 height 700
type input "3"
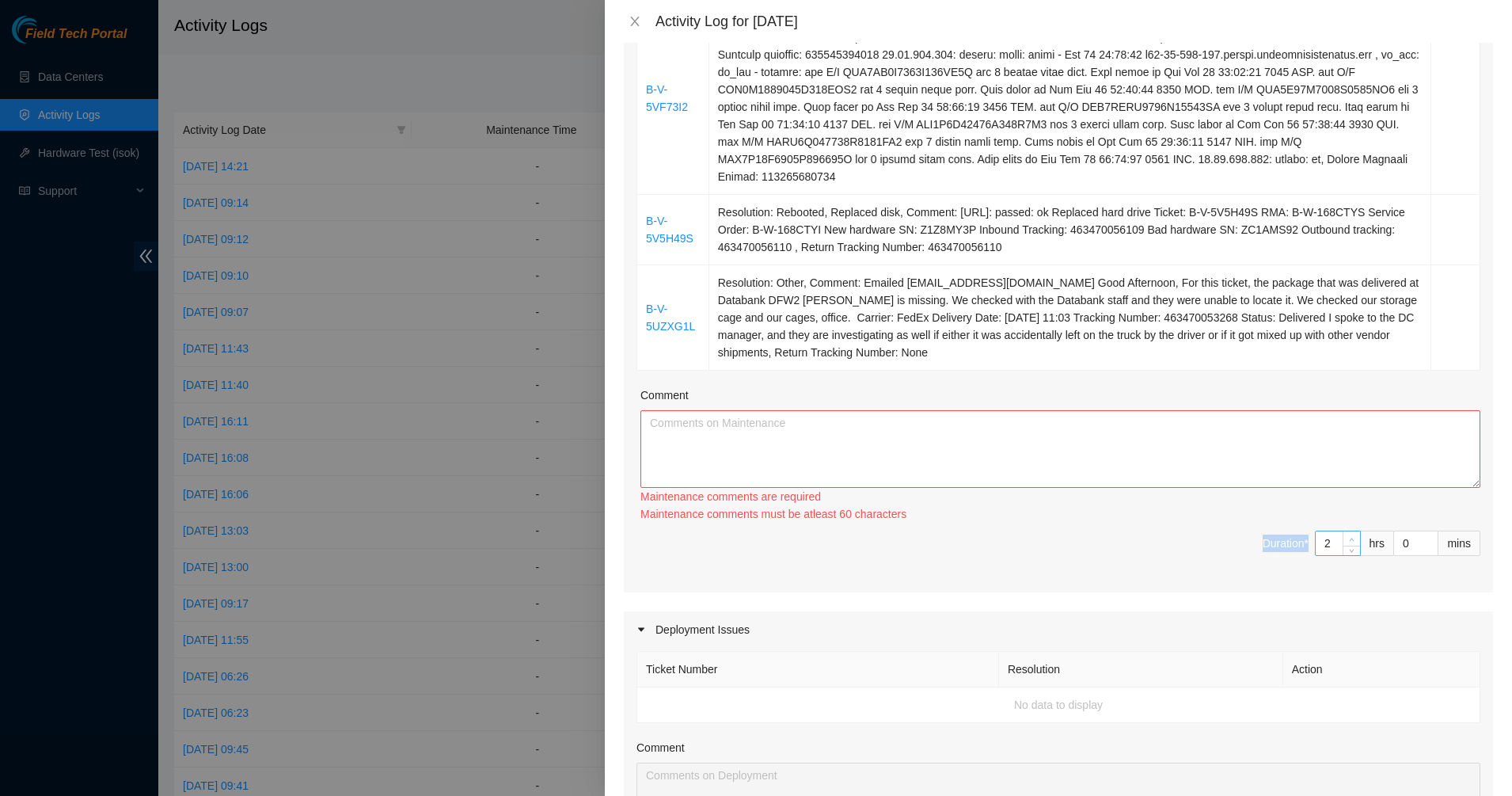
type input "3"
click at [1342, 540] on span "Increase Value" at bounding box center [1351, 538] width 17 height 14
click at [1071, 442] on textarea "Comment" at bounding box center [1060, 449] width 839 height 78
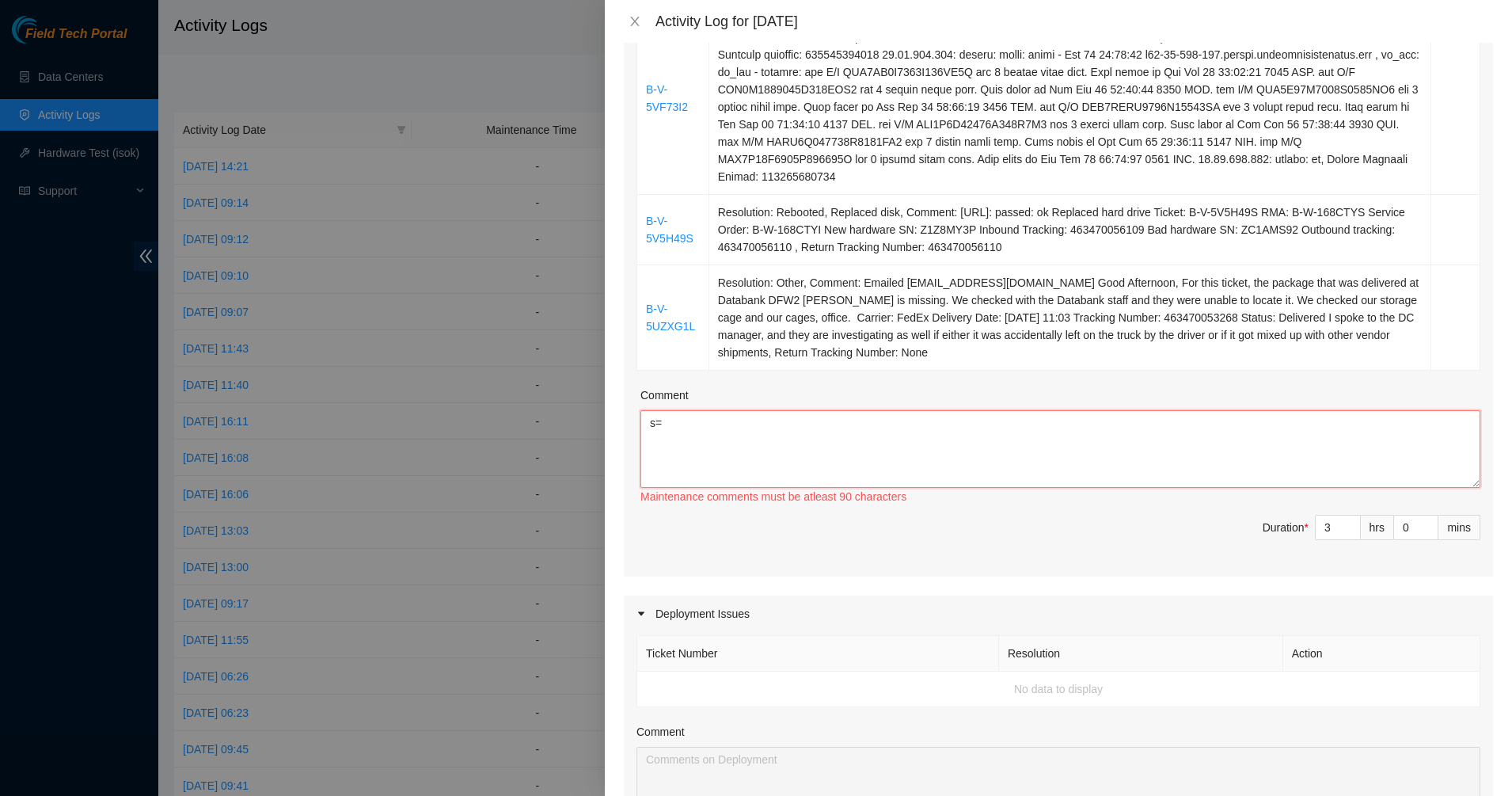
type textarea "s"
drag, startPoint x: 689, startPoint y: 107, endPoint x: 641, endPoint y: 88, distance: 51.6
click at [641, 88] on td "B-V-5VF73I2" at bounding box center [673, 99] width 72 height 193
copy link "B-V-5VF73I2"
click at [810, 423] on textarea "Assisted with the tickets above." at bounding box center [1060, 449] width 839 height 78
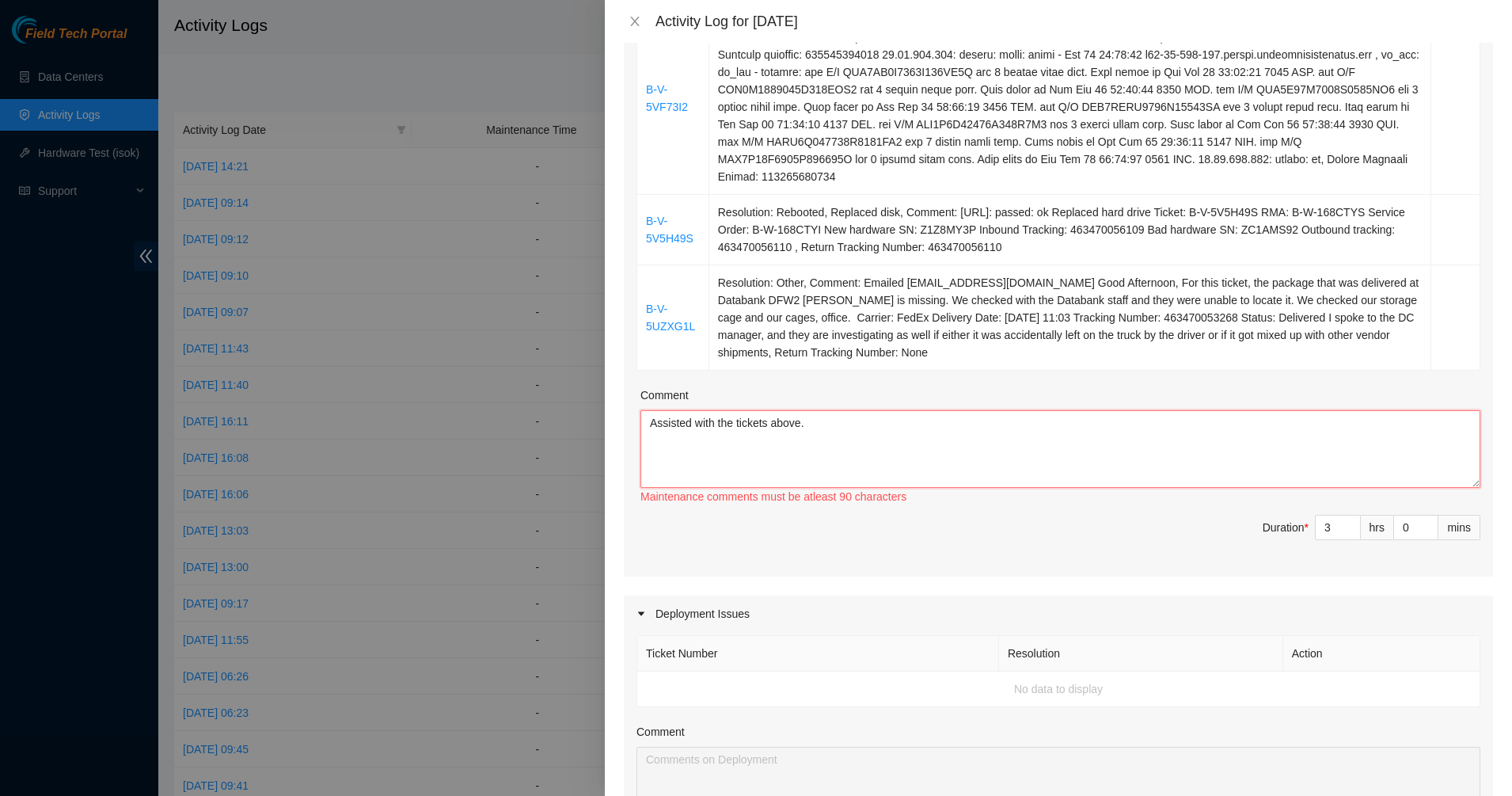
paste textarea "B-V-5VF73I2"
drag, startPoint x: 693, startPoint y: 237, endPoint x: 639, endPoint y: 224, distance: 55.5
click at [639, 224] on td "B-V-5V5H49S" at bounding box center [673, 230] width 72 height 70
copy link "B-V-5V5H49S"
click at [680, 450] on textarea "Assisted with the tickets above. B-V-5VF73I2" at bounding box center [1060, 449] width 839 height 78
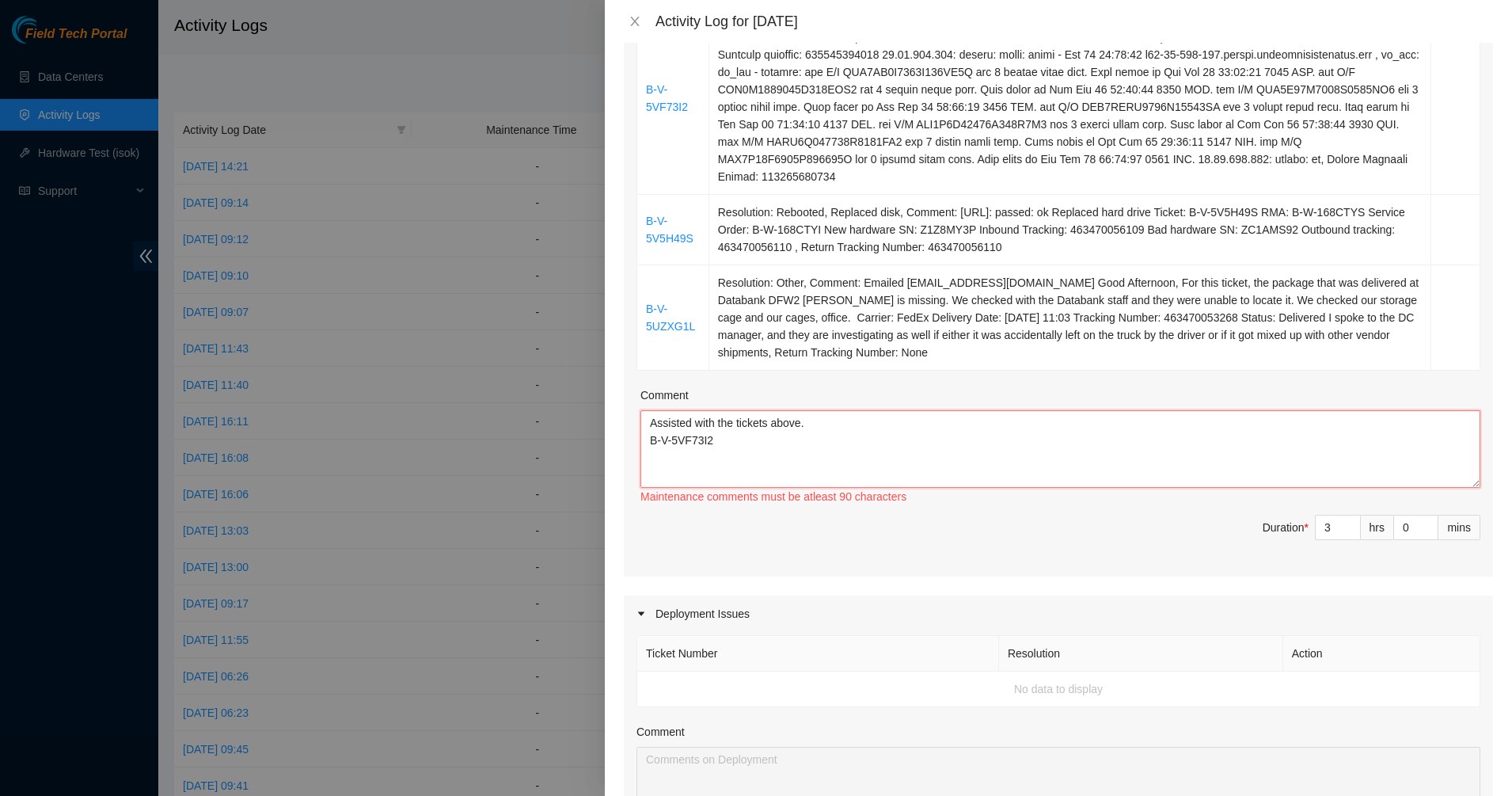
paste textarea "B-V-5V5H49S"
drag, startPoint x: 686, startPoint y: 327, endPoint x: 646, endPoint y: 309, distance: 43.9
click at [646, 309] on td "B-V-5UZXG1L" at bounding box center [673, 318] width 72 height 105
copy link "B-V-5UZXG1L"
click at [681, 463] on textarea "Assisted with the tickets above. B-V-5VF73I2 B-V-5V5H49S" at bounding box center [1060, 449] width 839 height 78
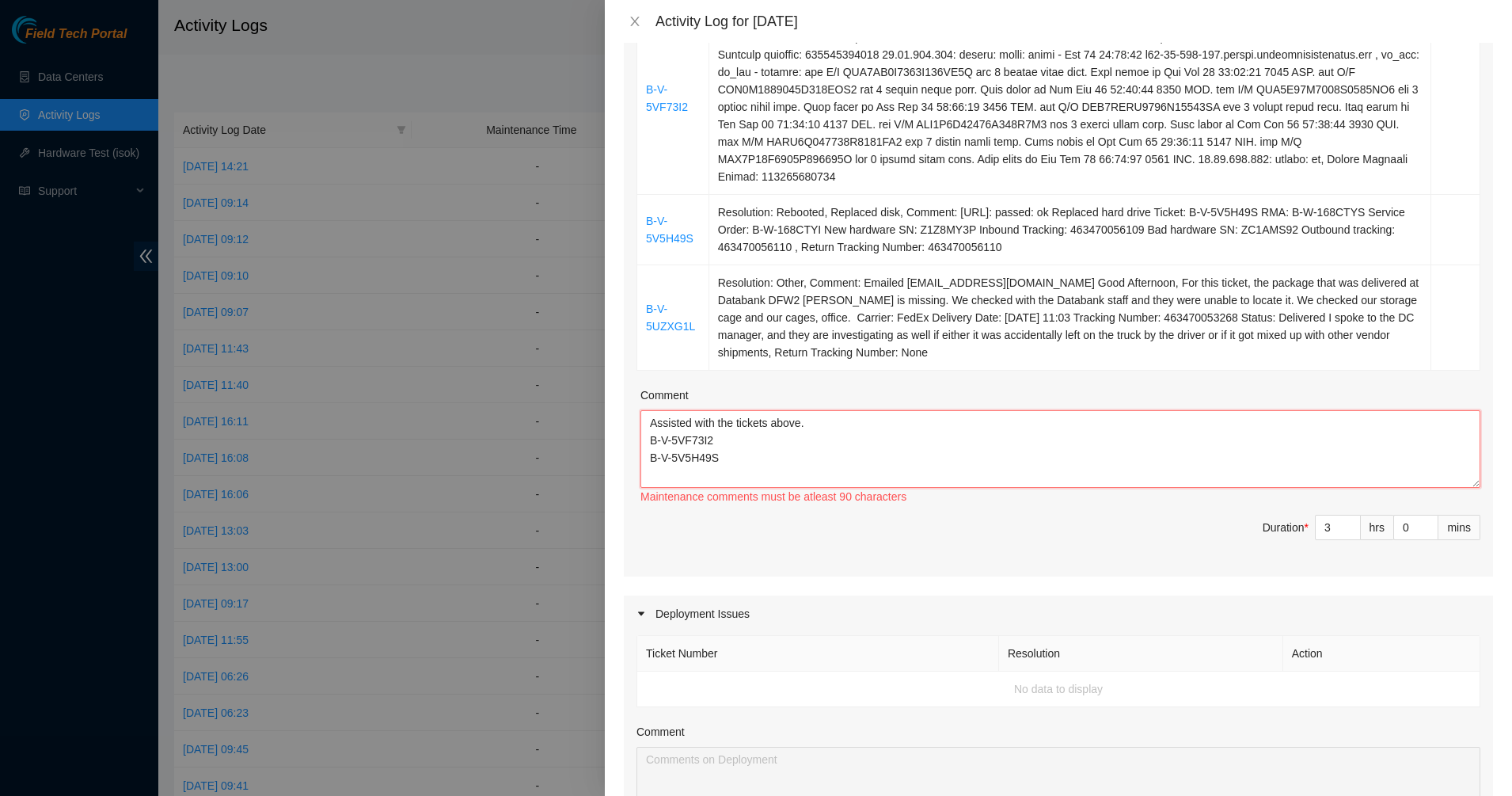
click at [750, 456] on textarea "Assisted with the tickets above. B-V-5VF73I2 B-V-5V5H49S" at bounding box center [1060, 449] width 839 height 78
paste textarea "B-V-5UZXG1L"
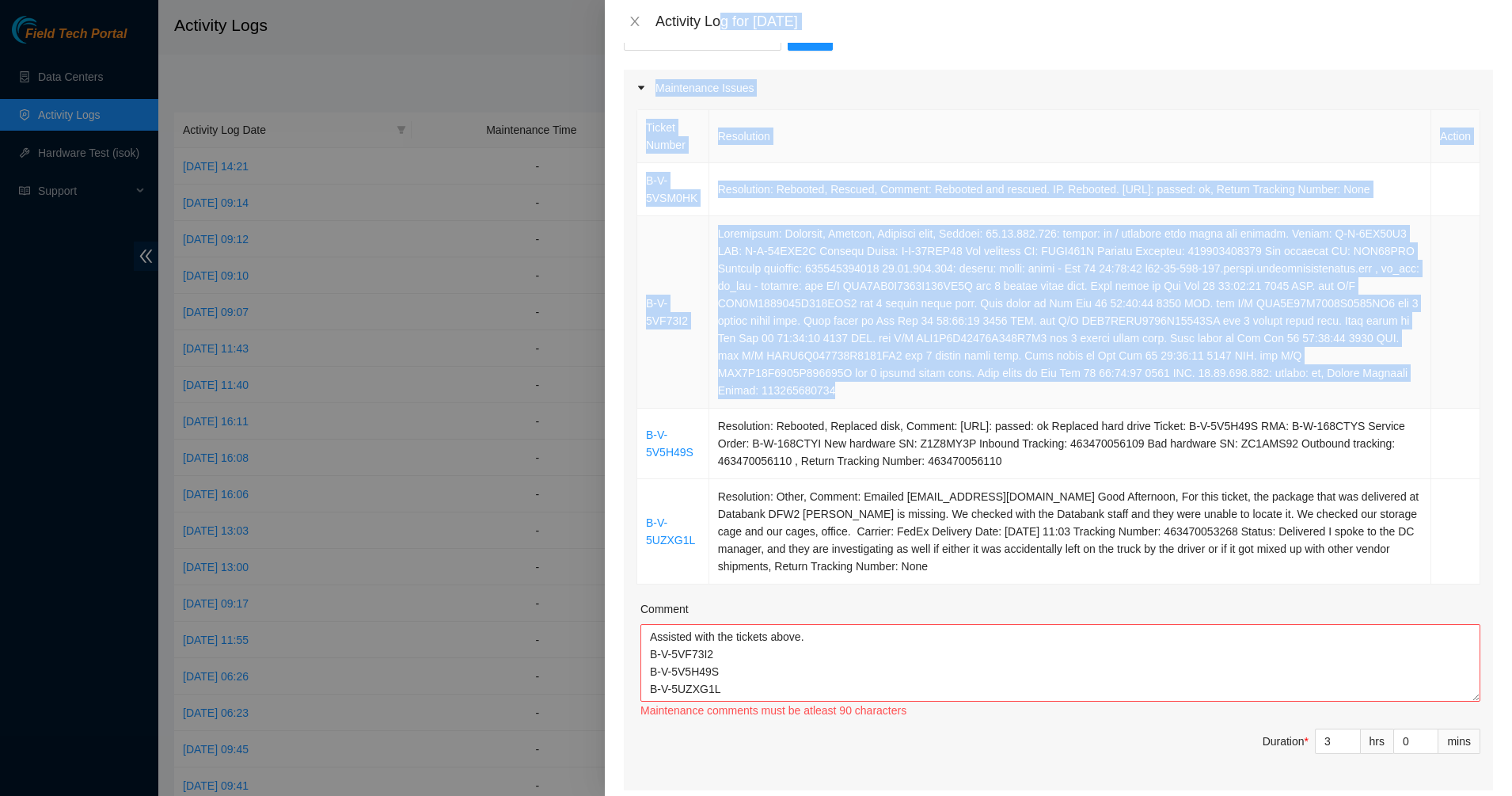
scroll to position [94, 0]
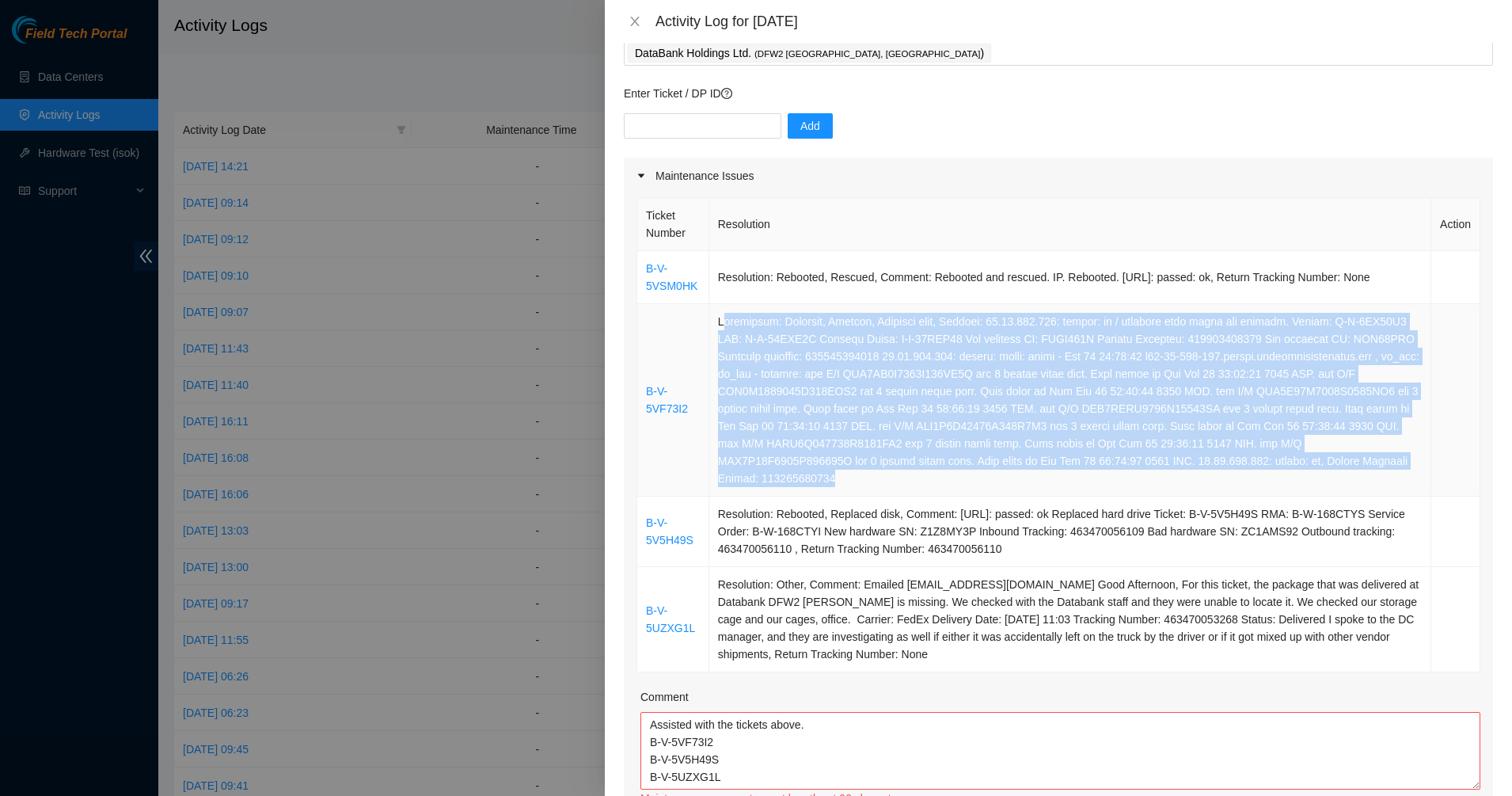
drag, startPoint x: 872, startPoint y: 175, endPoint x: 722, endPoint y: 324, distance: 211.4
click at [722, 324] on td at bounding box center [1070, 399] width 722 height 193
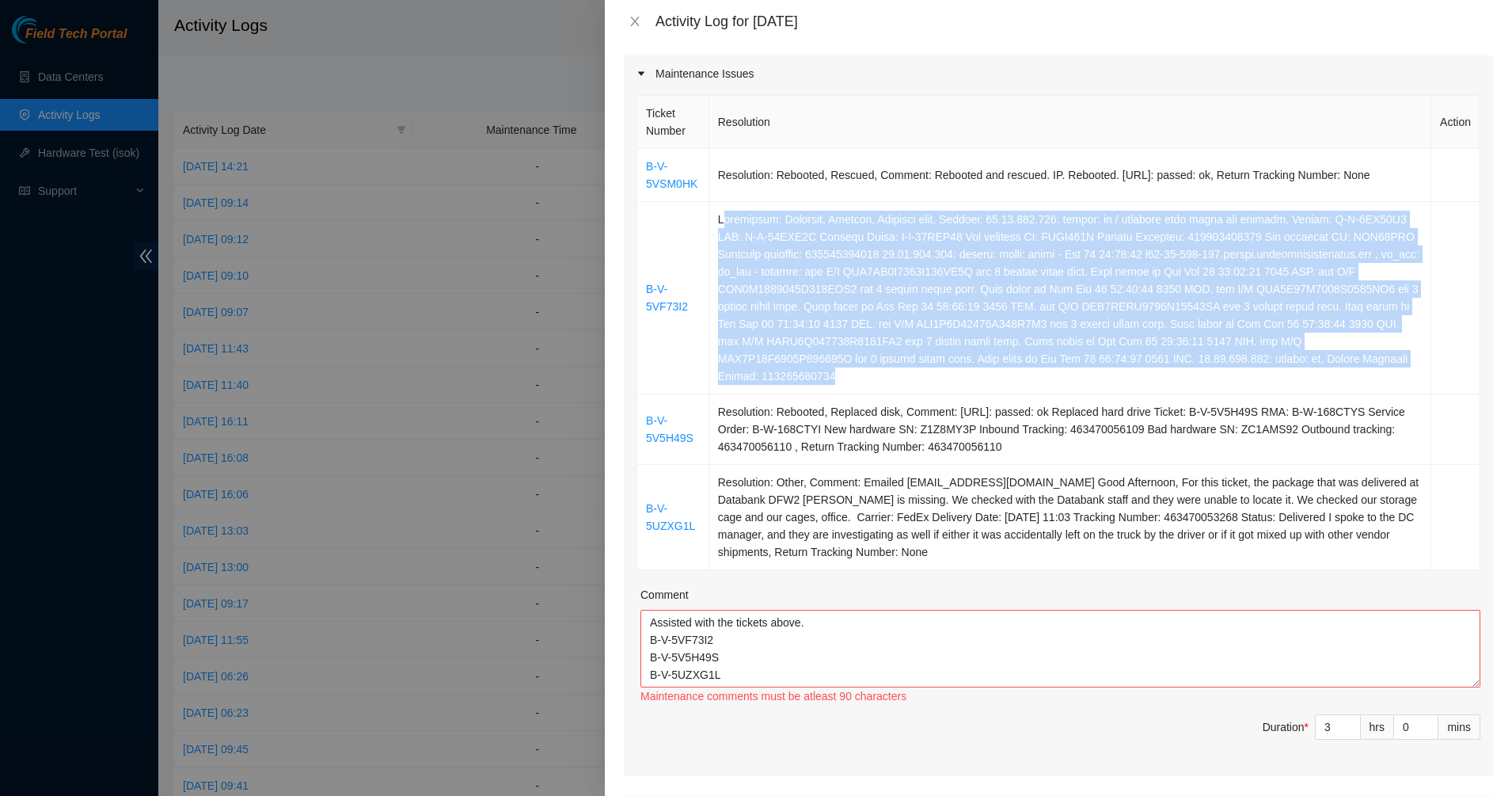
scroll to position [292, 0]
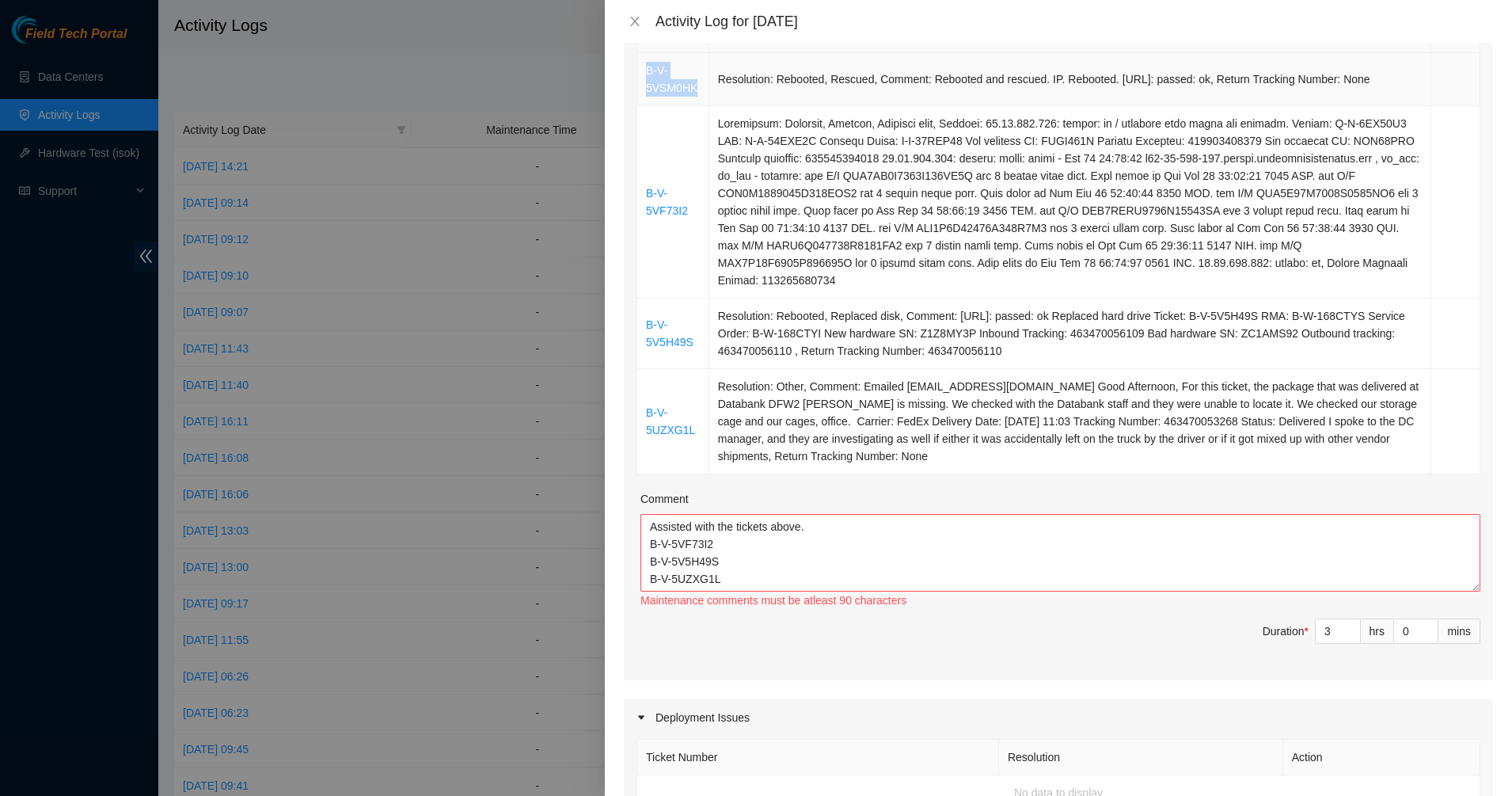
drag, startPoint x: 695, startPoint y: 95, endPoint x: 642, endPoint y: 76, distance: 56.3
click at [642, 76] on td "B-V-5VSM0HK" at bounding box center [673, 80] width 72 height 53
copy link "B-V-5VSM0HK"
click at [824, 531] on textarea "Assisted with the tickets above. B-V-5VF73I2 B-V-5V5H49S B-V-5UZXG1L" at bounding box center [1060, 552] width 839 height 78
paste textarea "B-V-5VSM0HK"
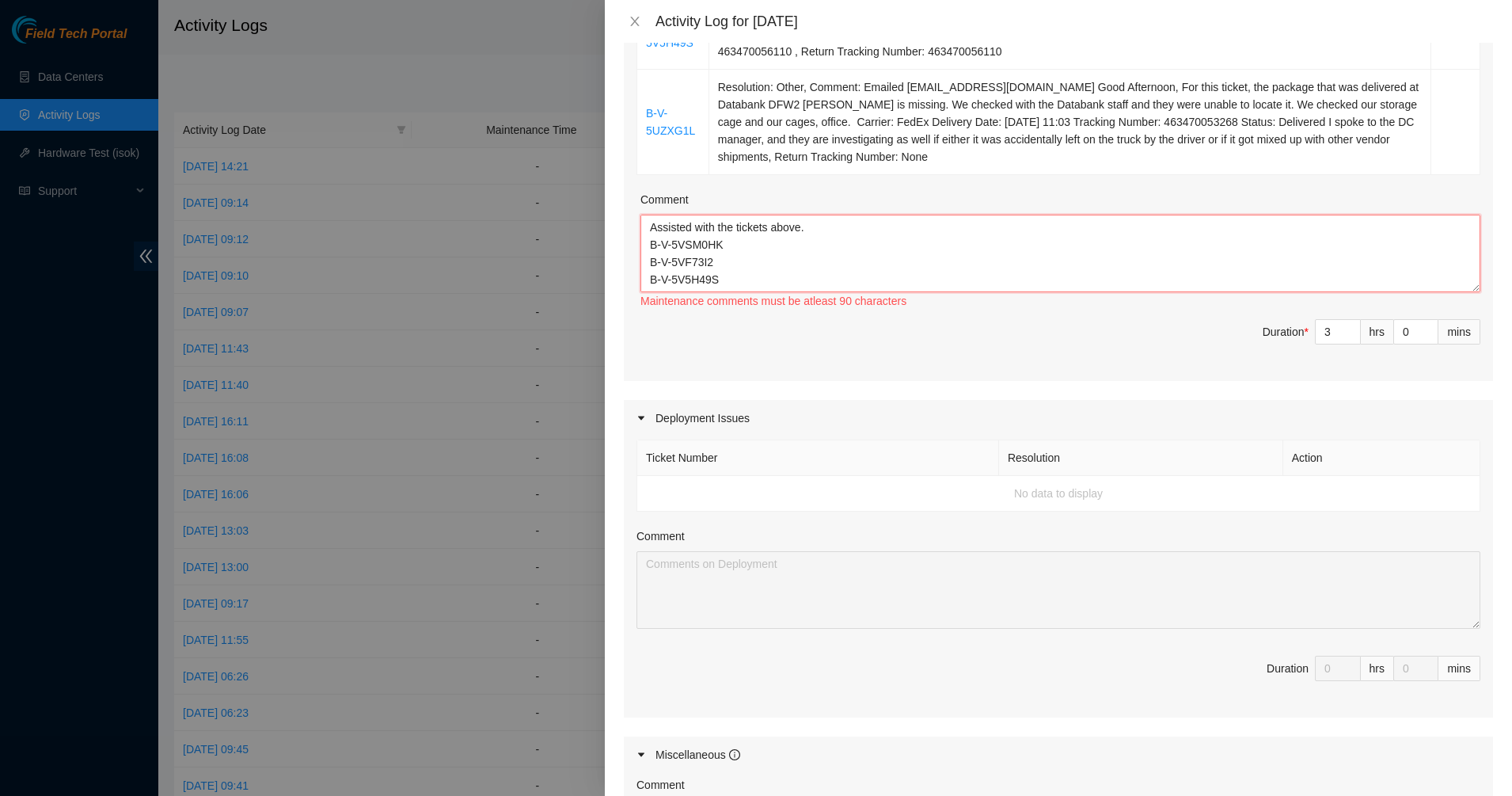
scroll to position [589, 0]
click at [763, 249] on textarea "Assisted with the tickets above. B-V-5VSM0HK B-V-5VF73I2 B-V-5V5H49S B-V-5UZXG1L" at bounding box center [1060, 256] width 839 height 78
click at [728, 280] on textarea "Assisted with the tickets above. B-V-5VSM0HK B-V-5VF73I2 B-V-5V5H49S B-V-5UZXG1L" at bounding box center [1060, 256] width 839 height 78
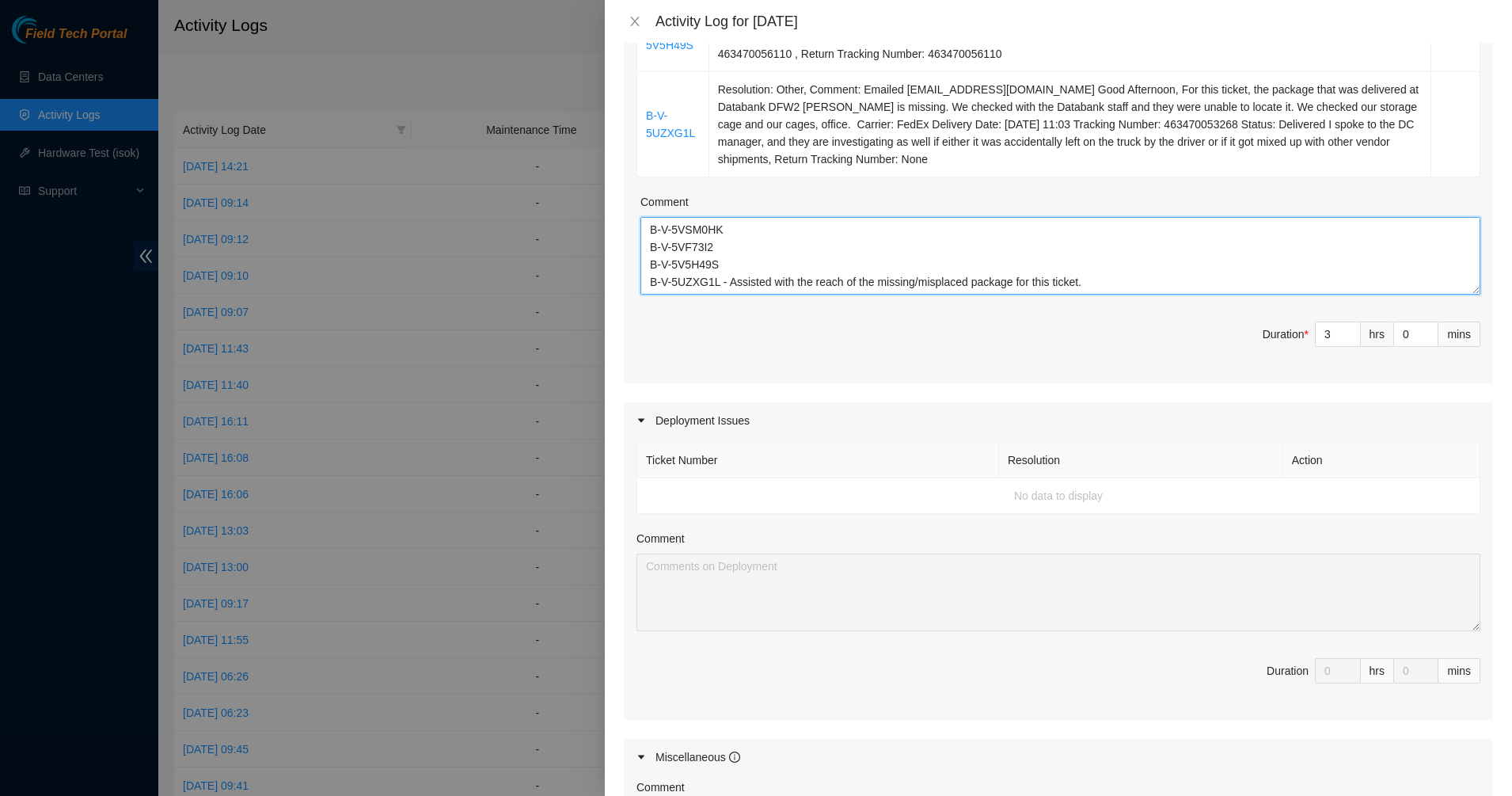
click at [824, 283] on textarea "Assisted with the tickets above. B-V-5VSM0HK B-V-5VF73I2 B-V-5V5H49S B-V-5UZXG1…" at bounding box center [1060, 256] width 839 height 78
click at [1082, 280] on textarea "Assisted with the tickets above. B-V-5VSM0HK B-V-5VF73I2 B-V-5V5H49S B-V-5UZXG1…" at bounding box center [1060, 256] width 839 height 78
type textarea "Assisted with the tickets above. B-V-5VSM0HK B-V-5VF73I2 B-V-5V5H49S B-V-5UZXG1…"
type input "4"
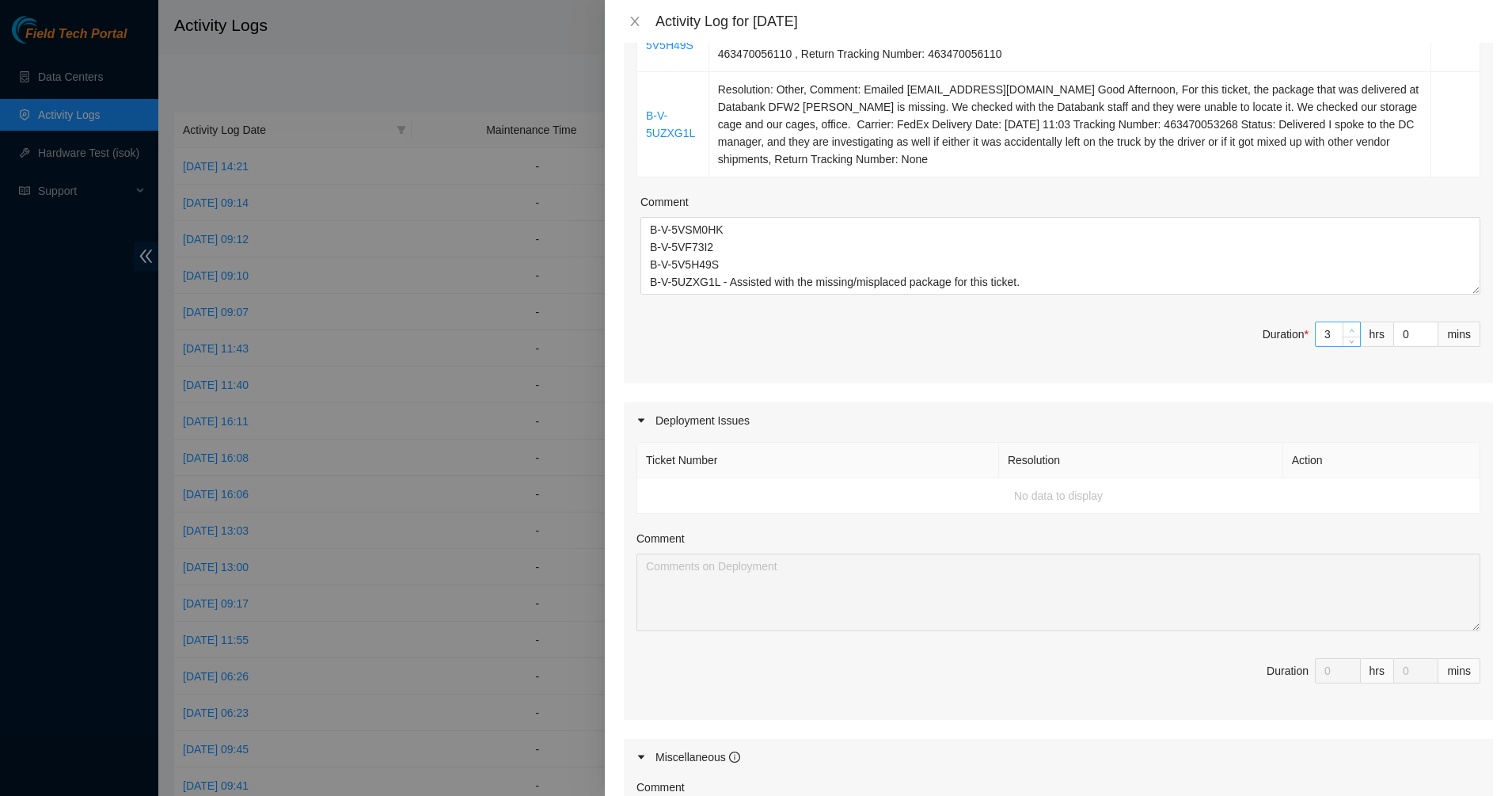
type input "4"
click at [1349, 327] on icon "up" at bounding box center [1352, 330] width 6 height 6
type input "5"
click at [1349, 327] on icon "up" at bounding box center [1352, 330] width 6 height 6
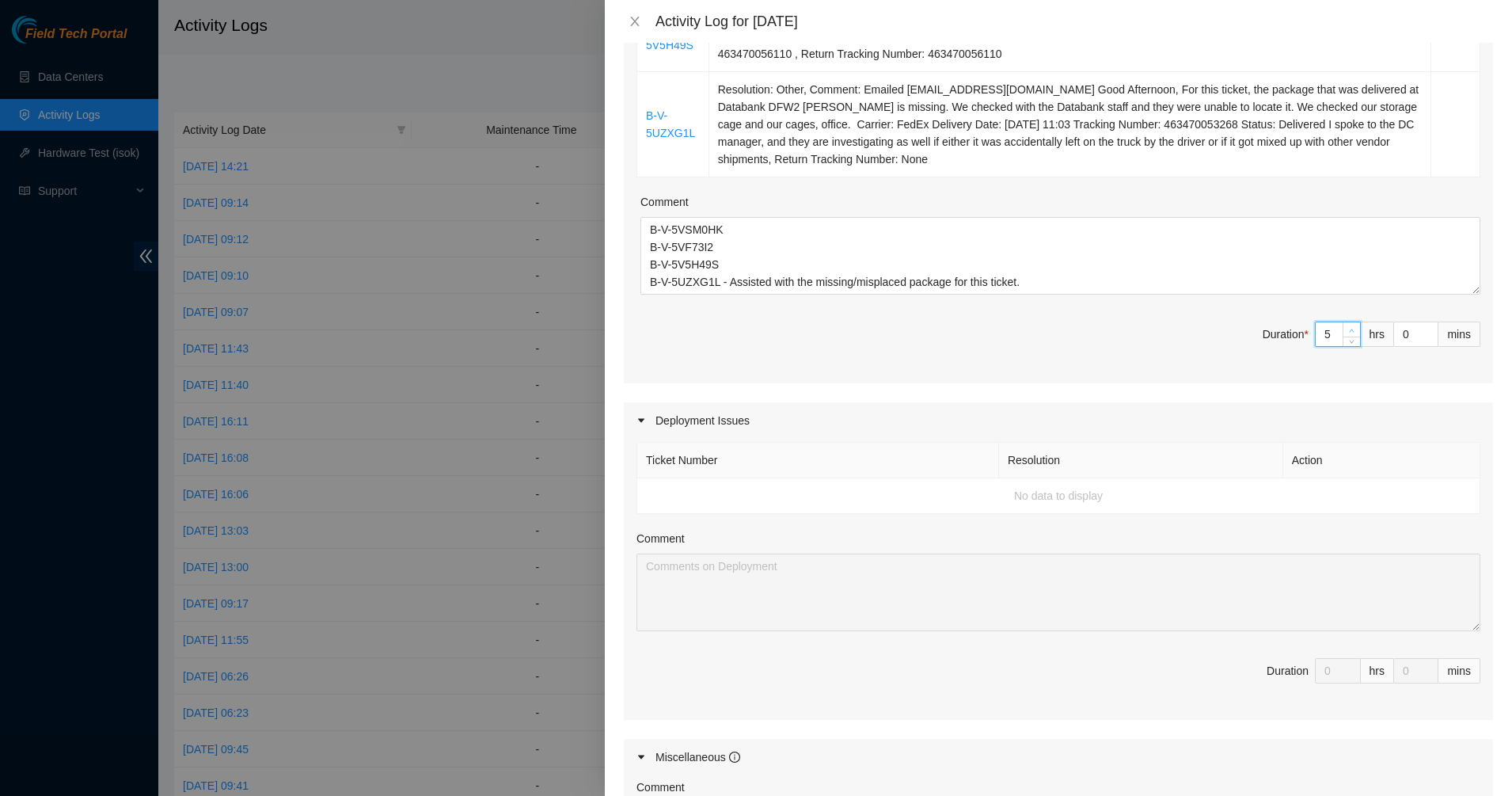
type input "6"
click at [1347, 326] on span "up" at bounding box center [1352, 330] width 9 height 9
type input "7"
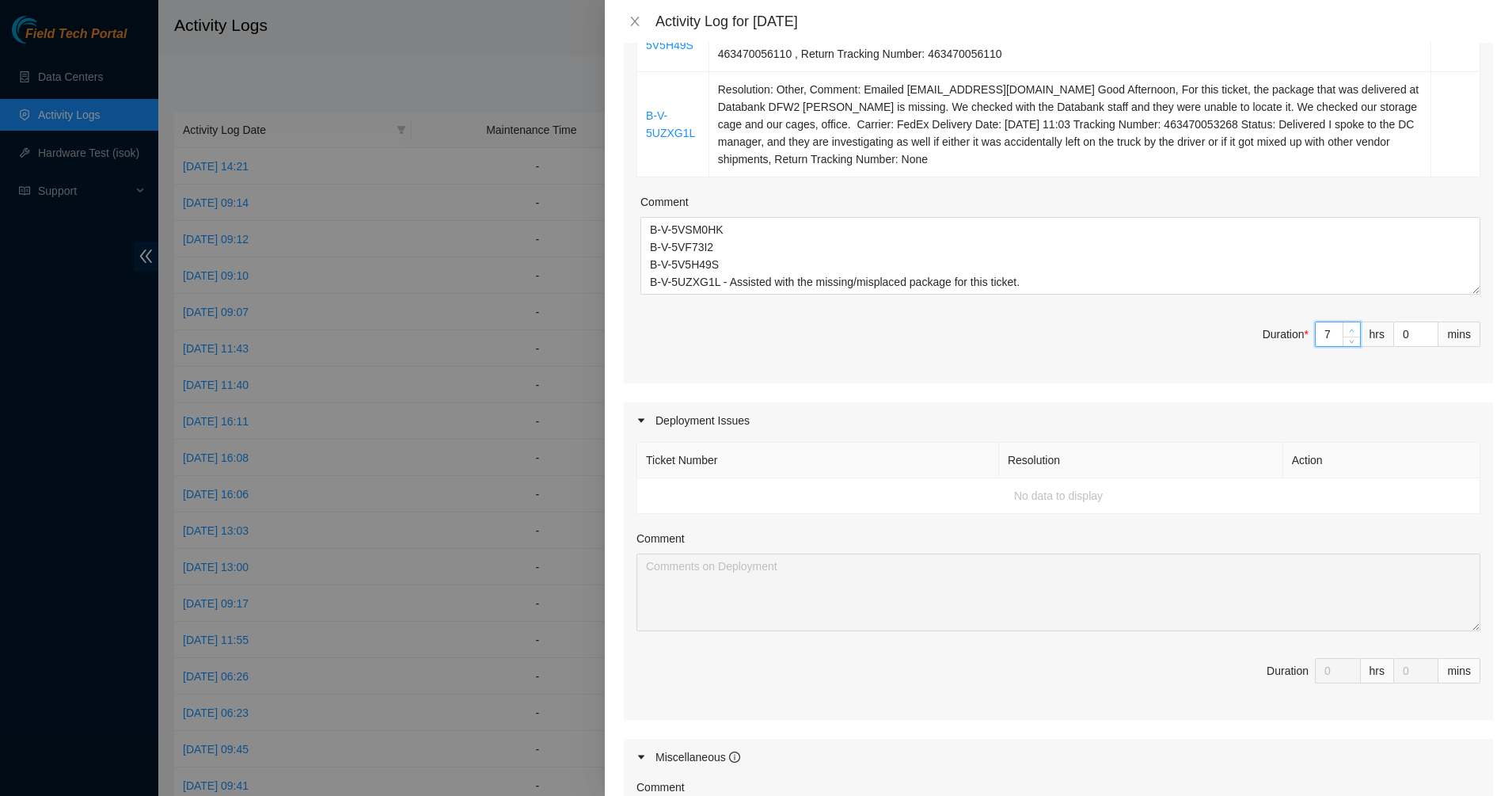
click at [1347, 326] on span "up" at bounding box center [1352, 330] width 9 height 9
type input "8"
click at [1347, 326] on span "up" at bounding box center [1352, 330] width 9 height 9
type input "9"
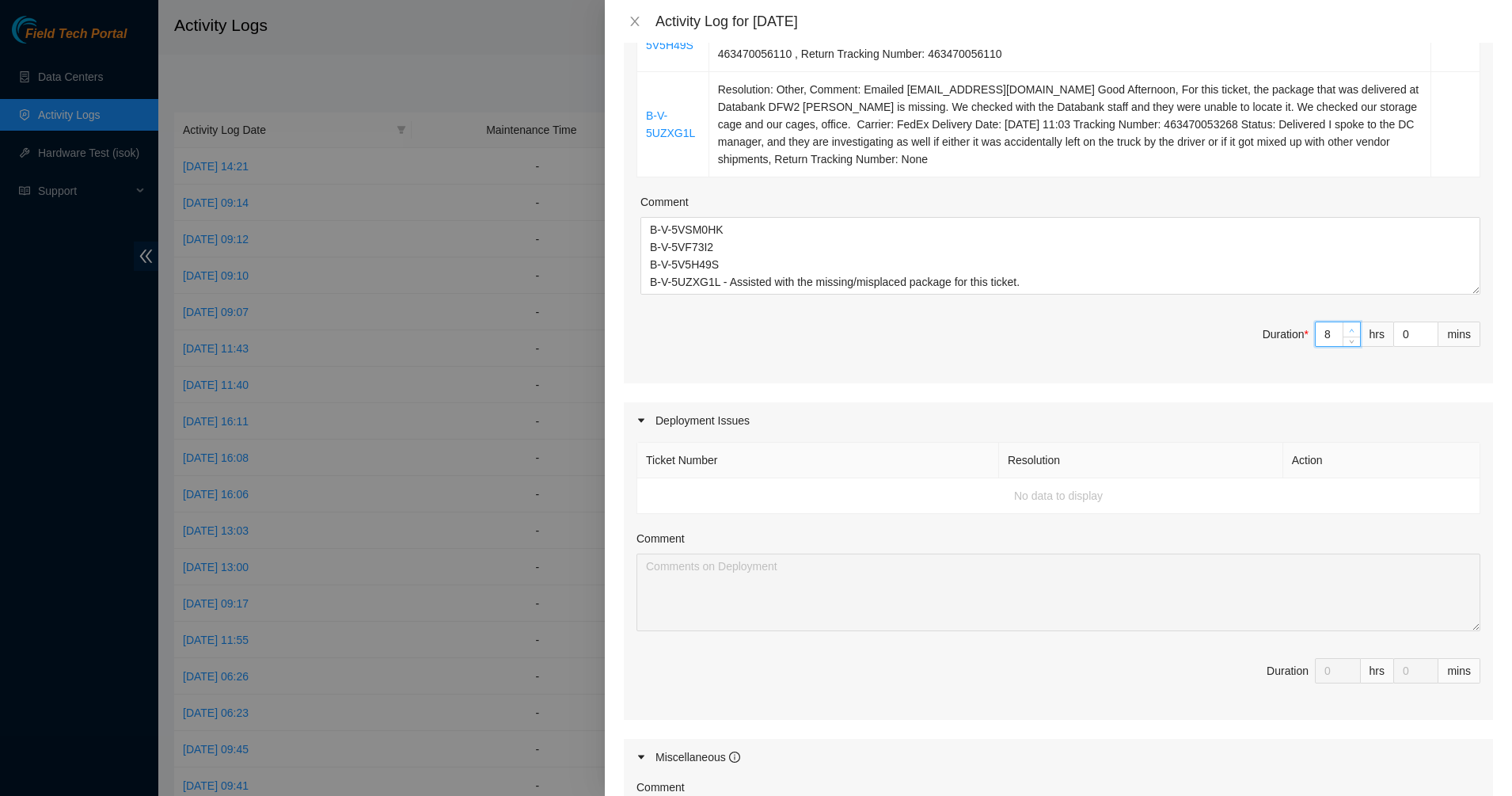
type input "9"
click at [1347, 326] on span "up" at bounding box center [1352, 330] width 9 height 9
click at [1079, 289] on textarea "Assisted with the tickets above. B-V-5VSM0HK B-V-5VF73I2 B-V-5V5H49S B-V-5UZXG1…" at bounding box center [1060, 256] width 839 height 78
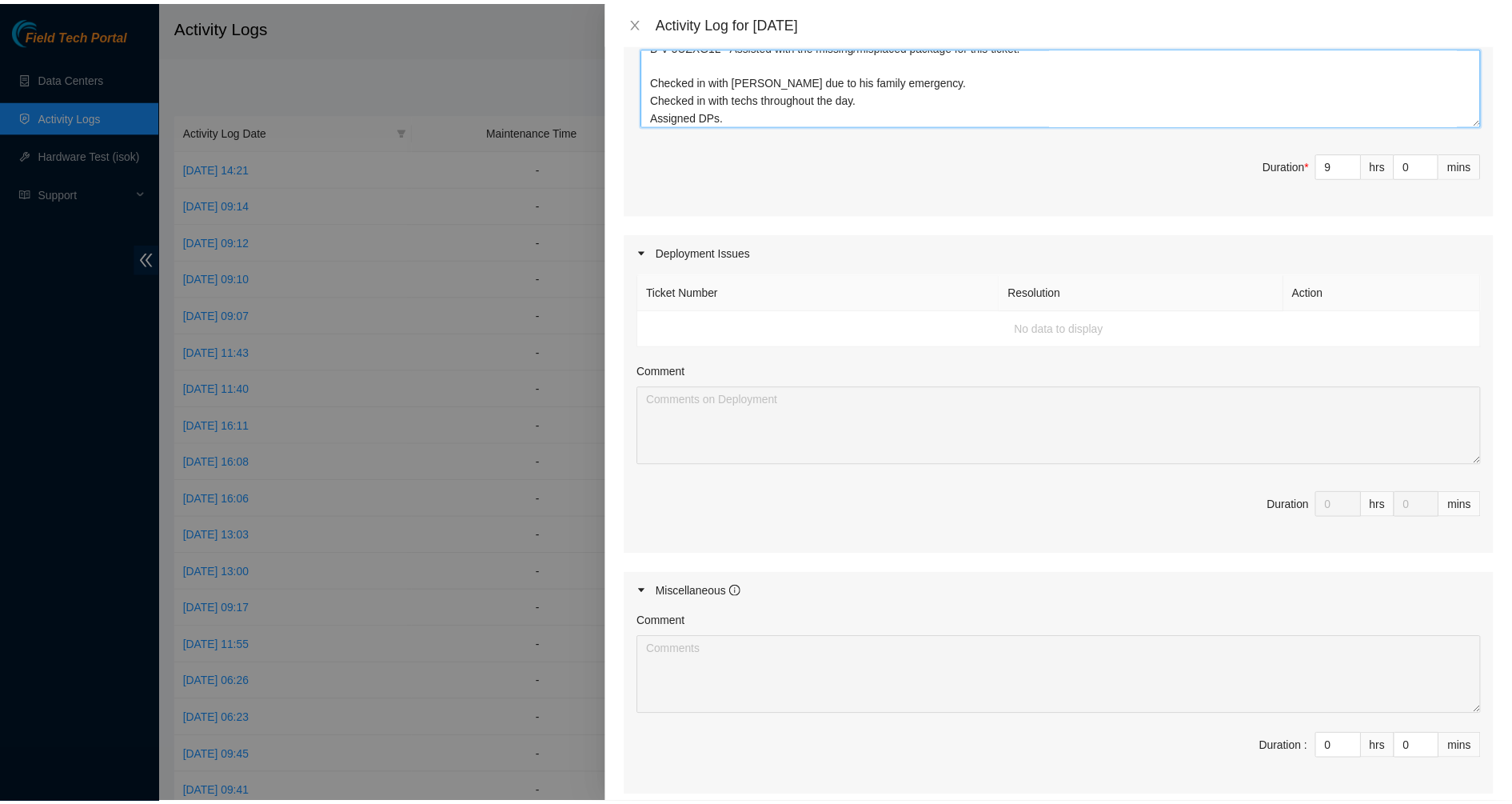
scroll to position [895, 0]
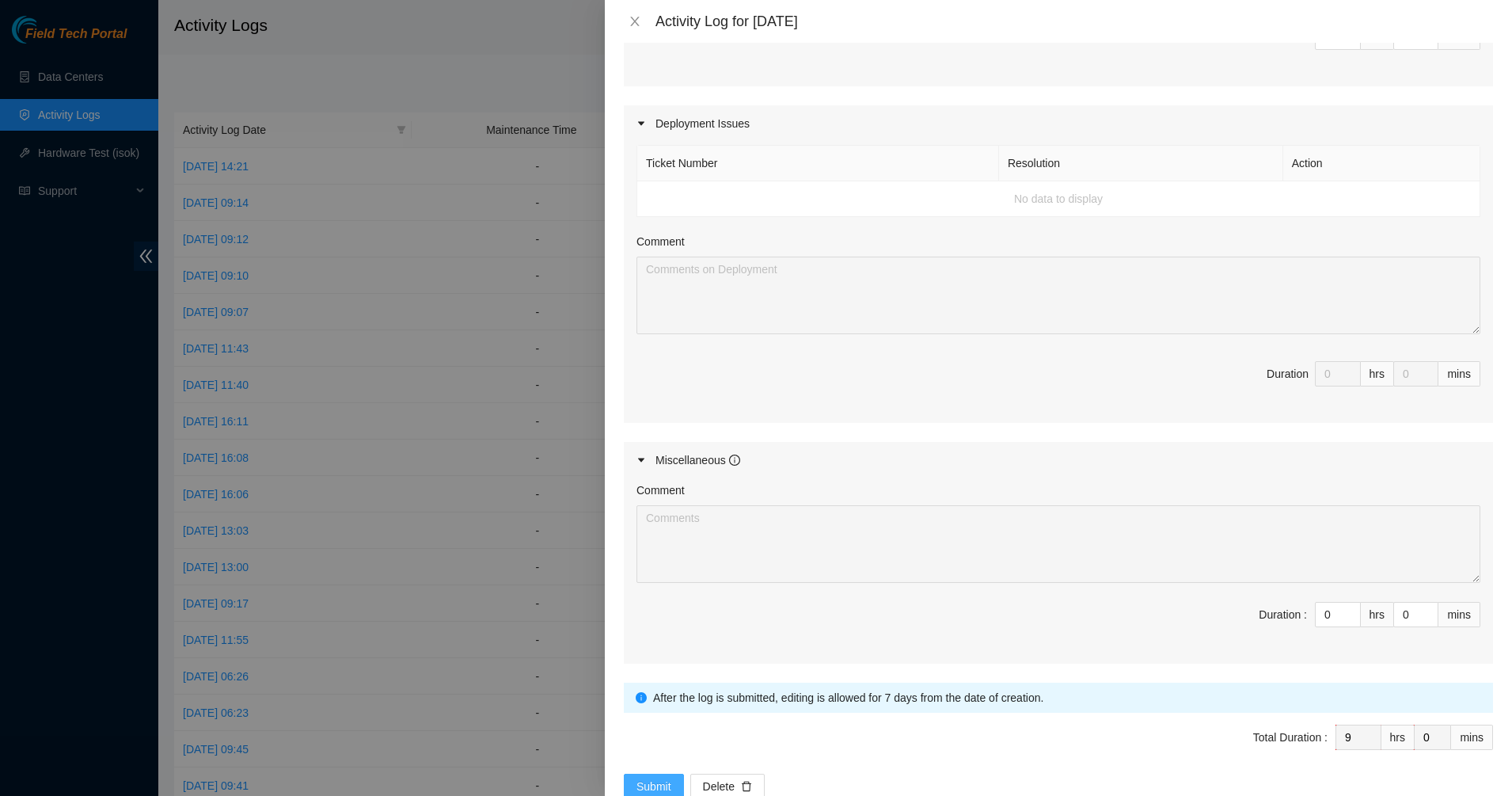
type textarea "Assisted with the tickets above. B-V-5VSM0HK B-V-5VF73I2 B-V-5V5H49S B-V-5UZXG1…"
click at [664, 782] on span "Submit" at bounding box center [654, 786] width 35 height 17
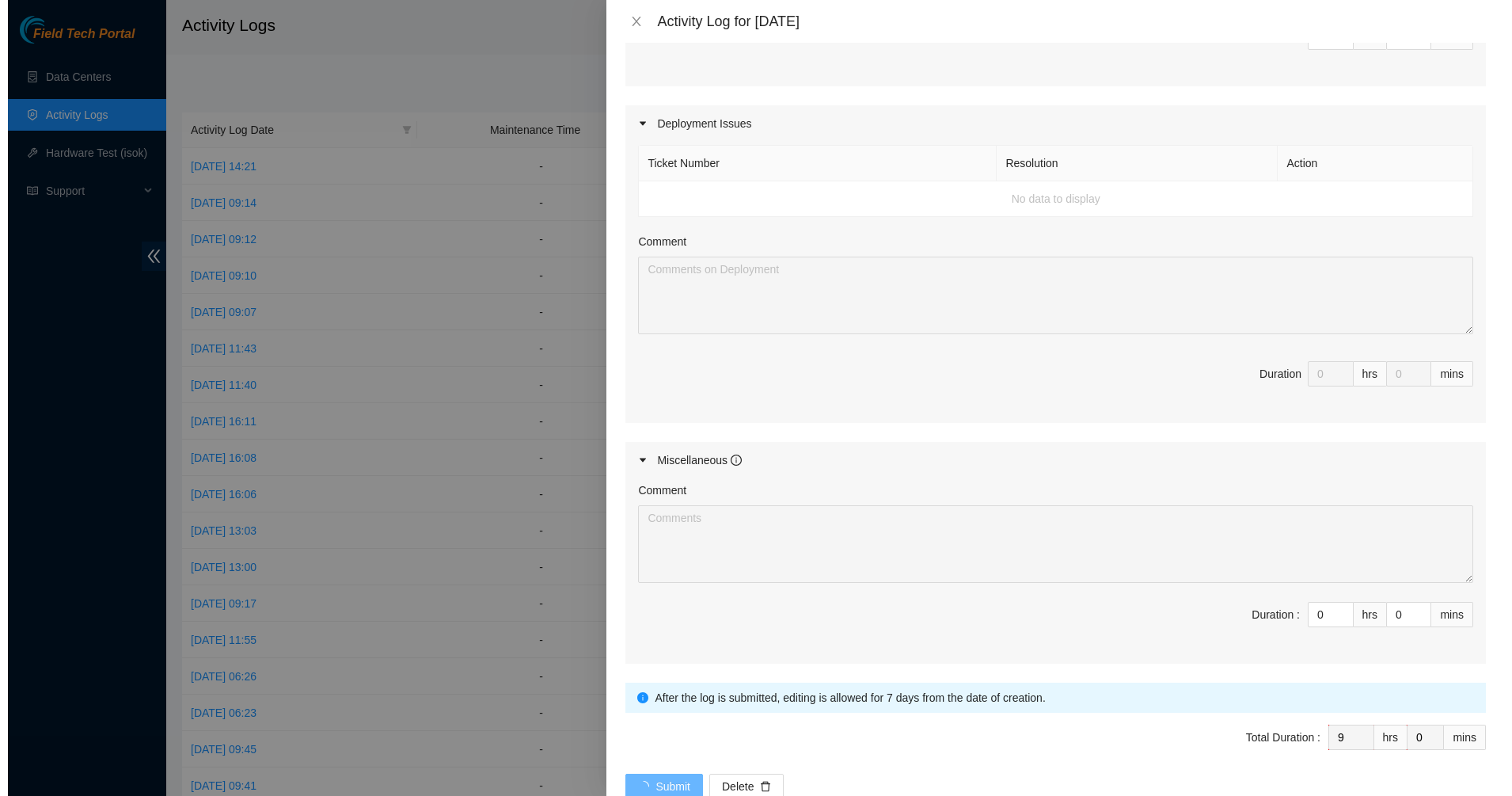
scroll to position [0, 0]
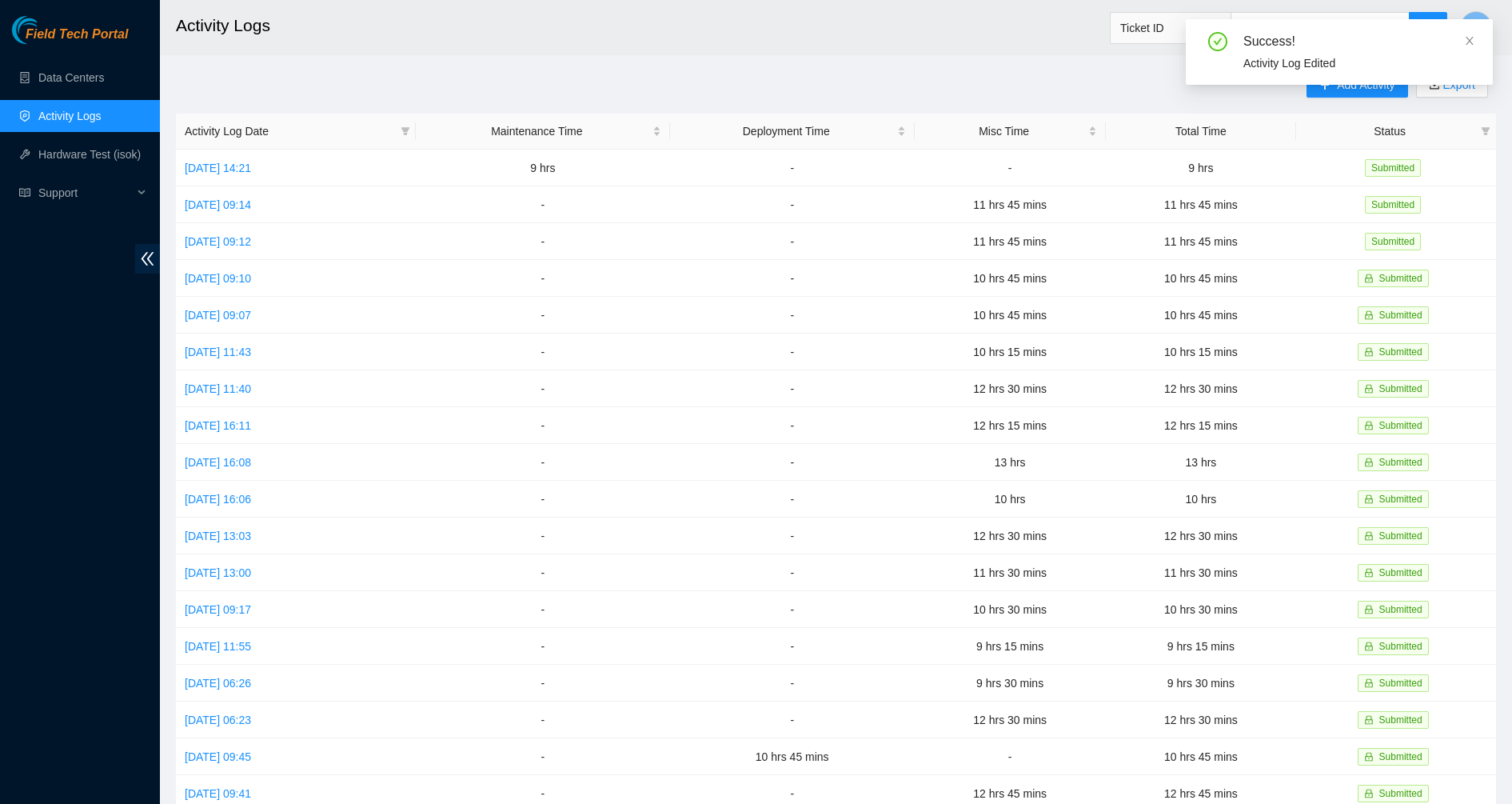
click at [1214, 90] on div "Success! Activity Log Edited" at bounding box center [1339, 58] width 307 height 79
click at [1331, 98] on div "Add Activity Export" at bounding box center [1401, 92] width 190 height 41
click at [1326, 92] on button "Add Activity" at bounding box center [1356, 84] width 101 height 26
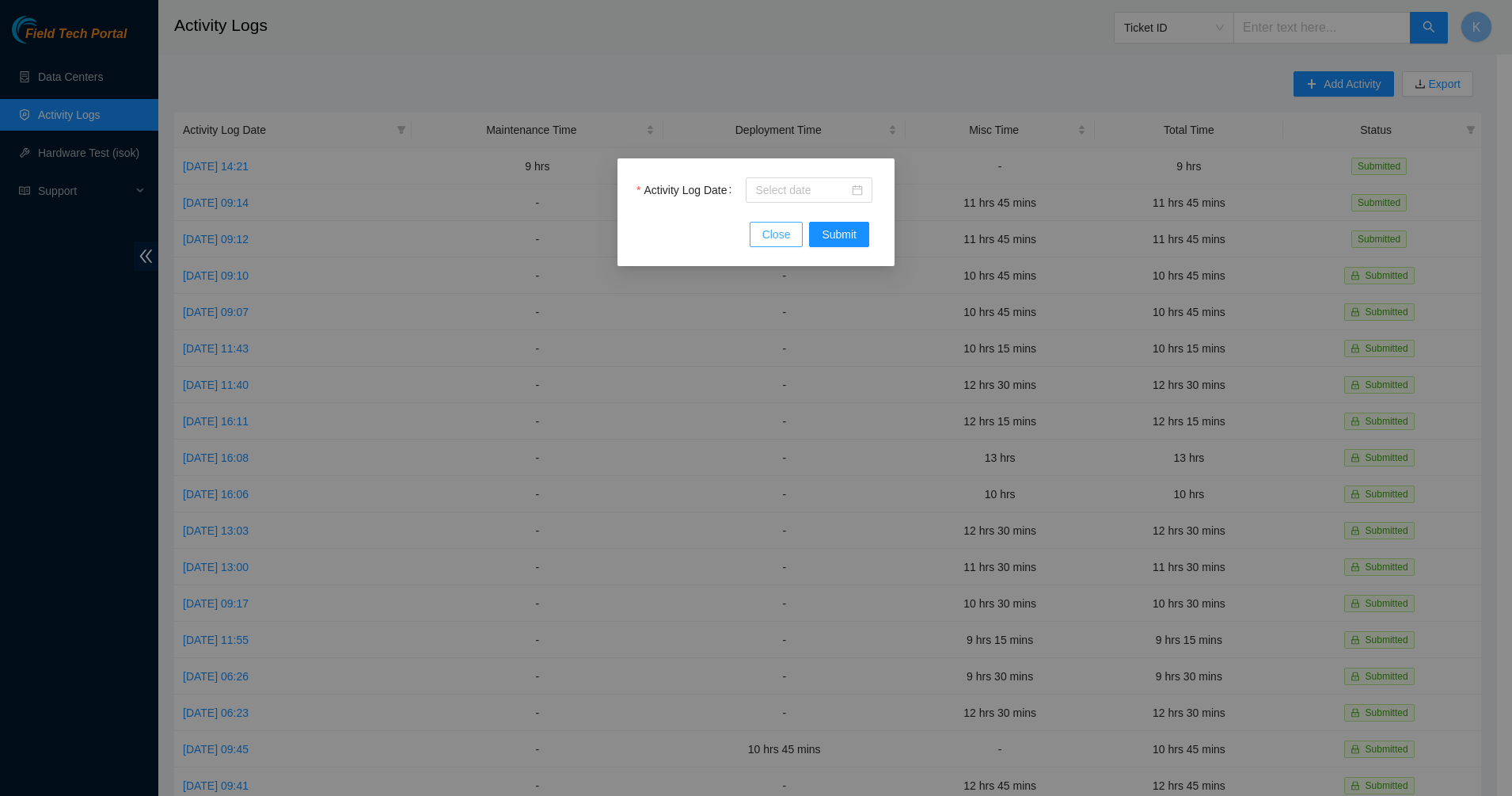
click at [784, 235] on span "Close" at bounding box center [776, 234] width 28 height 17
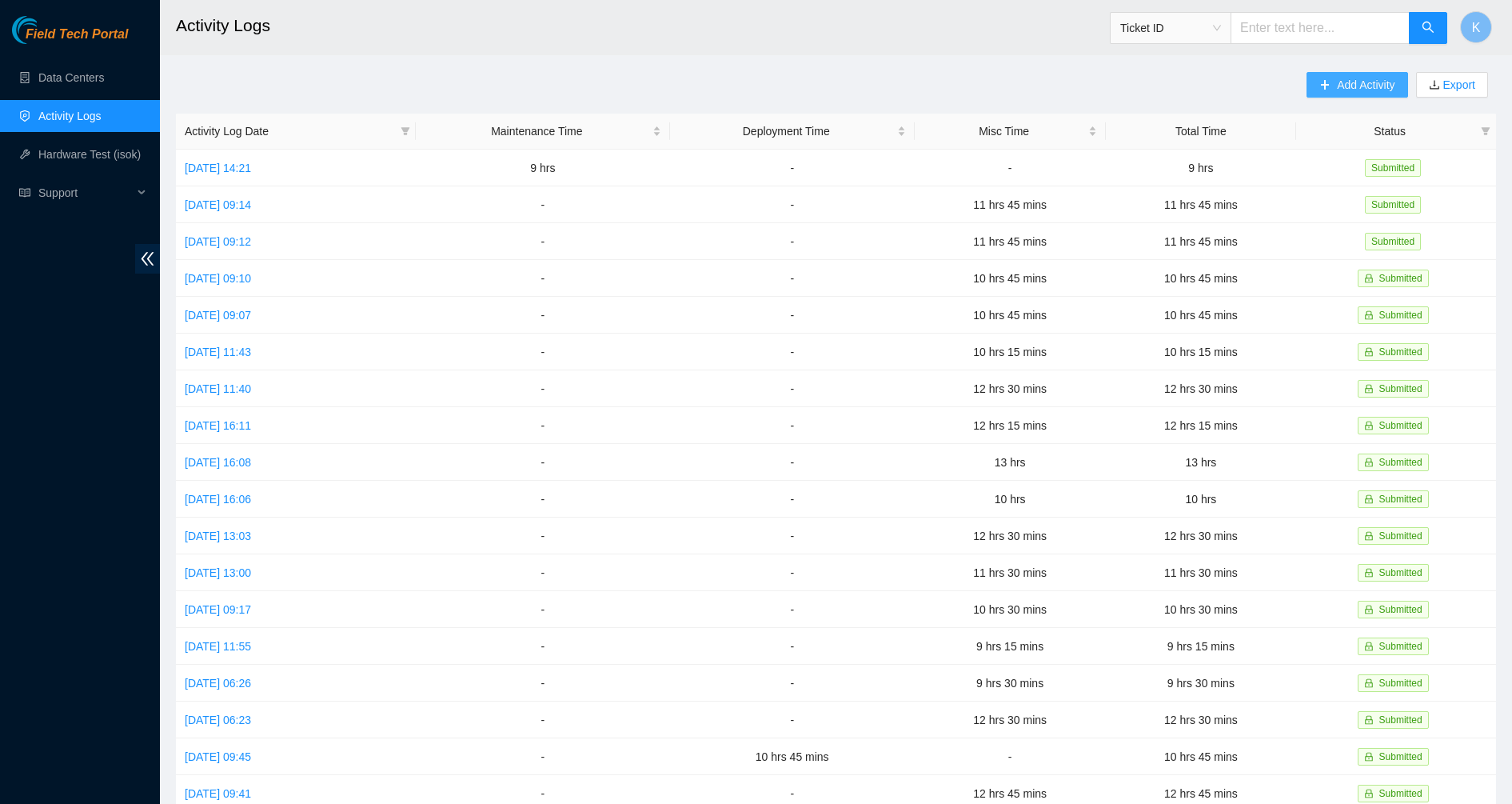
click at [1330, 80] on button "Add Activity" at bounding box center [1356, 84] width 101 height 26
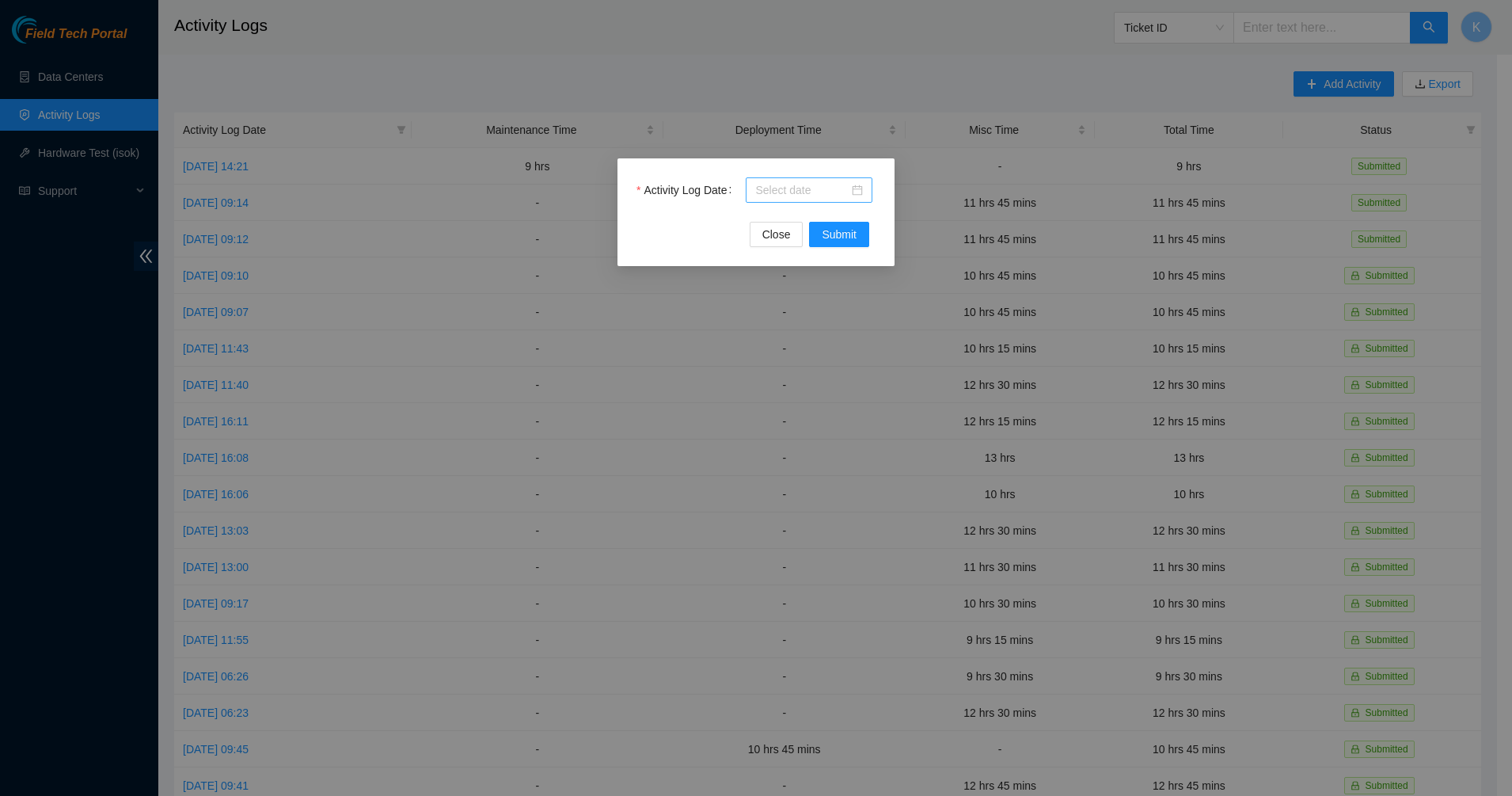
click at [852, 184] on div at bounding box center [808, 190] width 107 height 17
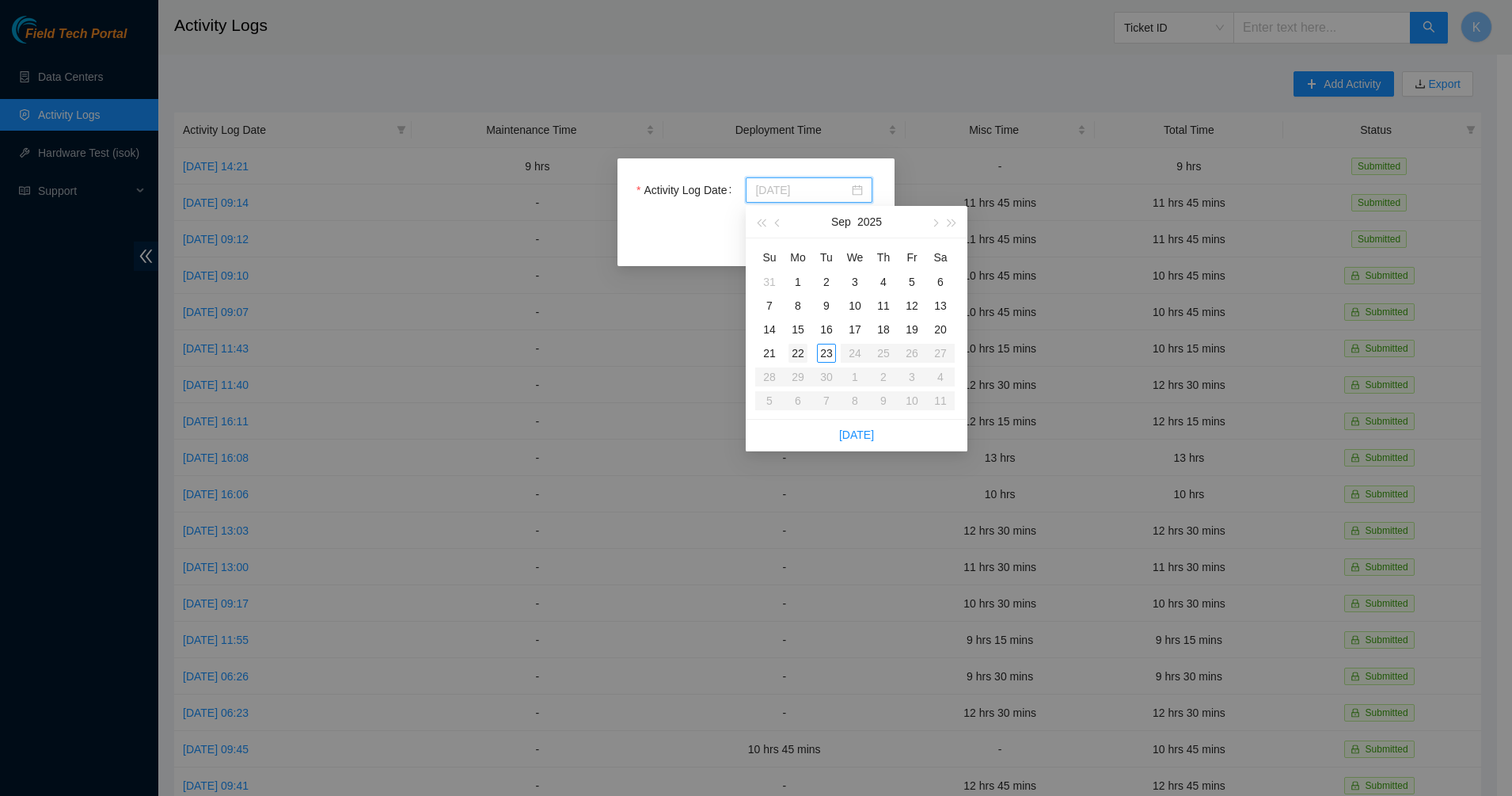
type input "2025-09-22"
click at [793, 355] on div "22" at bounding box center [798, 353] width 19 height 19
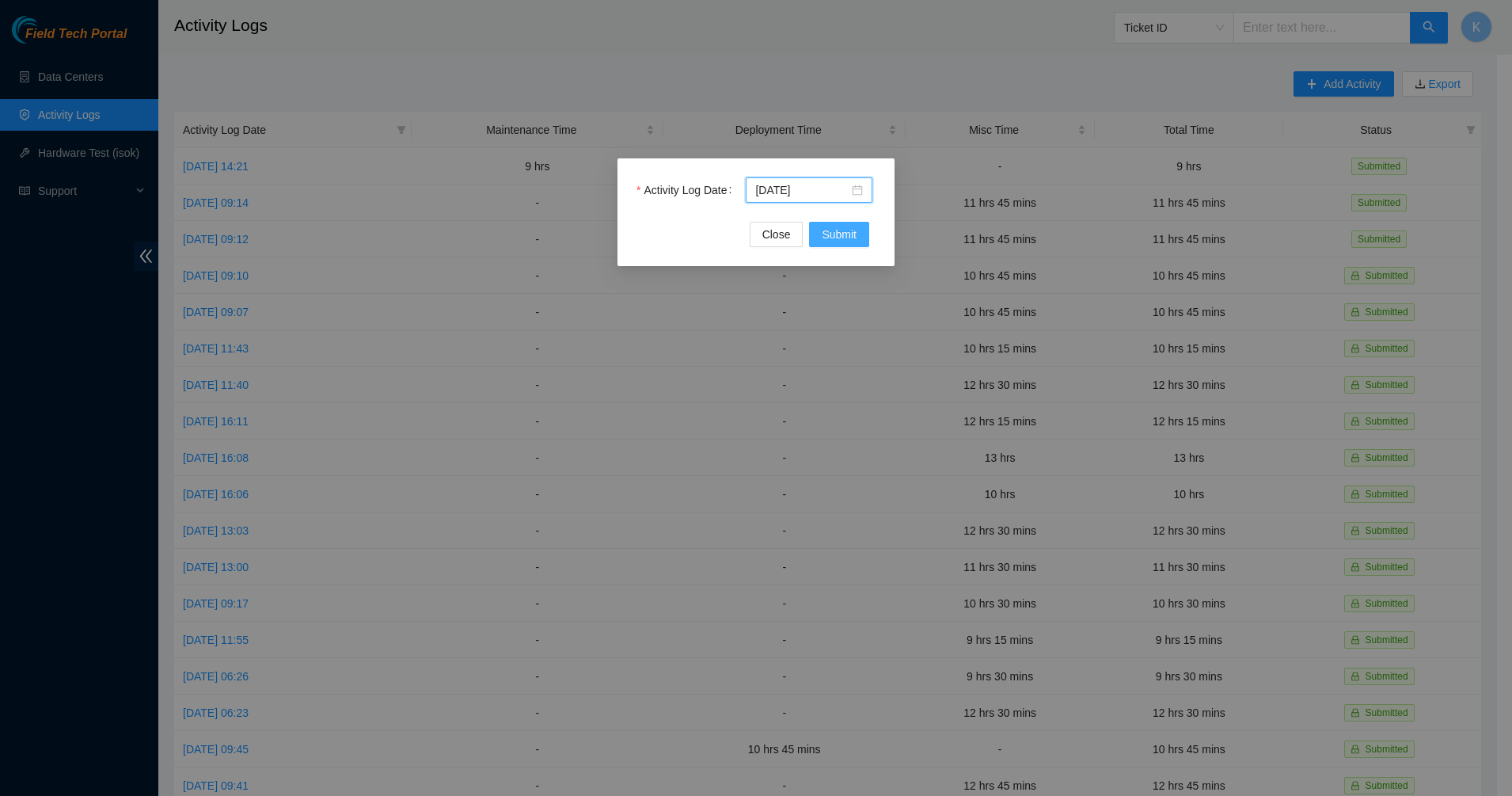
click at [842, 234] on span "Submit" at bounding box center [839, 234] width 35 height 17
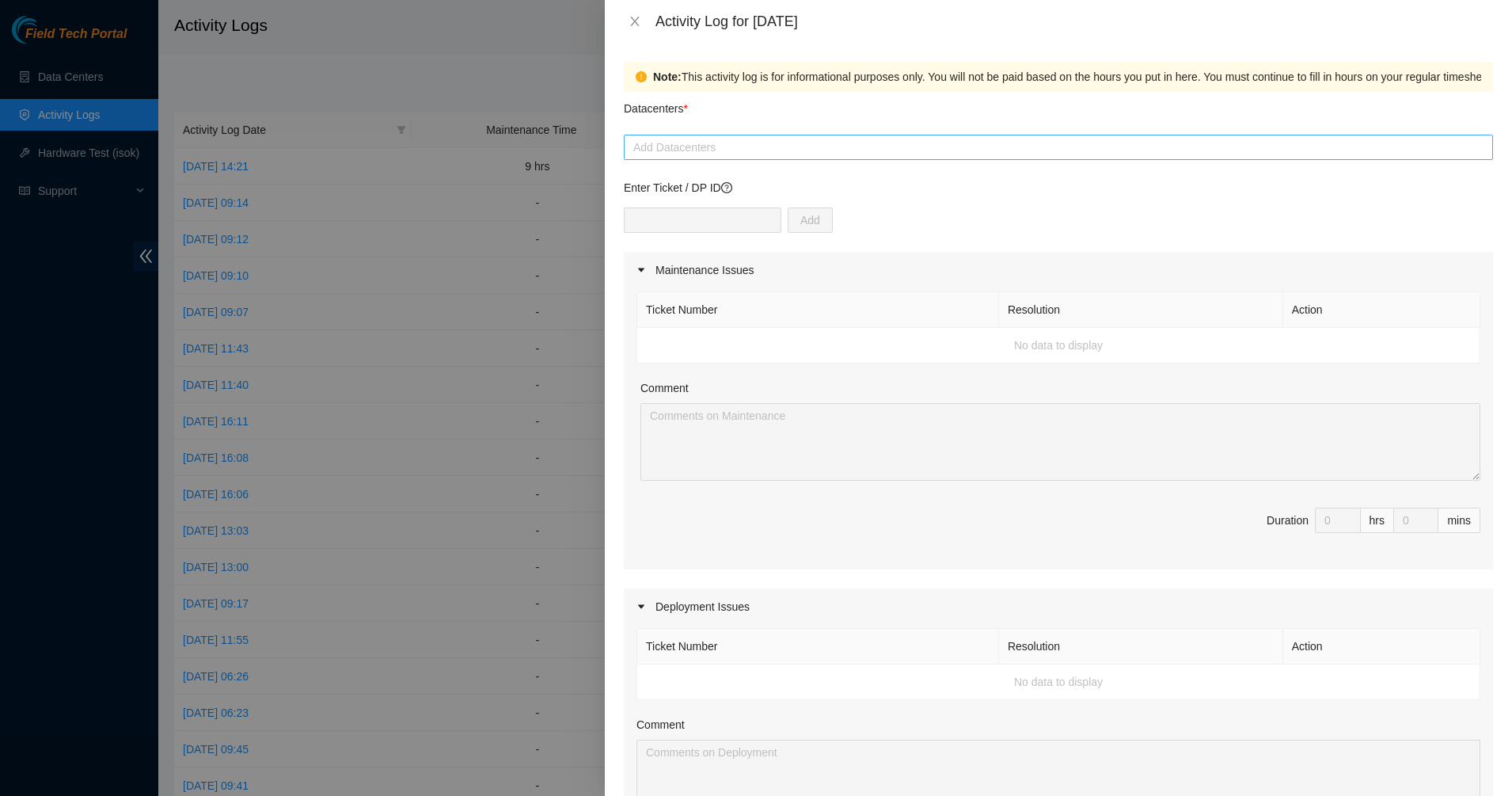
click at [747, 154] on div at bounding box center [1059, 147] width 861 height 19
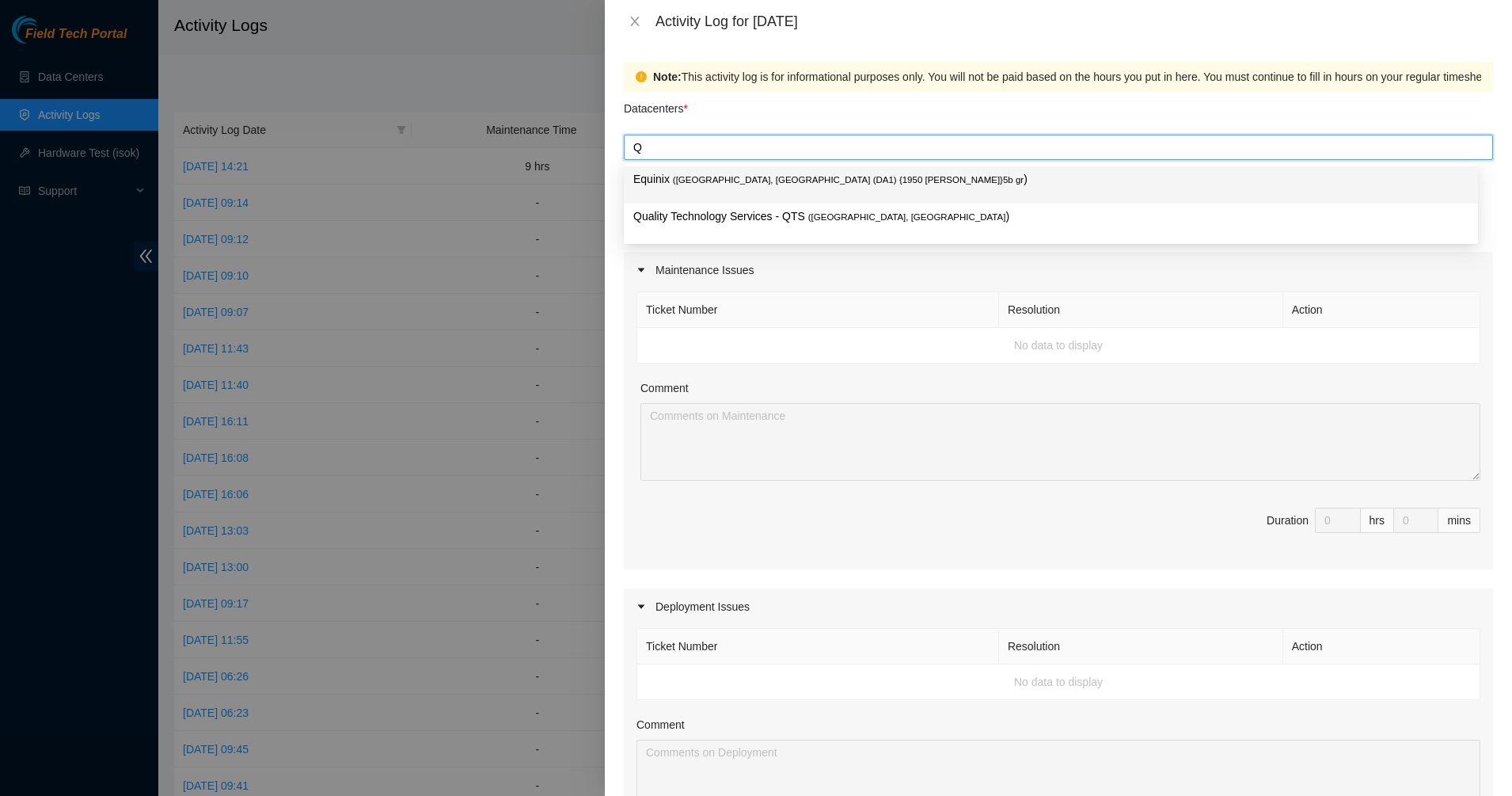
type input "QT"
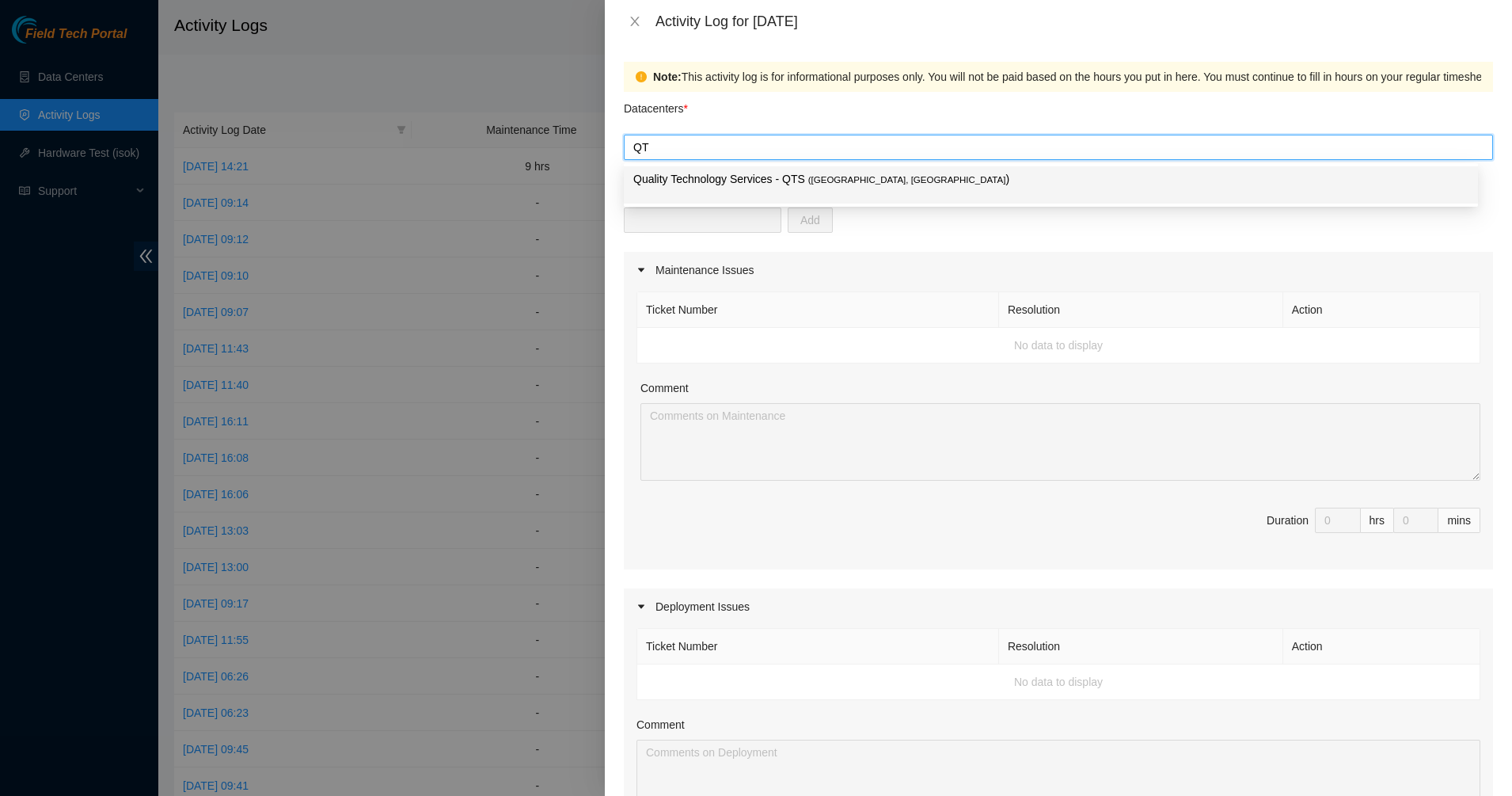
click at [770, 176] on p "Quality Technology Services - QTS ( Irving, TX )" at bounding box center [1050, 178] width 835 height 18
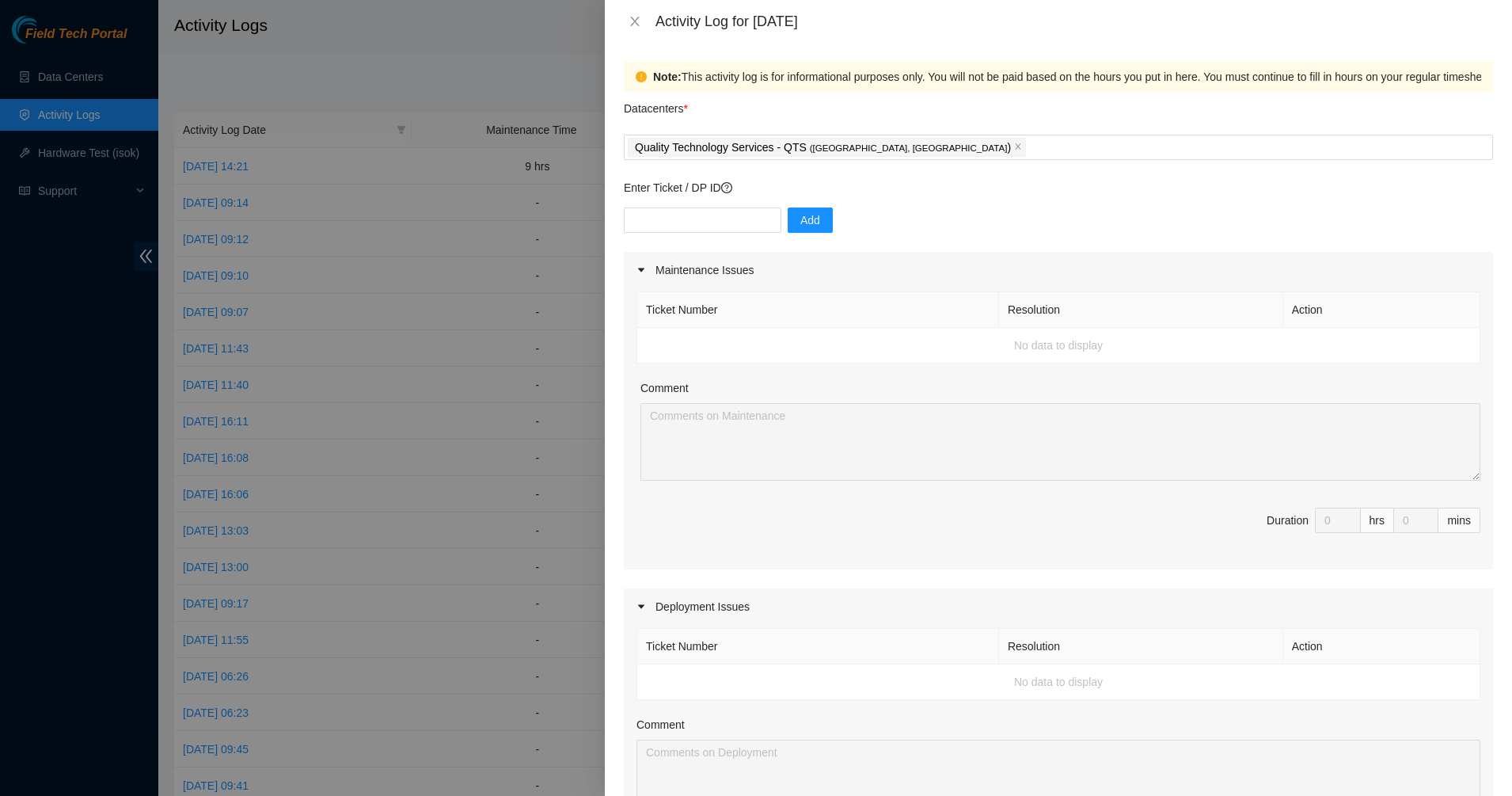
scroll to position [494, 0]
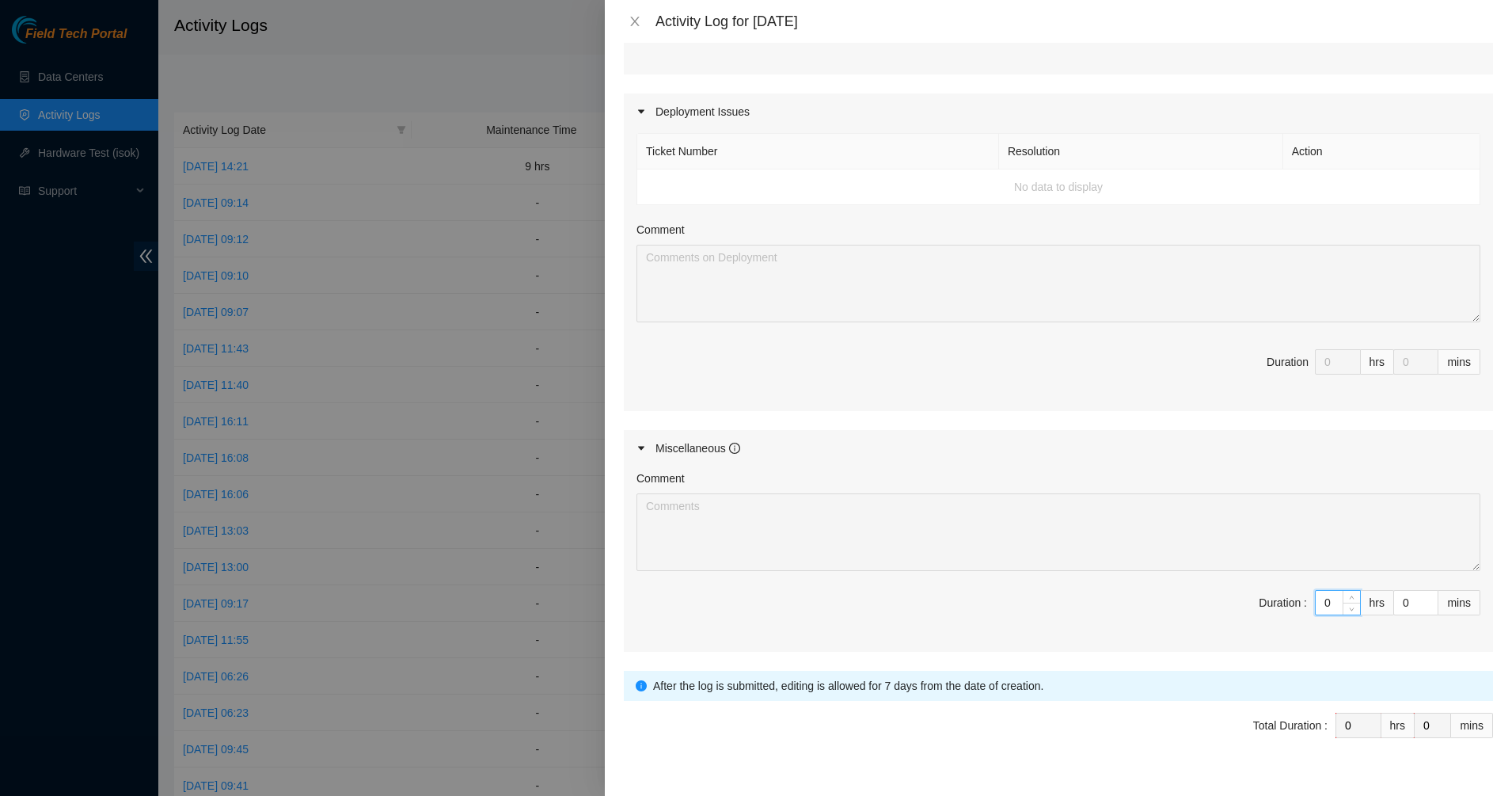
drag, startPoint x: 1320, startPoint y: 604, endPoint x: 1265, endPoint y: 602, distance: 55.0
click at [1265, 602] on span "Duration : 0 hrs 0 mins" at bounding box center [1058, 612] width 843 height 45
type input "1"
type input "11"
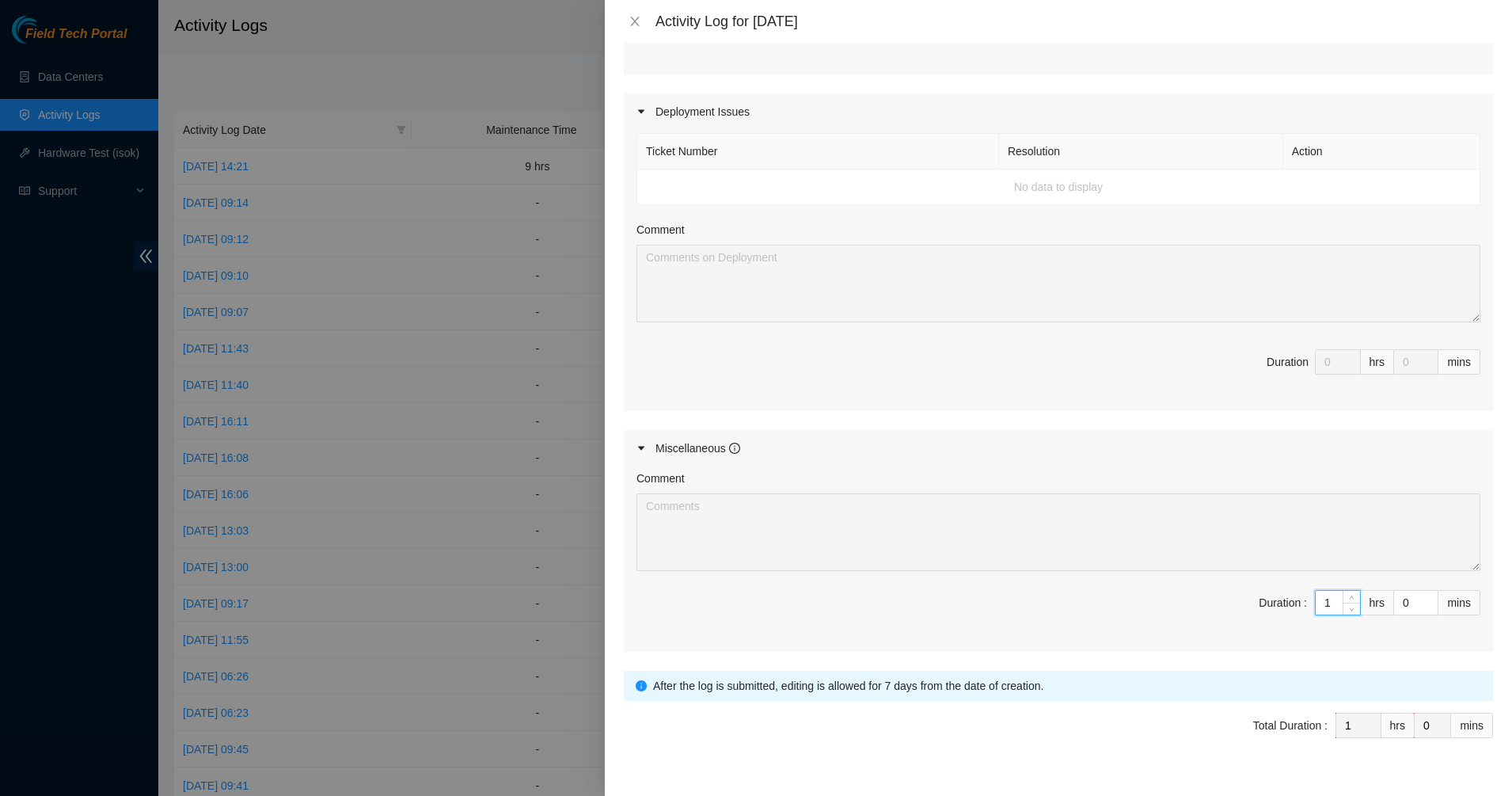
type input "11"
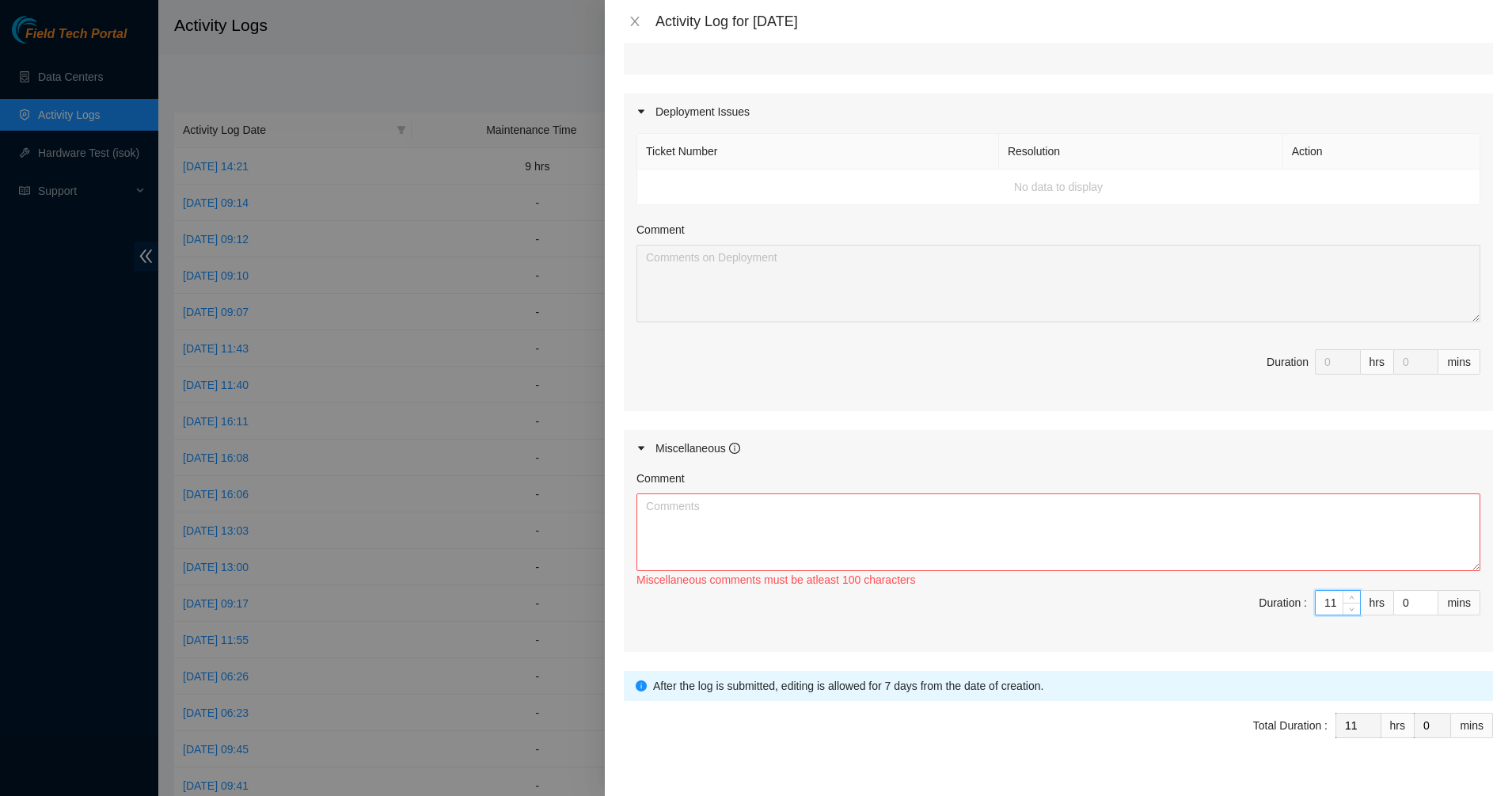
type input "11"
click at [1109, 535] on textarea "Comment" at bounding box center [1058, 532] width 843 height 78
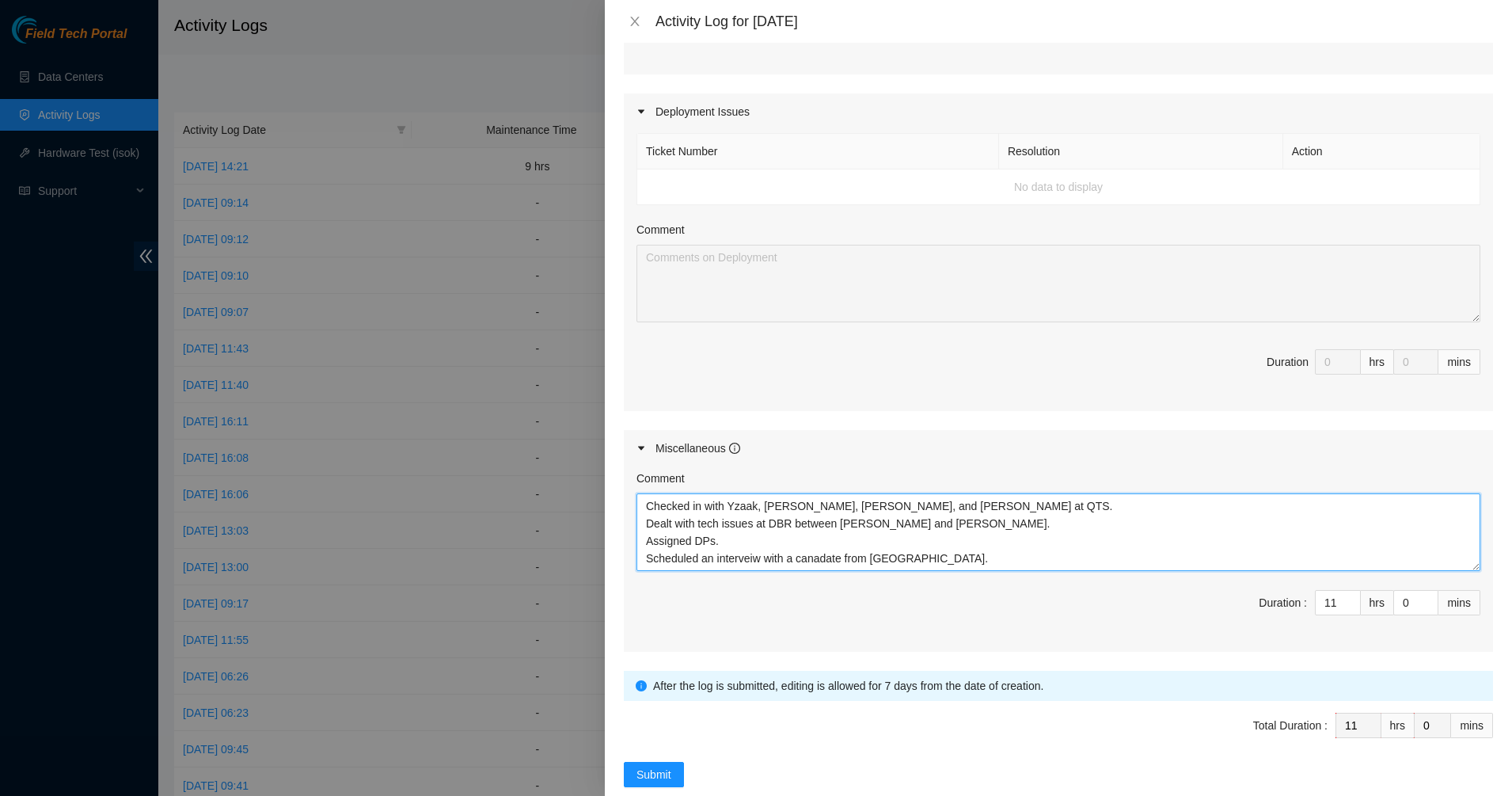
click at [672, 562] on textarea "Checked in with Yzaak, Matias, Austin, and Gerald at QTS. Dealt with tech issue…" at bounding box center [1058, 532] width 843 height 78
click at [936, 550] on textarea "Checked in with Yzaak, Matias, Austin, and Gerald at QTS. Dealt with tech issue…" at bounding box center [1058, 532] width 843 height 78
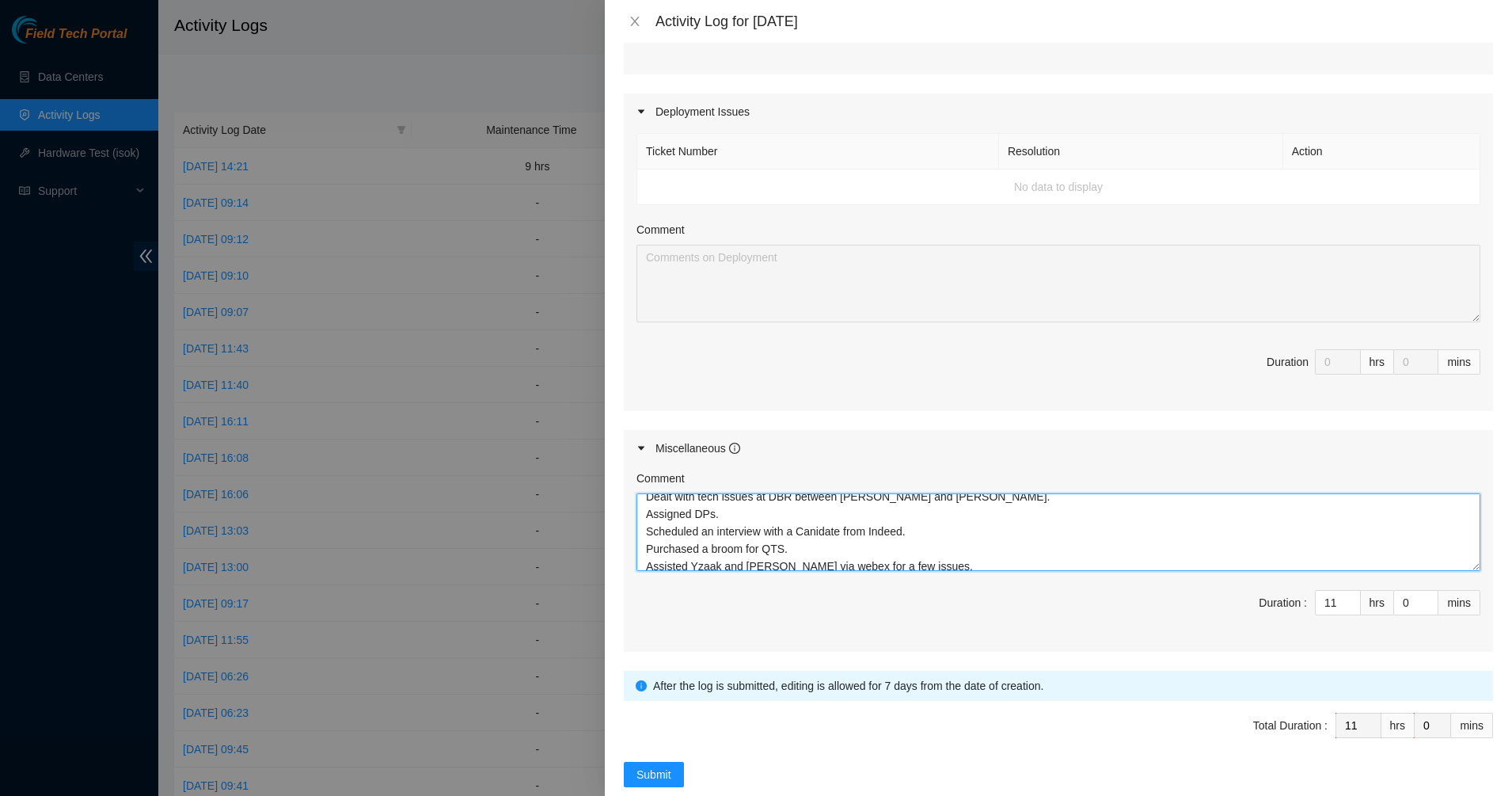
scroll to position [52, 0]
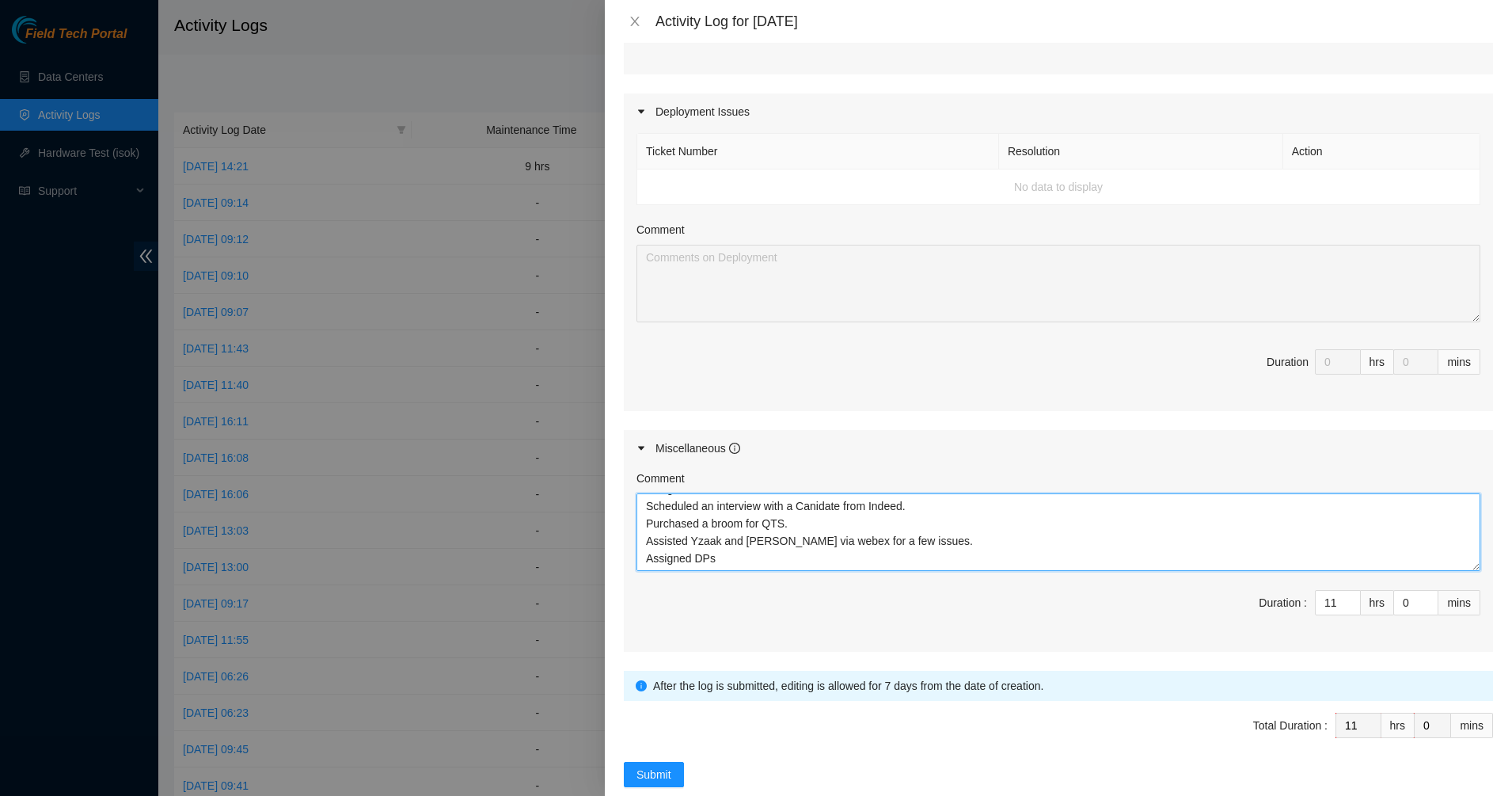
drag, startPoint x: 748, startPoint y: 563, endPoint x: 540, endPoint y: 567, distance: 208.0
click at [554, 565] on div "Activity Log for 22-09-2025 Note: This activity log is for informational purpos…" at bounding box center [756, 398] width 1512 height 796
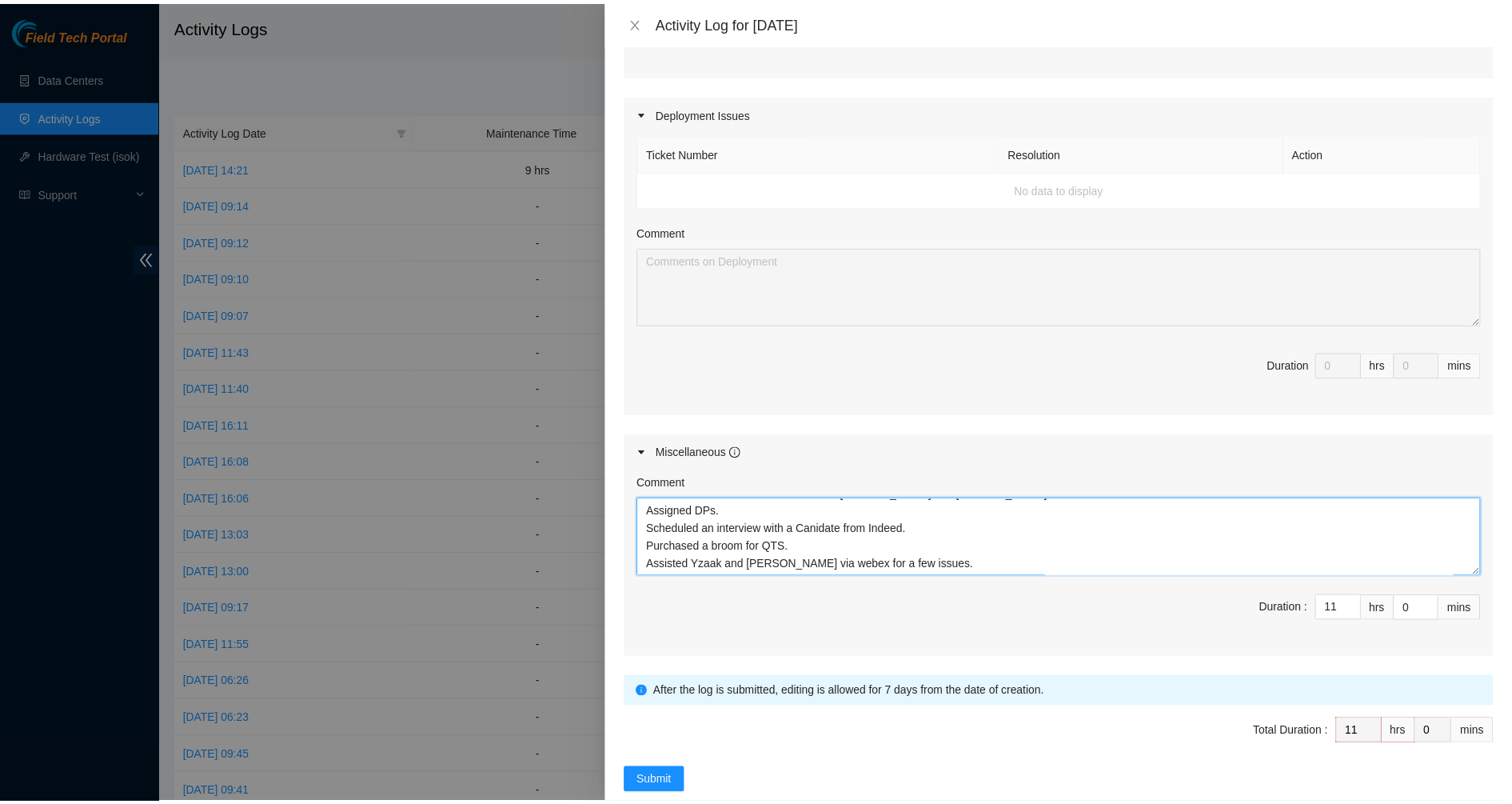
scroll to position [35, 0]
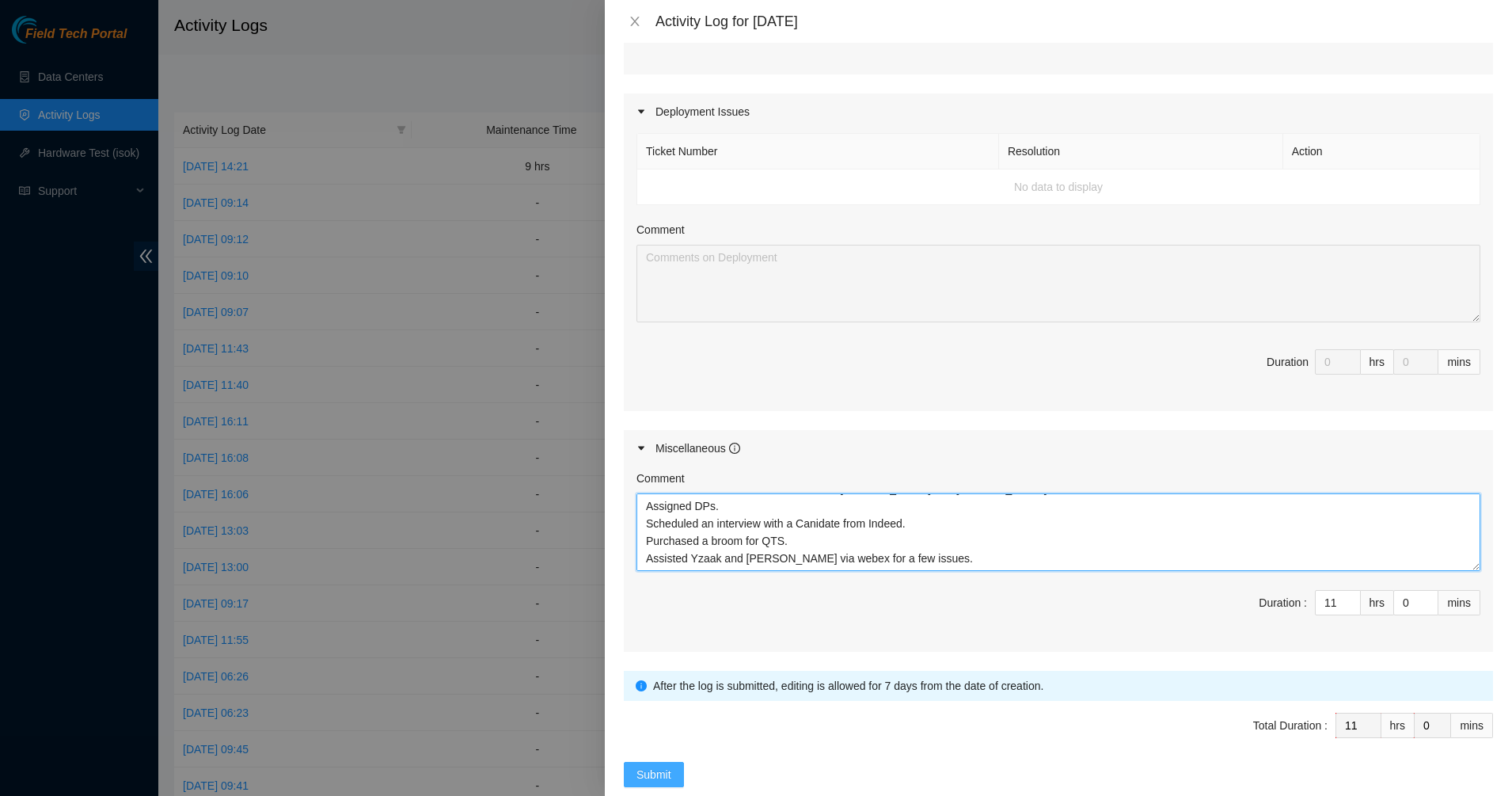
type textarea "Checked in with Yzaak, Matias, Austin, and Gerald at QTS. Dealt with tech issue…"
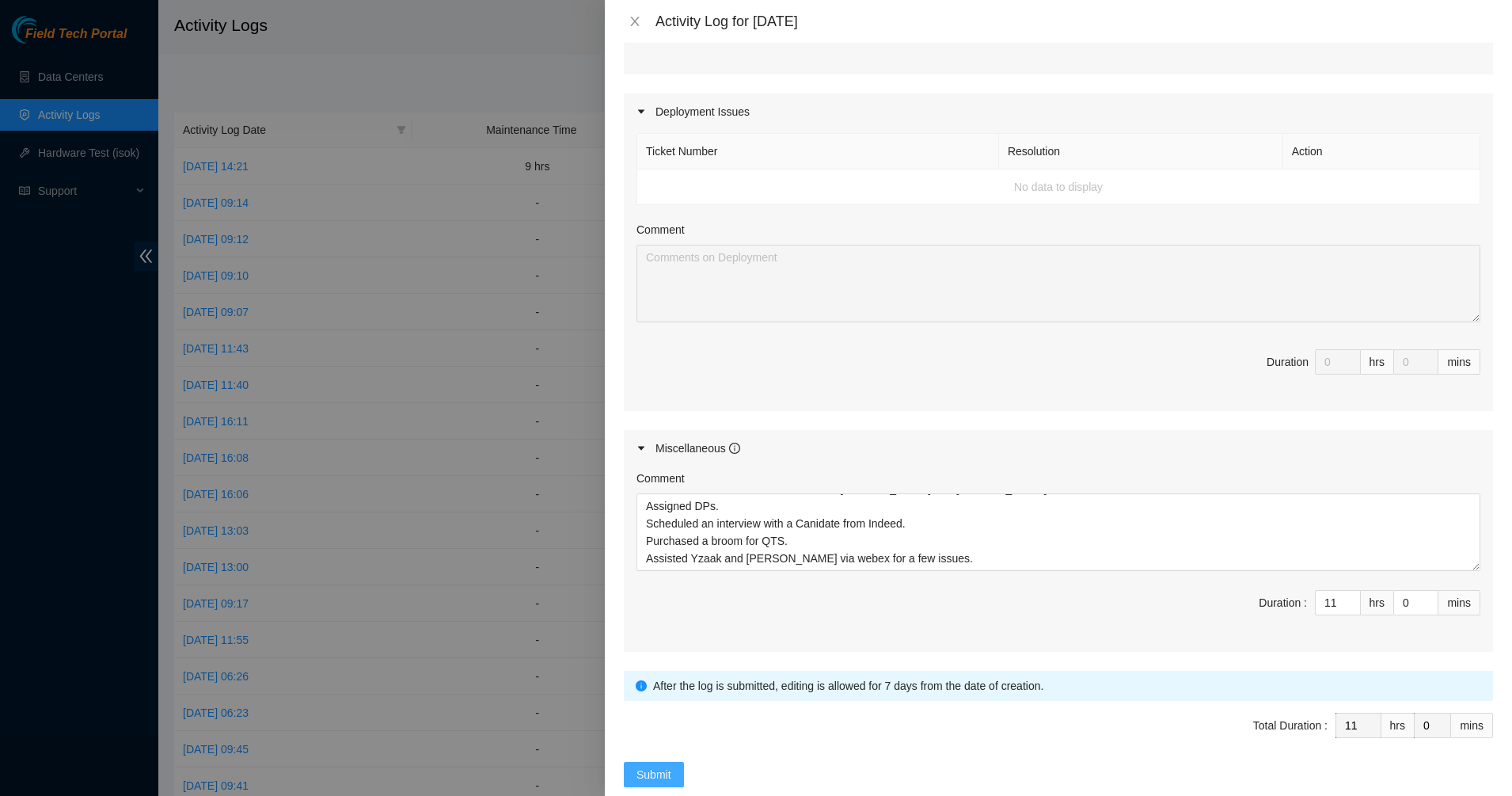
click at [641, 763] on button "Submit" at bounding box center [653, 774] width 60 height 26
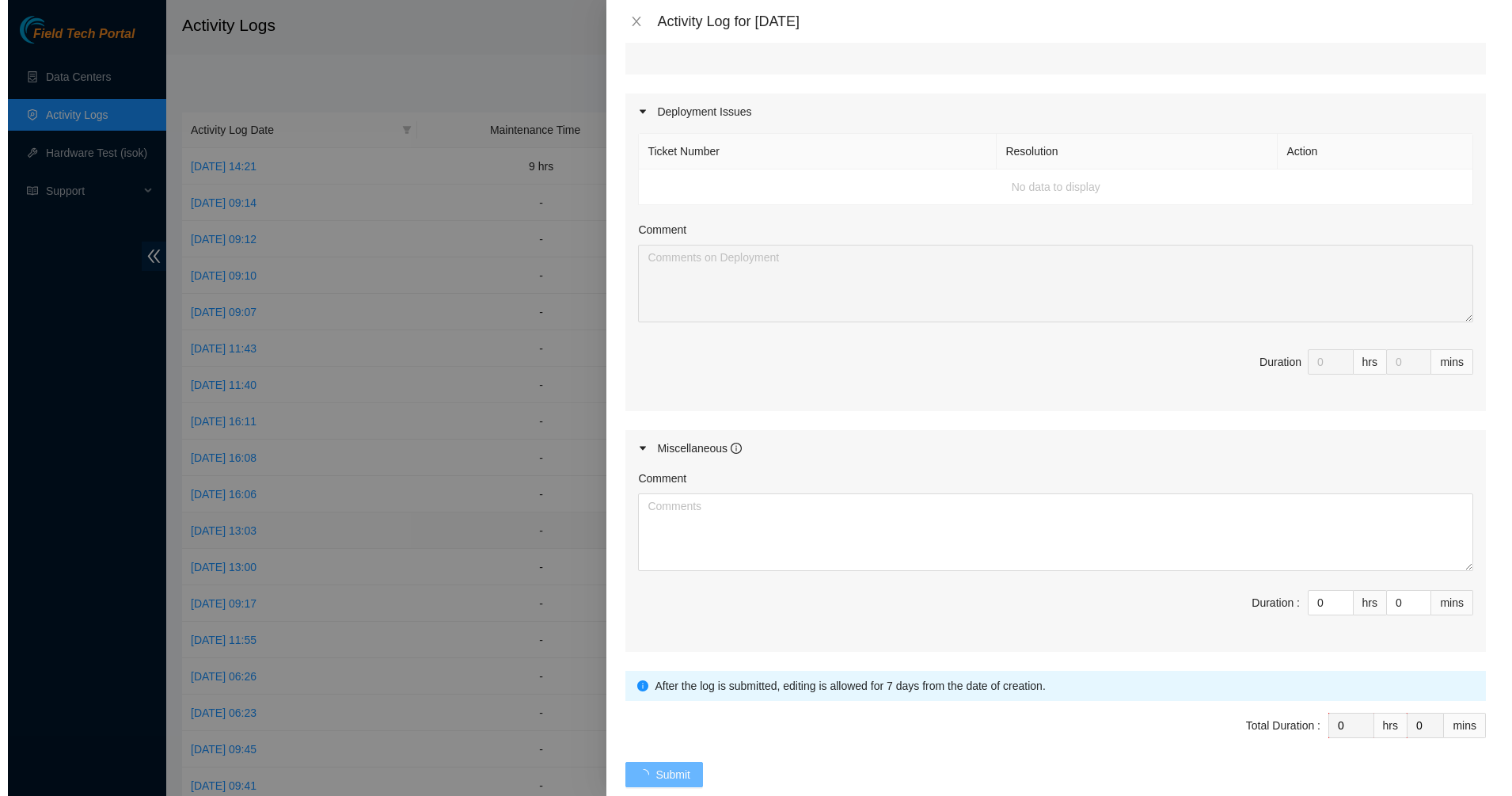
scroll to position [0, 0]
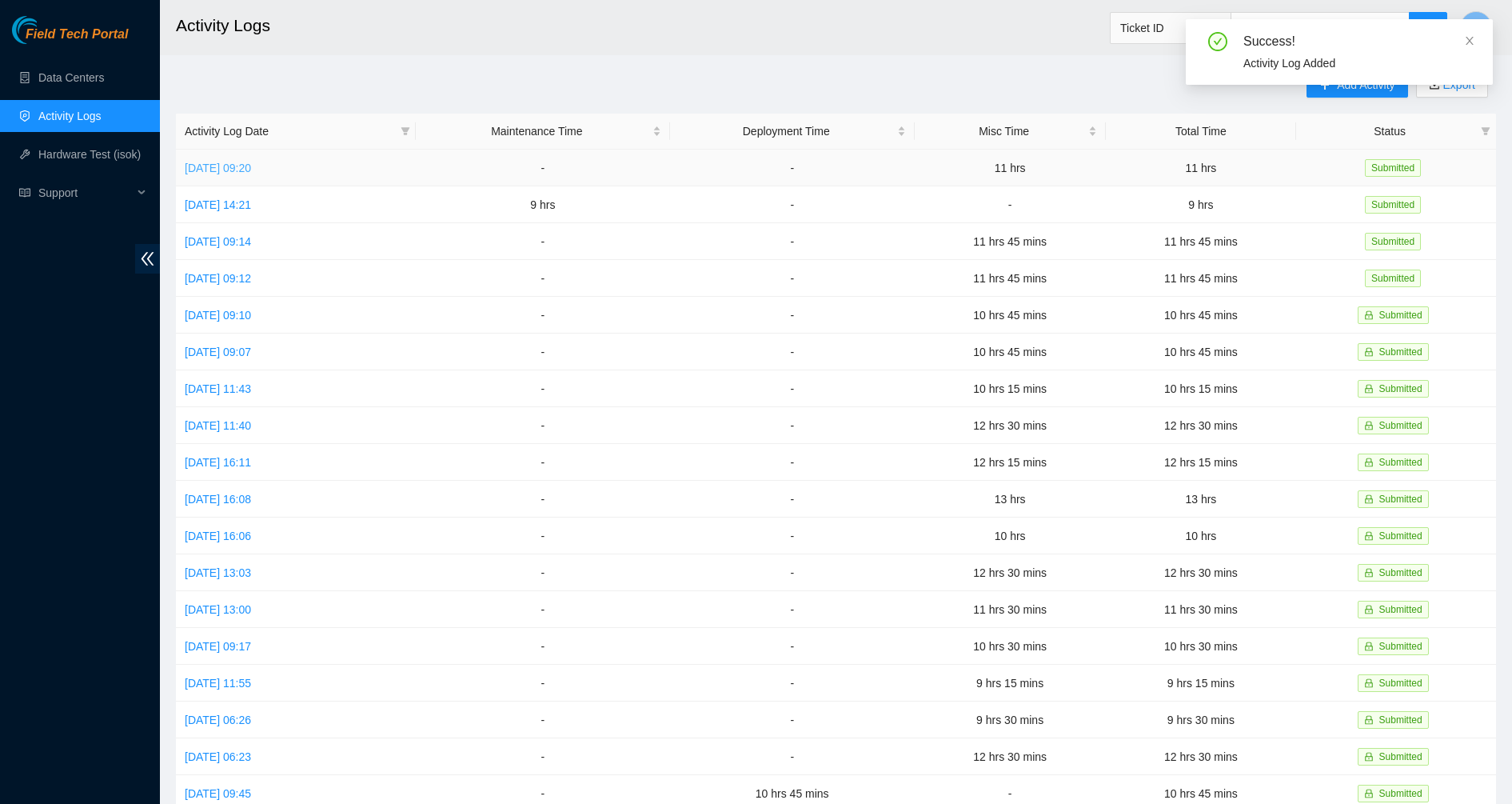
click at [234, 167] on link "Mon, 22 Sep 2025 09:20" at bounding box center [218, 168] width 66 height 12
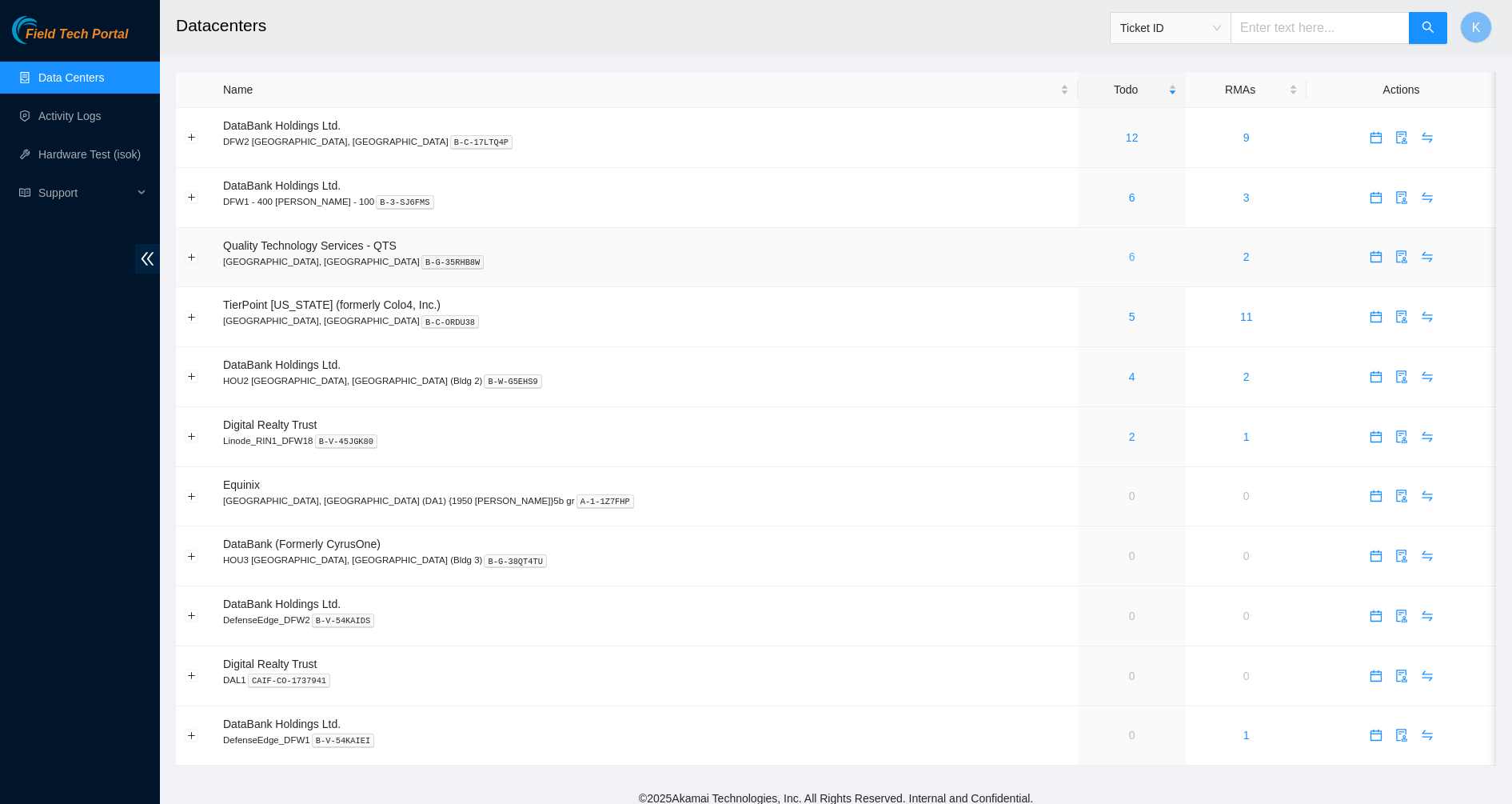
click at [1129, 258] on link "6" at bounding box center [1132, 256] width 7 height 12
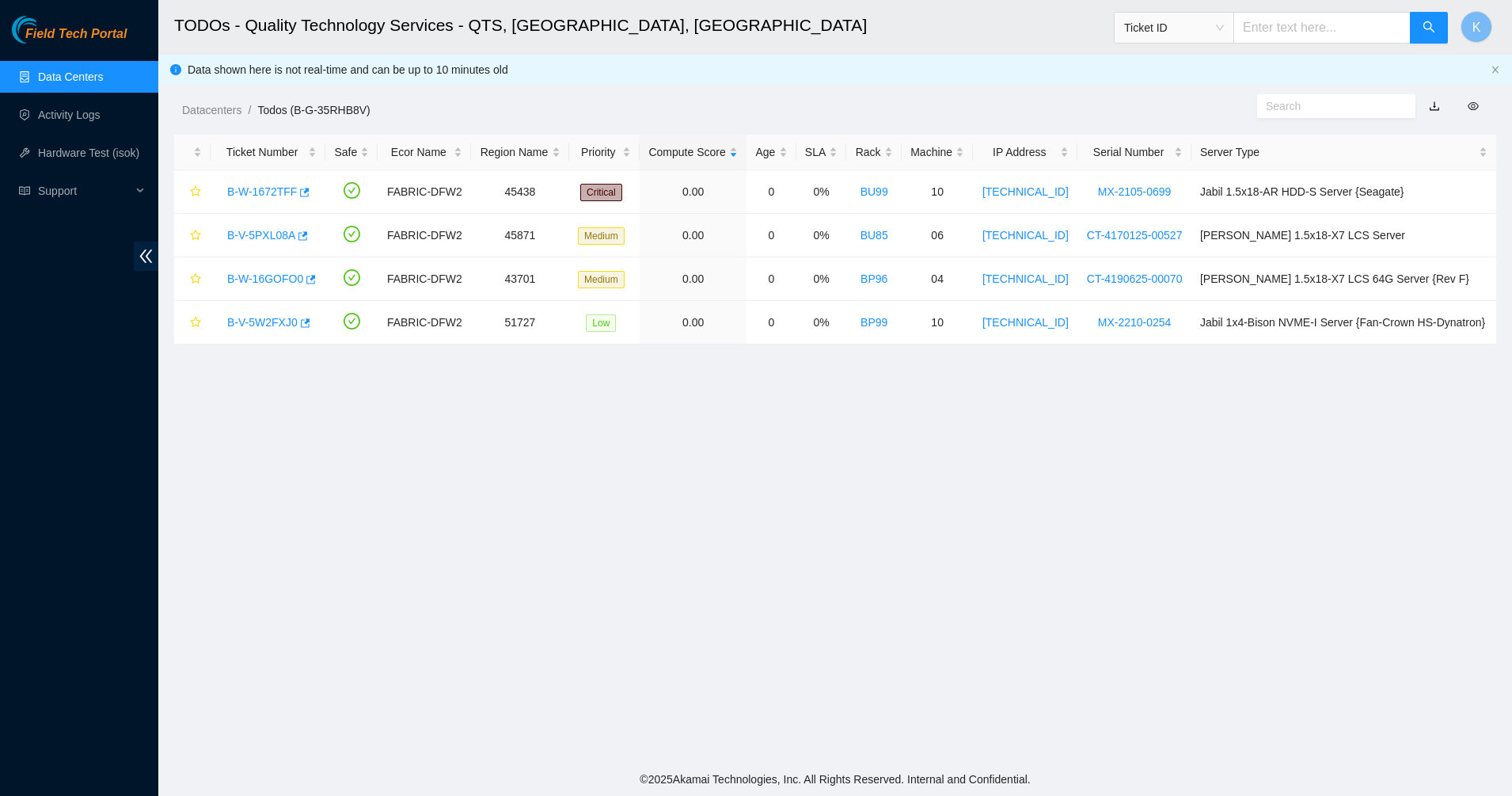
drag, startPoint x: 624, startPoint y: 297, endPoint x: 656, endPoint y: 421, distance: 128.1
click at [656, 421] on main "TODOs - Quality Technology Services - QTS, Irving, TX Ticket ID K Data shown he…" at bounding box center [835, 380] width 1354 height 762
click at [657, 421] on main "TODOs - Quality Technology Services - QTS, Irving, TX Ticket ID K Data shown he…" at bounding box center [835, 380] width 1354 height 762
click at [276, 191] on link "B-W-1672TFF" at bounding box center [261, 191] width 69 height 12
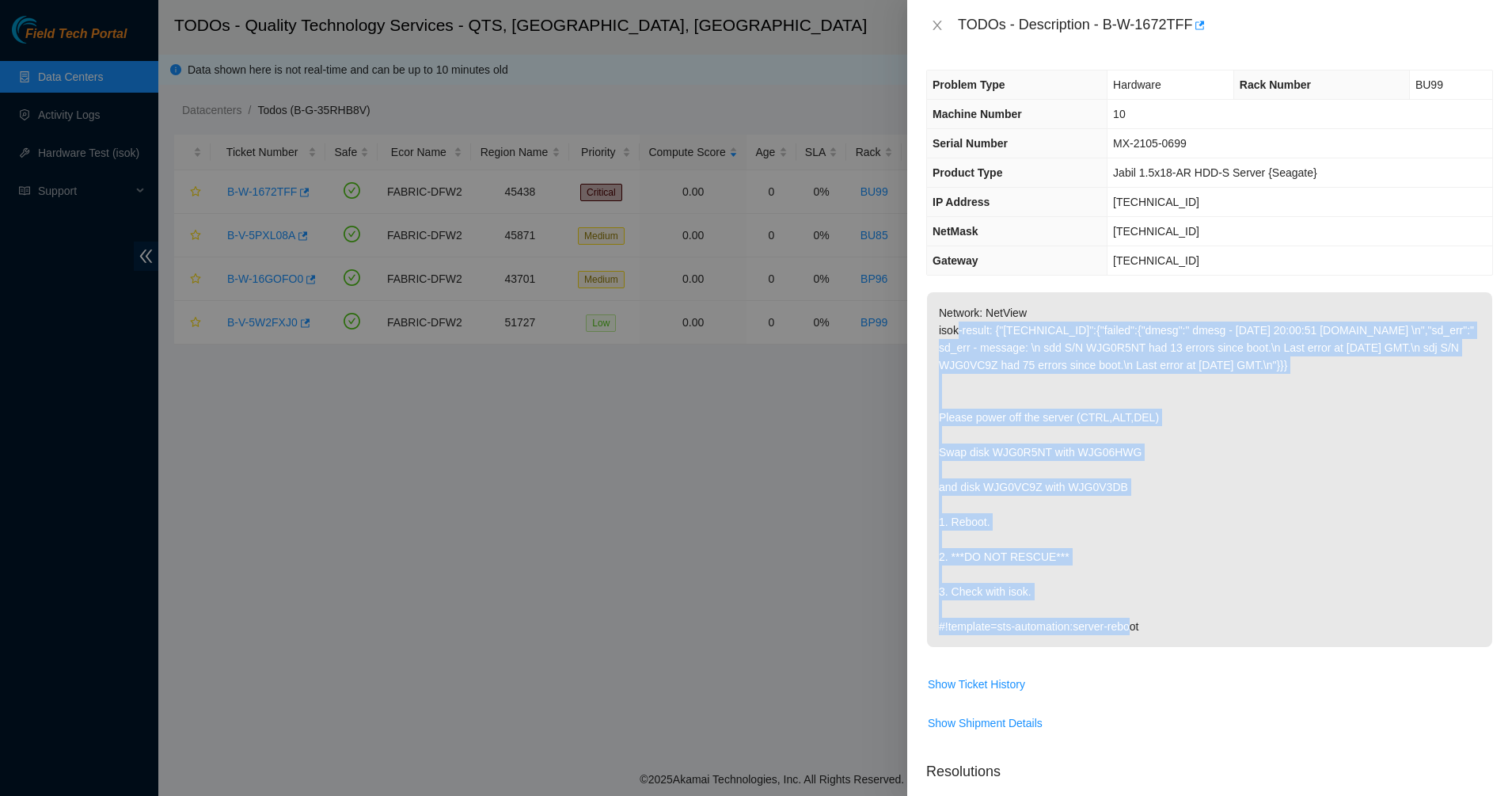
drag, startPoint x: 959, startPoint y: 324, endPoint x: 1243, endPoint y: 575, distance: 379.0
click at [1244, 575] on p "Network: NetView isok-result: {"23.215.48.77":{"failed":{"dmesg":" dmesg - Sep …" at bounding box center [1209, 470] width 565 height 355
click at [1242, 575] on p "Network: NetView isok-result: {"23.215.48.77":{"failed":{"dmesg":" dmesg - Sep …" at bounding box center [1209, 470] width 565 height 355
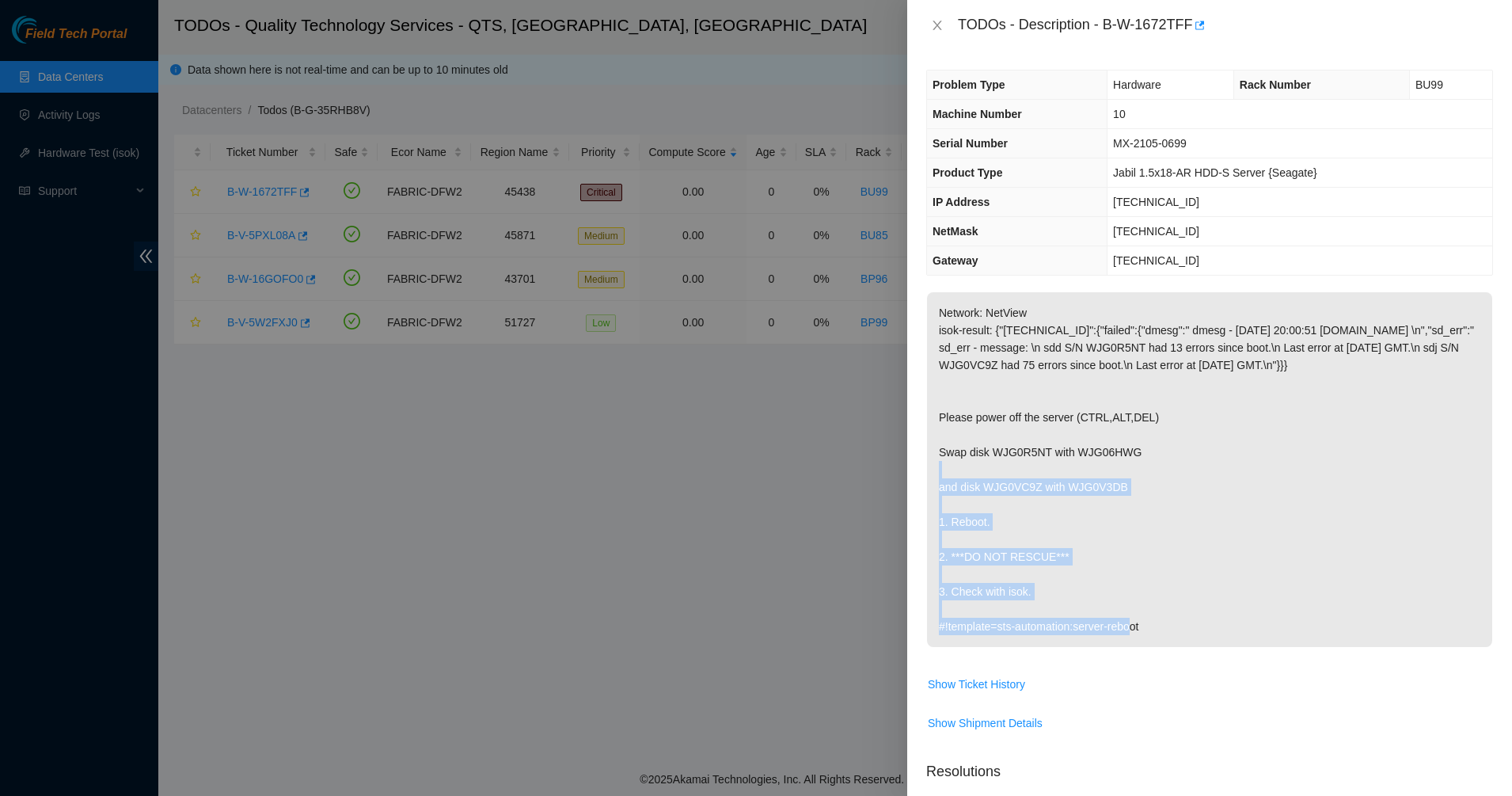
click at [1022, 441] on p "Network: NetView isok-result: {"23.215.48.77":{"failed":{"dmesg":" dmesg - Sep …" at bounding box center [1209, 470] width 565 height 355
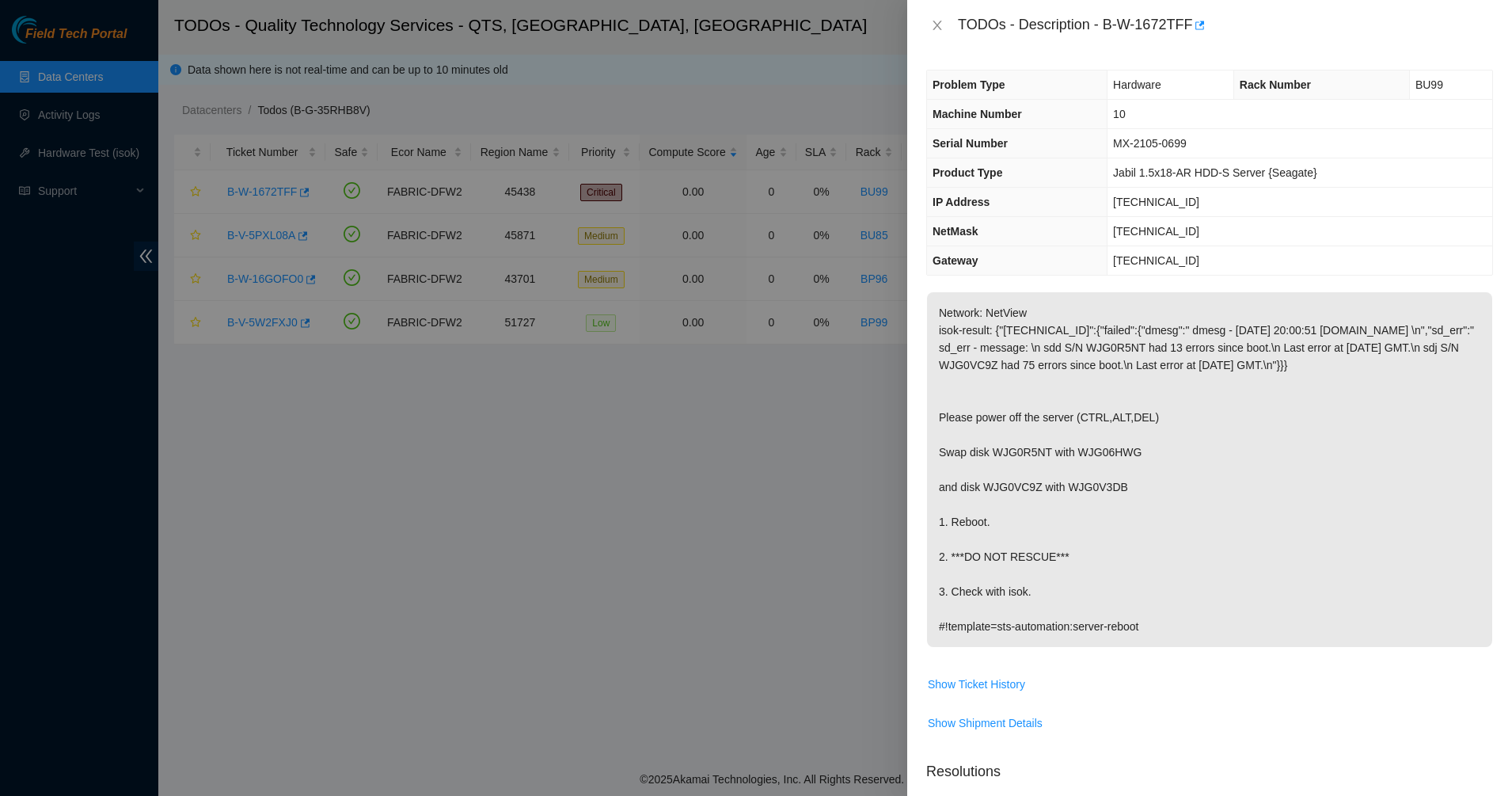
click at [1008, 433] on p "Network: NetView isok-result: {"23.215.48.77":{"failed":{"dmesg":" dmesg - Sep …" at bounding box center [1209, 470] width 565 height 355
drag, startPoint x: 1008, startPoint y: 433, endPoint x: 1040, endPoint y: 500, distance: 74.2
click at [1009, 434] on p "Network: NetView isok-result: {"23.215.48.77":{"failed":{"dmesg":" dmesg - Sep …" at bounding box center [1209, 470] width 565 height 355
click at [1040, 500] on p "Network: NetView isok-result: {"23.215.48.77":{"failed":{"dmesg":" dmesg - Sep …" at bounding box center [1209, 470] width 565 height 355
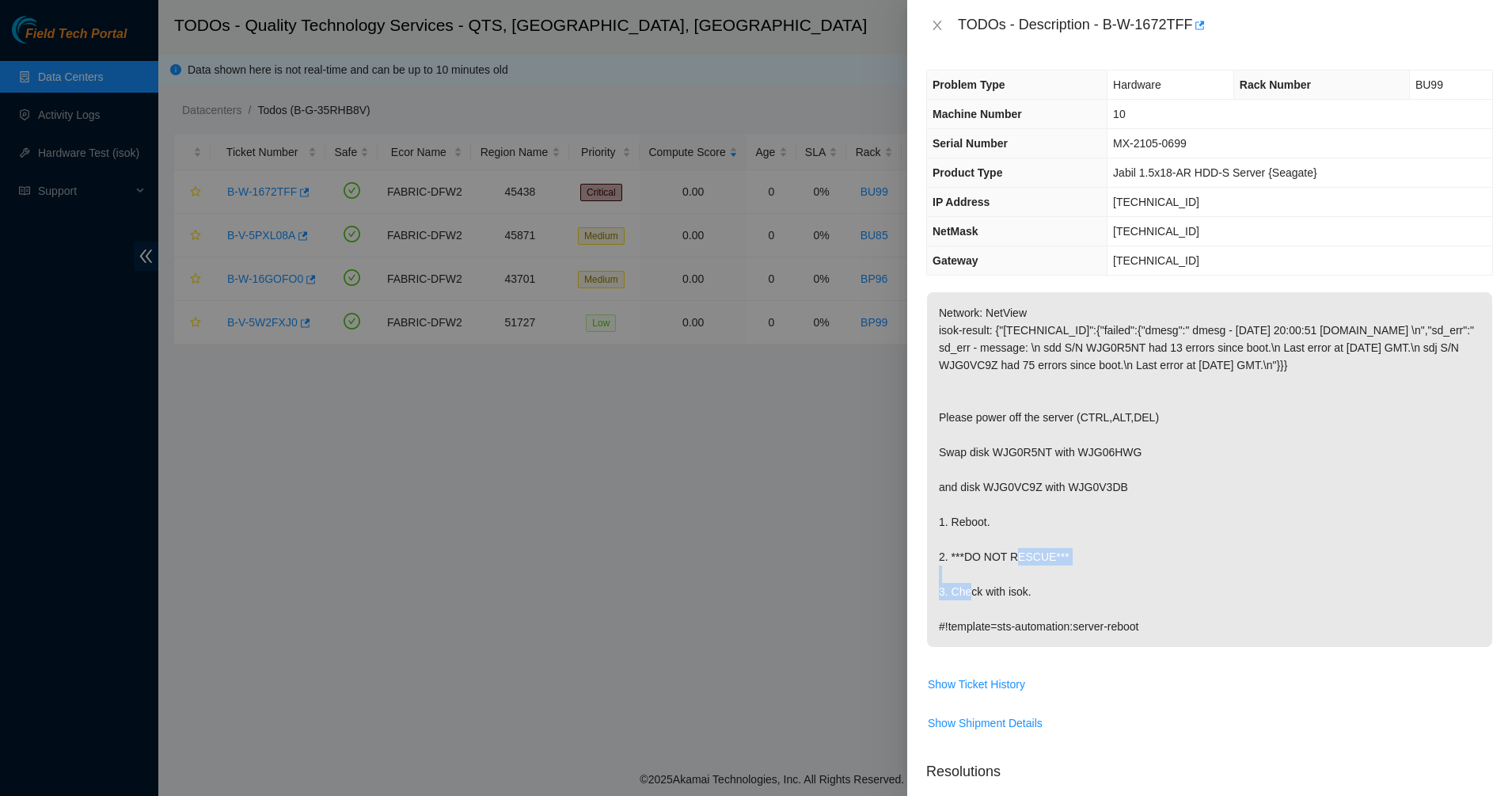
click at [1040, 500] on p "Network: NetView isok-result: {"23.215.48.77":{"failed":{"dmesg":" dmesg - Sep …" at bounding box center [1209, 470] width 565 height 355
click at [1103, 534] on p "Network: NetView isok-result: {"23.215.48.77":{"failed":{"dmesg":" dmesg - Sep …" at bounding box center [1209, 470] width 565 height 355
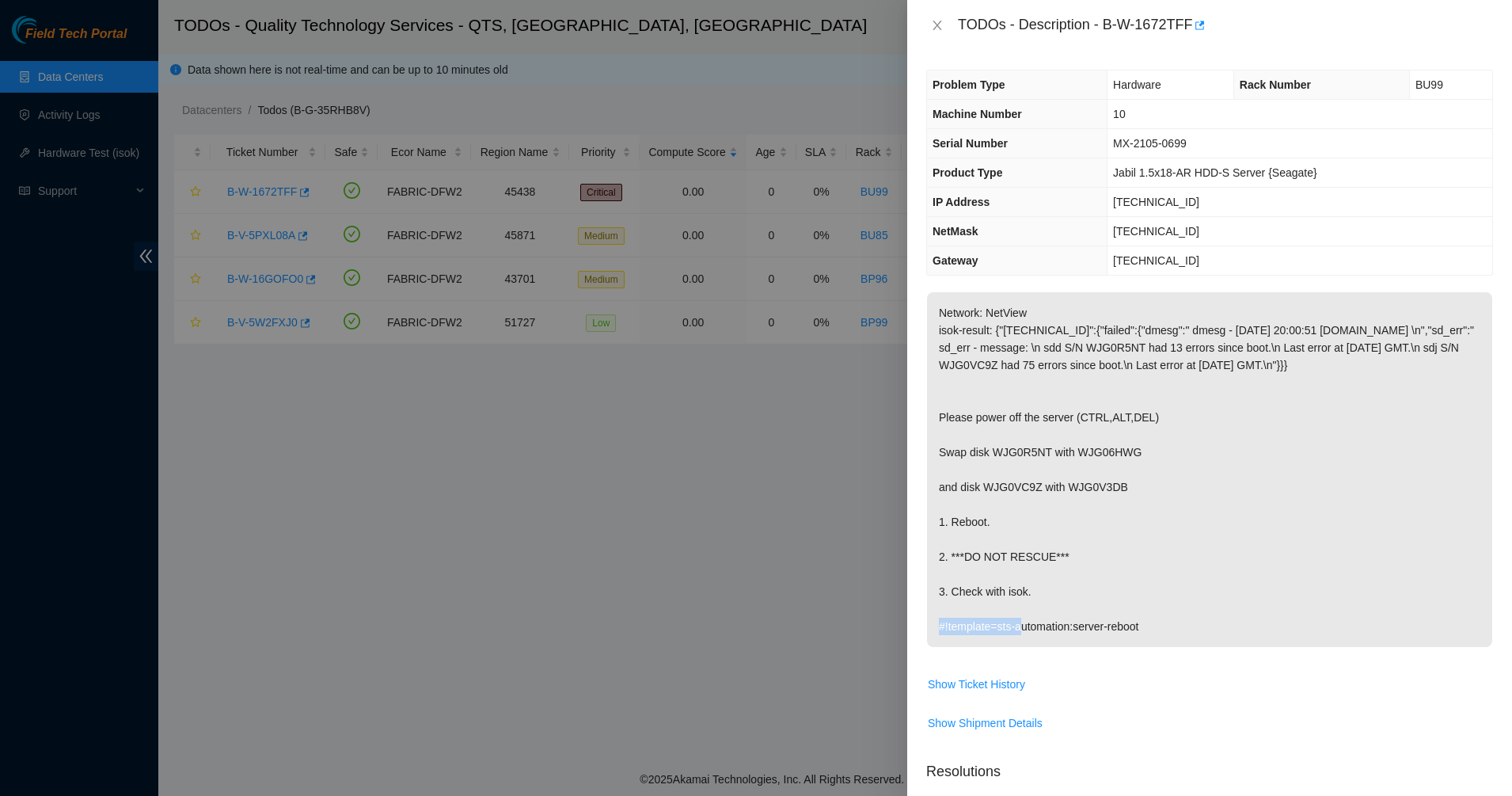
click at [1042, 553] on p "Network: NetView isok-result: {"23.215.48.77":{"failed":{"dmesg":" dmesg - Sep …" at bounding box center [1209, 470] width 565 height 355
click at [1080, 583] on p "Network: NetView isok-result: {"23.215.48.77":{"failed":{"dmesg":" dmesg - Sep …" at bounding box center [1209, 470] width 565 height 355
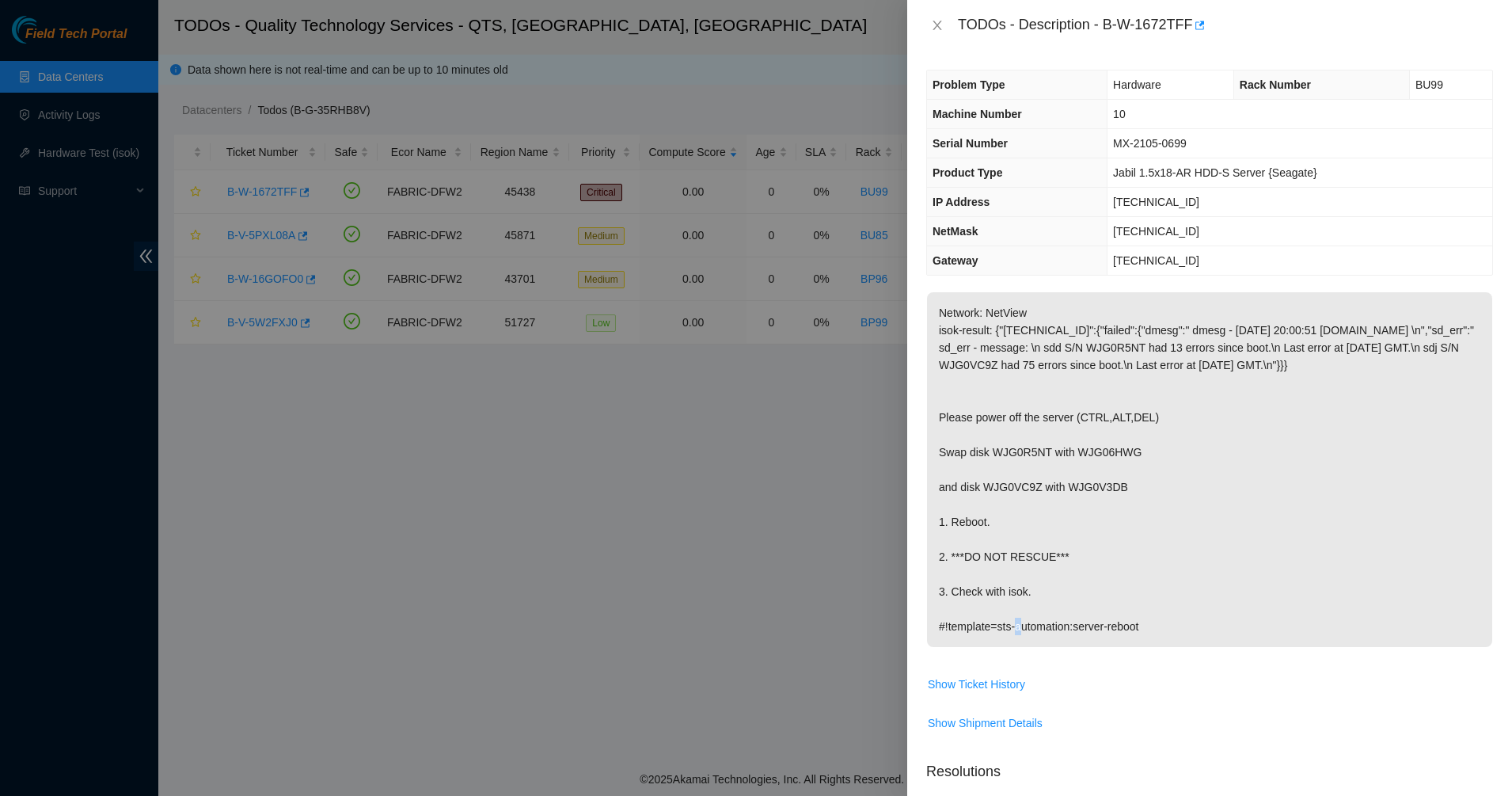
click at [1080, 583] on p "Network: NetView isok-result: {"23.215.48.77":{"failed":{"dmesg":" dmesg - Sep …" at bounding box center [1209, 470] width 565 height 355
click at [1096, 623] on p "Network: NetView isok-result: {"23.215.48.77":{"failed":{"dmesg":" dmesg - Sep …" at bounding box center [1209, 470] width 565 height 355
click at [1152, 647] on p "Network: NetView isok-result: {"23.215.48.77":{"failed":{"dmesg":" dmesg - Sep …" at bounding box center [1209, 470] width 565 height 355
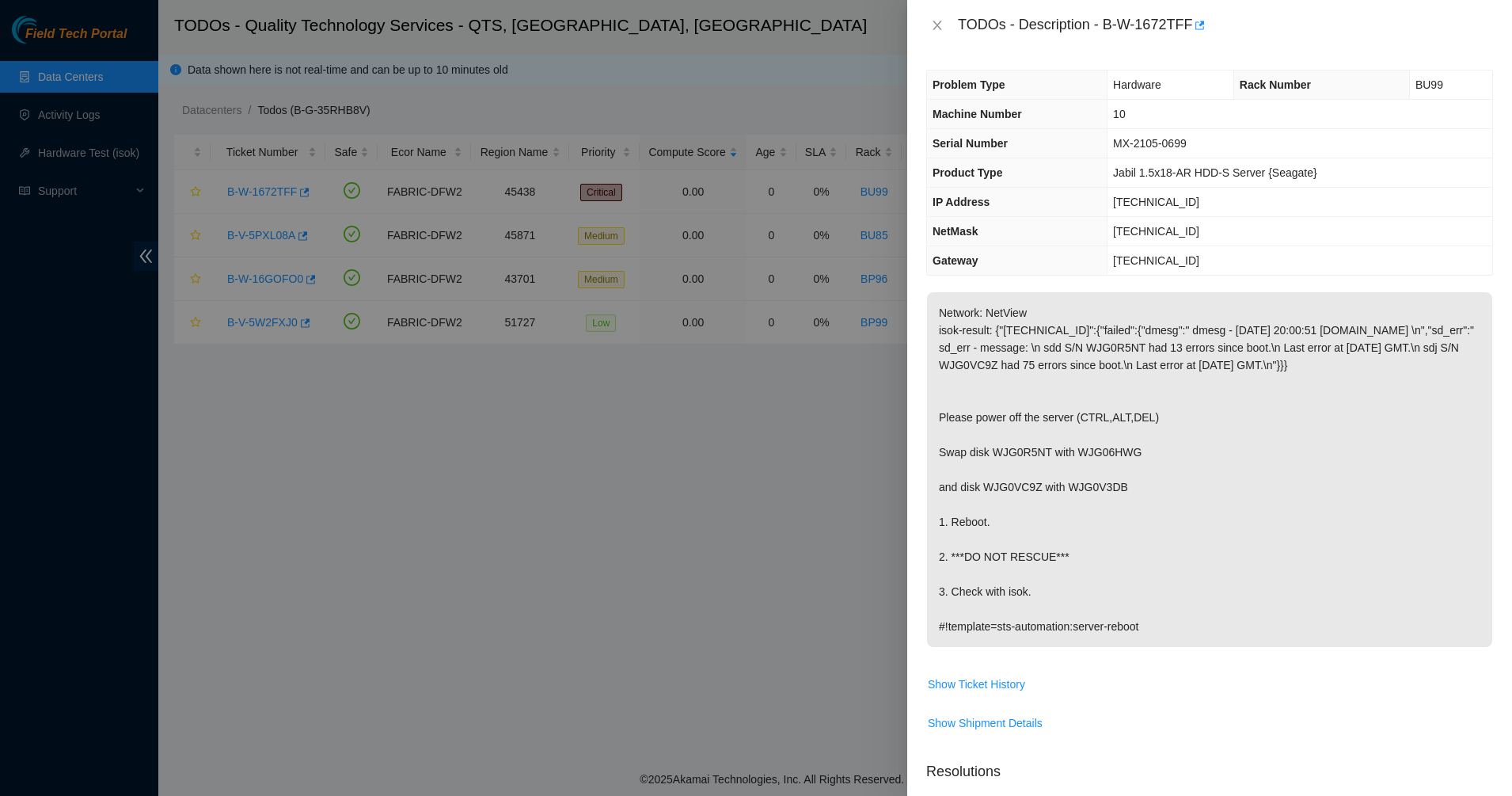
click at [1148, 640] on p "Network: NetView isok-result: {"23.215.48.77":{"failed":{"dmesg":" dmesg - Sep …" at bounding box center [1209, 470] width 565 height 355
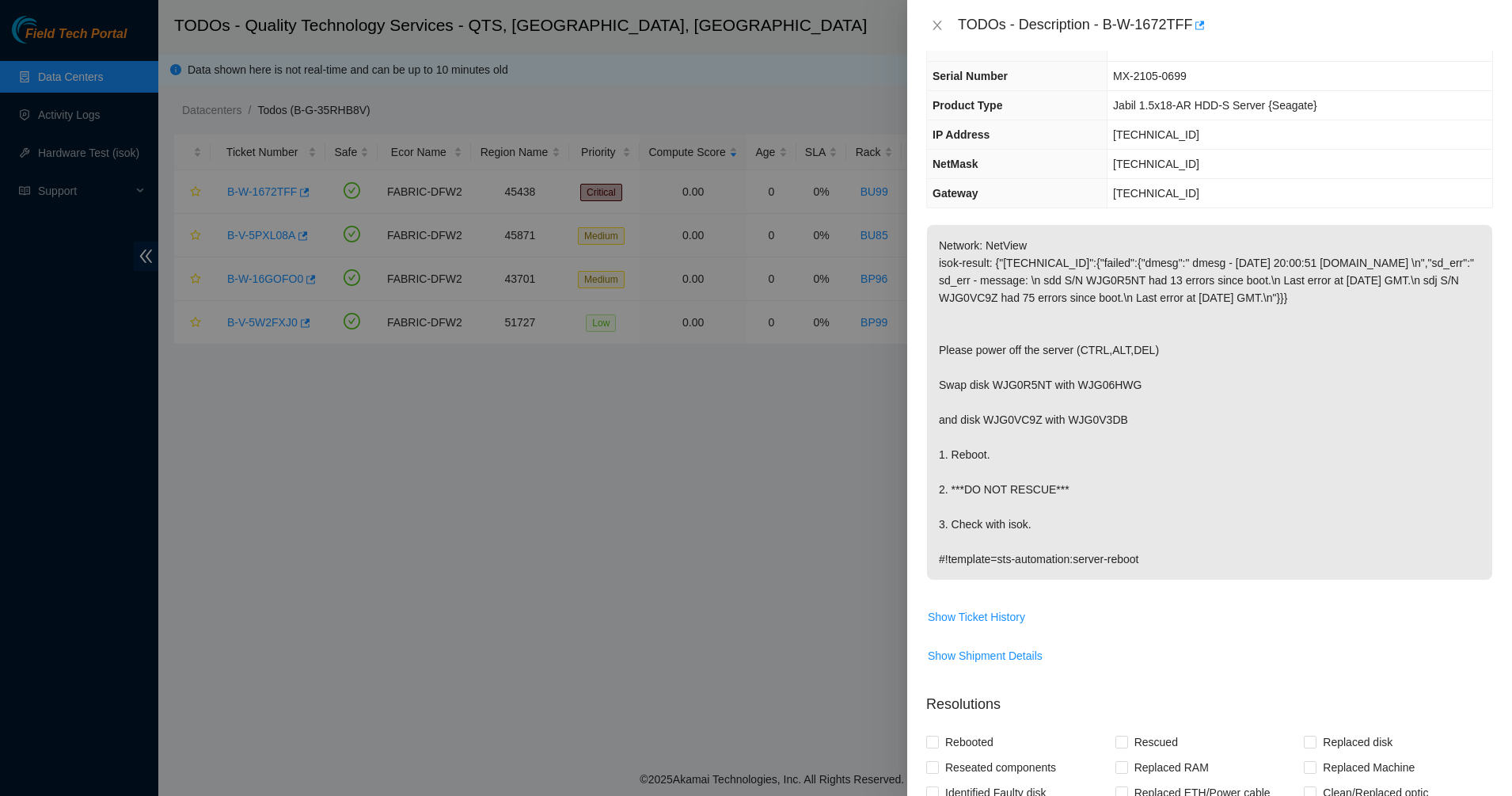
scroll to position [99, 0]
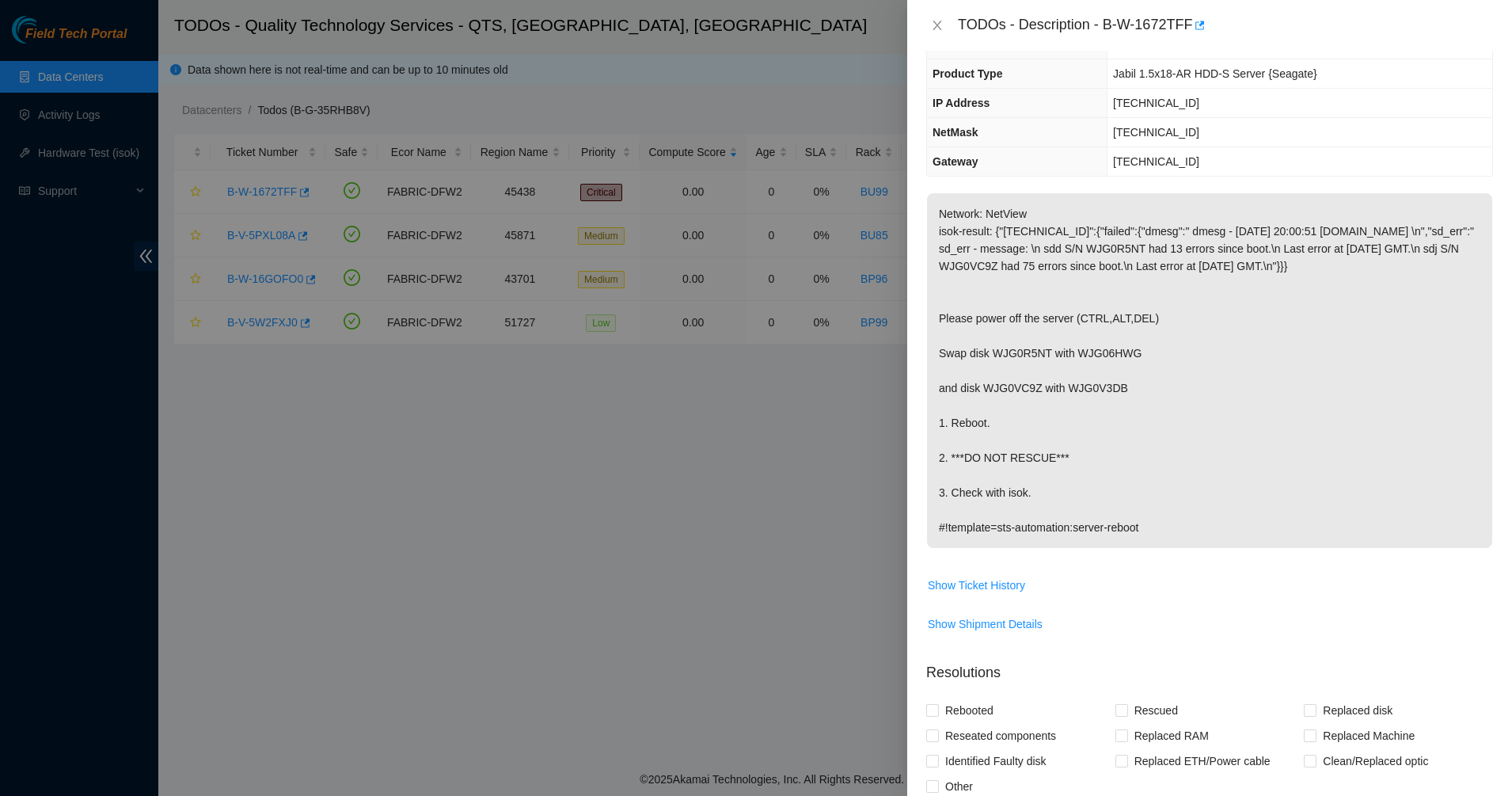
drag, startPoint x: 1156, startPoint y: 530, endPoint x: 1225, endPoint y: 549, distance: 71.6
click at [1225, 547] on p "Network: NetView isok-result: {"23.215.48.77":{"failed":{"dmesg":" dmesg - Sep …" at bounding box center [1209, 371] width 565 height 355
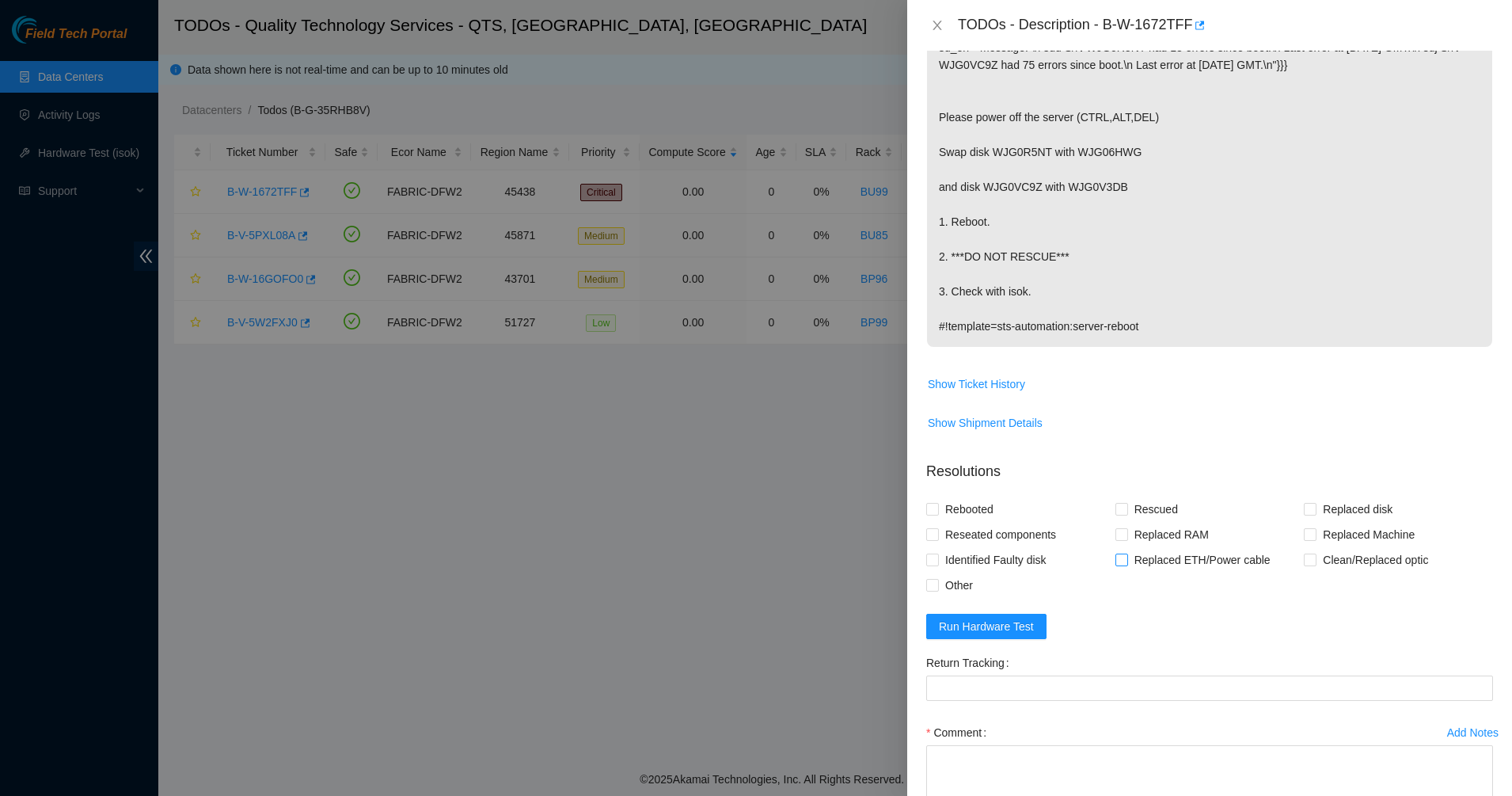
scroll to position [221, 0]
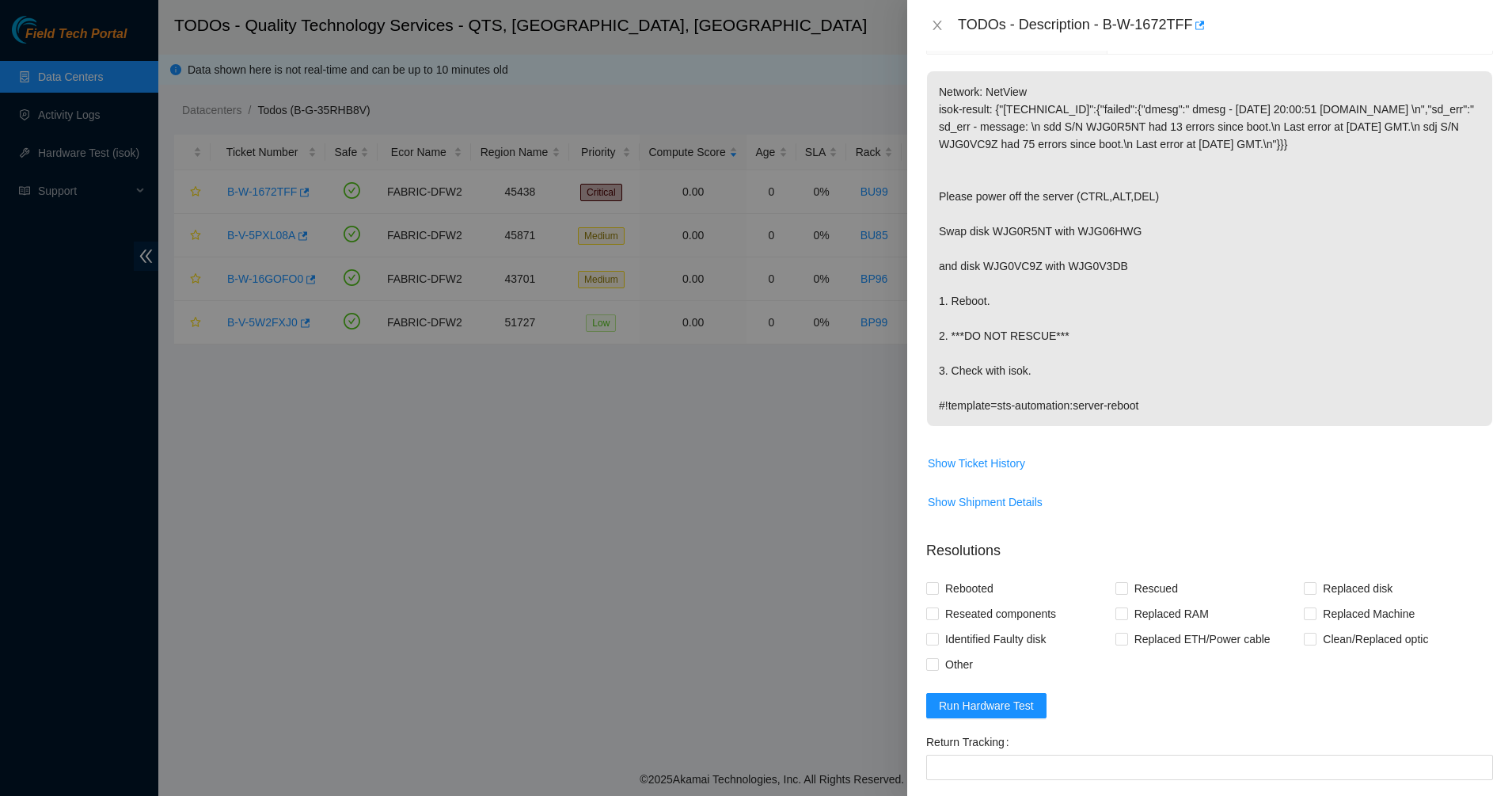
click at [1020, 426] on p "Network: NetView isok-result: {"23.215.48.77":{"failed":{"dmesg":" dmesg - Sep …" at bounding box center [1209, 249] width 565 height 355
click at [1022, 426] on p "Network: NetView isok-result: {"23.215.48.77":{"failed":{"dmesg":" dmesg - Sep …" at bounding box center [1209, 249] width 565 height 355
drag, startPoint x: 1022, startPoint y: 427, endPoint x: 1090, endPoint y: 417, distance: 68.7
click at [1023, 426] on p "Network: NetView isok-result: {"23.215.48.77":{"failed":{"dmesg":" dmesg - Sep …" at bounding box center [1209, 249] width 565 height 355
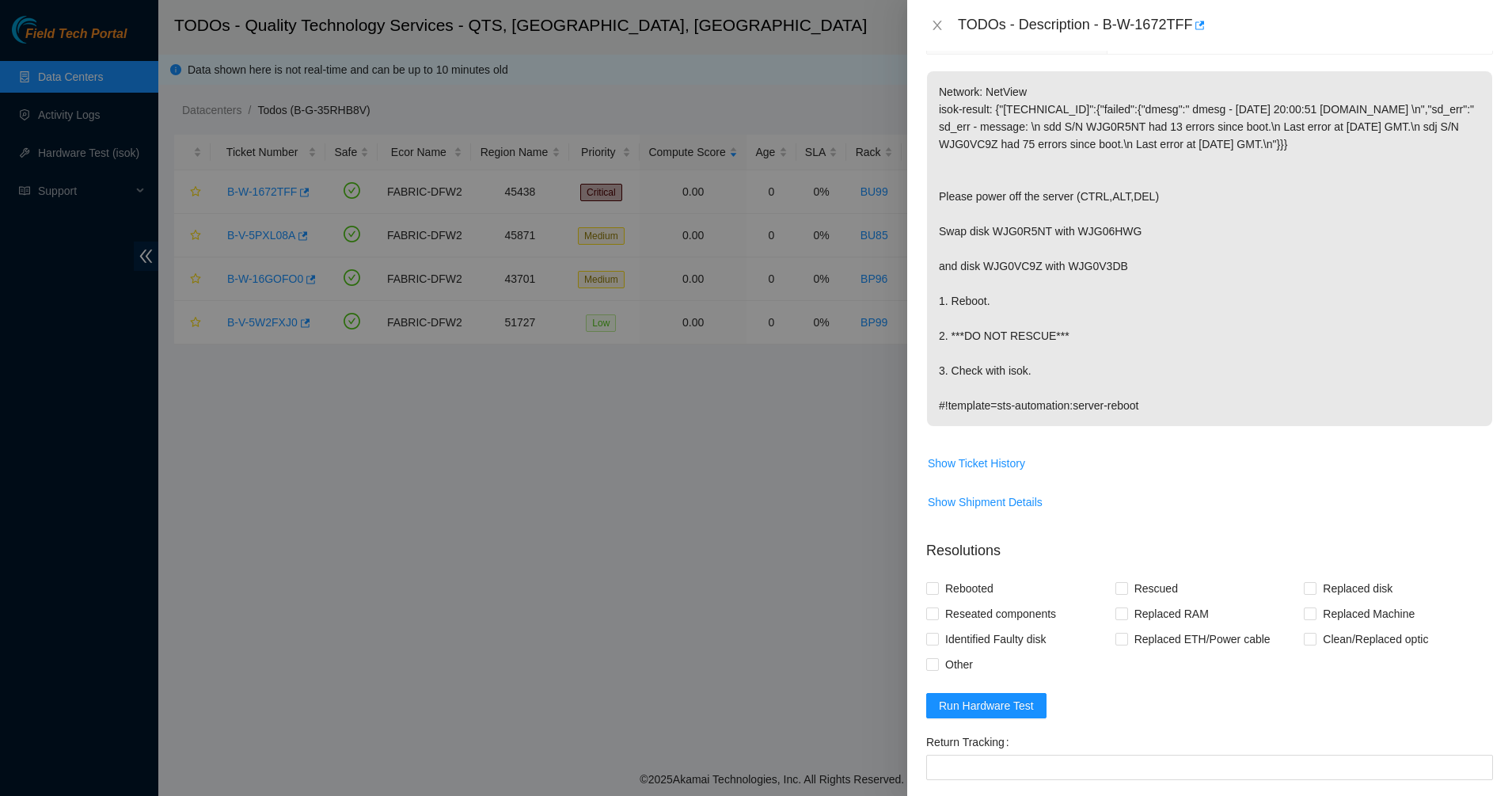
click at [1205, 407] on p "Network: NetView isok-result: {"23.215.48.77":{"failed":{"dmesg":" dmesg - Sep …" at bounding box center [1209, 249] width 565 height 355
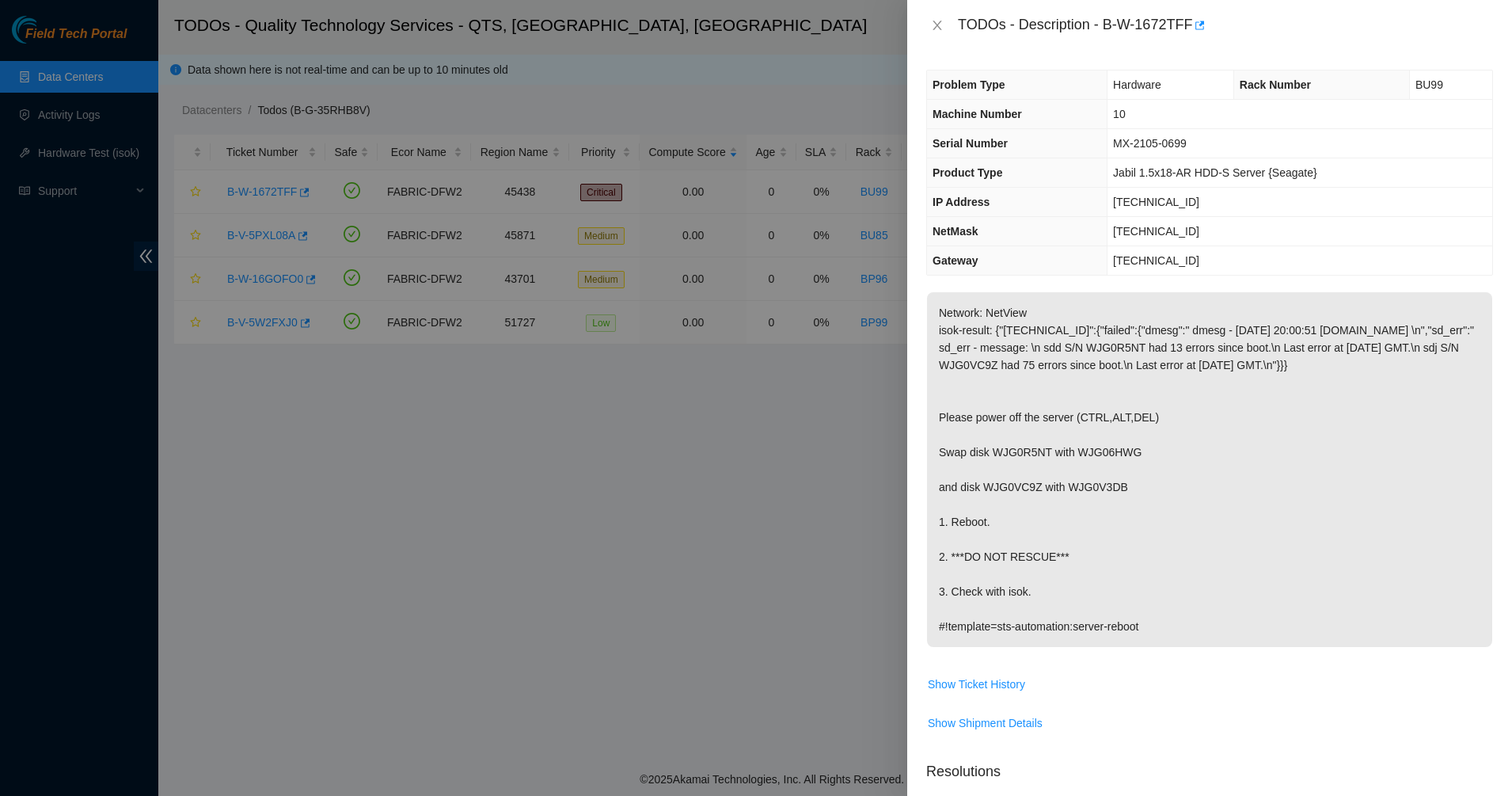
scroll to position [198, 0]
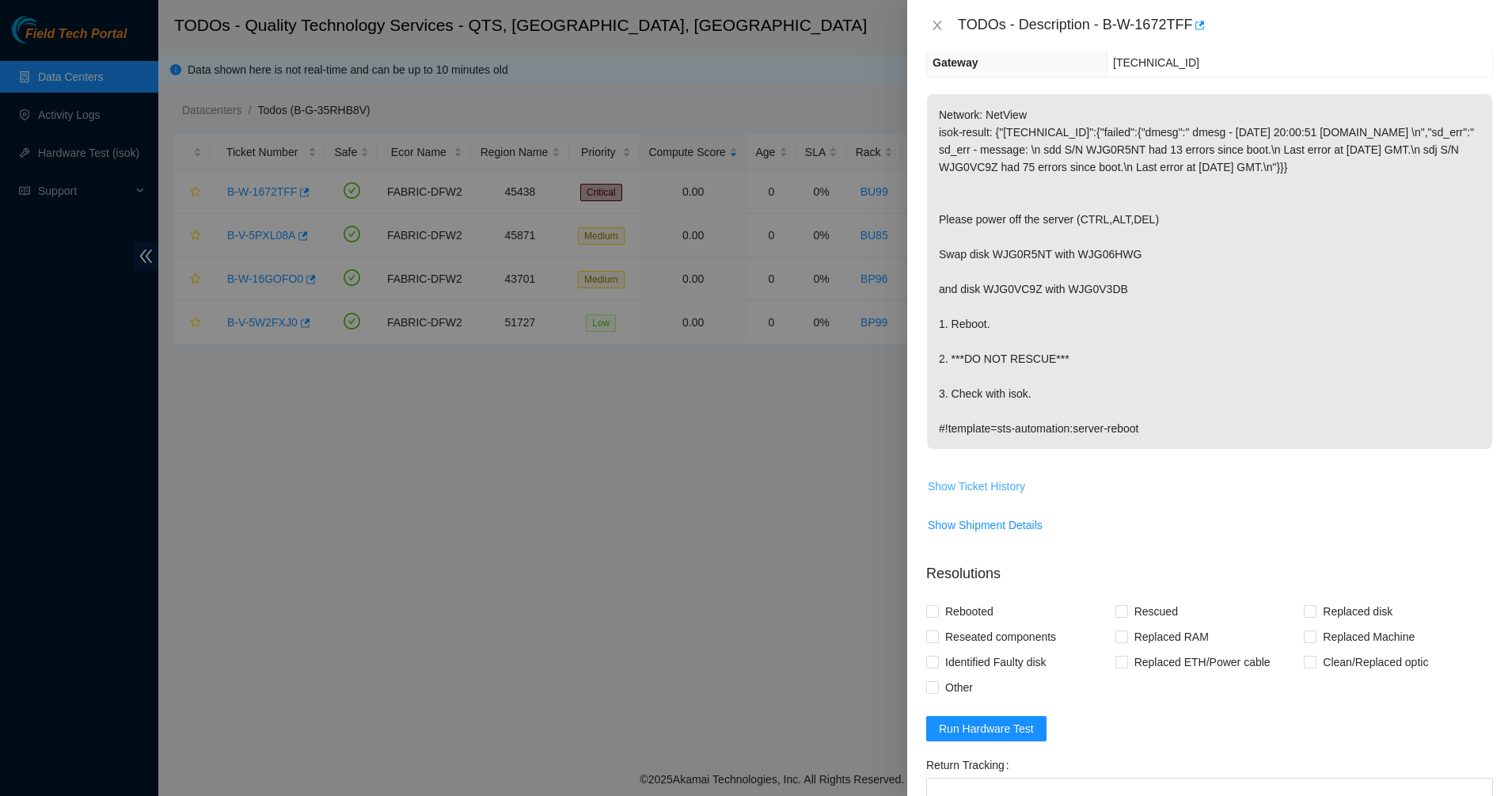
click at [999, 494] on span "Show Ticket History" at bounding box center [976, 486] width 98 height 17
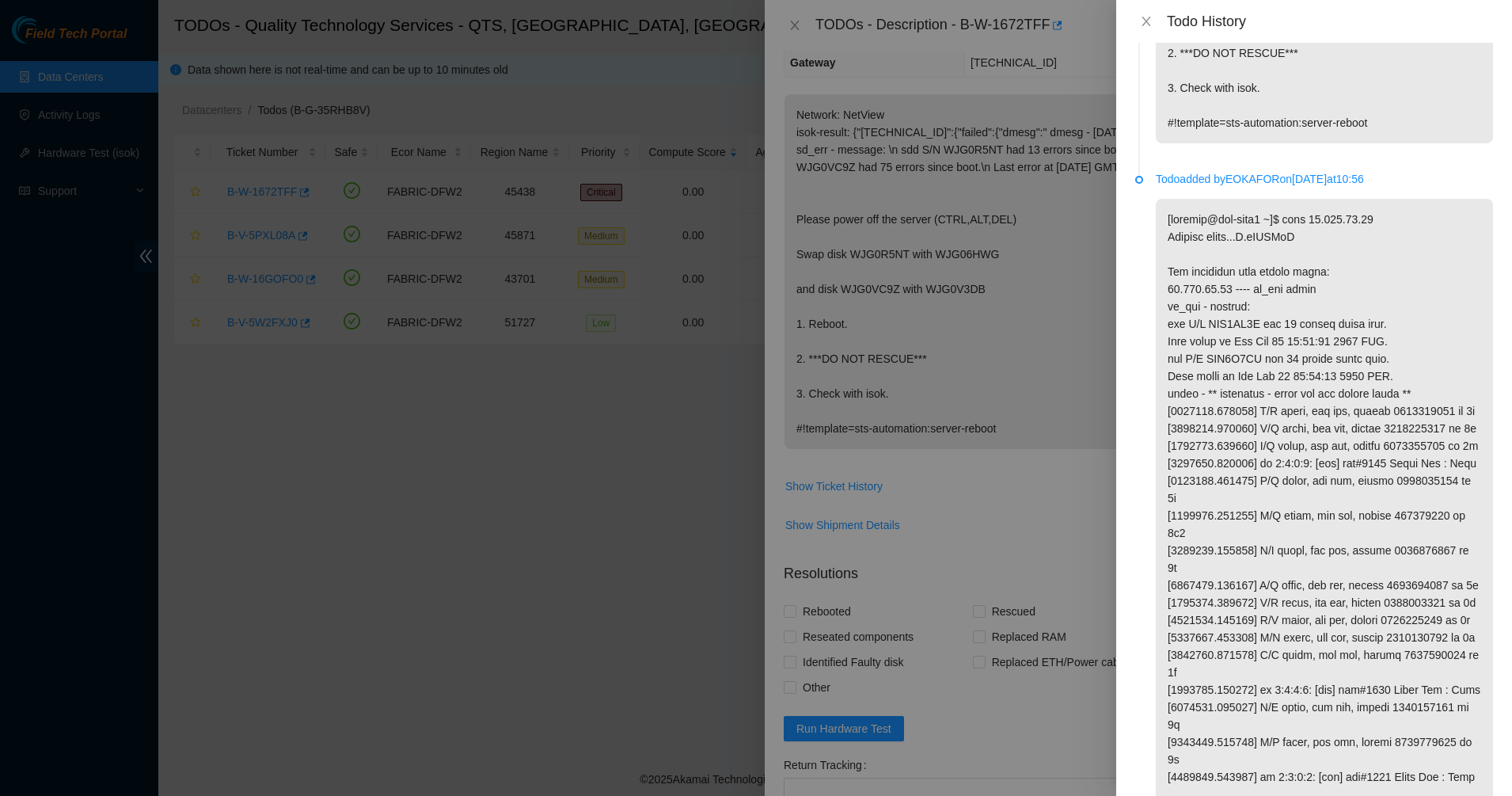
scroll to position [0, 0]
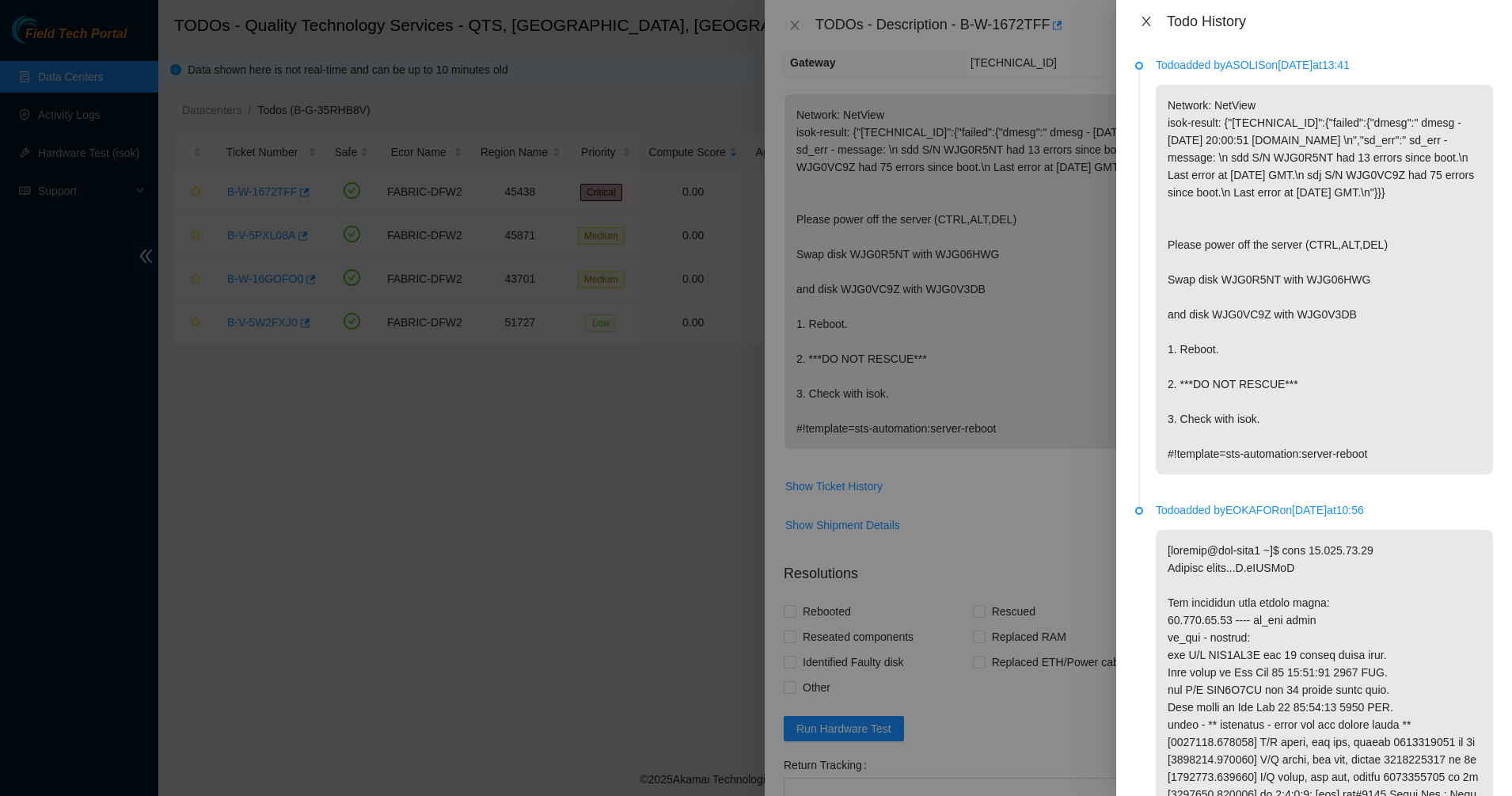
click at [1141, 25] on icon "close" at bounding box center [1145, 21] width 12 height 12
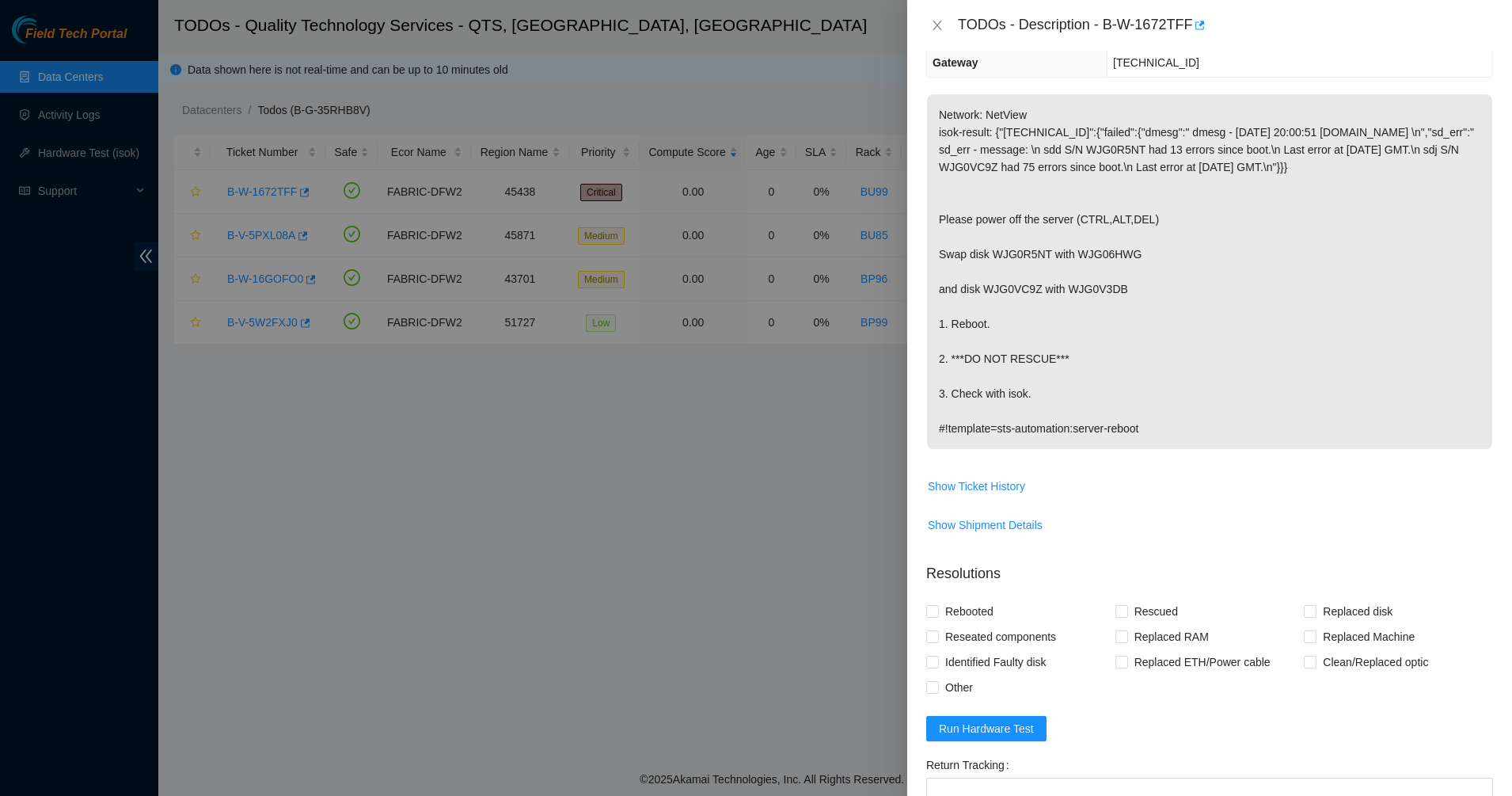
click at [919, 26] on div "TODOs - Description - B-W-1672TFF" at bounding box center [1208, 25] width 604 height 50
click at [930, 27] on button "Close" at bounding box center [936, 26] width 22 height 15
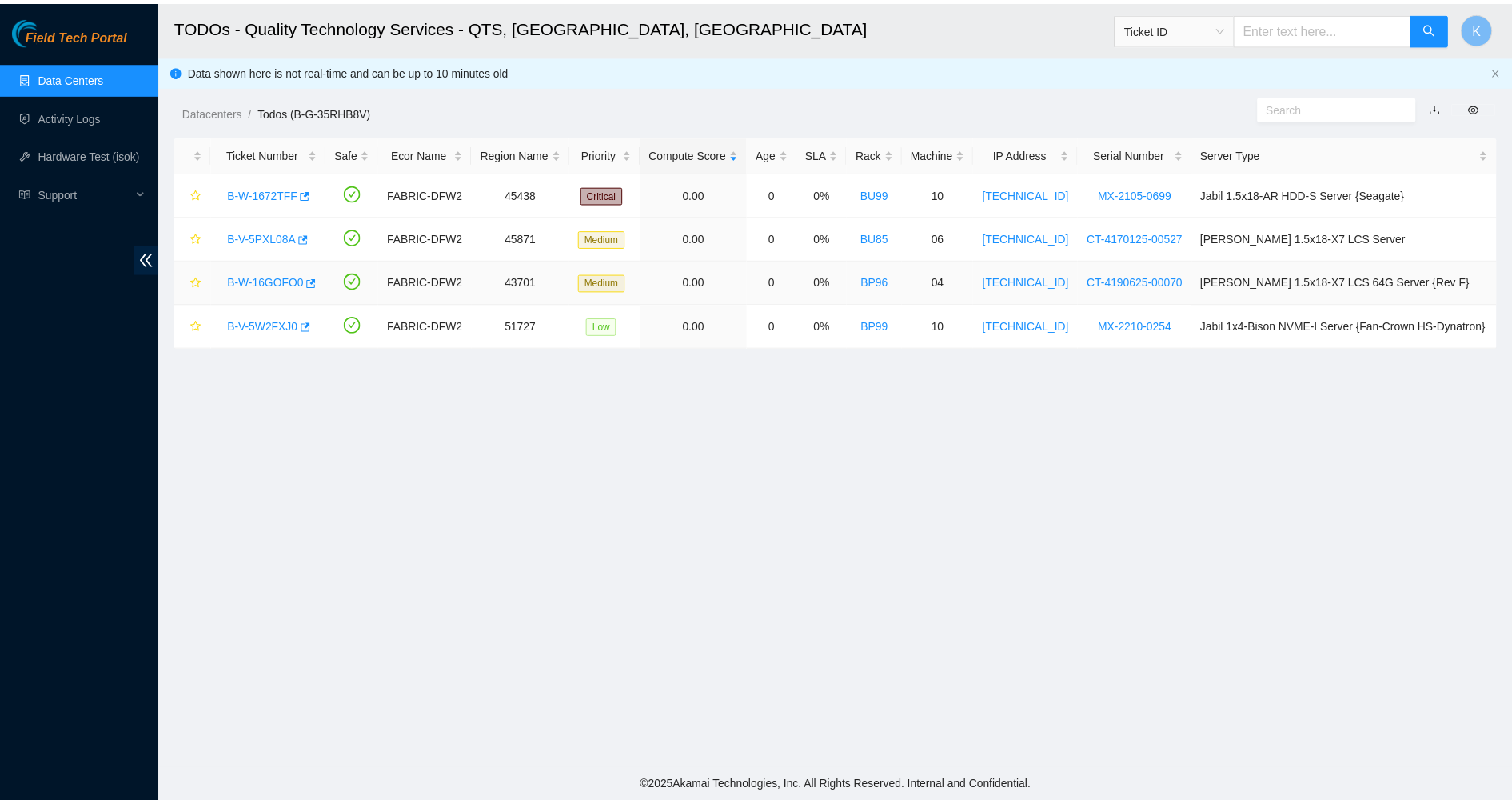
scroll to position [270, 0]
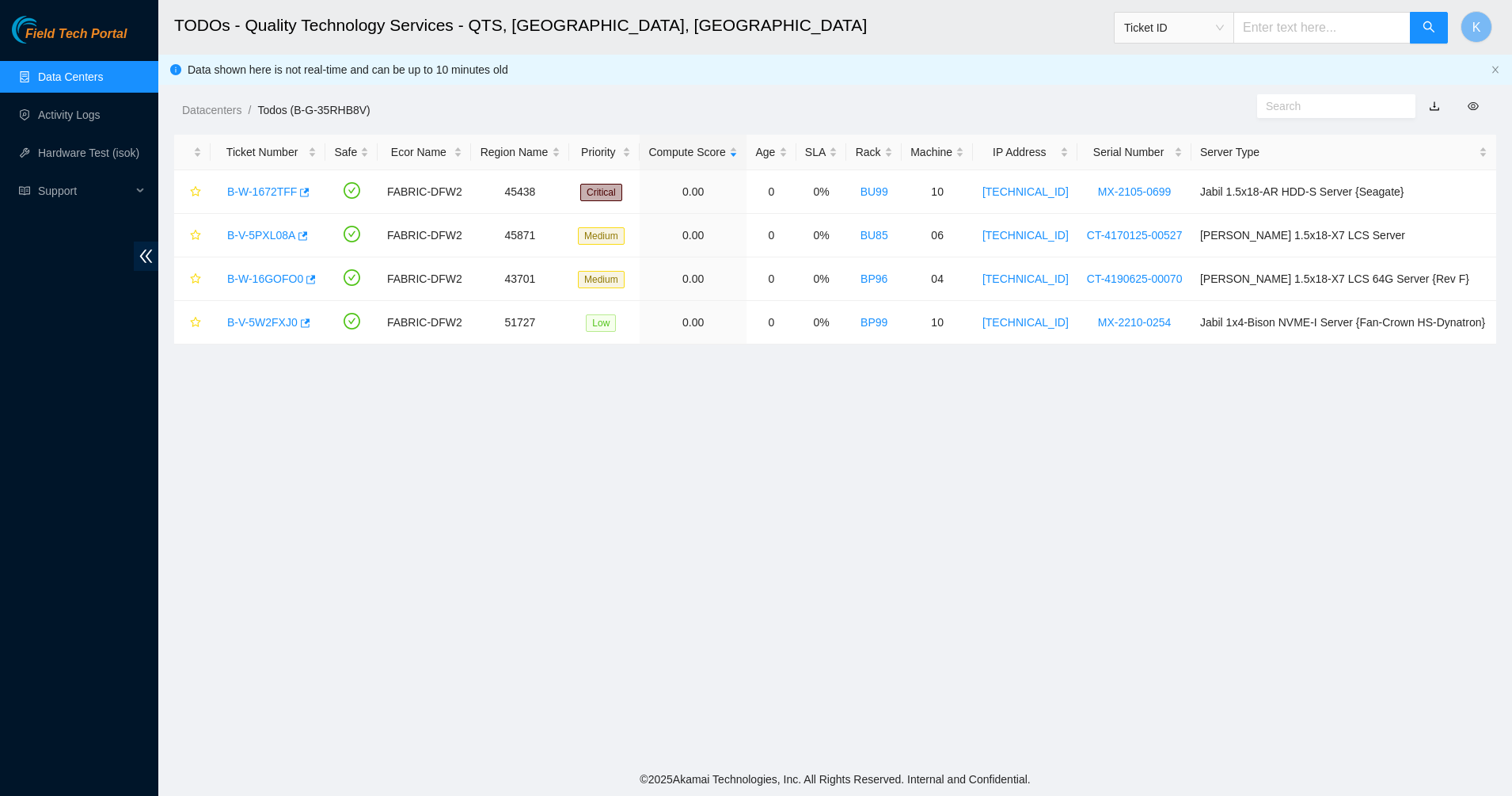
click at [551, 408] on main "TODOs - Quality Technology Services - QTS, Irving, TX Ticket ID K Data shown he…" at bounding box center [835, 380] width 1354 height 762
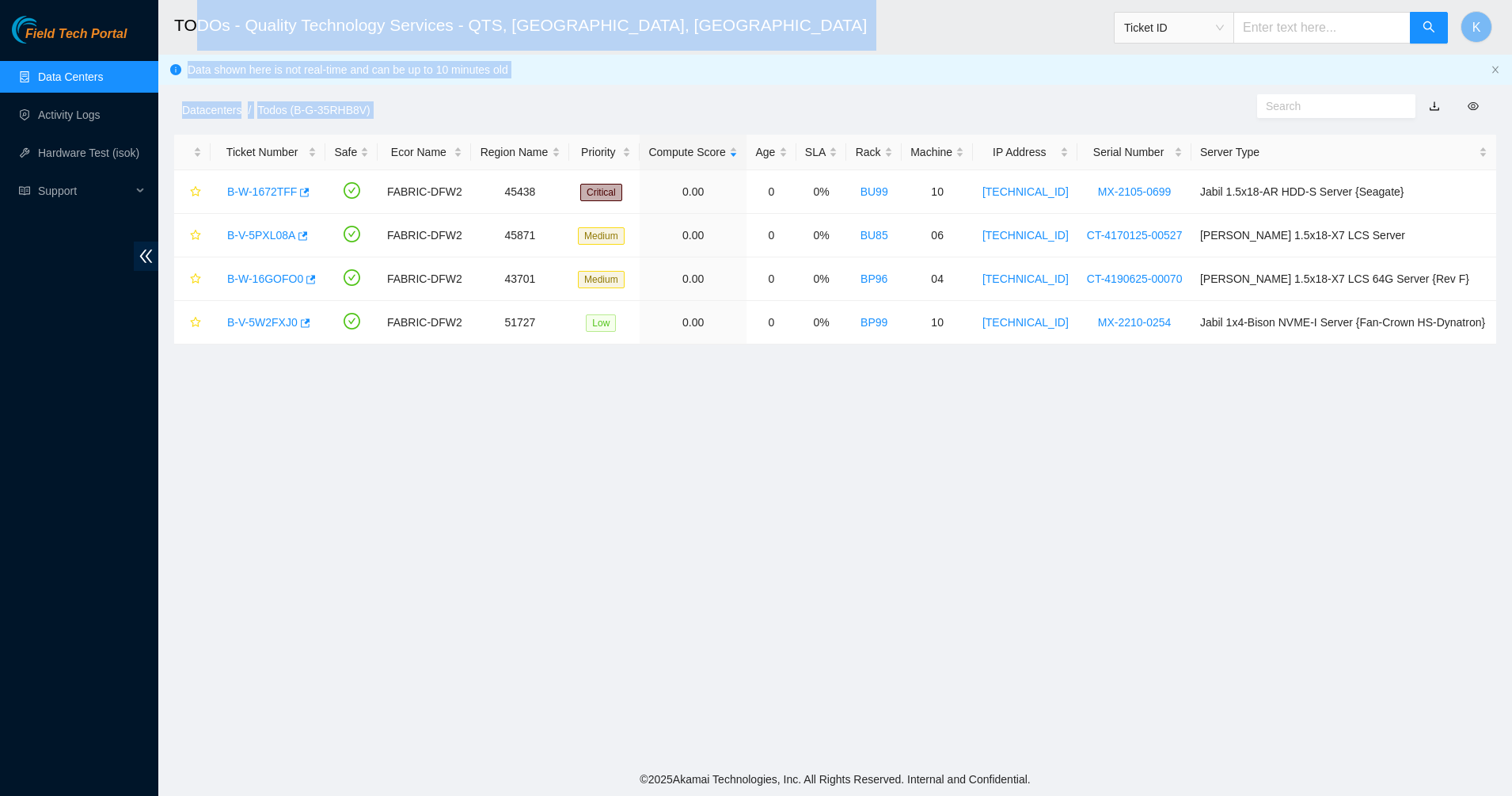
drag, startPoint x: 539, startPoint y: 160, endPoint x: 193, endPoint y: 9, distance: 377.5
click at [195, 9] on main "TODOs - Quality Technology Services - QTS, Irving, TX Ticket ID K Data shown he…" at bounding box center [835, 380] width 1354 height 762
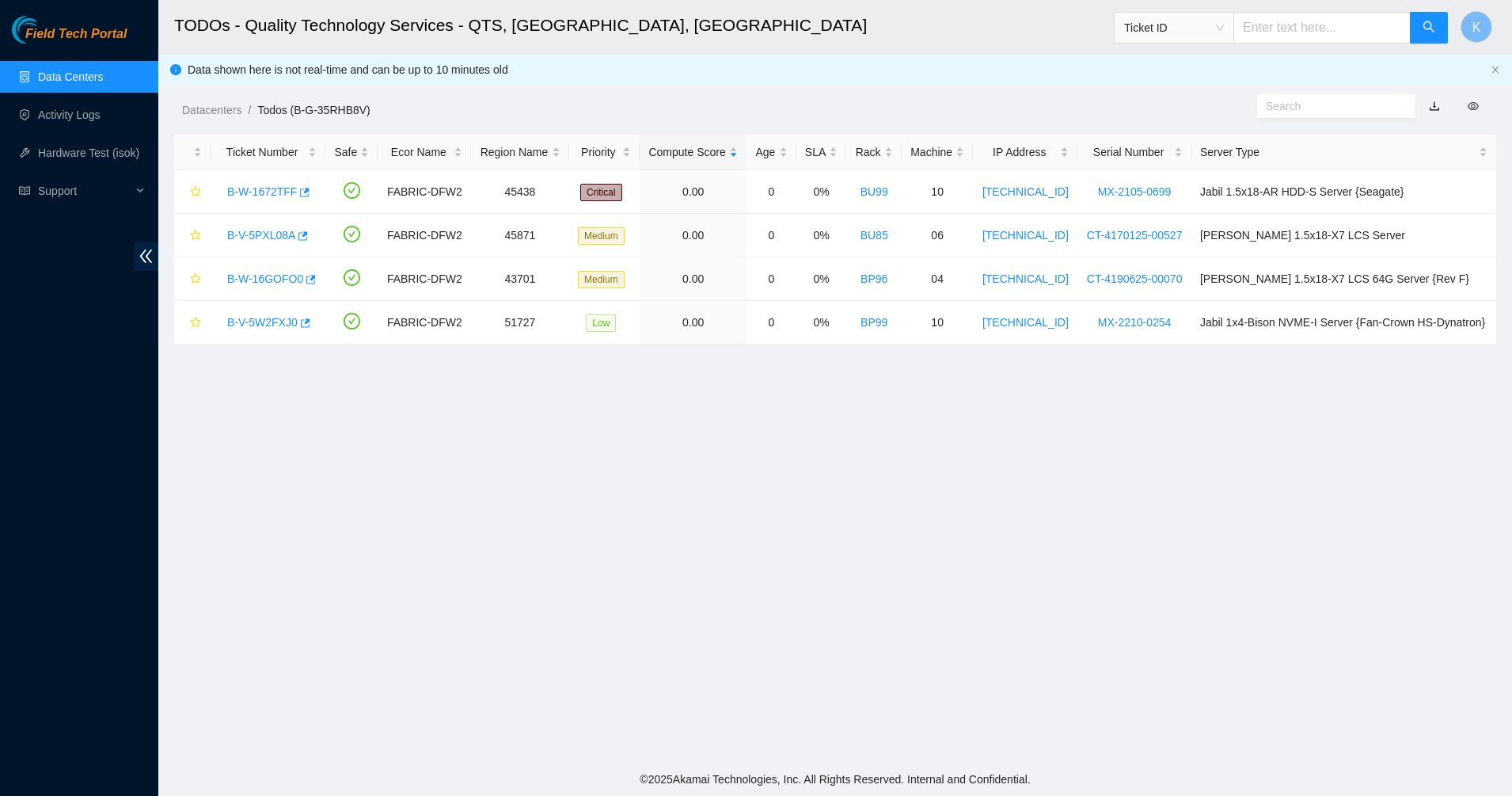
click at [185, 9] on h2 "TODOs - Quality Technology Services - QTS, Irving, TX" at bounding box center [692, 25] width 1036 height 50
click at [48, 121] on link "Activity Logs" at bounding box center [69, 114] width 63 height 12
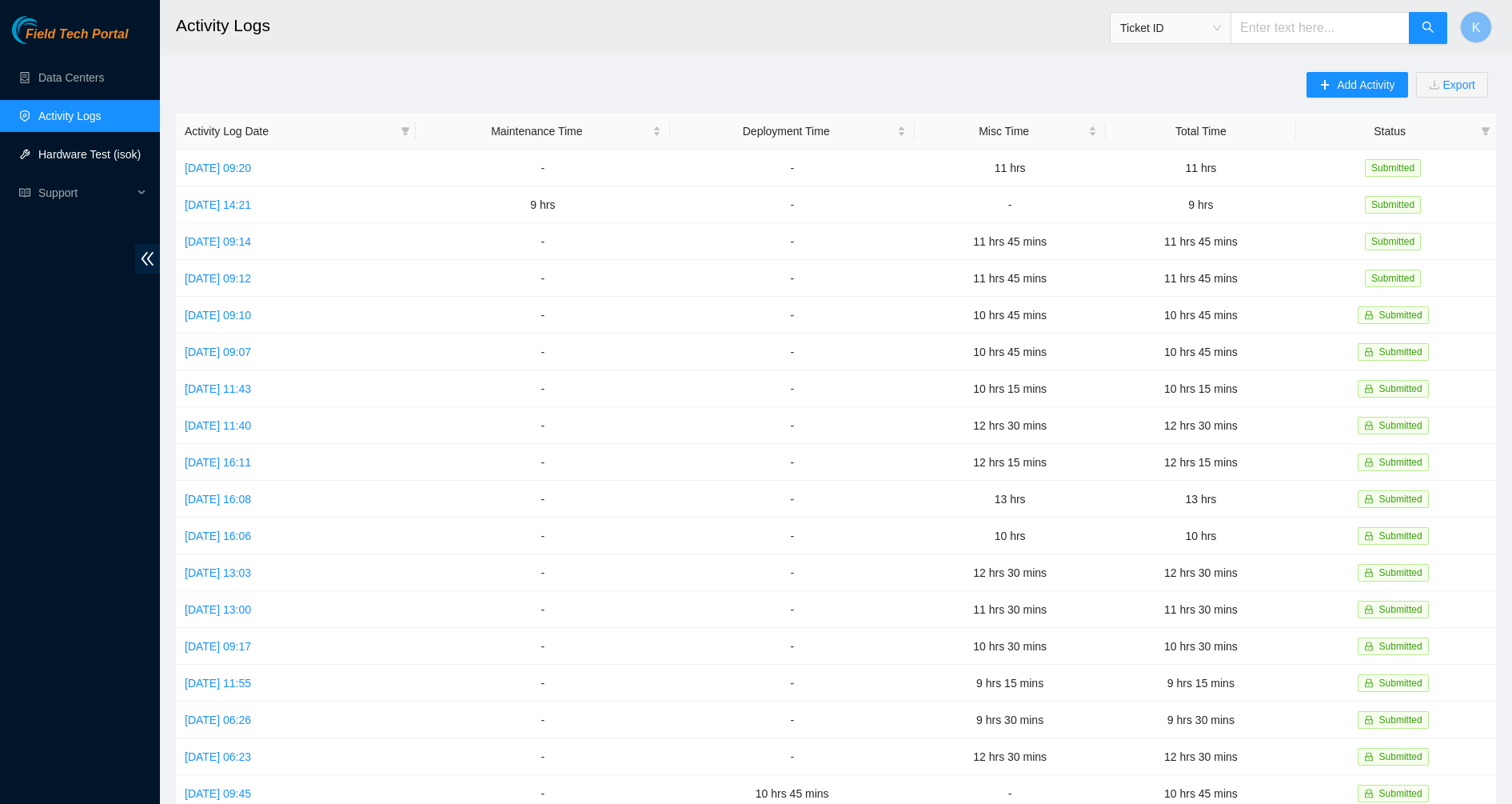
click at [60, 161] on link "Hardware Test (isok)" at bounding box center [89, 153] width 103 height 12
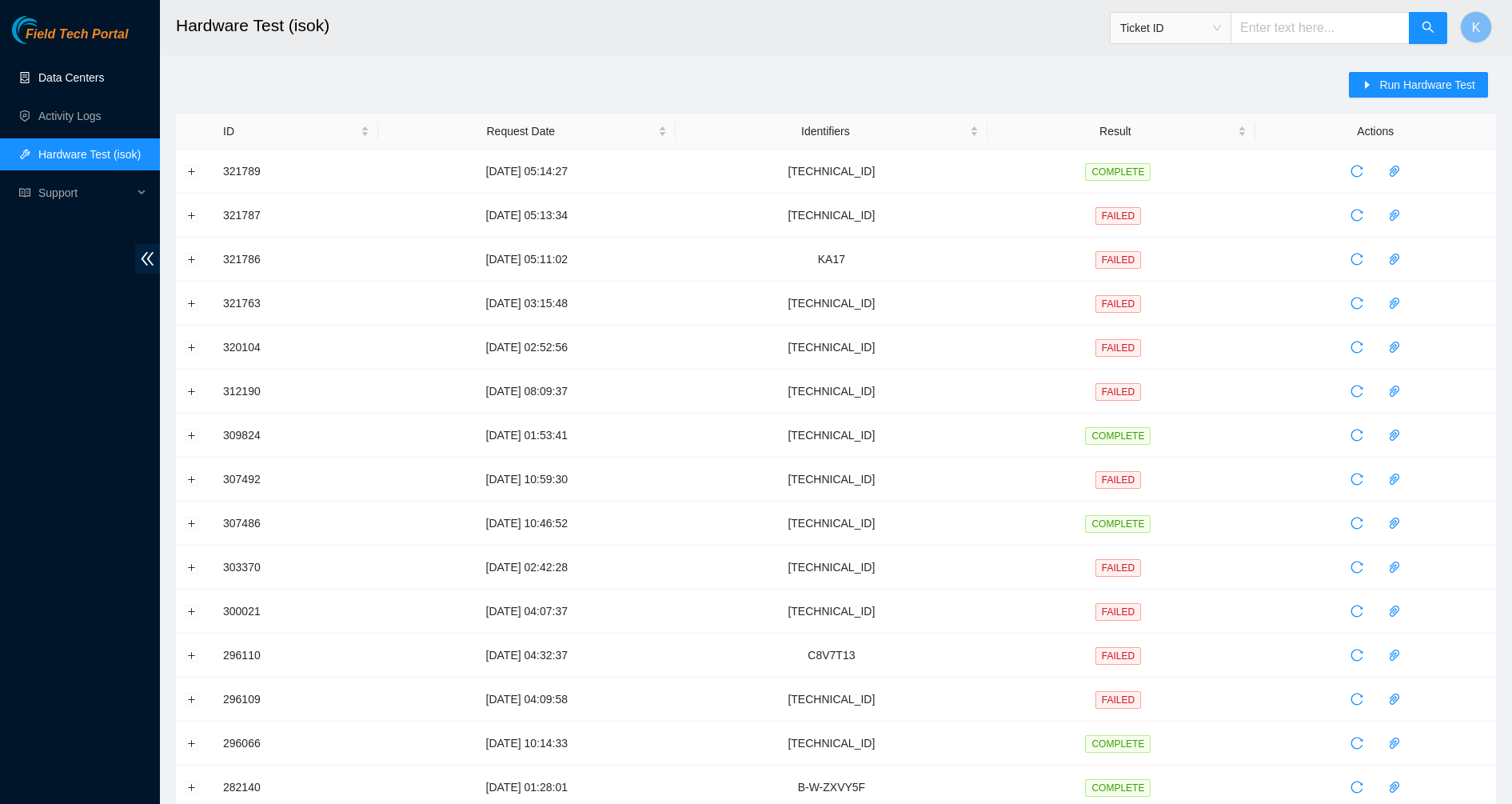
click at [51, 84] on link "Data Centers" at bounding box center [71, 77] width 65 height 12
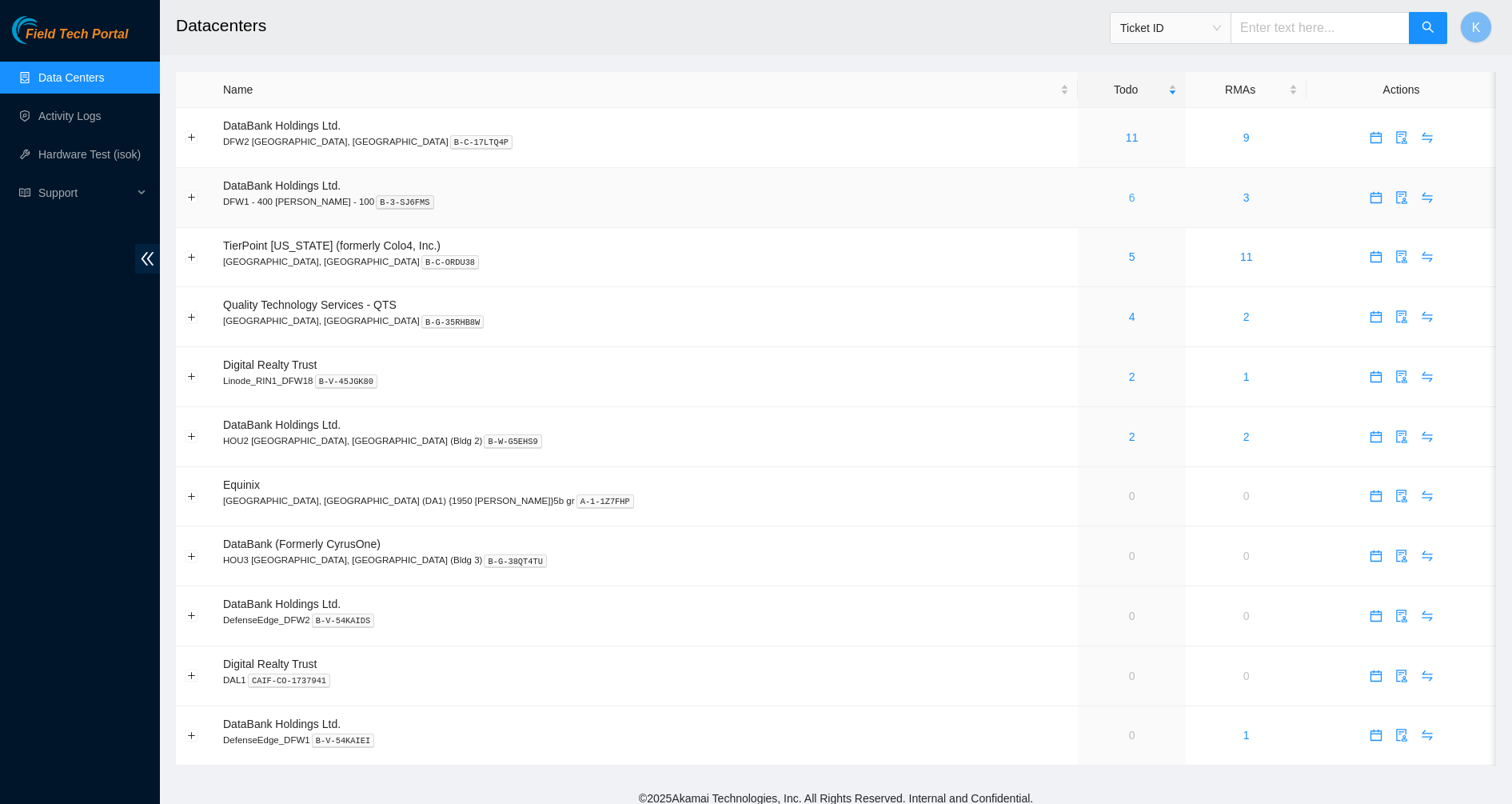
click at [1129, 195] on link "6" at bounding box center [1132, 196] width 7 height 12
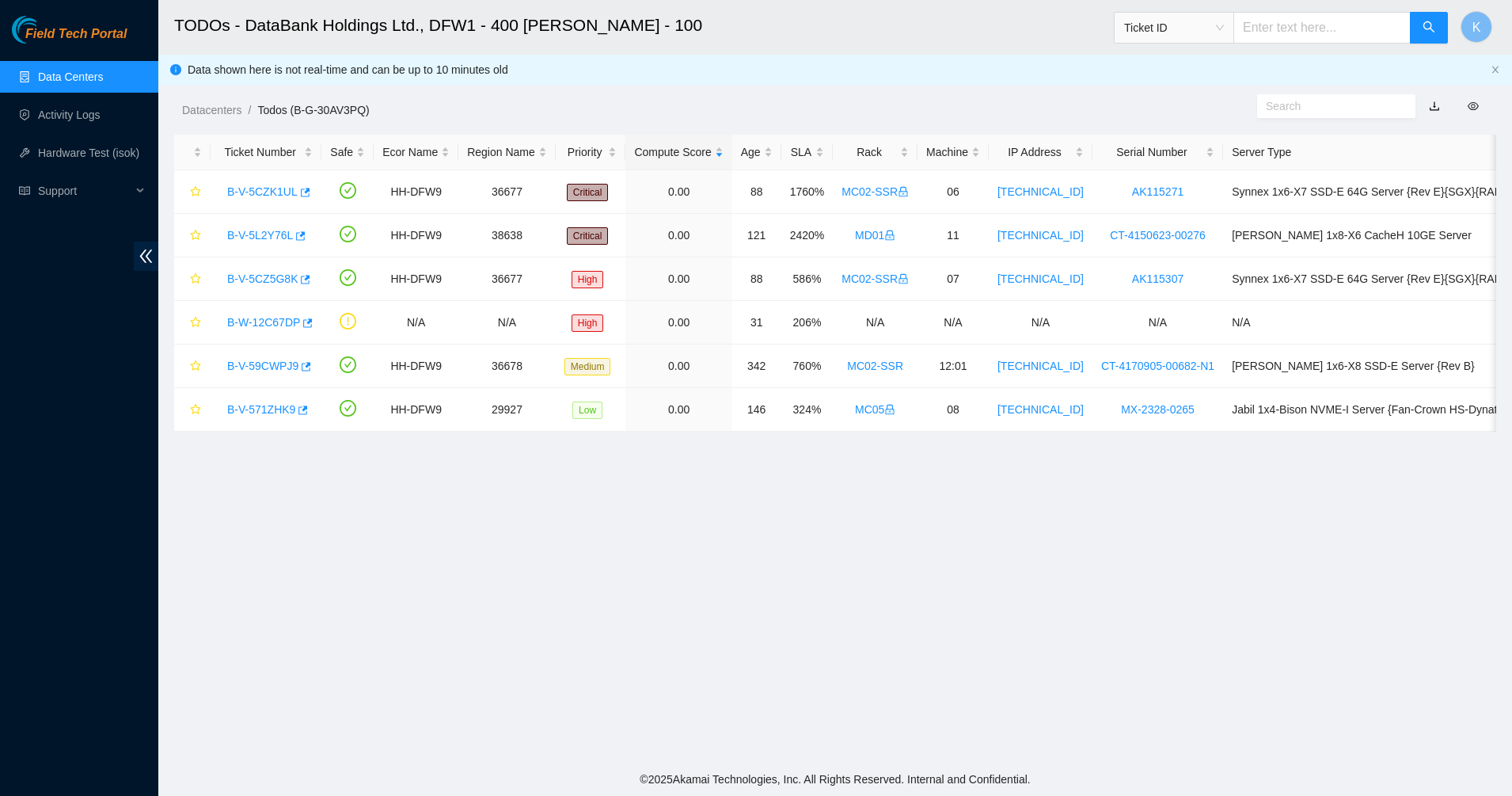
click at [83, 70] on link "Data Centers" at bounding box center [70, 76] width 65 height 12
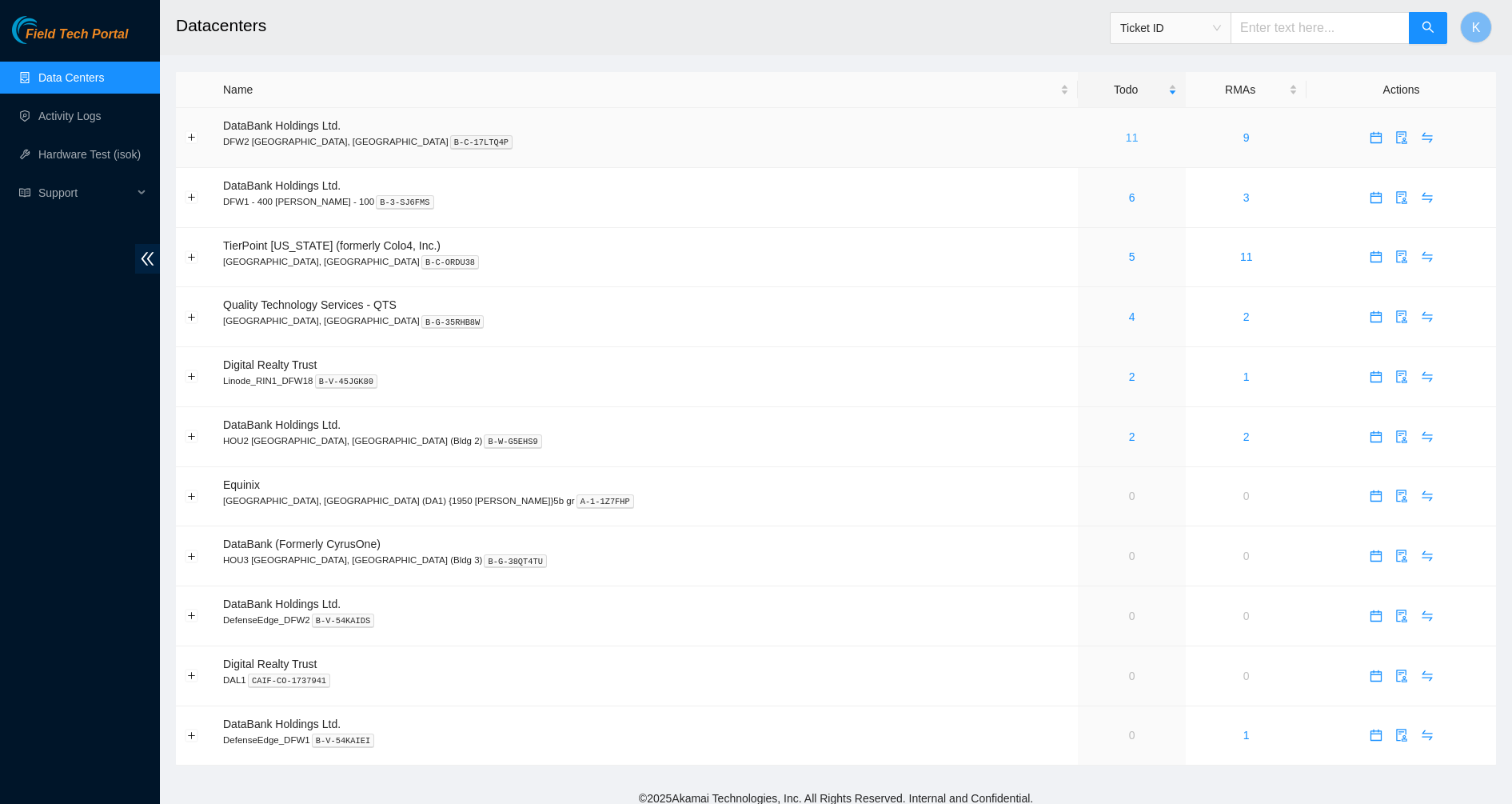
click at [1126, 137] on link "11" at bounding box center [1132, 137] width 12 height 12
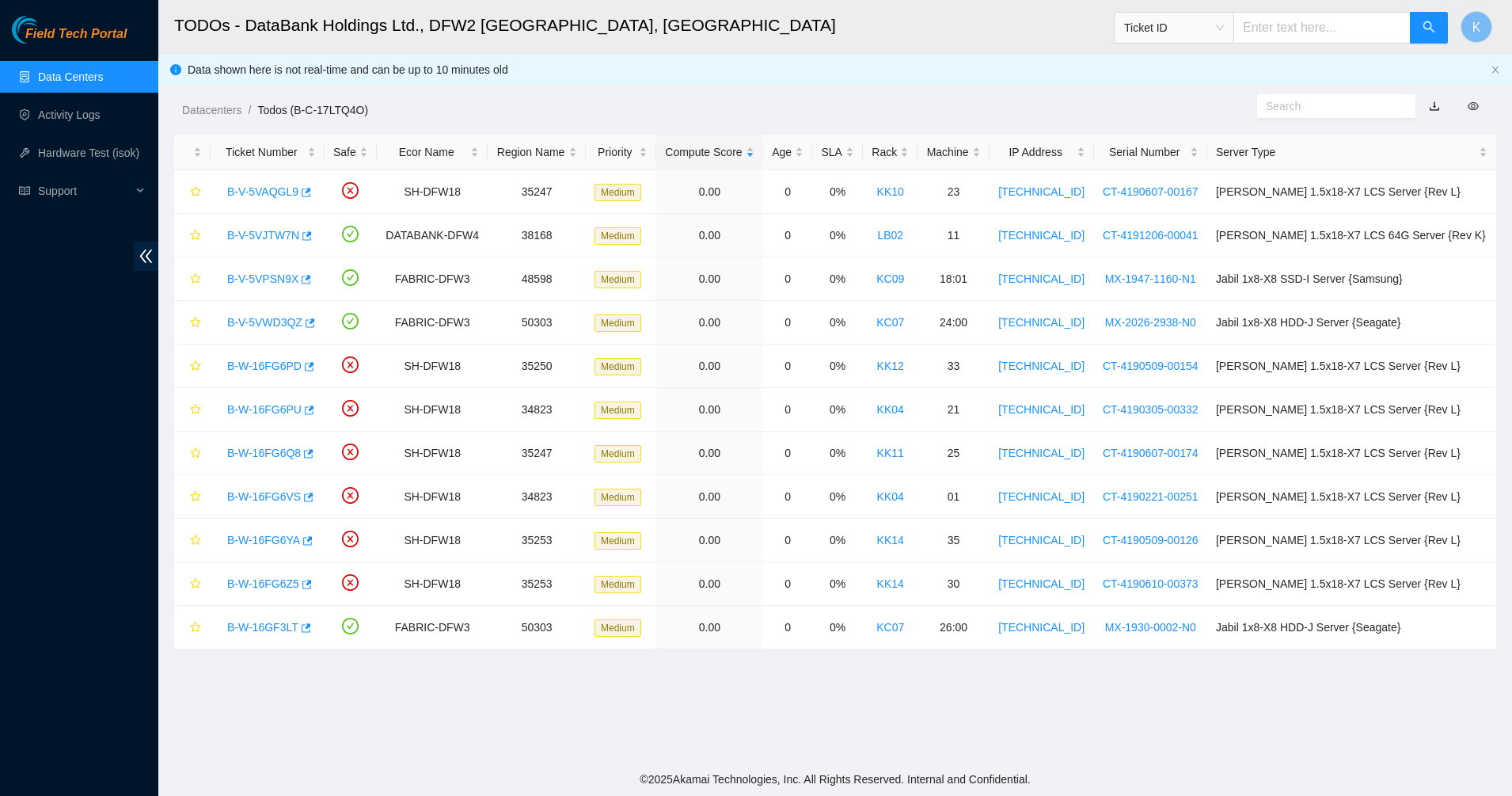
click at [49, 70] on link "Data Centers" at bounding box center [70, 76] width 65 height 12
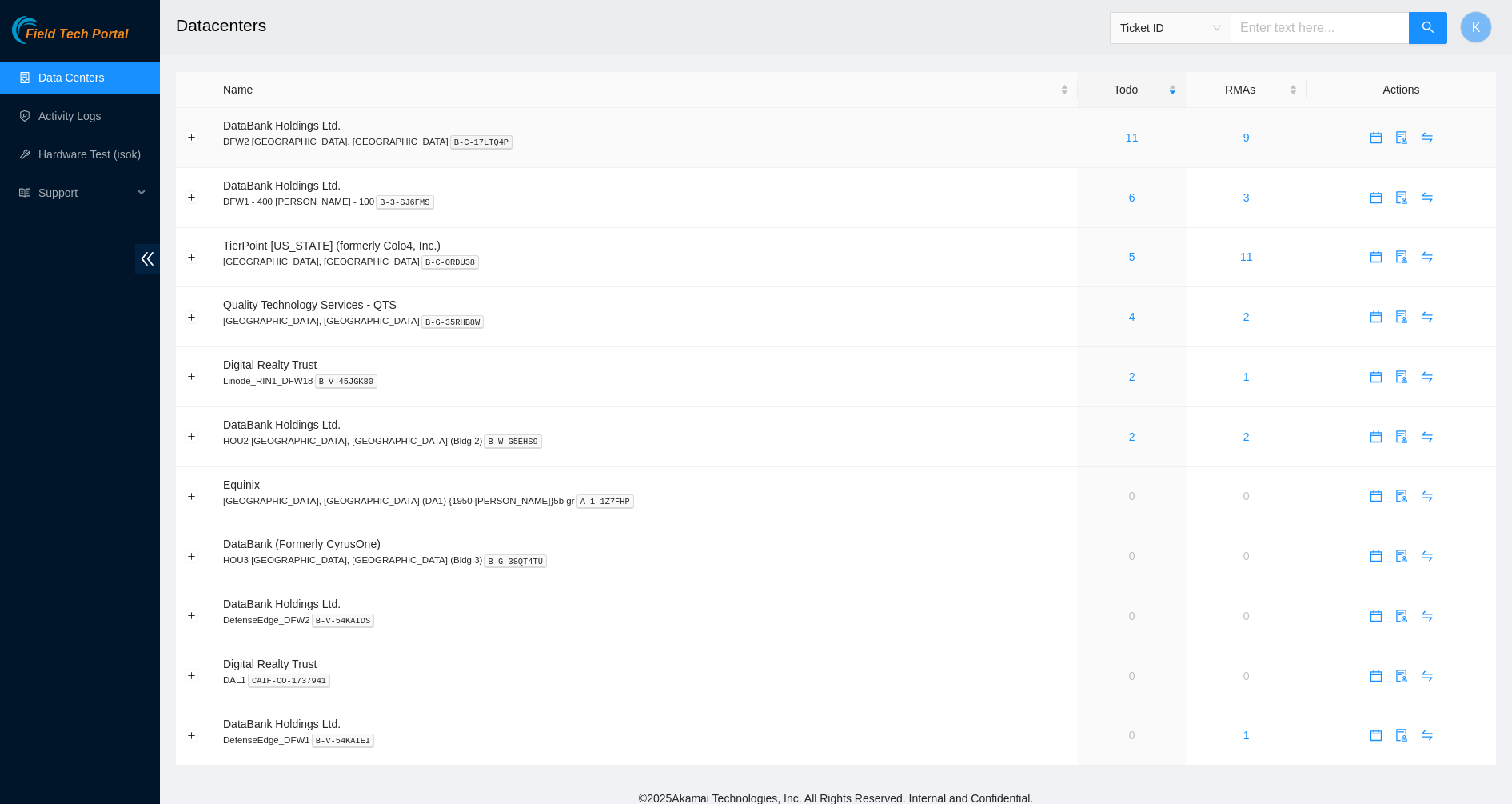
click at [1185, 140] on td "9" at bounding box center [1246, 138] width 121 height 60
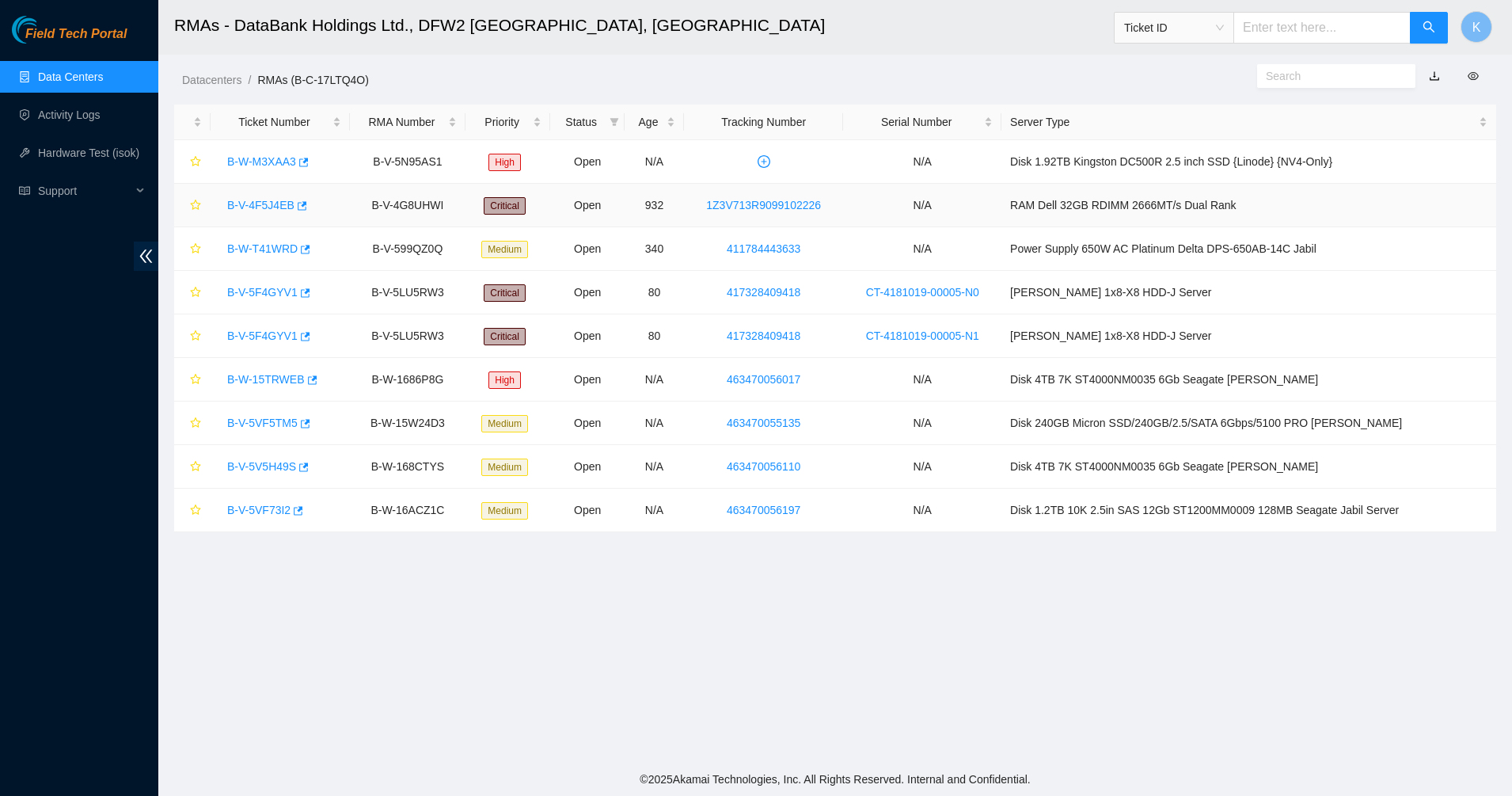
click at [268, 203] on link "B-V-4F5J4EB" at bounding box center [260, 204] width 67 height 12
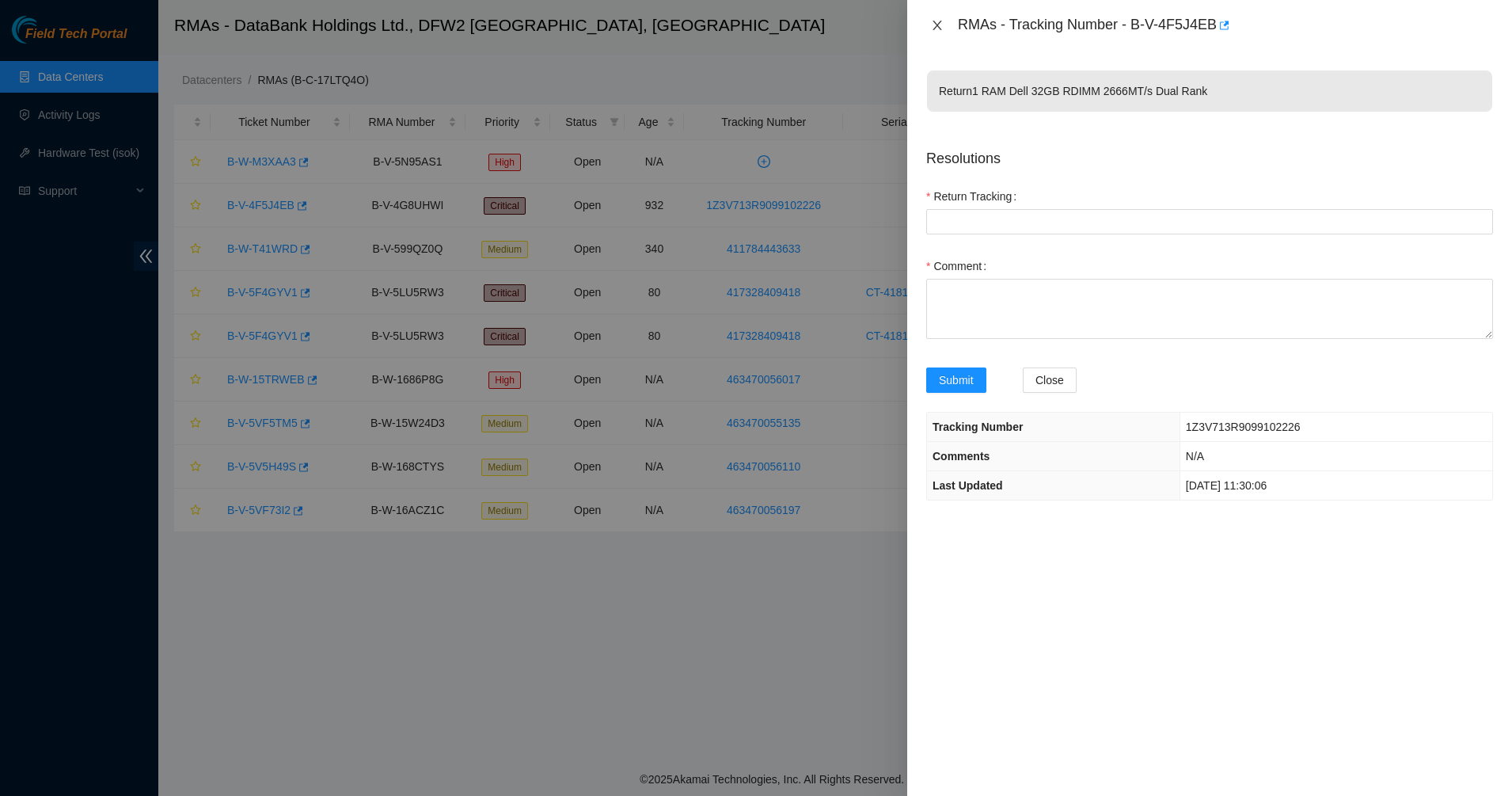
click at [934, 27] on icon "close" at bounding box center [936, 25] width 12 height 12
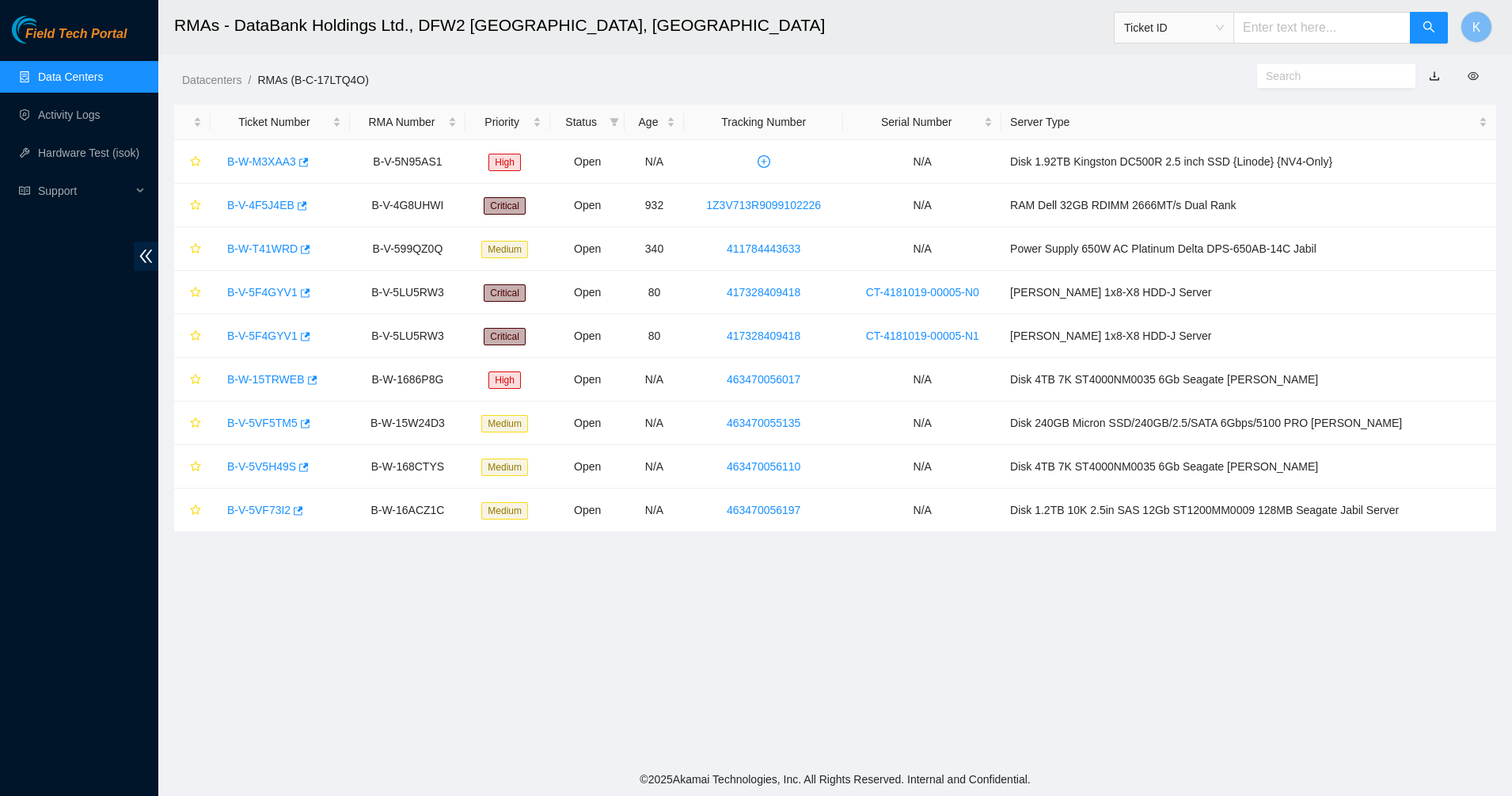
click at [74, 58] on ul "Data Centers Activity Logs Hardware Test (isok) Support" at bounding box center [79, 134] width 158 height 152
click at [72, 29] on span "Field Tech Portal" at bounding box center [76, 34] width 101 height 15
